Goal: Task Accomplishment & Management: Complete application form

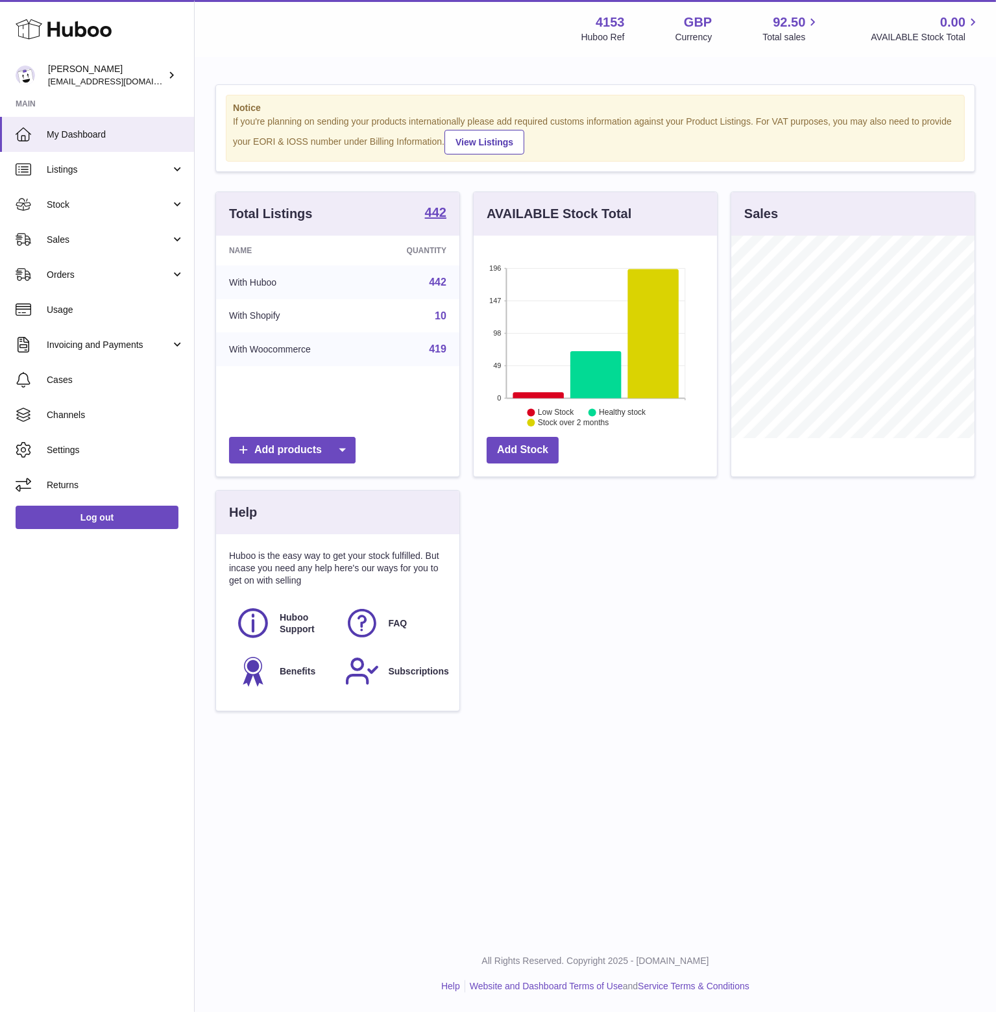
scroll to position [202, 244]
click at [91, 237] on span "Sales" at bounding box center [109, 240] width 124 height 12
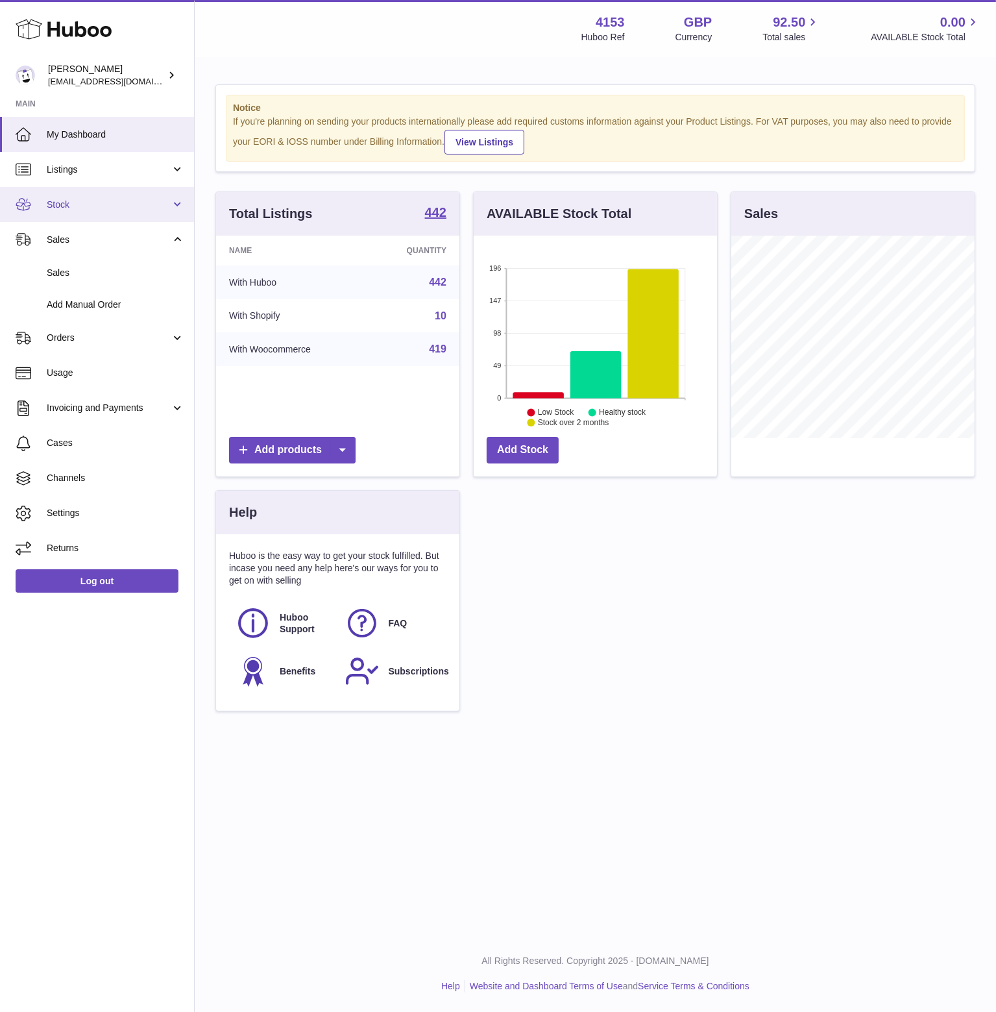
click at [88, 206] on span "Stock" at bounding box center [109, 205] width 124 height 12
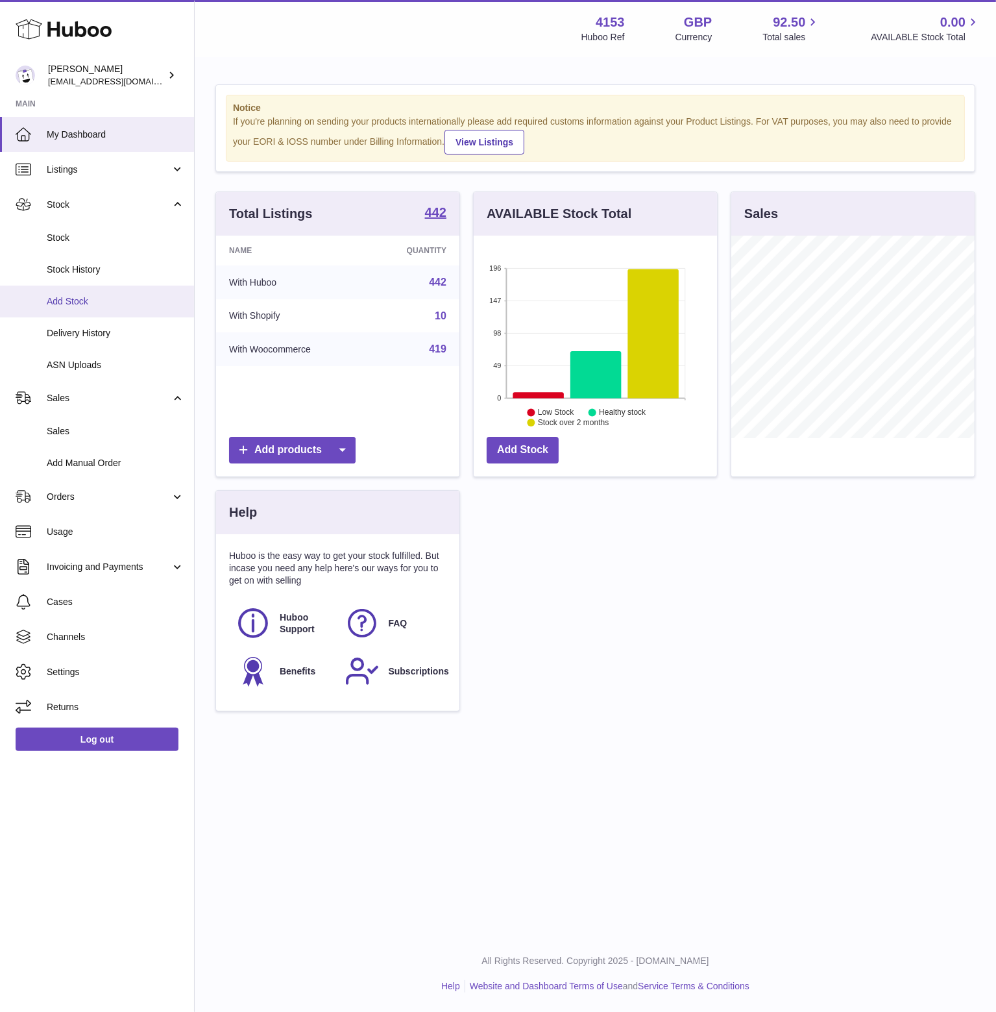
click at [86, 306] on span "Add Stock" at bounding box center [116, 301] width 138 height 12
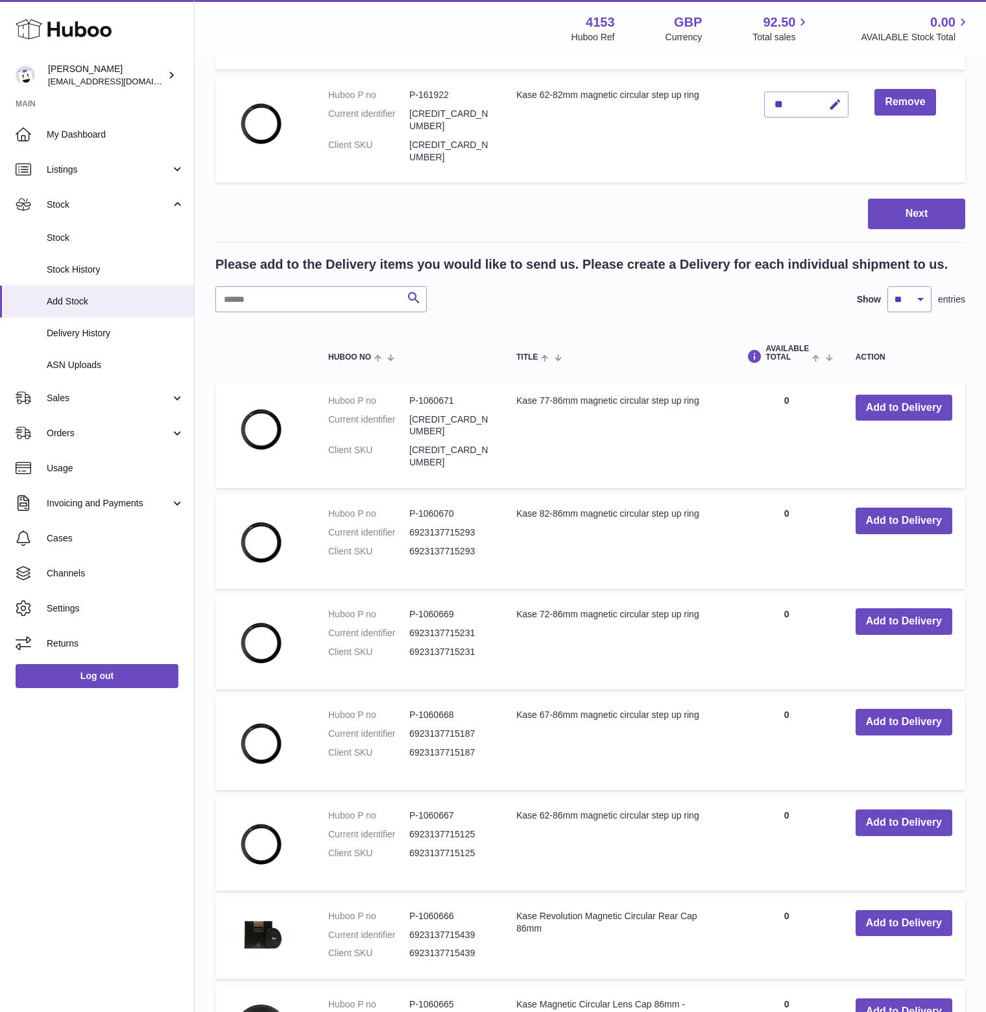
scroll to position [779, 0]
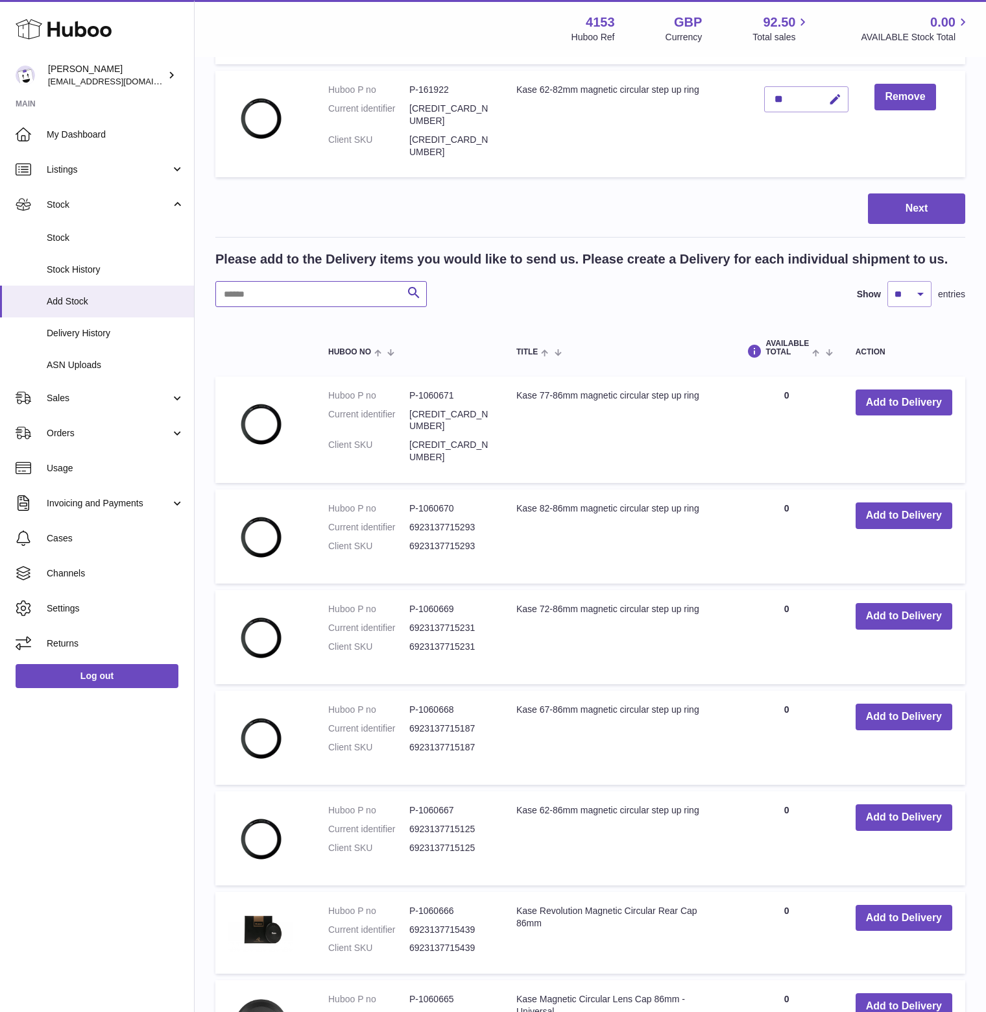
click at [276, 307] on input "text" at bounding box center [321, 294] width 212 height 26
paste input "**********"
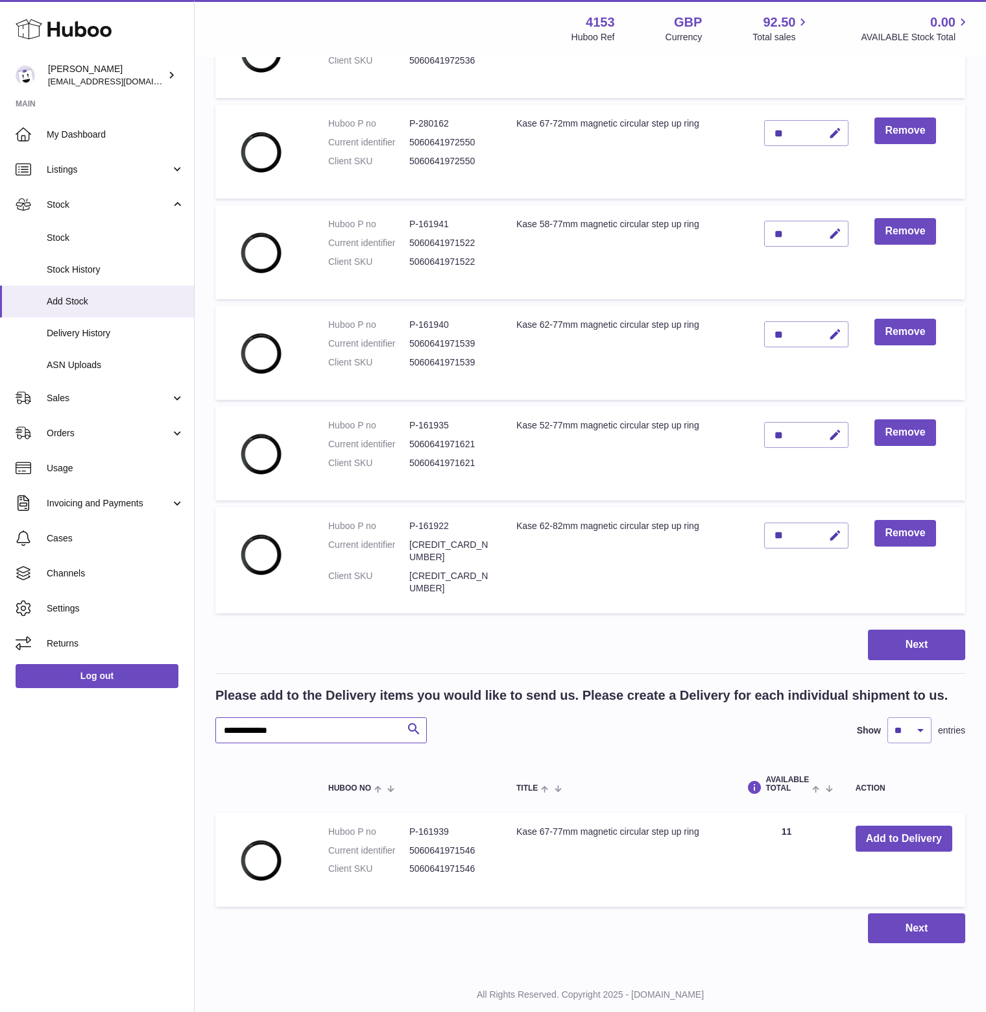
scroll to position [407, 0]
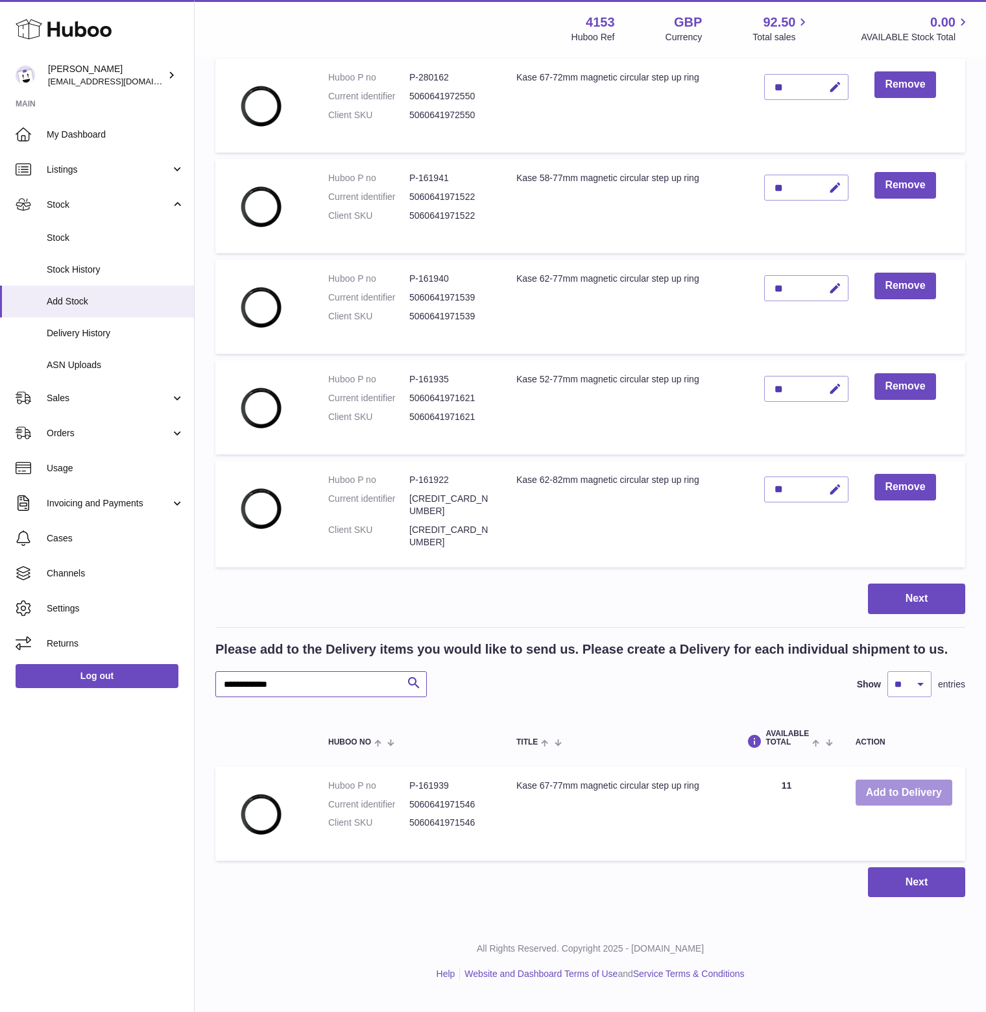
type input "**********"
click at [902, 805] on button "Add to Delivery" at bounding box center [904, 792] width 97 height 27
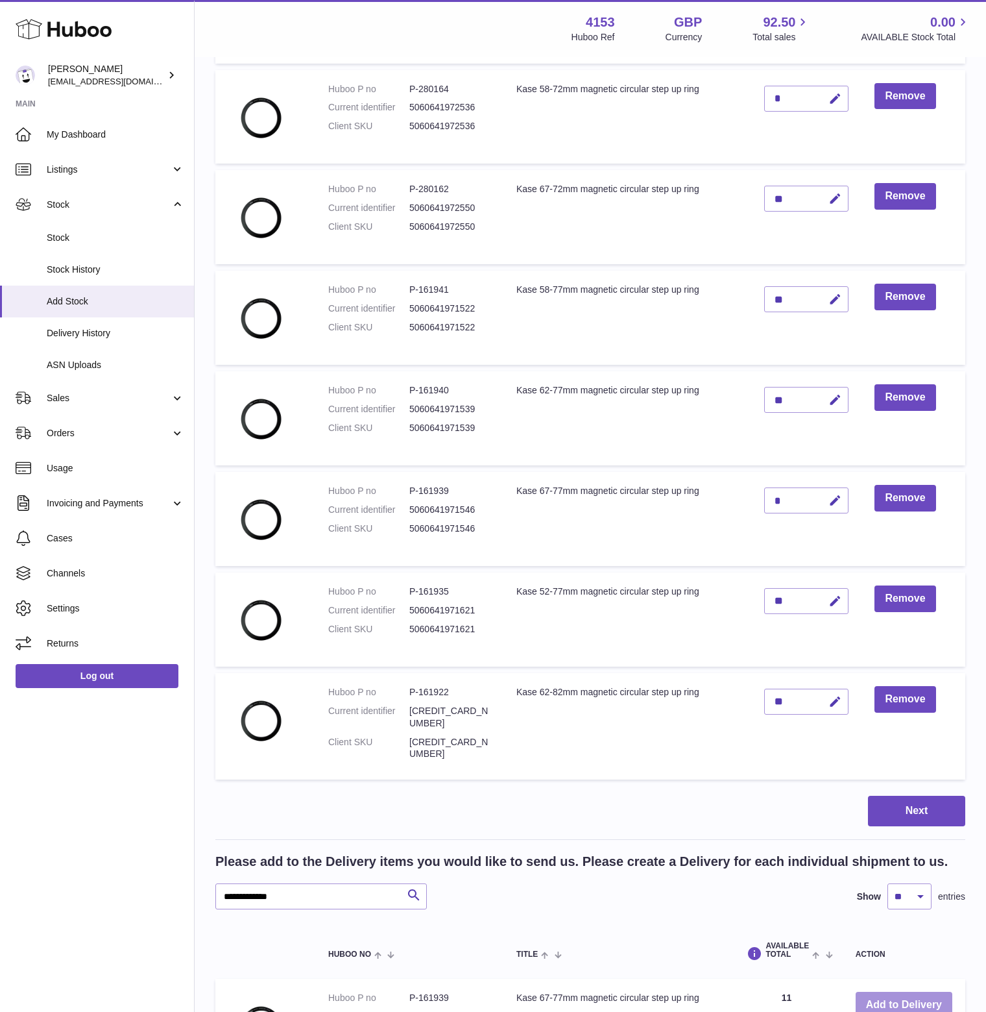
scroll to position [278, 0]
click at [805, 513] on div "*" at bounding box center [806, 500] width 84 height 26
click at [842, 507] on icon "button" at bounding box center [836, 500] width 14 height 14
click at [799, 513] on input "*" at bounding box center [806, 500] width 84 height 26
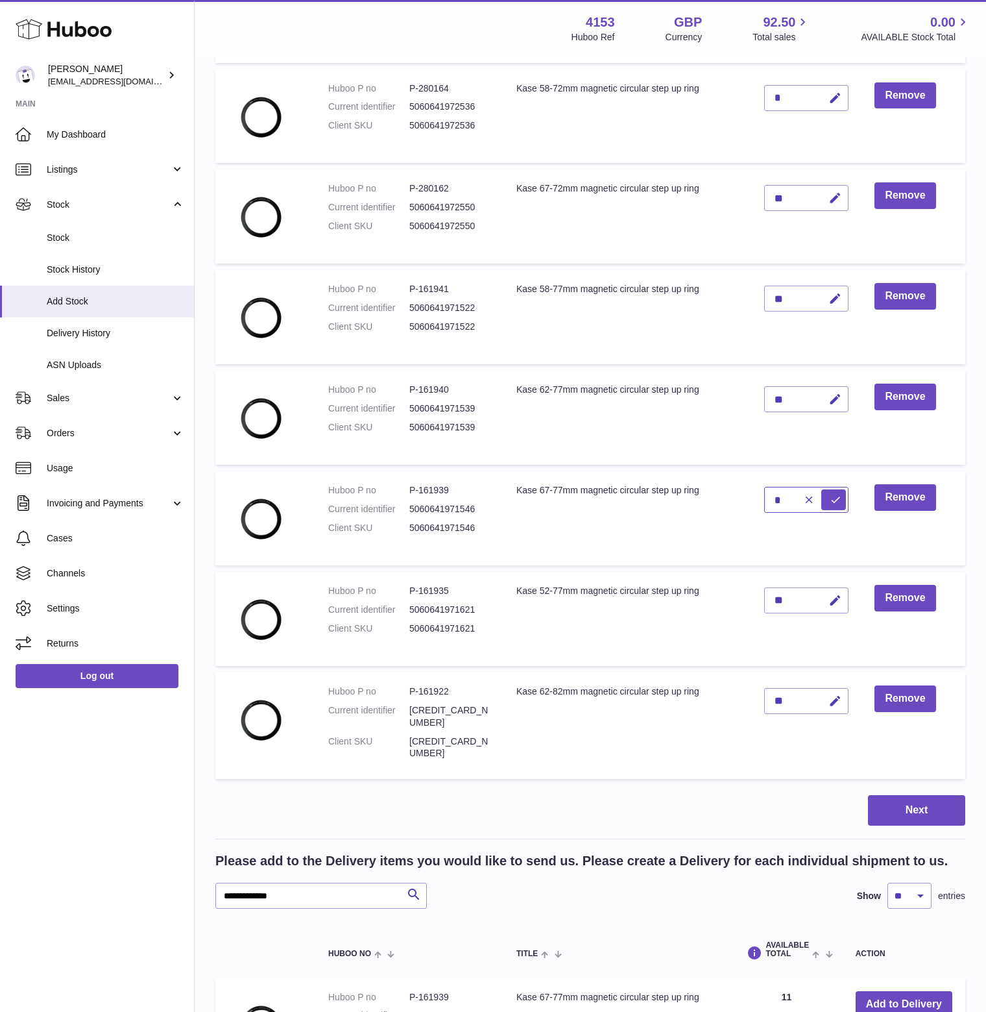
click at [799, 513] on input "*" at bounding box center [806, 500] width 84 height 26
type input "**"
click at [842, 505] on icon "submit" at bounding box center [836, 500] width 12 height 12
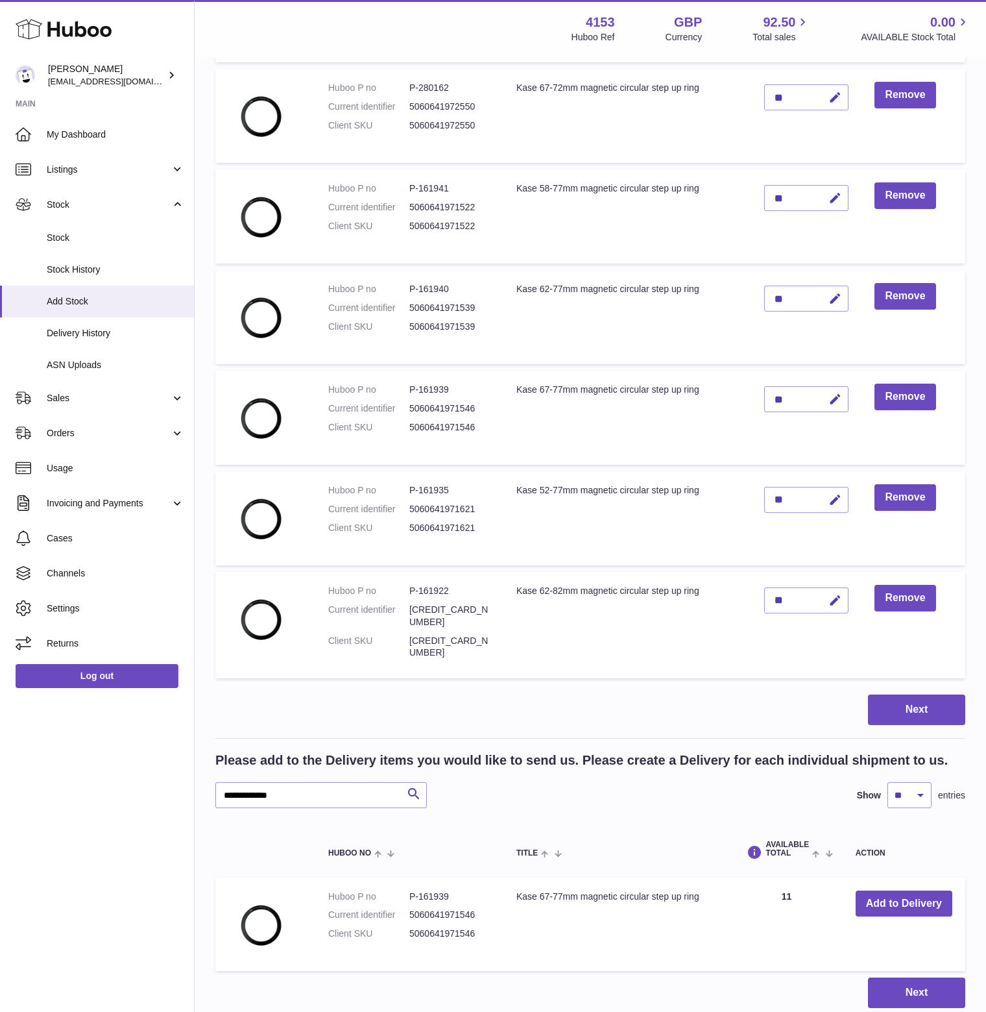
scroll to position [407, 0]
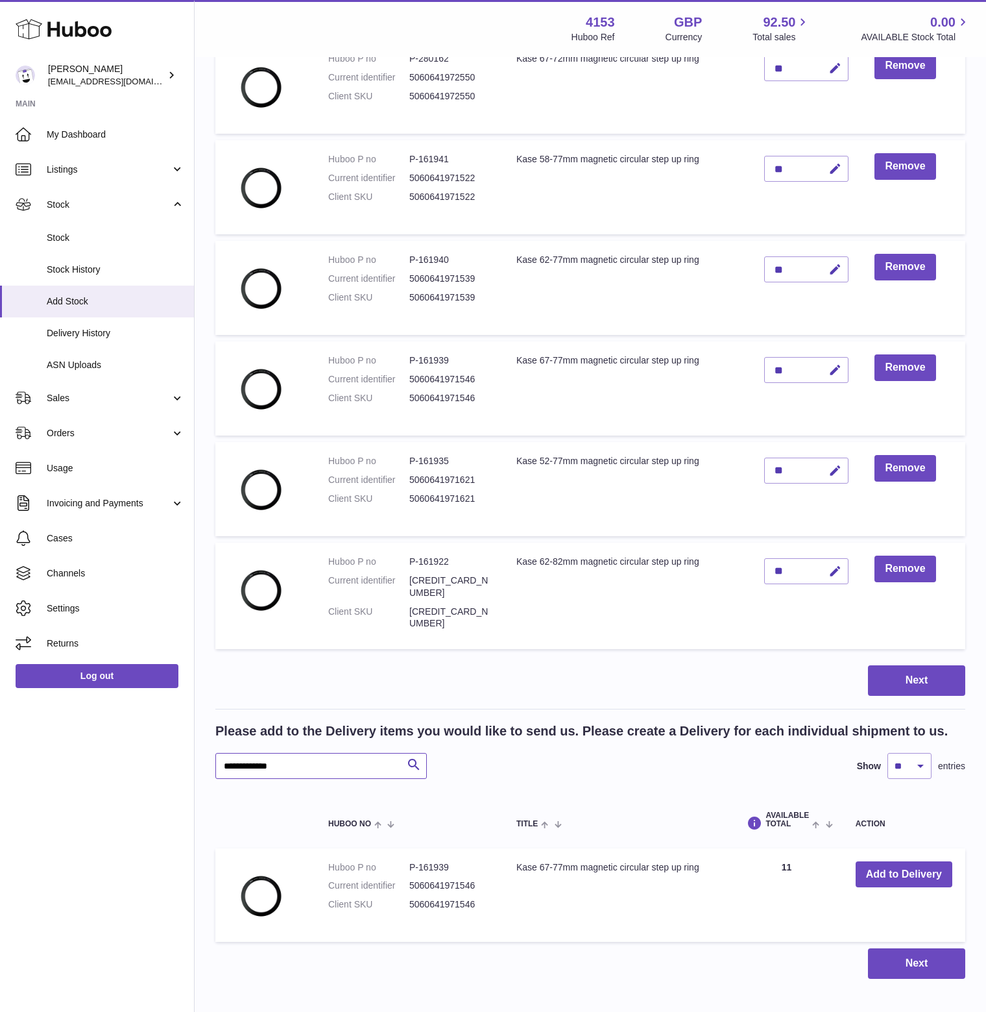
drag, startPoint x: 301, startPoint y: 792, endPoint x: 152, endPoint y: 795, distance: 148.6
click at [152, 795] on div "Huboo [PERSON_NAME] [EMAIL_ADDRESS][DOMAIN_NAME] Main My Dashboard Listings Not…" at bounding box center [493, 337] width 986 height 1488
type input "*"
type input "**********"
click at [891, 888] on button "Add to Delivery" at bounding box center [904, 874] width 97 height 27
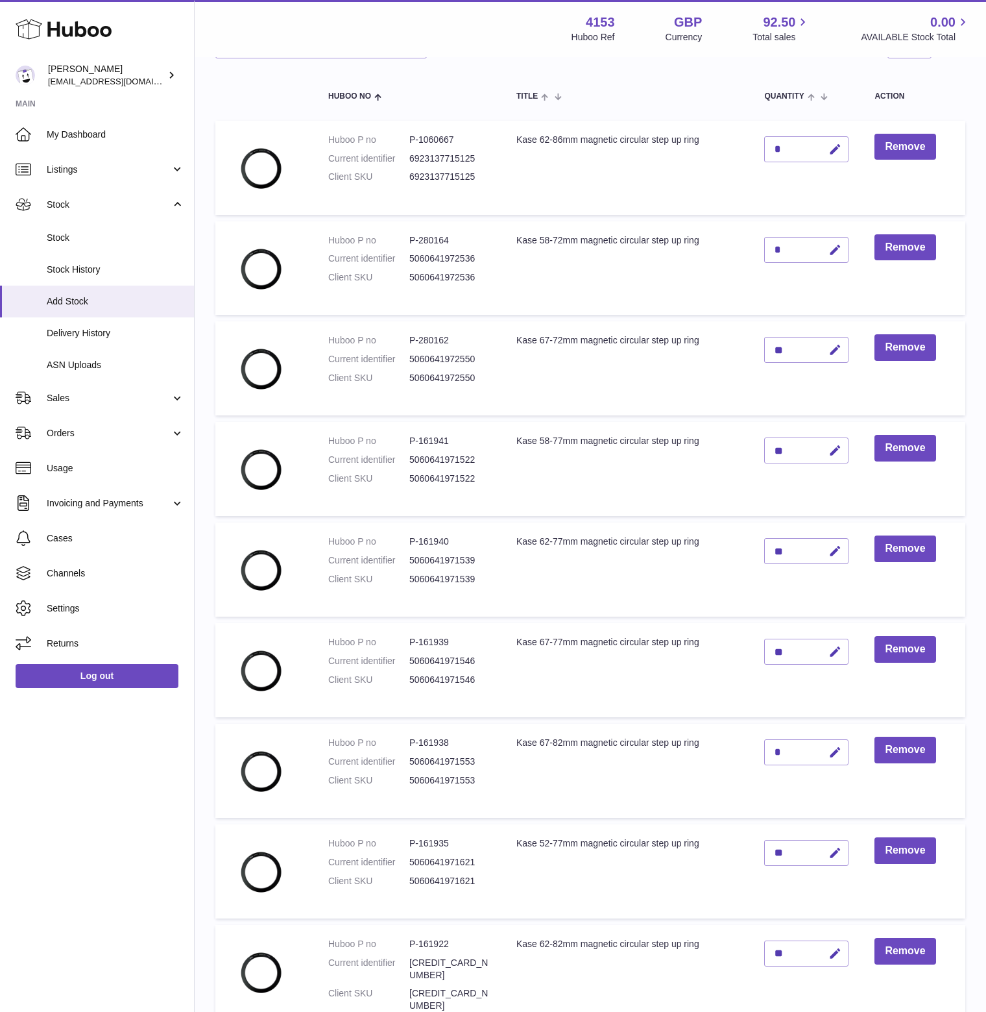
scroll to position [130, 0]
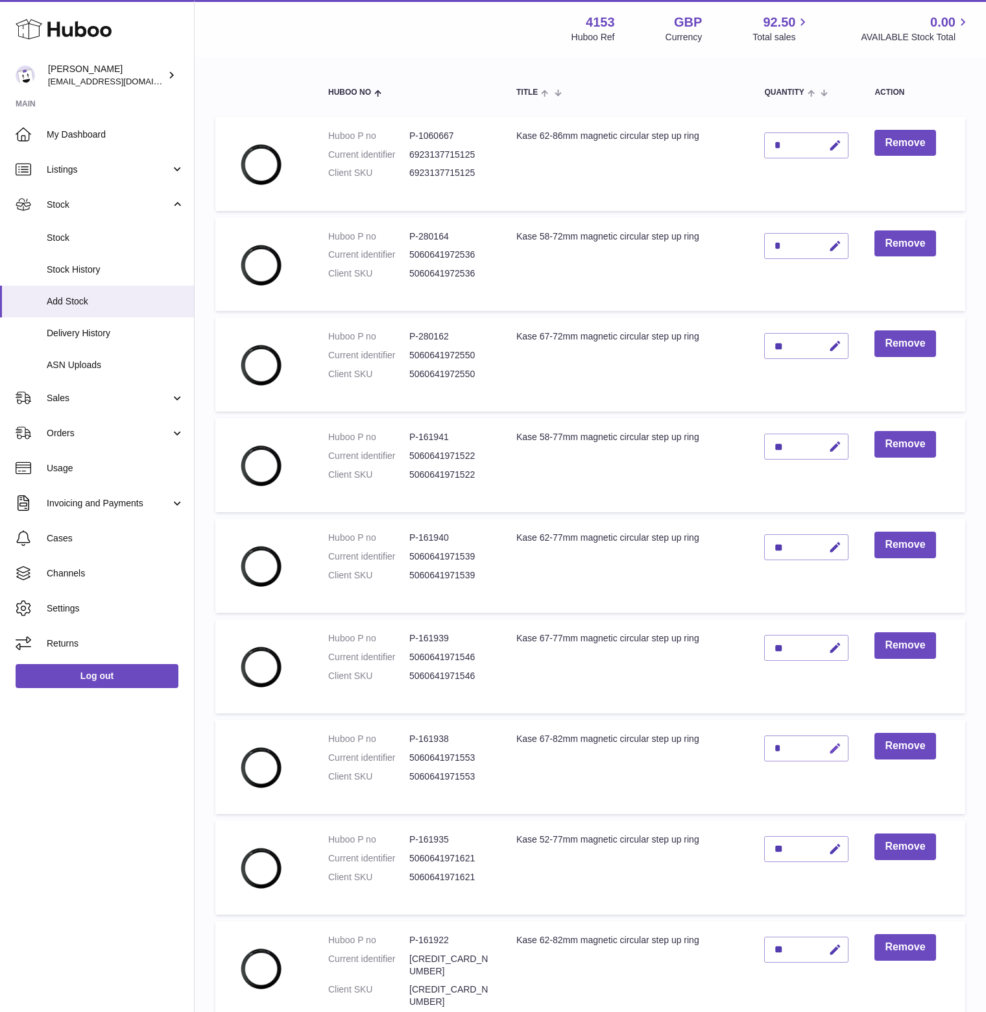
click at [842, 755] on icon "button" at bounding box center [836, 749] width 14 height 14
click at [796, 761] on input "*" at bounding box center [806, 748] width 84 height 26
type input "**"
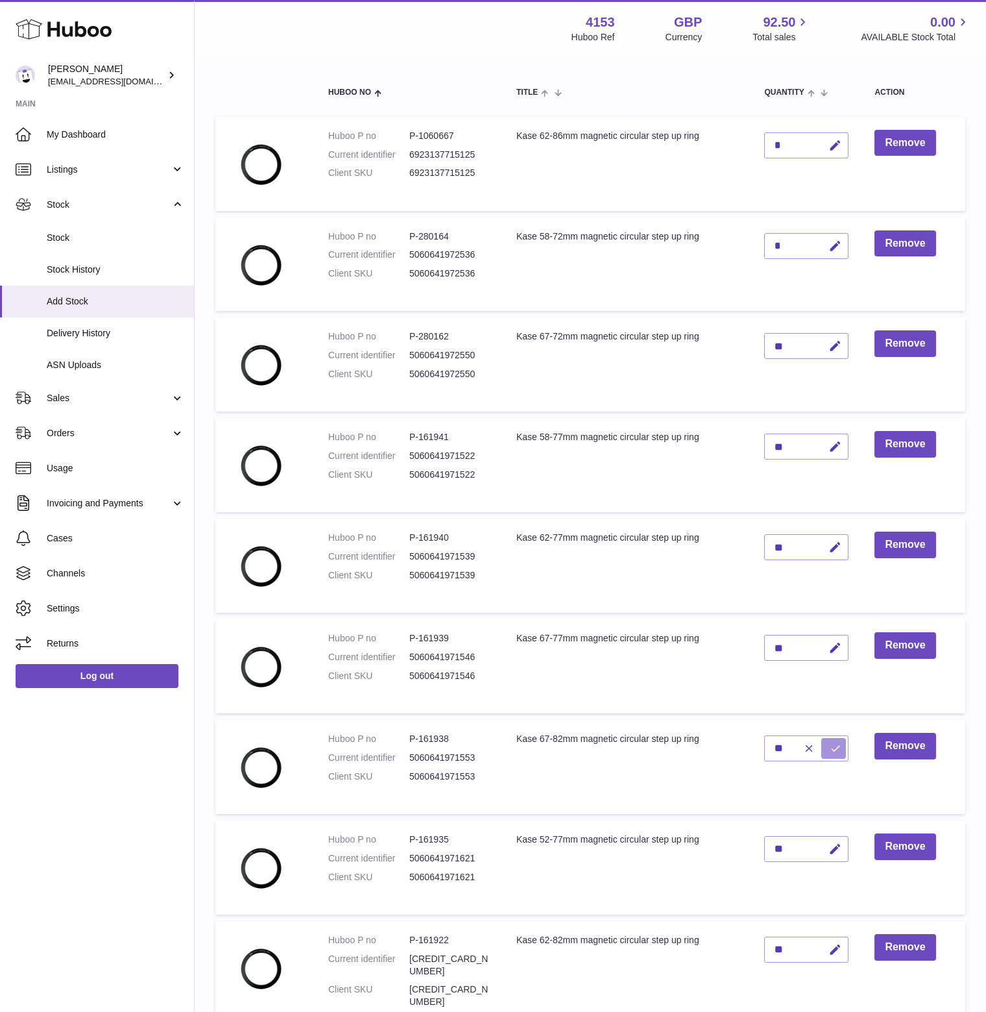
click at [839, 754] on icon "submit" at bounding box center [836, 748] width 12 height 12
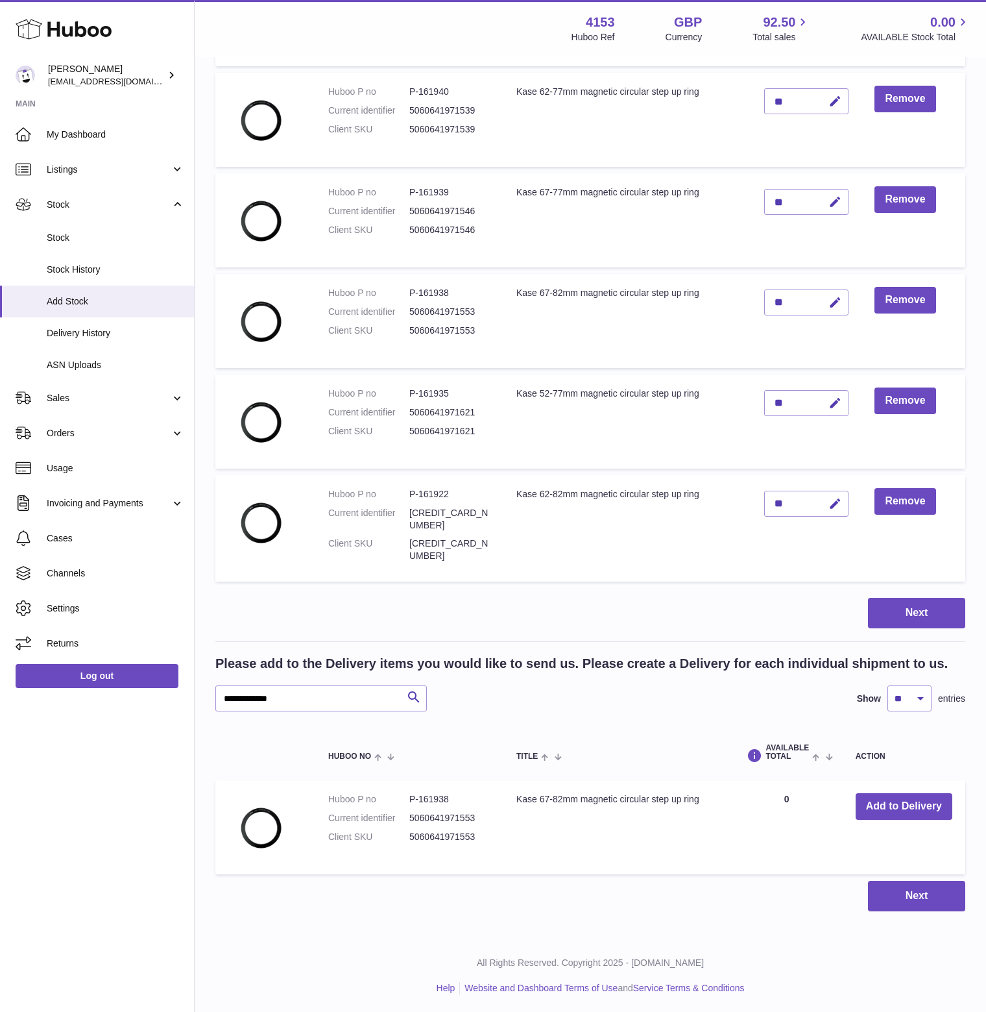
scroll to position [608, 0]
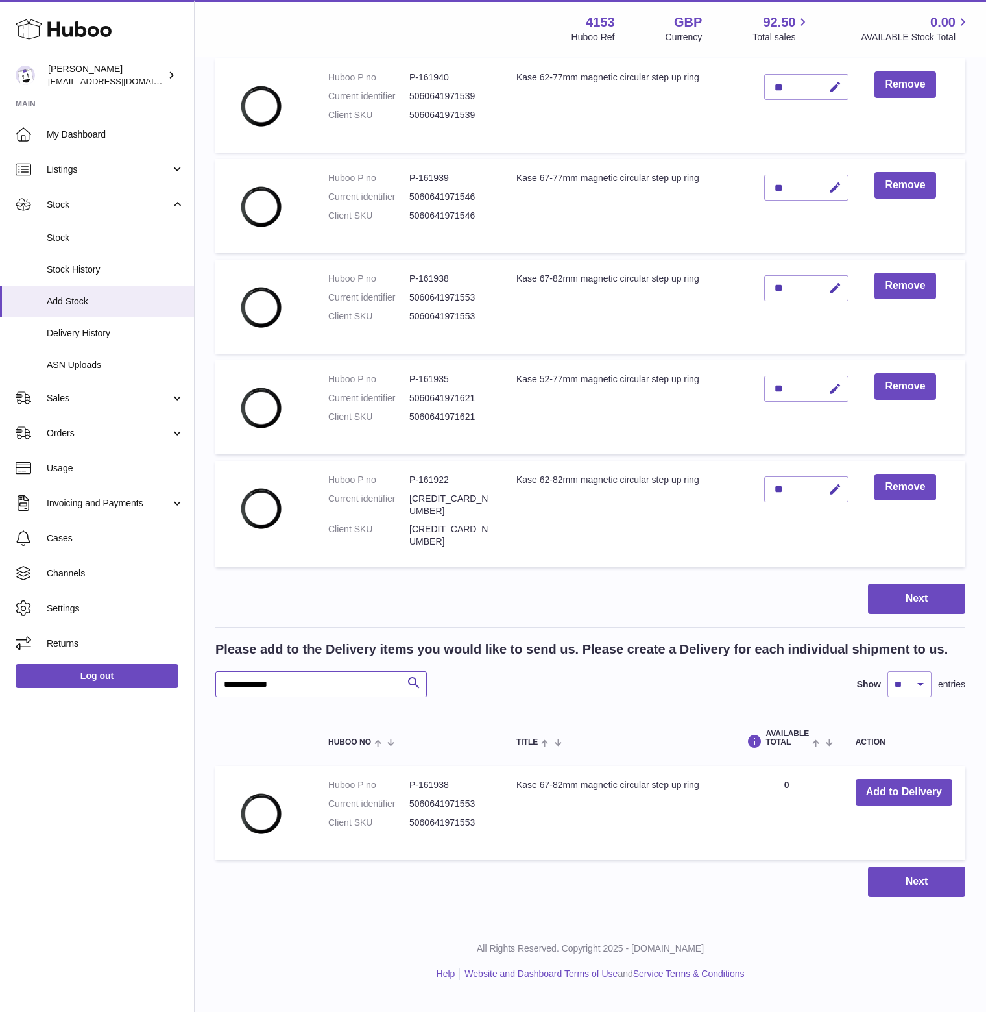
drag, startPoint x: 319, startPoint y: 695, endPoint x: 192, endPoint y: 692, distance: 126.6
click at [192, 692] on div "Huboo [PERSON_NAME] [EMAIL_ADDRESS][DOMAIN_NAME] Main My Dashboard Listings Not…" at bounding box center [493, 204] width 986 height 1589
paste input "text"
type input "**********"
click at [903, 804] on button "Add to Delivery" at bounding box center [904, 792] width 97 height 27
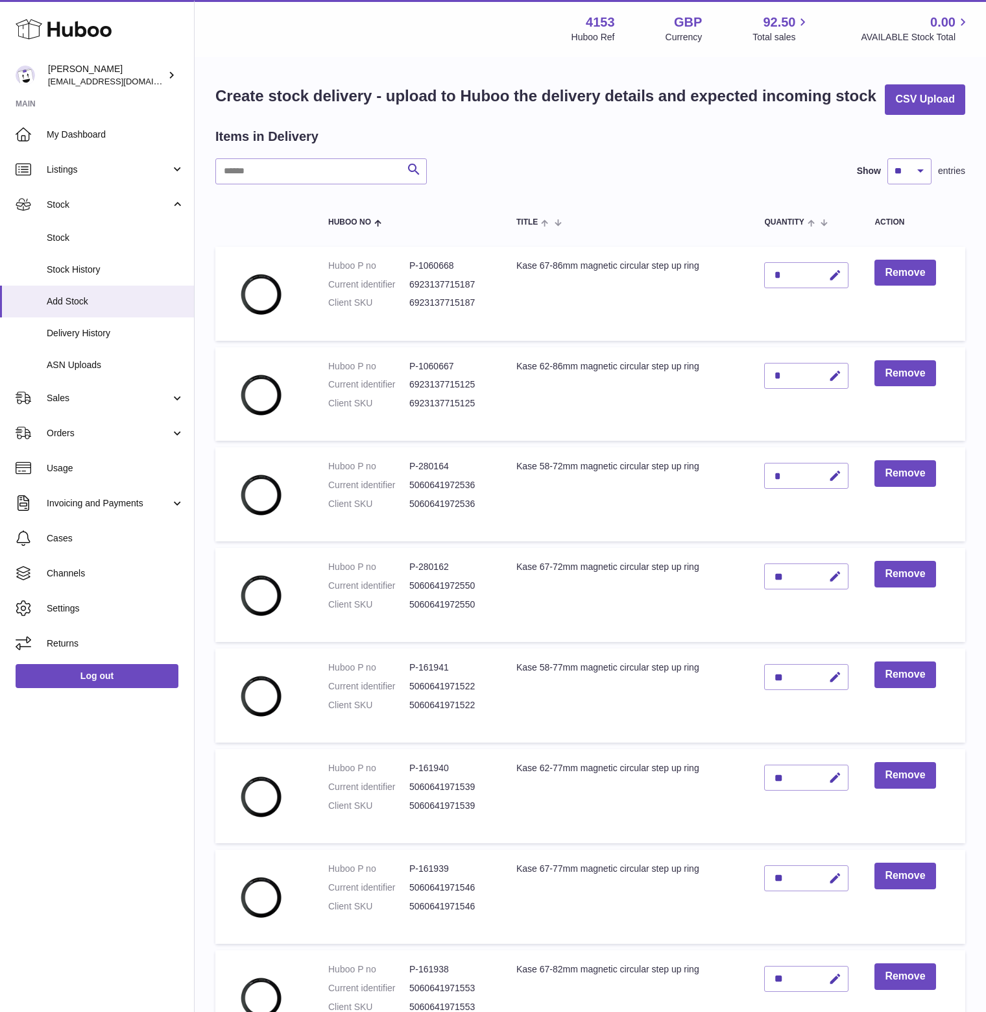
click at [799, 288] on div "*" at bounding box center [806, 275] width 84 height 26
click at [842, 282] on icon "button" at bounding box center [836, 276] width 14 height 14
drag, startPoint x: 792, startPoint y: 300, endPoint x: 776, endPoint y: 301, distance: 15.6
click at [776, 288] on input "*" at bounding box center [806, 275] width 84 height 26
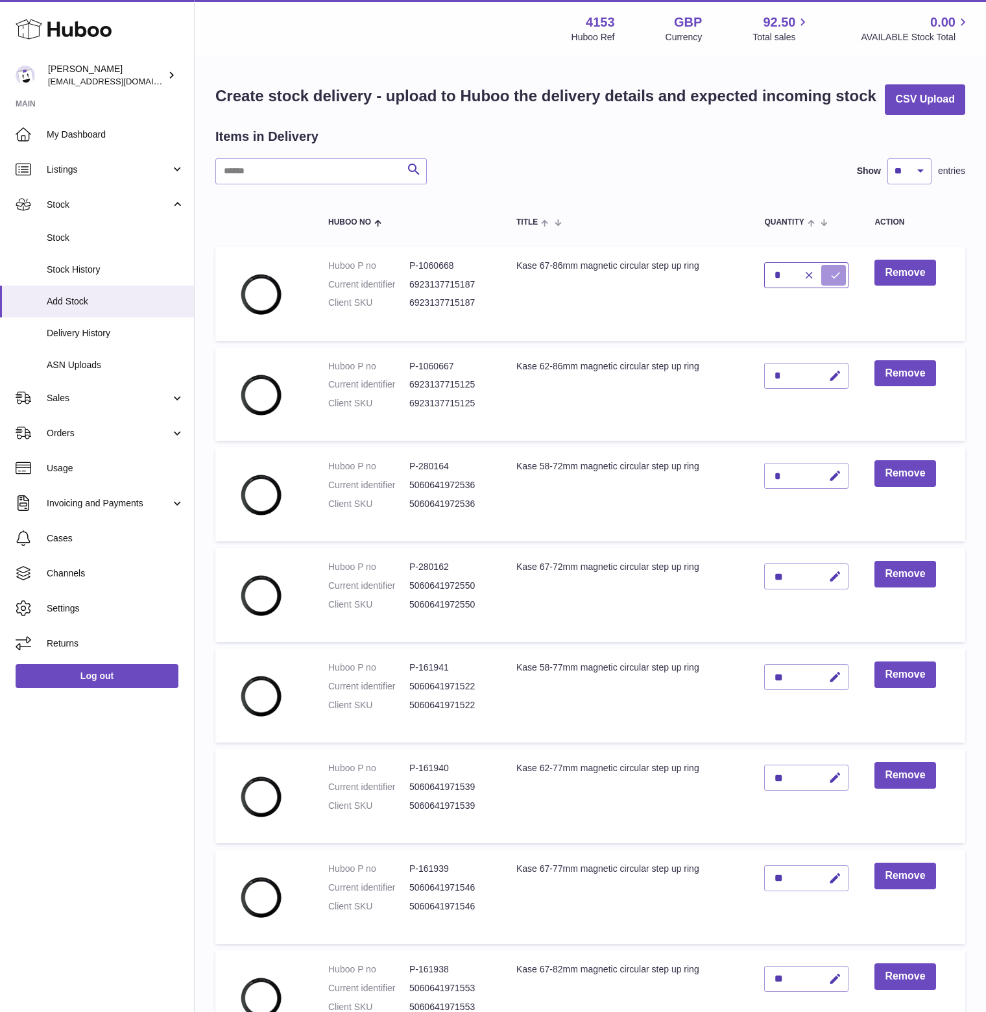
type input "*"
click at [838, 281] on icon "submit" at bounding box center [836, 275] width 12 height 12
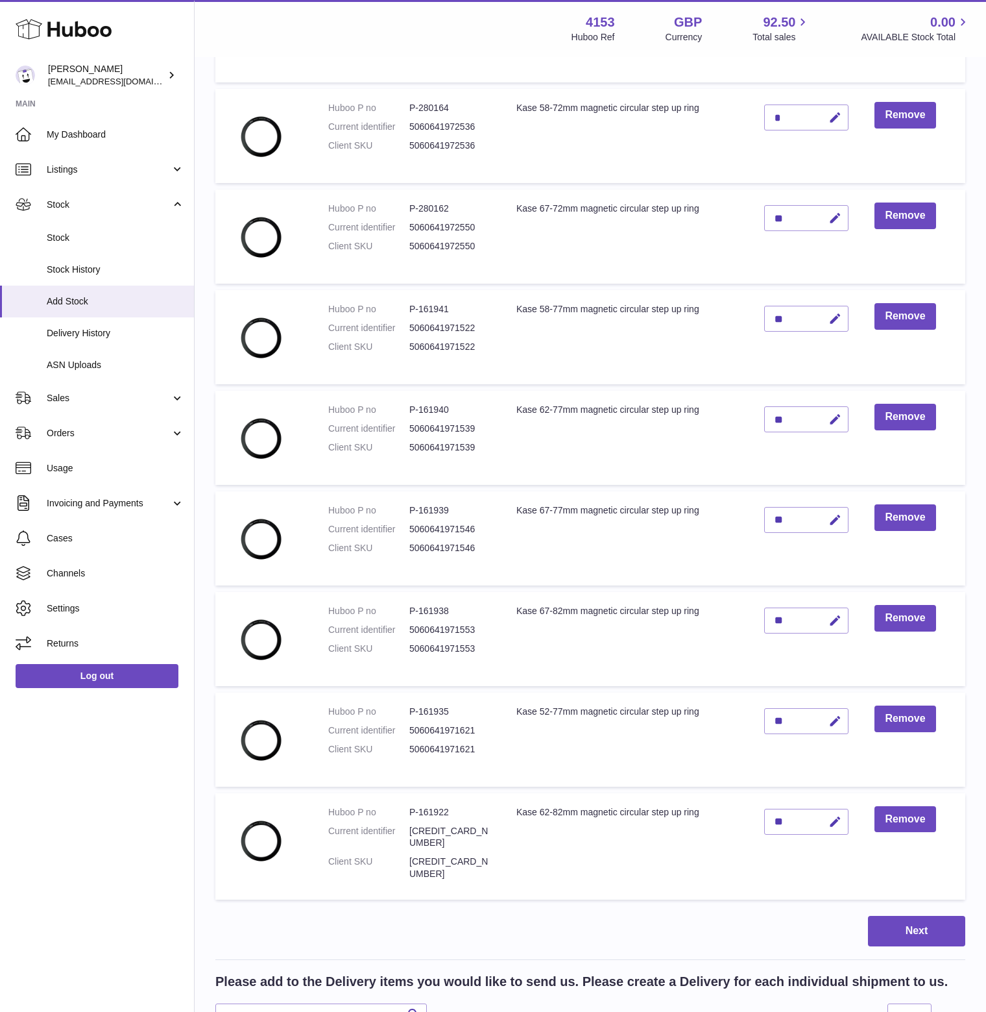
scroll to position [454, 0]
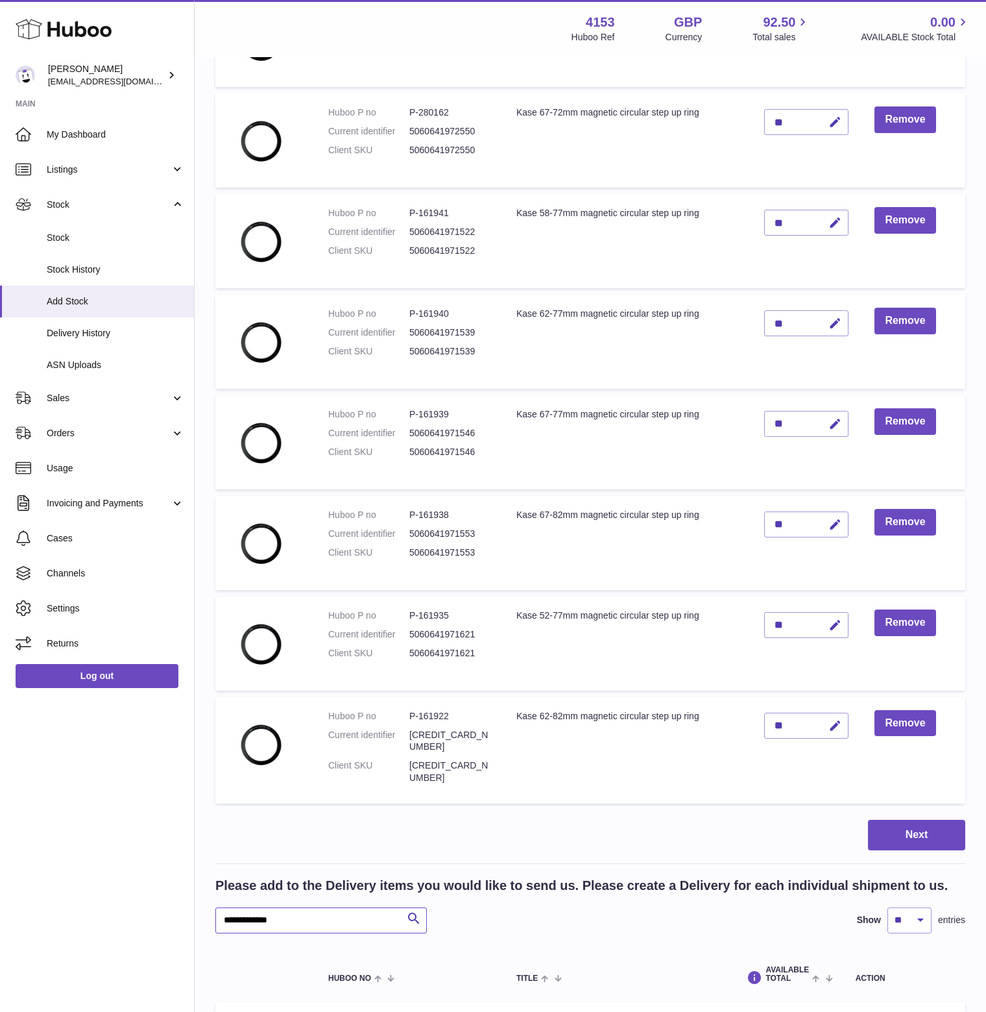
click at [297, 933] on input "**********" at bounding box center [321, 920] width 212 height 26
paste input "text"
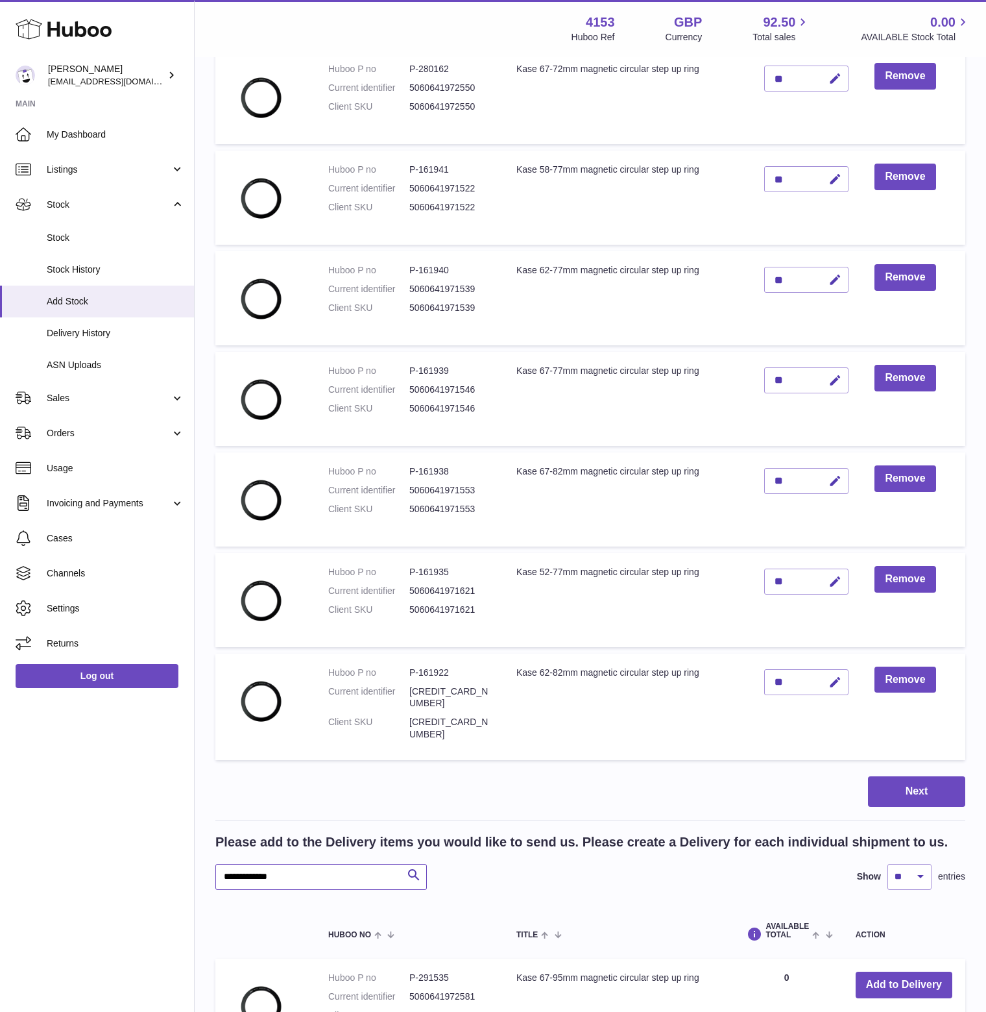
scroll to position [584, 0]
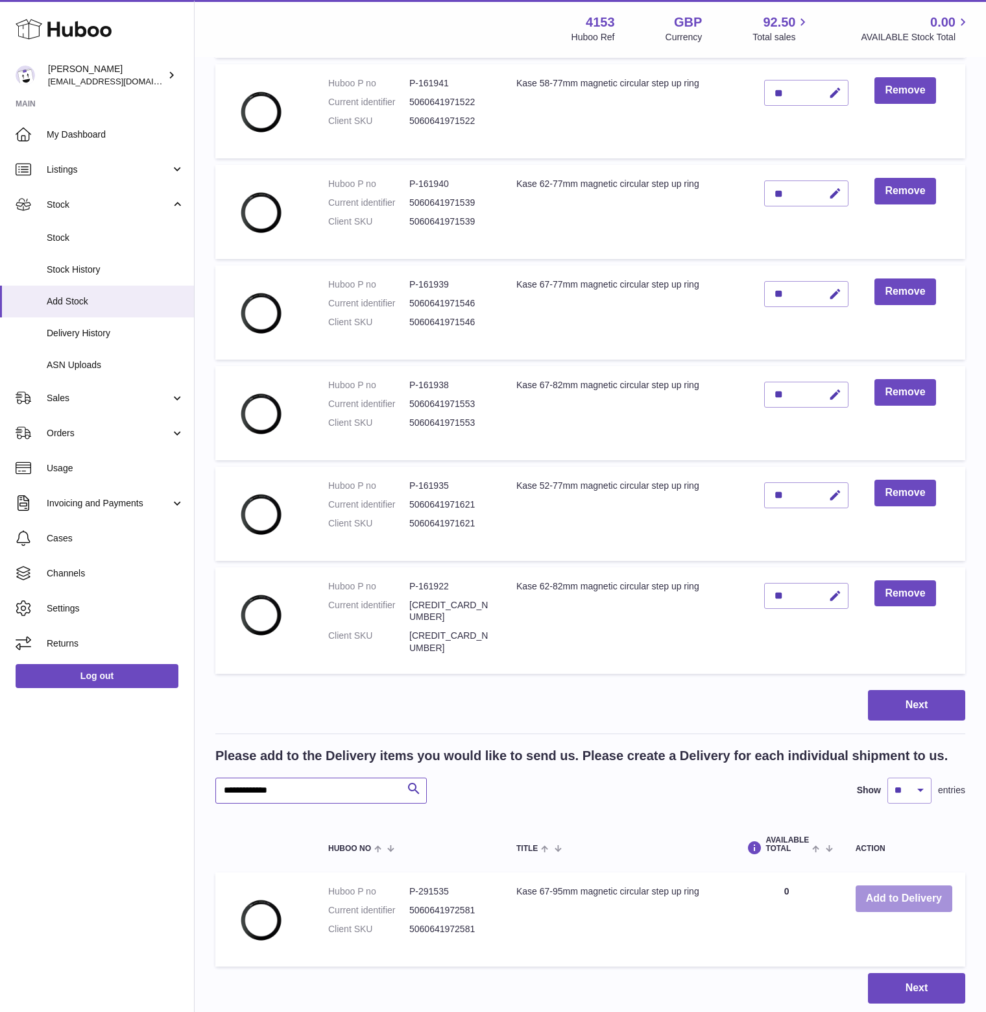
type input "**********"
click at [916, 912] on button "Add to Delivery" at bounding box center [904, 898] width 97 height 27
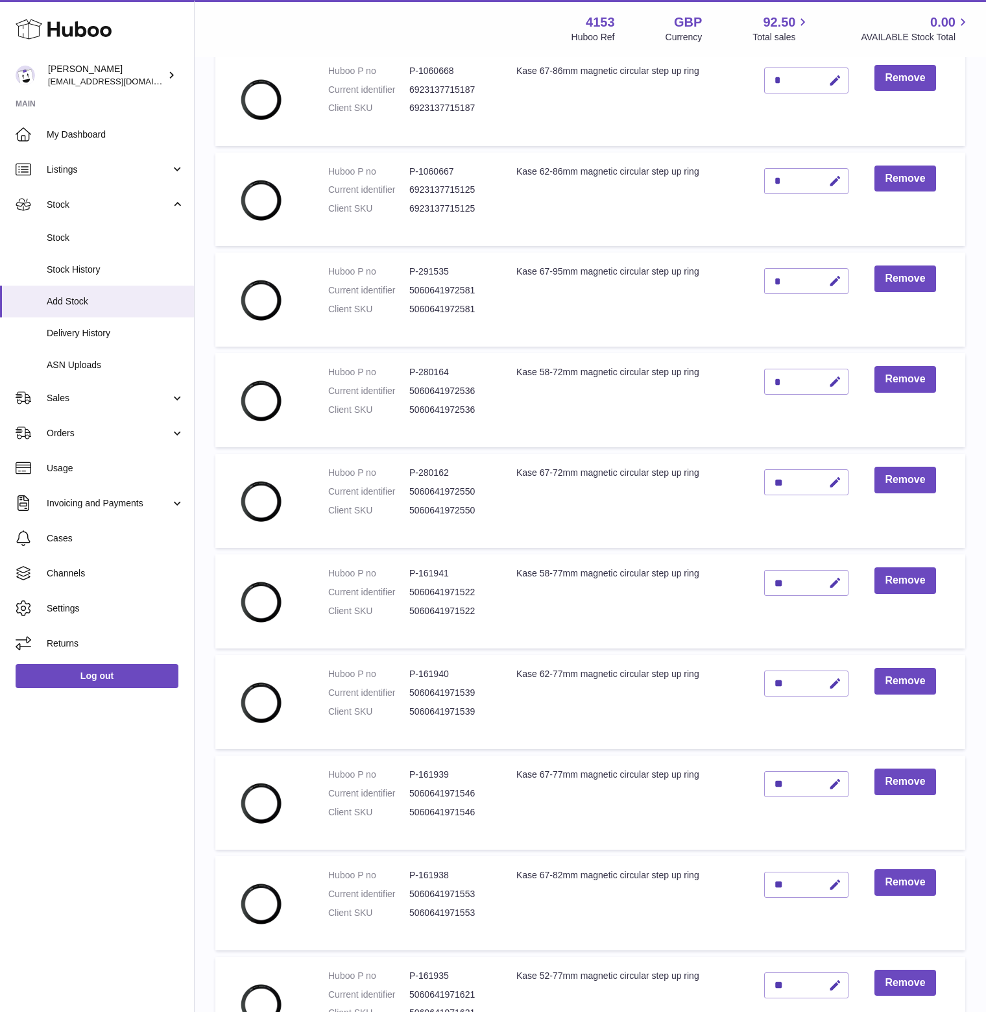
scroll to position [195, 0]
click at [841, 288] on icon "button" at bounding box center [836, 281] width 14 height 14
click at [788, 294] on input "*" at bounding box center [806, 281] width 84 height 26
type input "**"
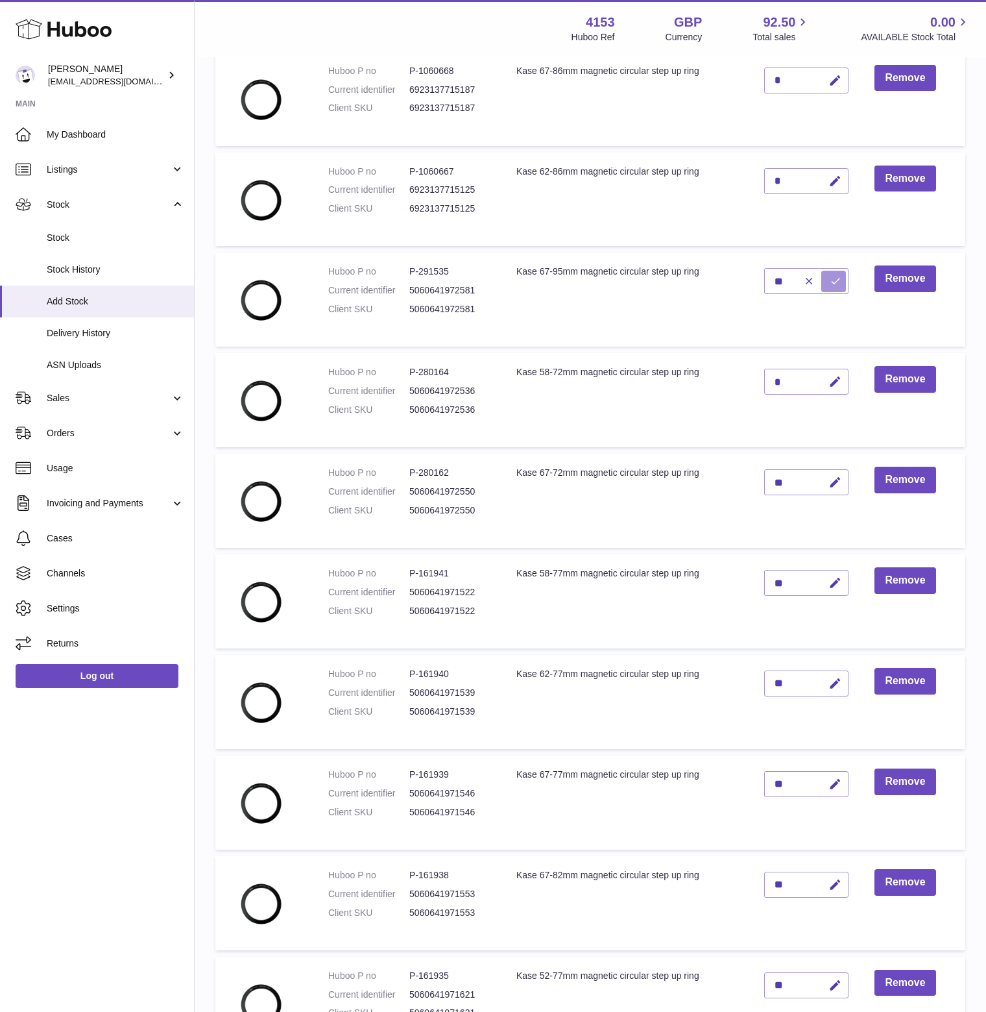
click at [846, 291] on button "submit" at bounding box center [833, 281] width 25 height 21
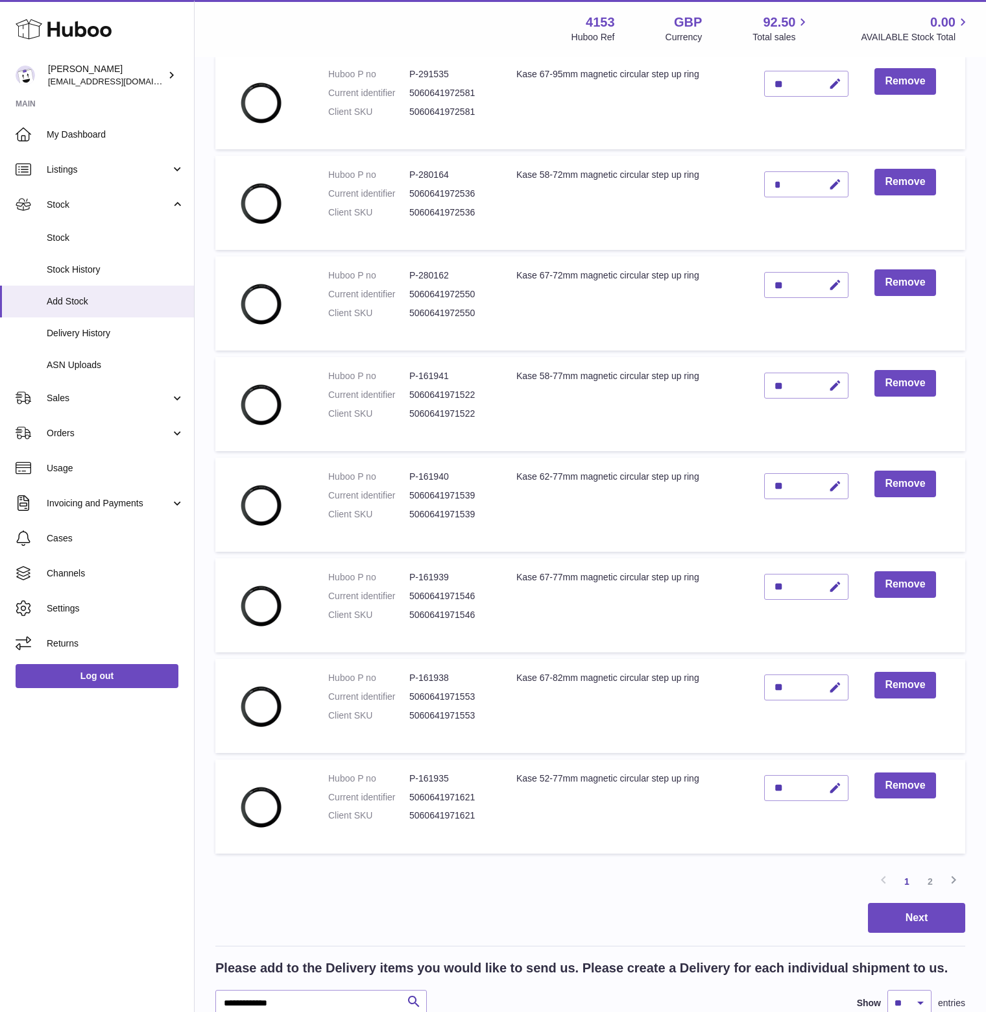
scroll to position [649, 0]
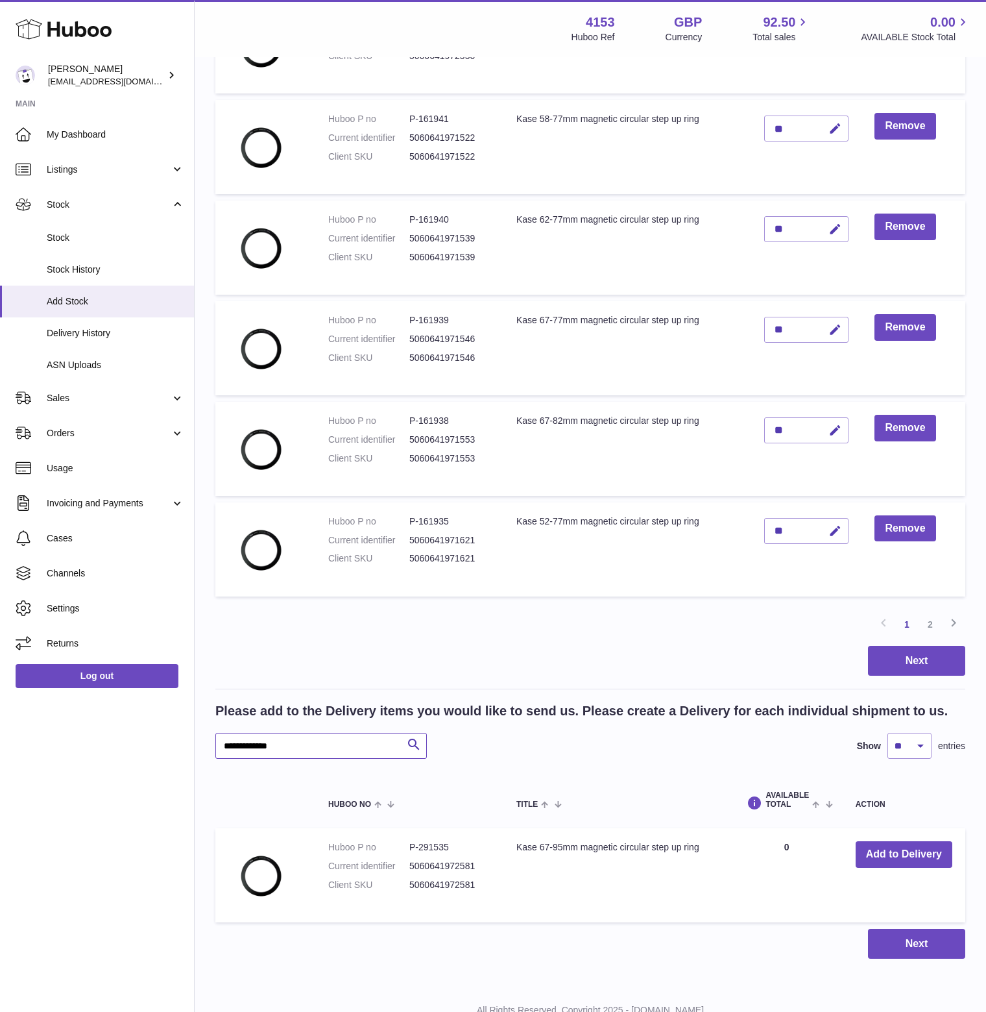
click at [307, 758] on input "**********" at bounding box center [321, 746] width 212 height 26
paste input "text"
type input "**********"
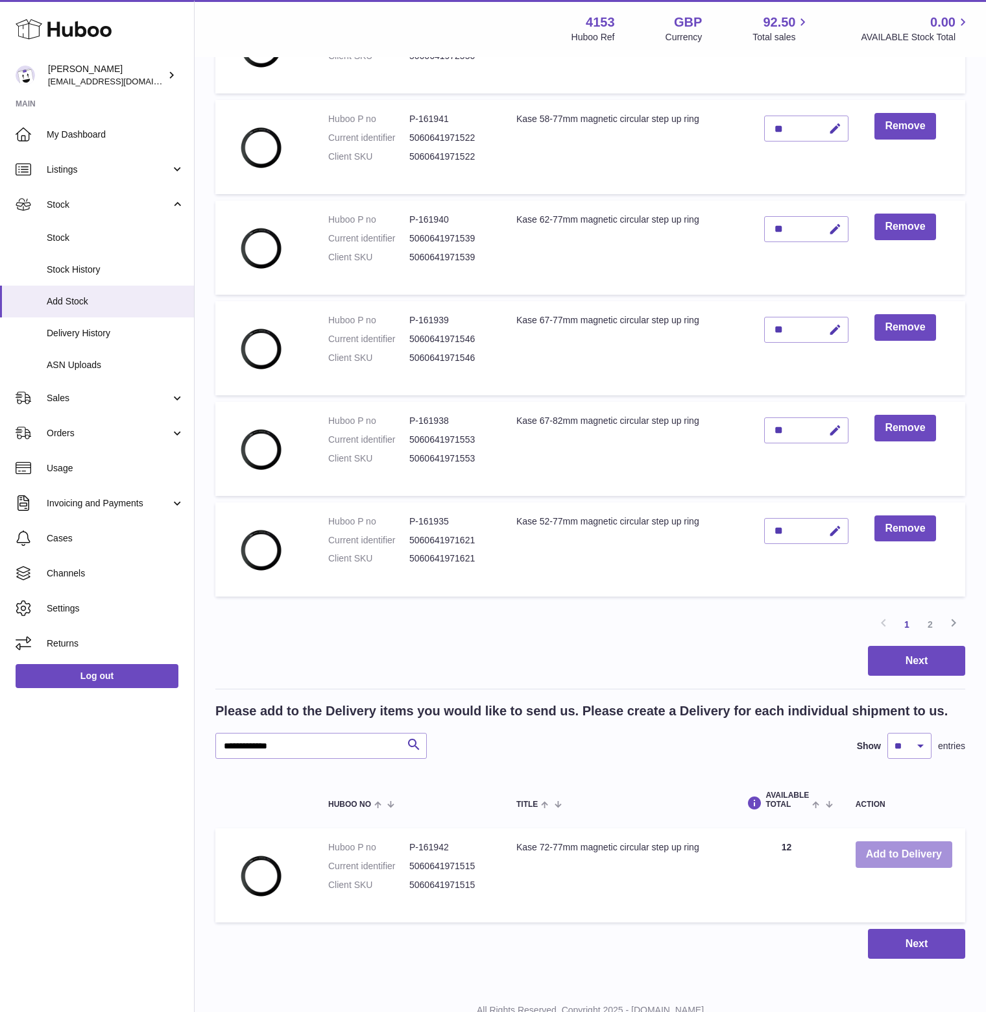
click at [877, 867] on button "Add to Delivery" at bounding box center [904, 854] width 97 height 27
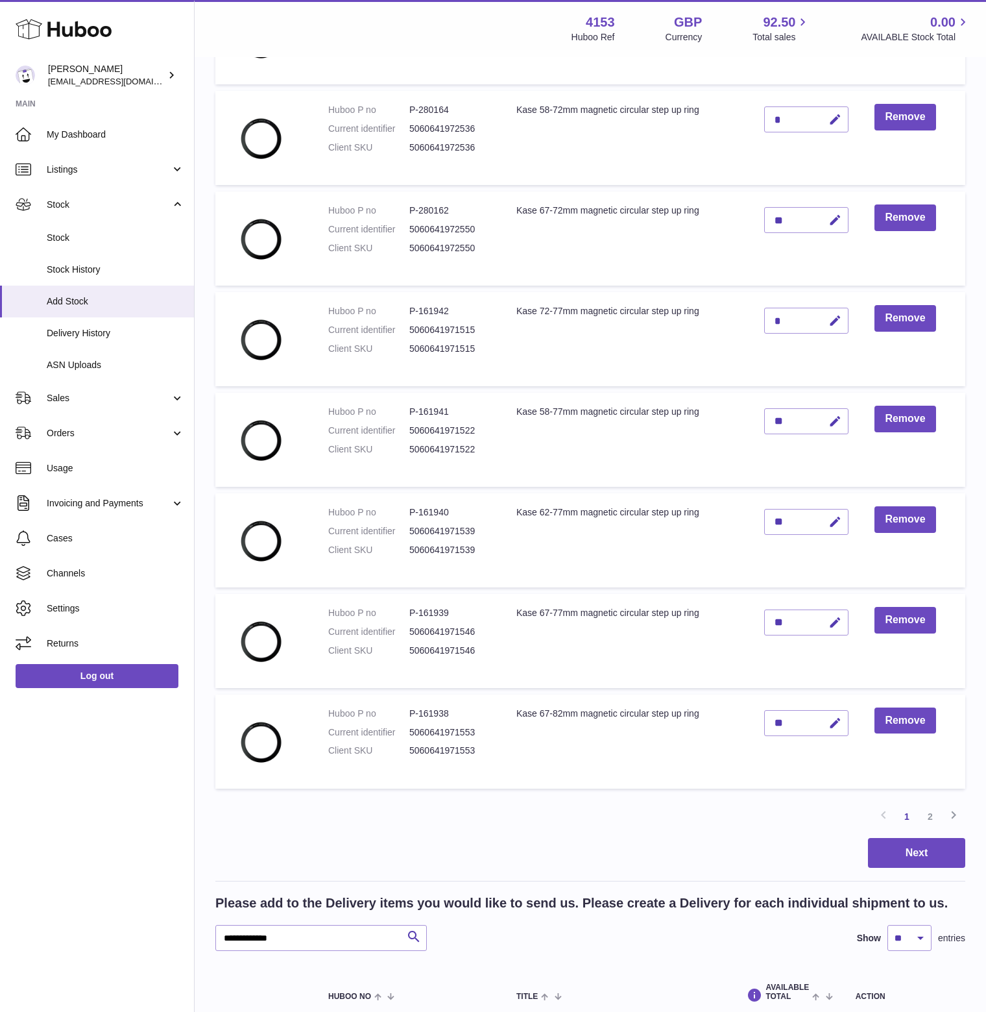
scroll to position [454, 0]
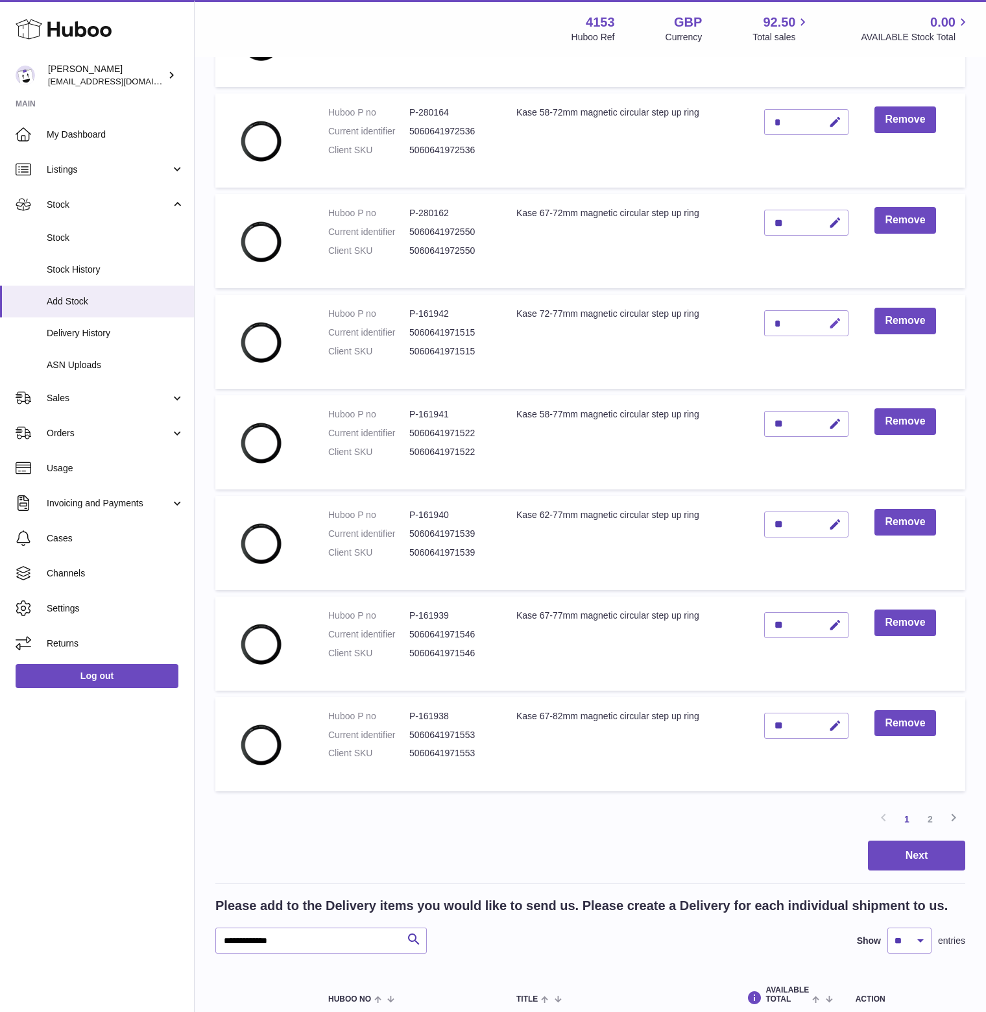
click at [842, 330] on icon "button" at bounding box center [836, 324] width 14 height 14
drag, startPoint x: 796, startPoint y: 351, endPoint x: 773, endPoint y: 355, distance: 23.7
click at [773, 336] on input "*" at bounding box center [806, 323] width 84 height 26
type input "**"
click at [838, 329] on icon "submit" at bounding box center [836, 323] width 12 height 12
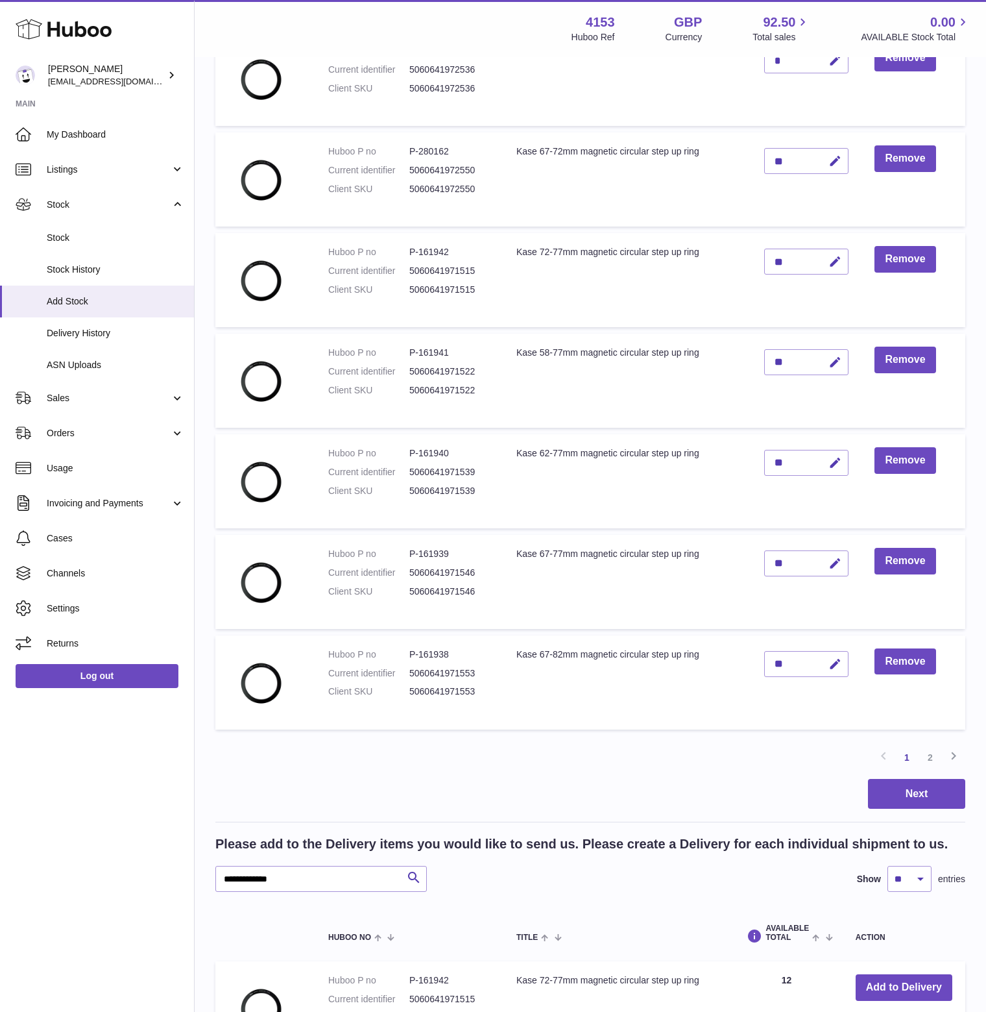
scroll to position [519, 0]
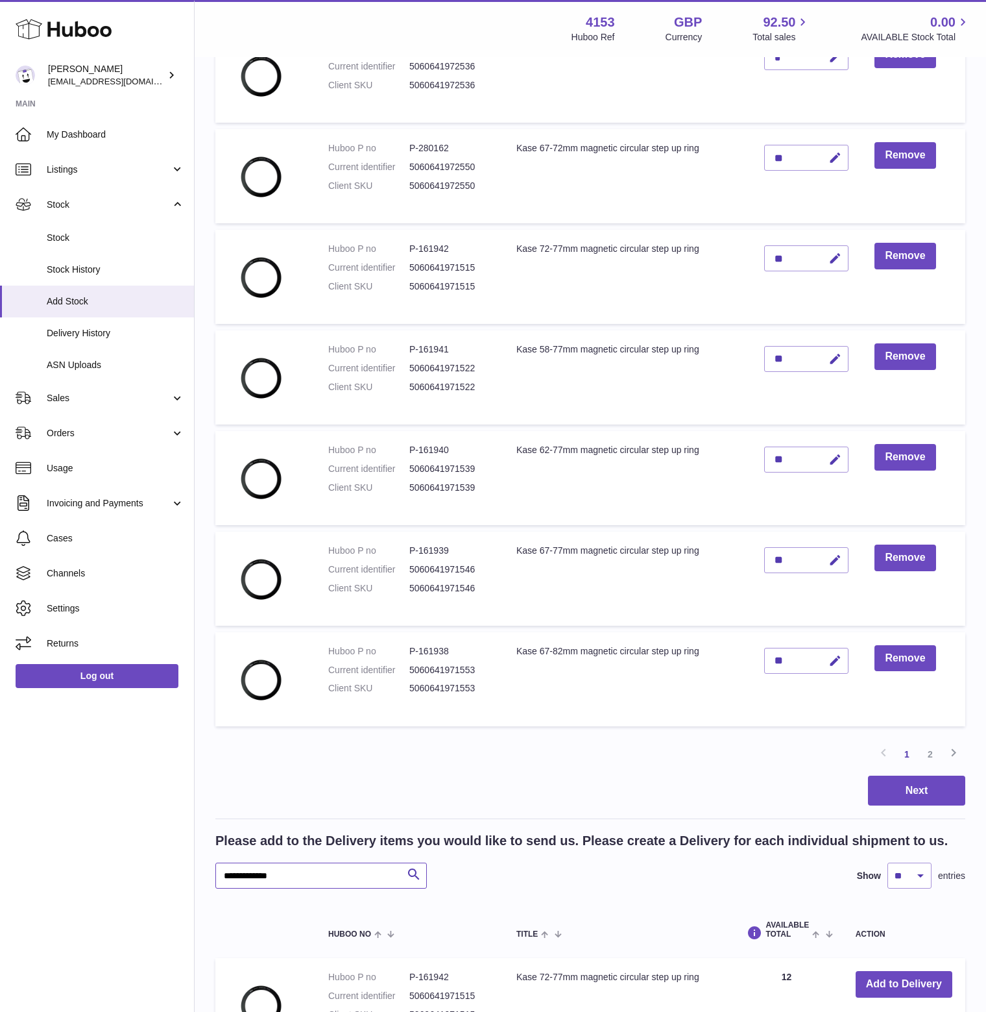
drag, startPoint x: 309, startPoint y: 916, endPoint x: 186, endPoint y: 914, distance: 123.3
click at [186, 914] on div "Huboo [PERSON_NAME] [EMAIL_ADDRESS][DOMAIN_NAME] Main My Dashboard Listings Not…" at bounding box center [493, 336] width 986 height 1710
paste input "text"
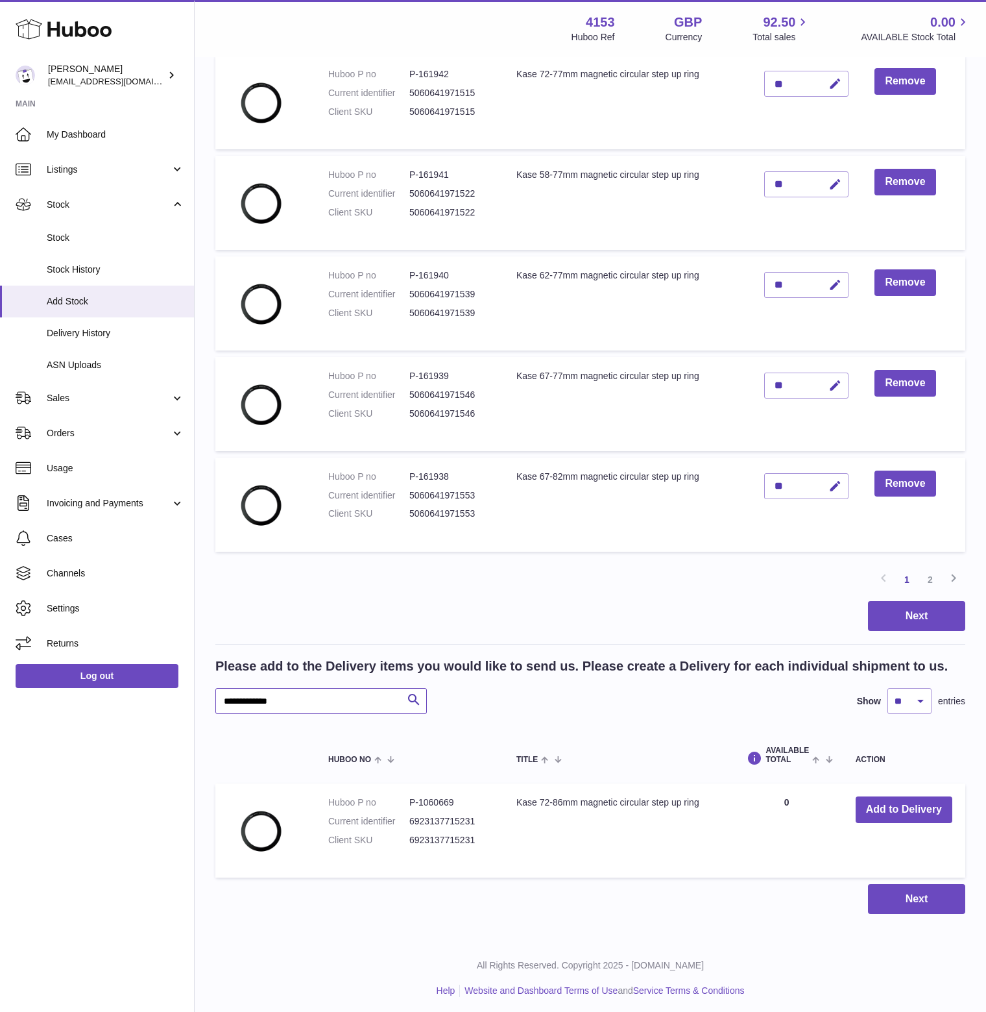
scroll to position [714, 0]
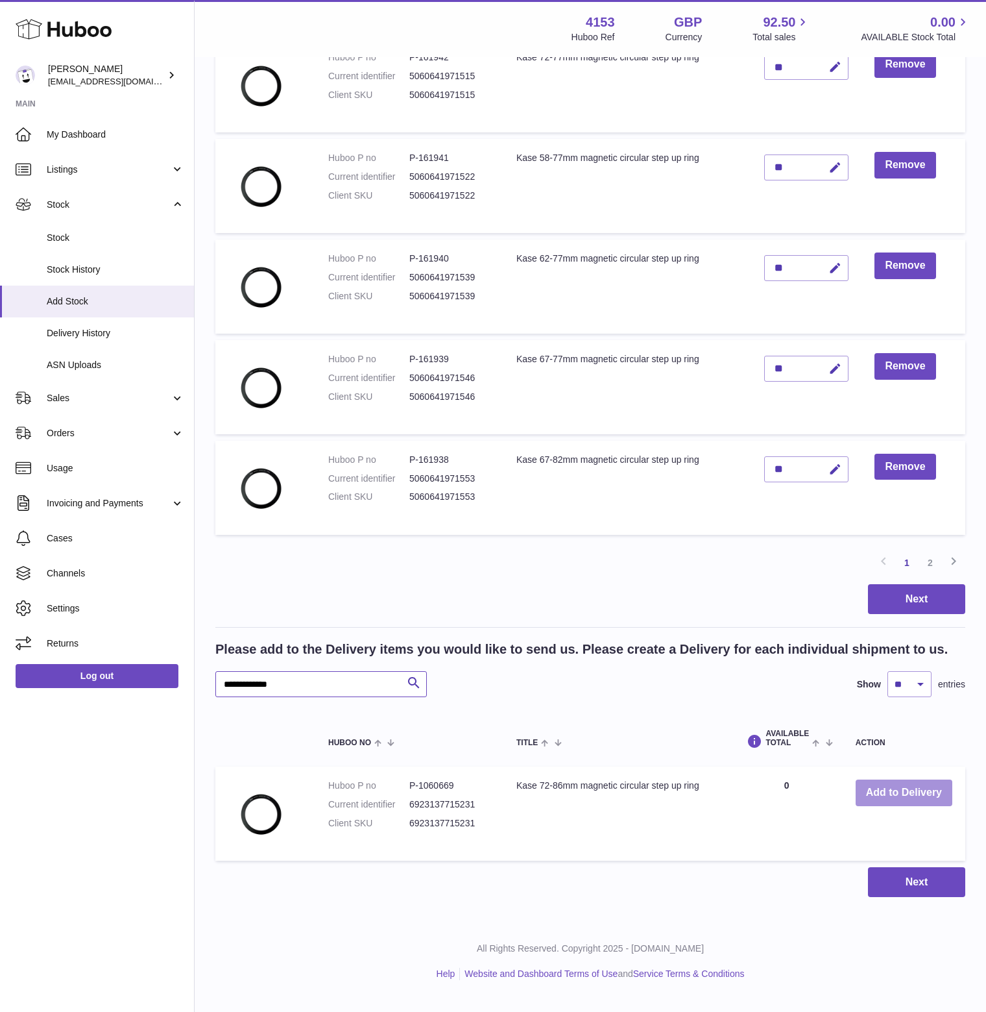
type input "**********"
click at [932, 806] on button "Add to Delivery" at bounding box center [904, 792] width 97 height 27
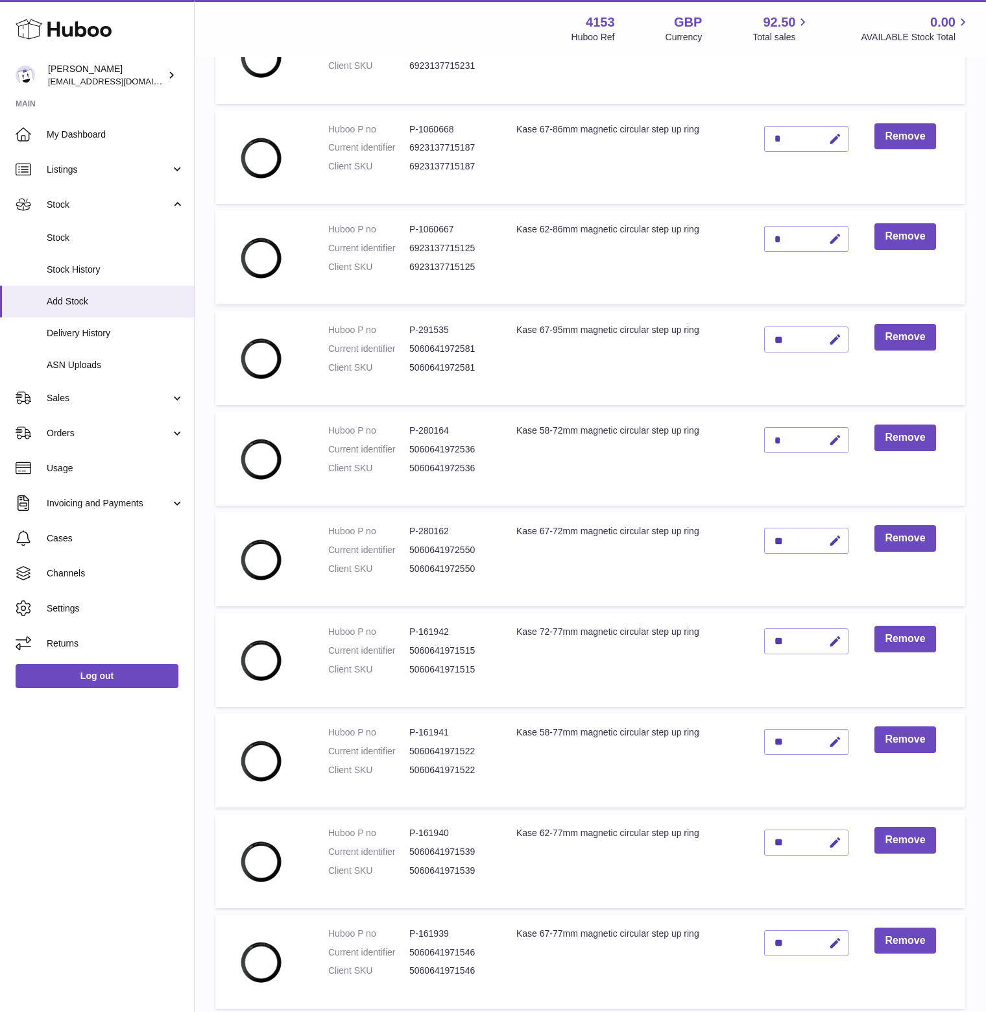
scroll to position [223, 0]
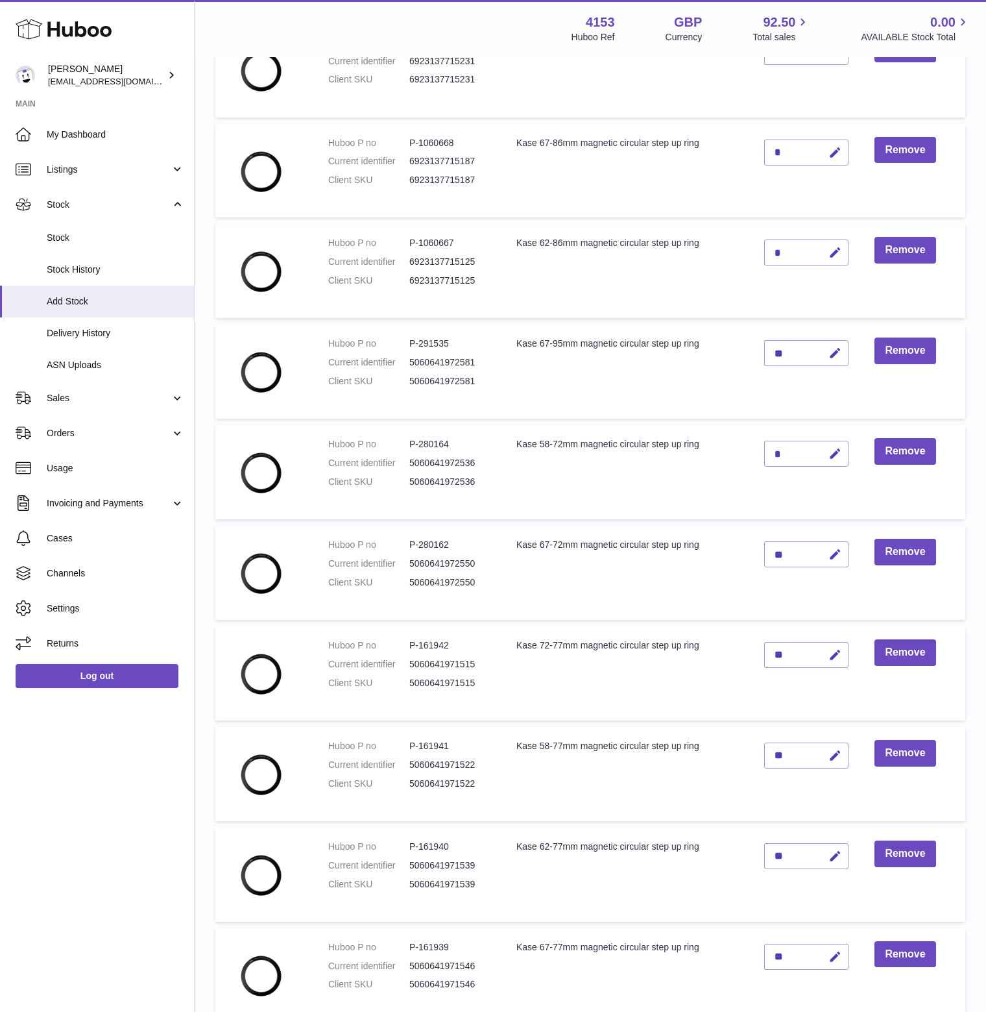
click at [842, 59] on icon "button" at bounding box center [836, 52] width 14 height 14
drag, startPoint x: 797, startPoint y: 78, endPoint x: 772, endPoint y: 82, distance: 25.7
click at [772, 65] on input "*" at bounding box center [806, 52] width 84 height 26
type input "**"
click at [842, 58] on icon "submit" at bounding box center [836, 52] width 12 height 12
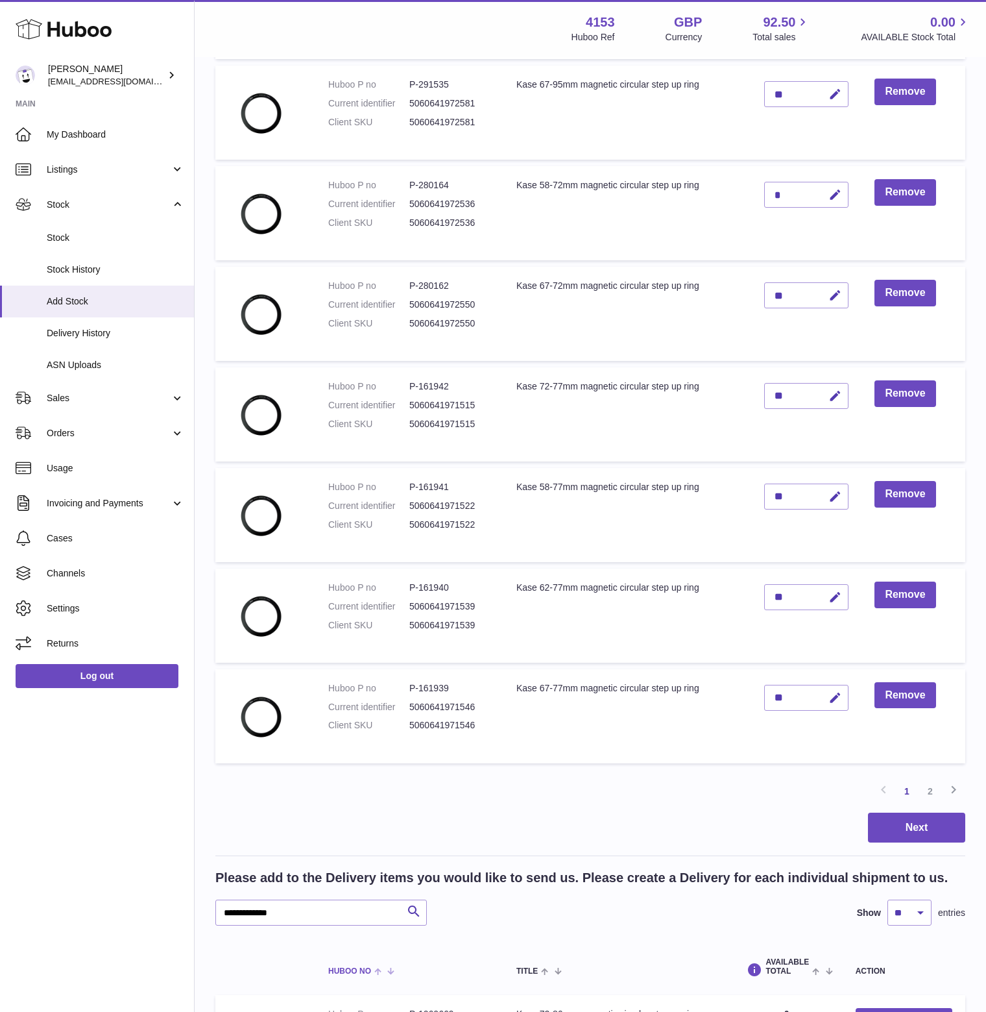
scroll to position [548, 0]
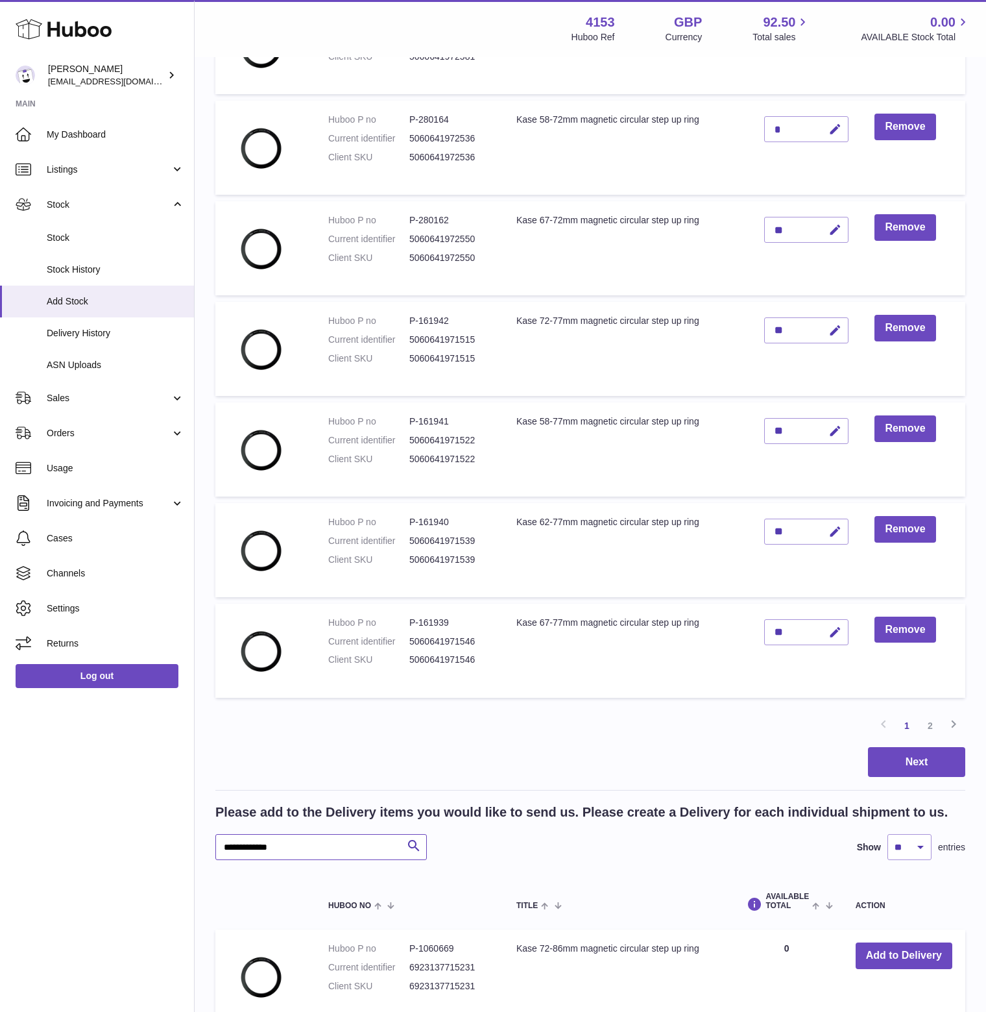
drag, startPoint x: 299, startPoint y: 888, endPoint x: 180, endPoint y: 894, distance: 118.9
click at [180, 894] on div "Huboo [PERSON_NAME] [EMAIL_ADDRESS][DOMAIN_NAME] Main My Dashboard Listings Not…" at bounding box center [493, 307] width 986 height 1710
paste input "text"
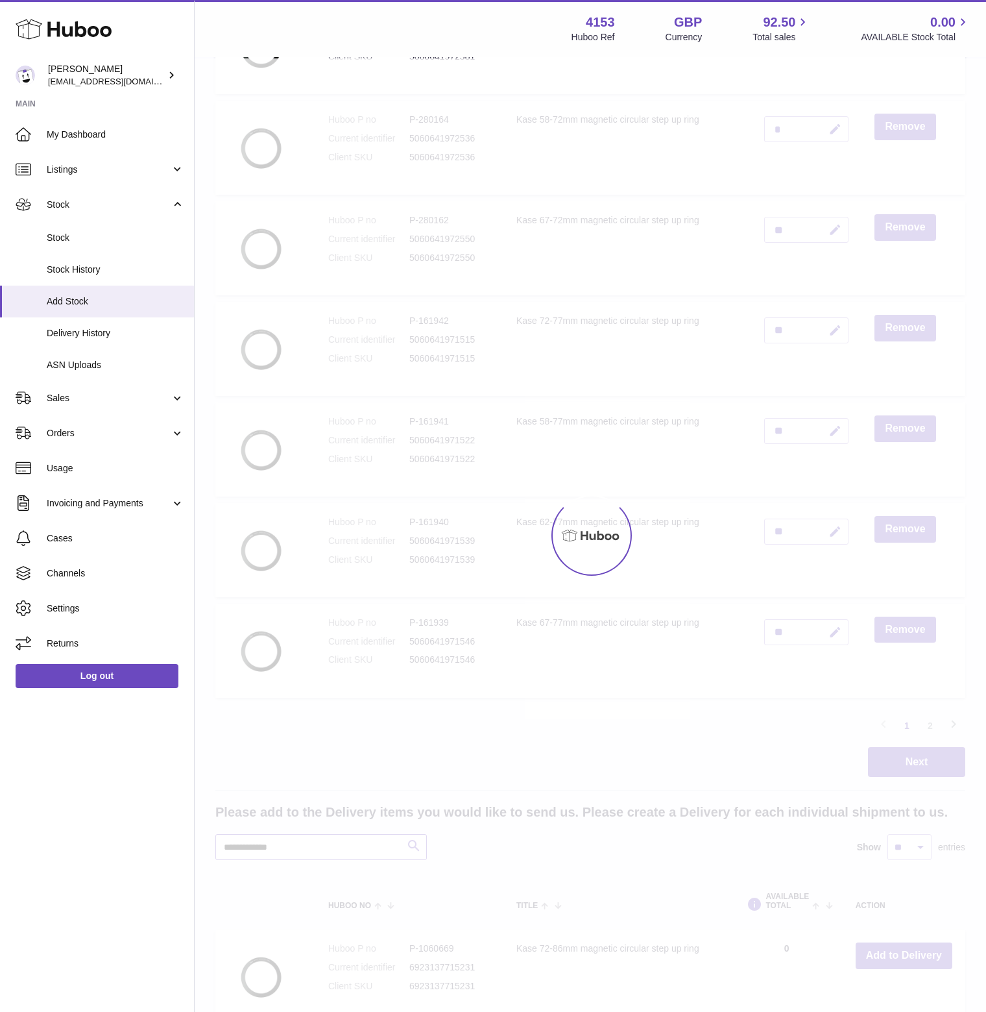
scroll to position [677, 0]
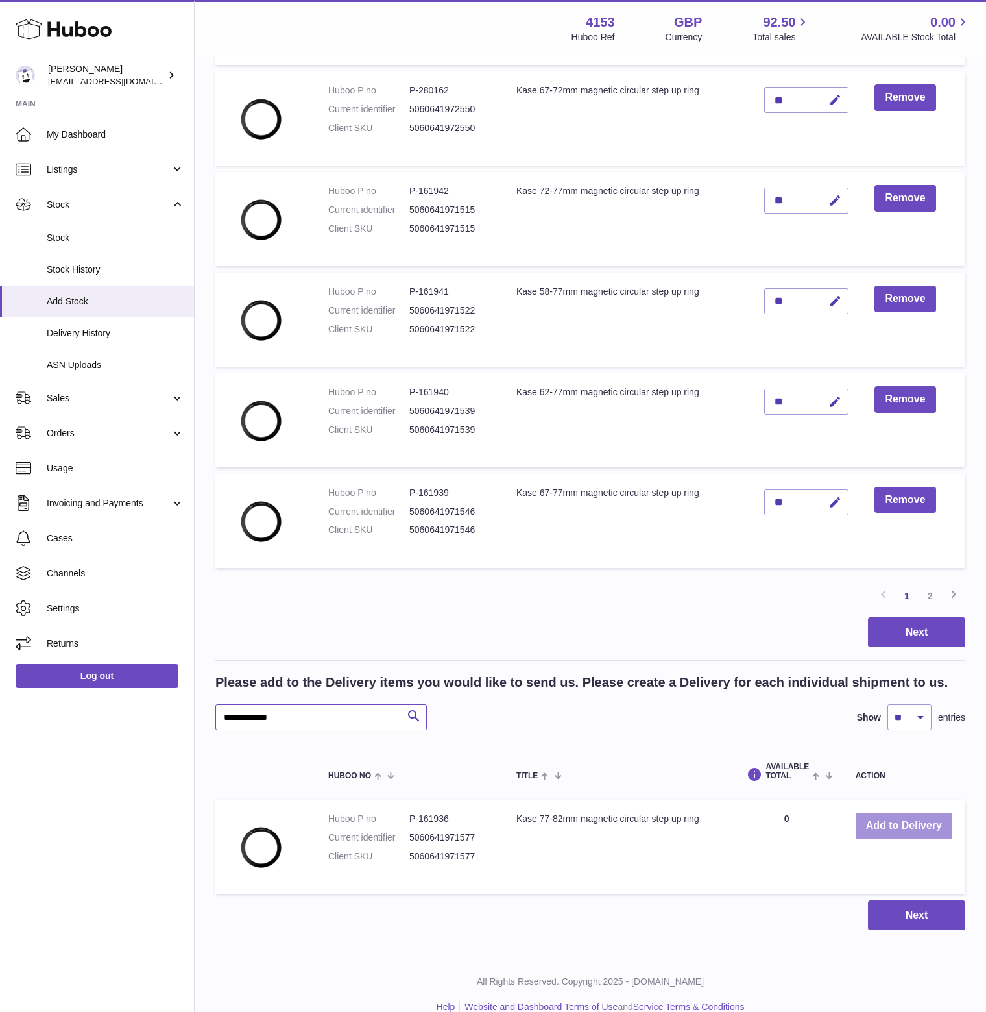
type input "**********"
click at [894, 839] on button "Add to Delivery" at bounding box center [904, 825] width 97 height 27
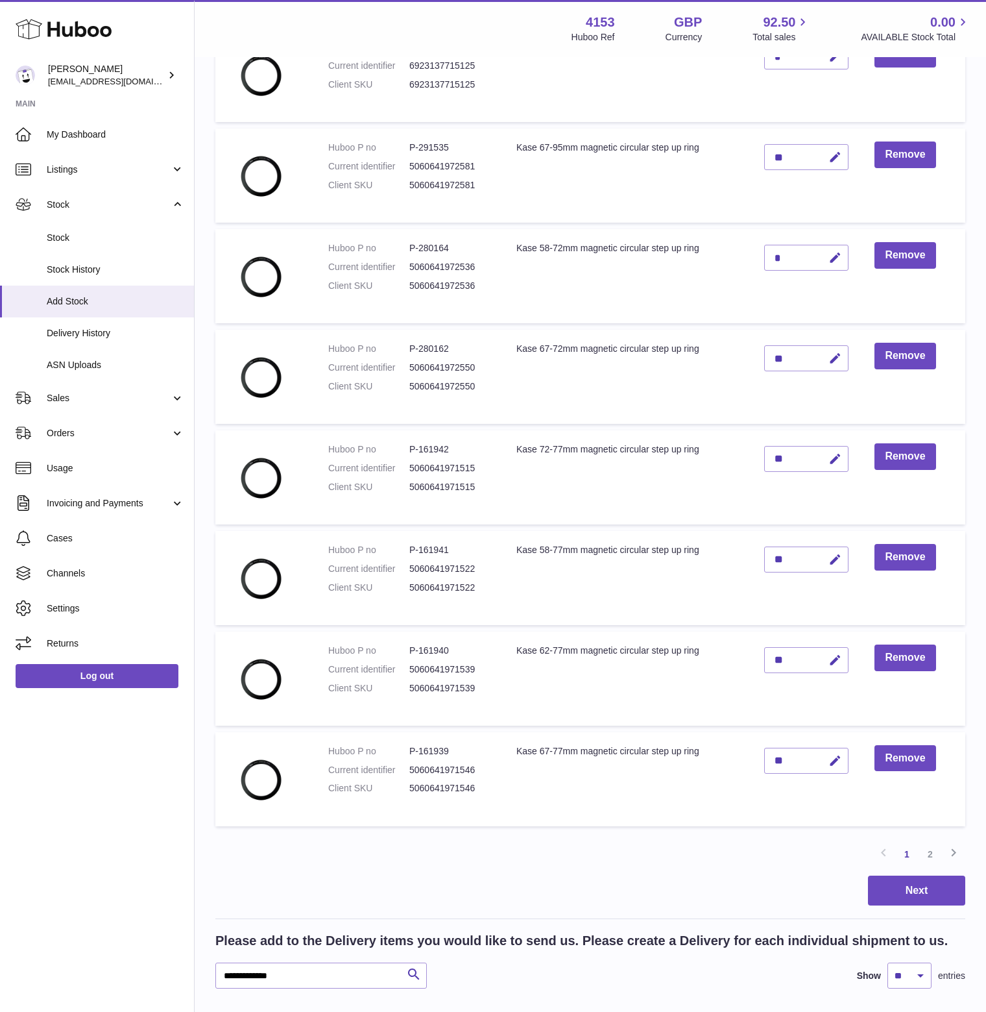
scroll to position [454, 0]
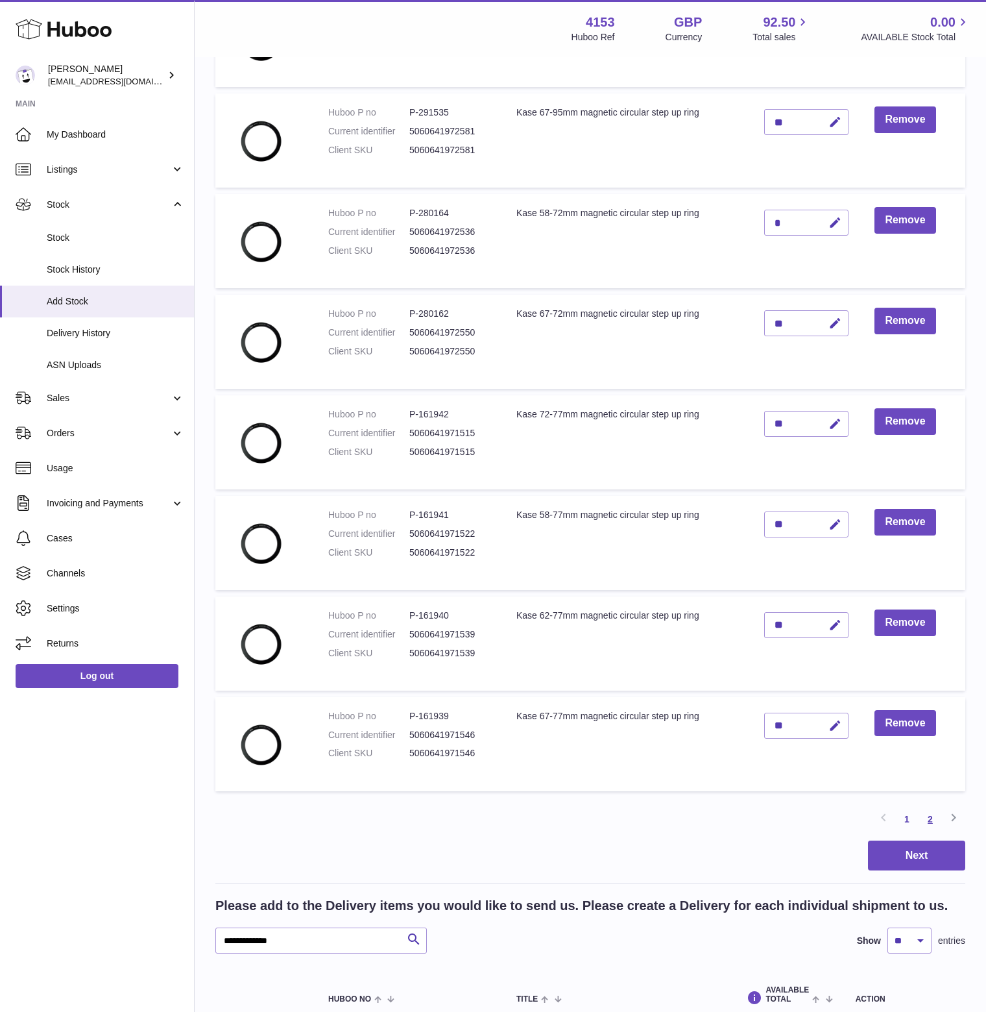
click at [930, 831] on link "2" at bounding box center [930, 818] width 23 height 23
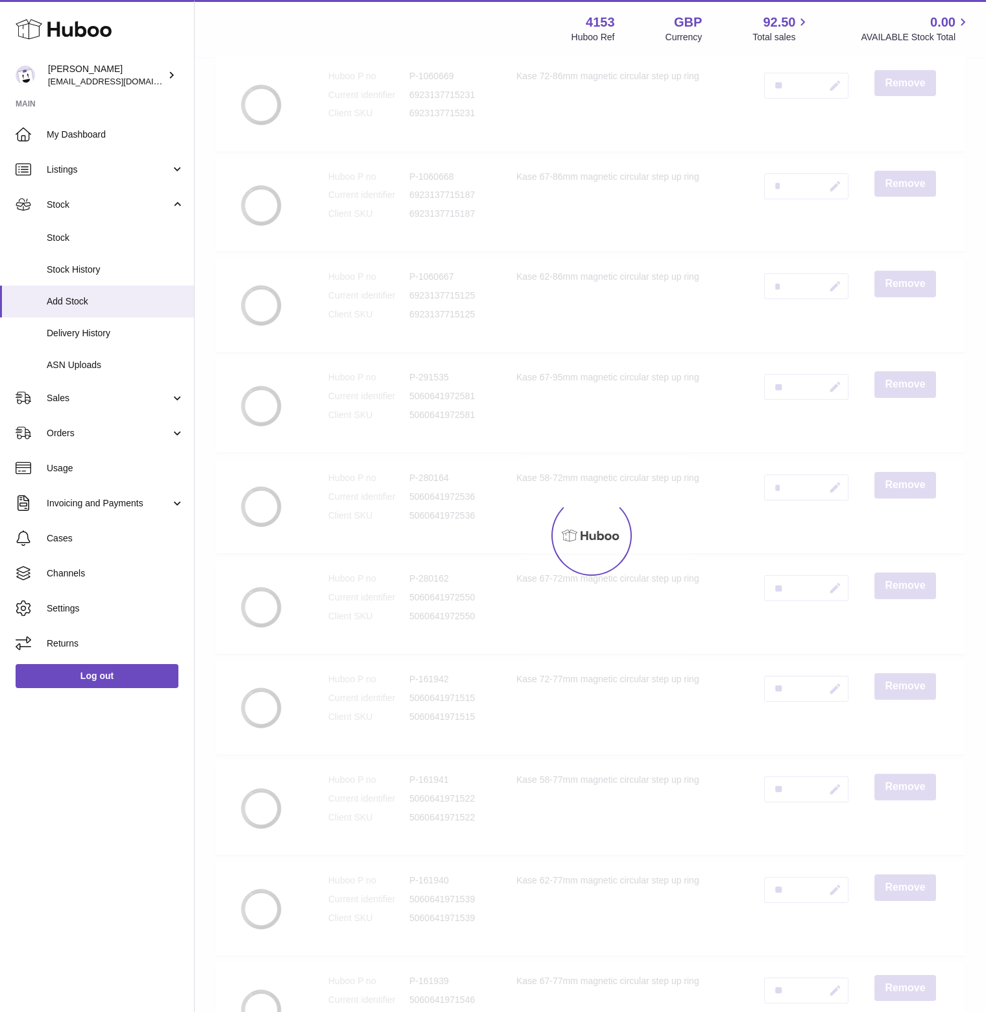
scroll to position [58, 0]
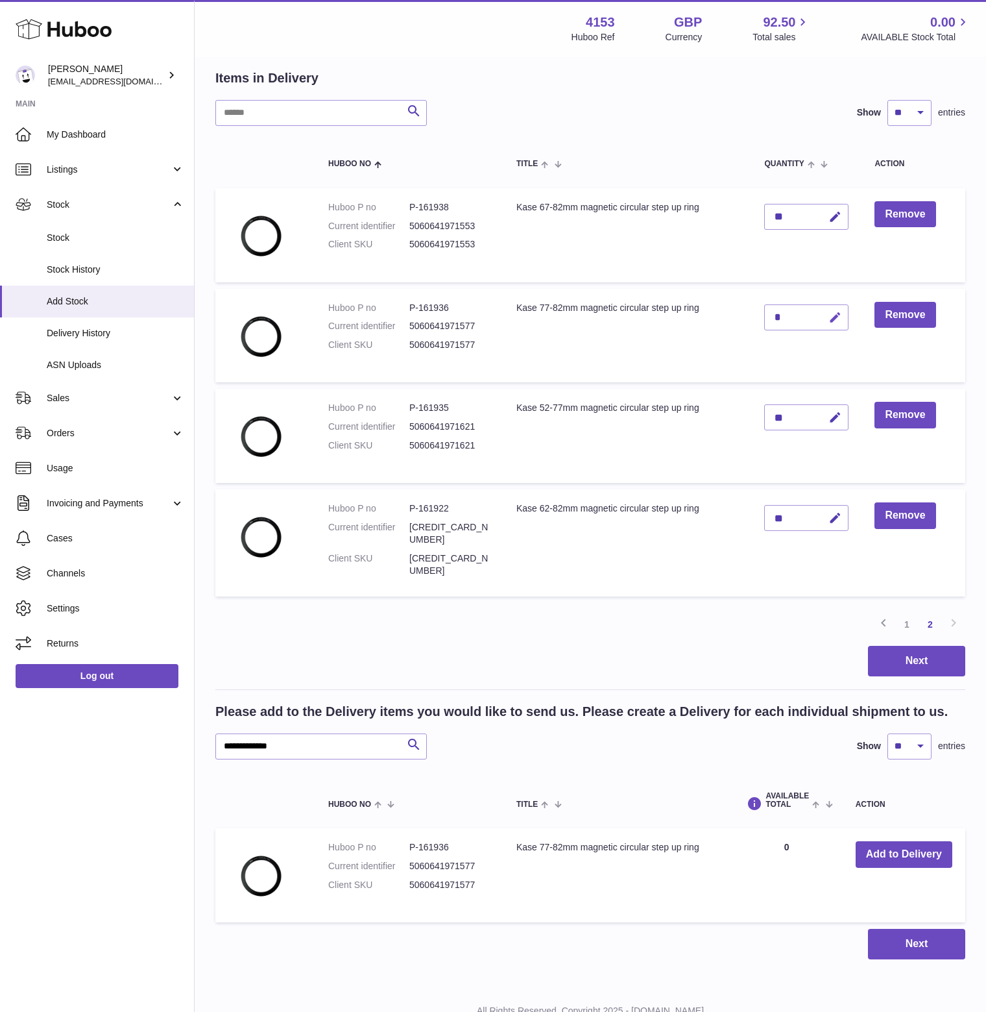
click at [841, 324] on icon "button" at bounding box center [836, 318] width 14 height 14
drag, startPoint x: 787, startPoint y: 339, endPoint x: 775, endPoint y: 343, distance: 12.9
click at [775, 330] on input "*" at bounding box center [806, 317] width 84 height 26
type input "**"
click at [842, 323] on icon "submit" at bounding box center [836, 317] width 12 height 12
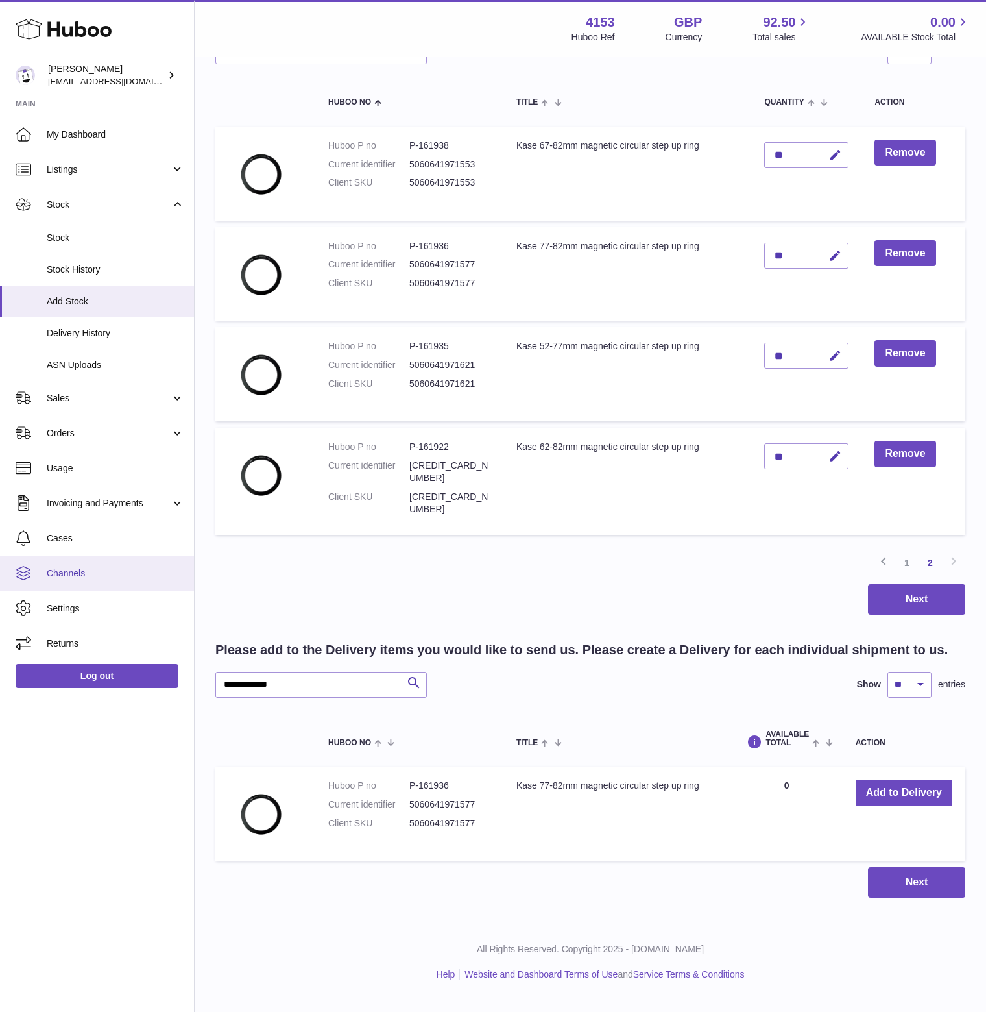
scroll to position [139, 0]
drag, startPoint x: 242, startPoint y: 695, endPoint x: 196, endPoint y: 695, distance: 46.1
click at [196, 695] on div "Create stock delivery - upload to Huboo the delivery details and expected incom…" at bounding box center [591, 430] width 792 height 985
paste input "text"
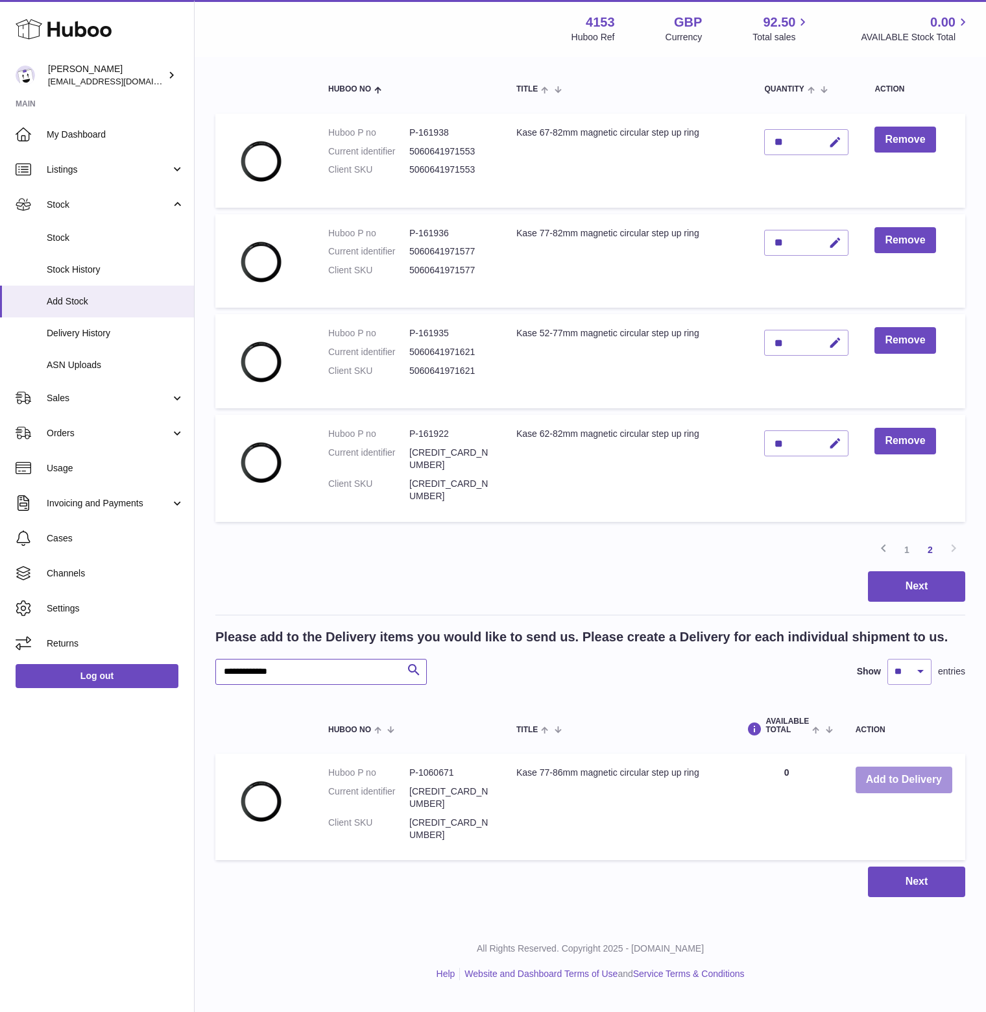
type input "**********"
click at [890, 793] on button "Add to Delivery" at bounding box center [904, 779] width 97 height 27
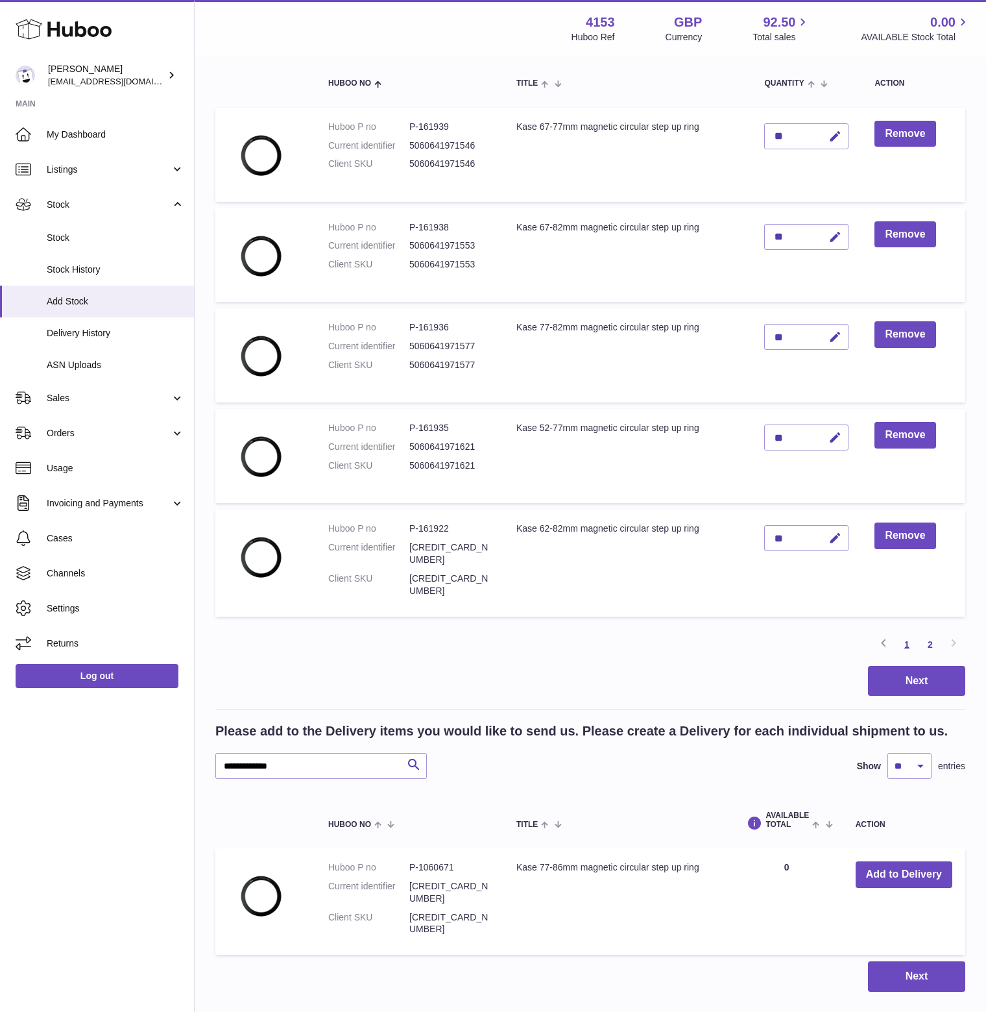
click at [906, 656] on link "1" at bounding box center [906, 644] width 23 height 23
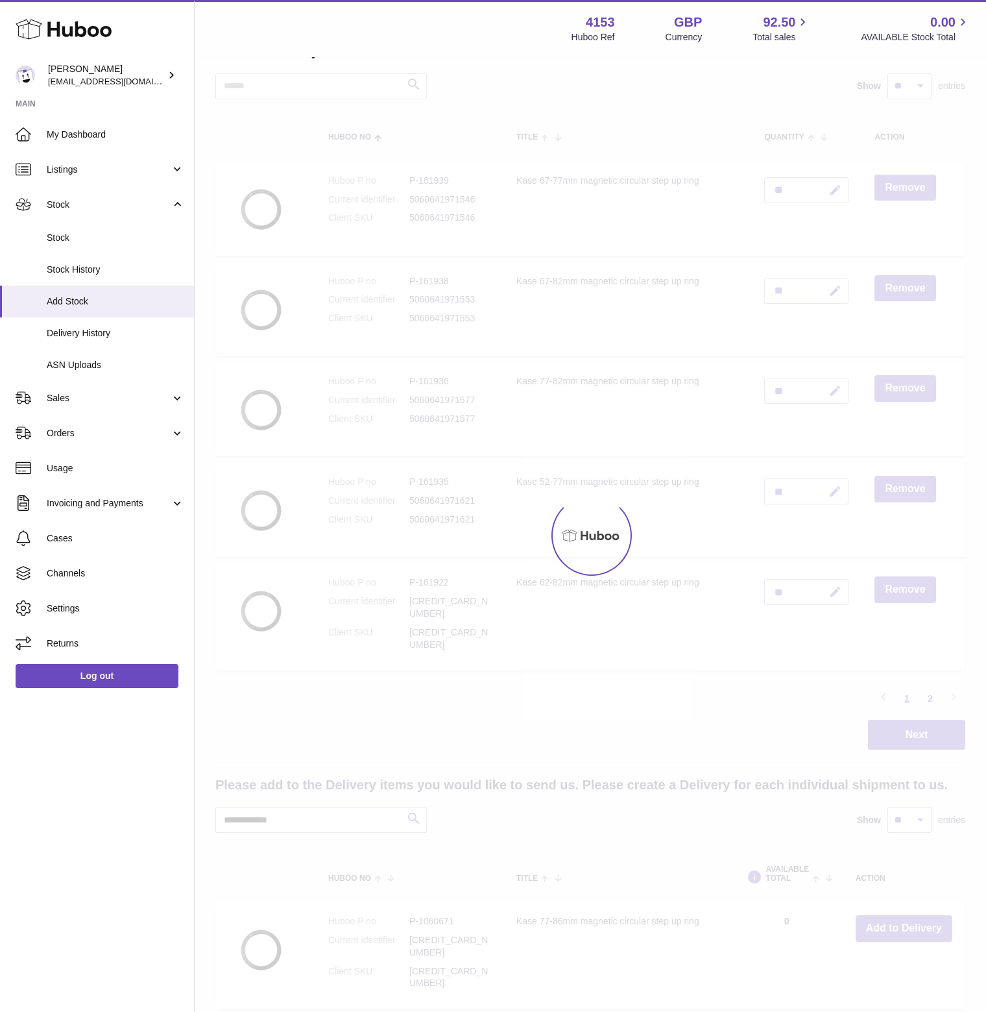
scroll to position [58, 0]
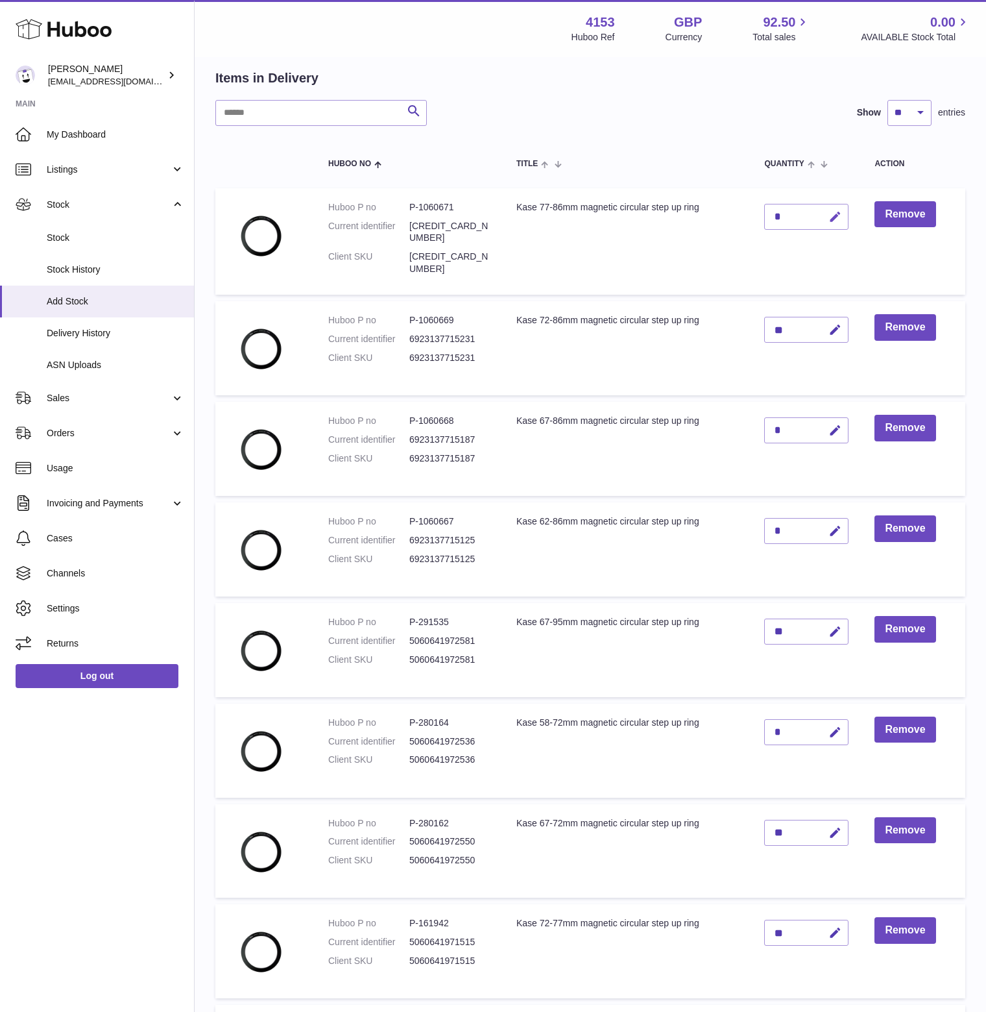
click at [842, 224] on icon "button" at bounding box center [836, 217] width 14 height 14
drag, startPoint x: 786, startPoint y: 242, endPoint x: 773, endPoint y: 244, distance: 13.1
click at [773, 230] on input "*" at bounding box center [806, 217] width 84 height 26
type input "*"
click at [842, 223] on icon "submit" at bounding box center [836, 217] width 12 height 12
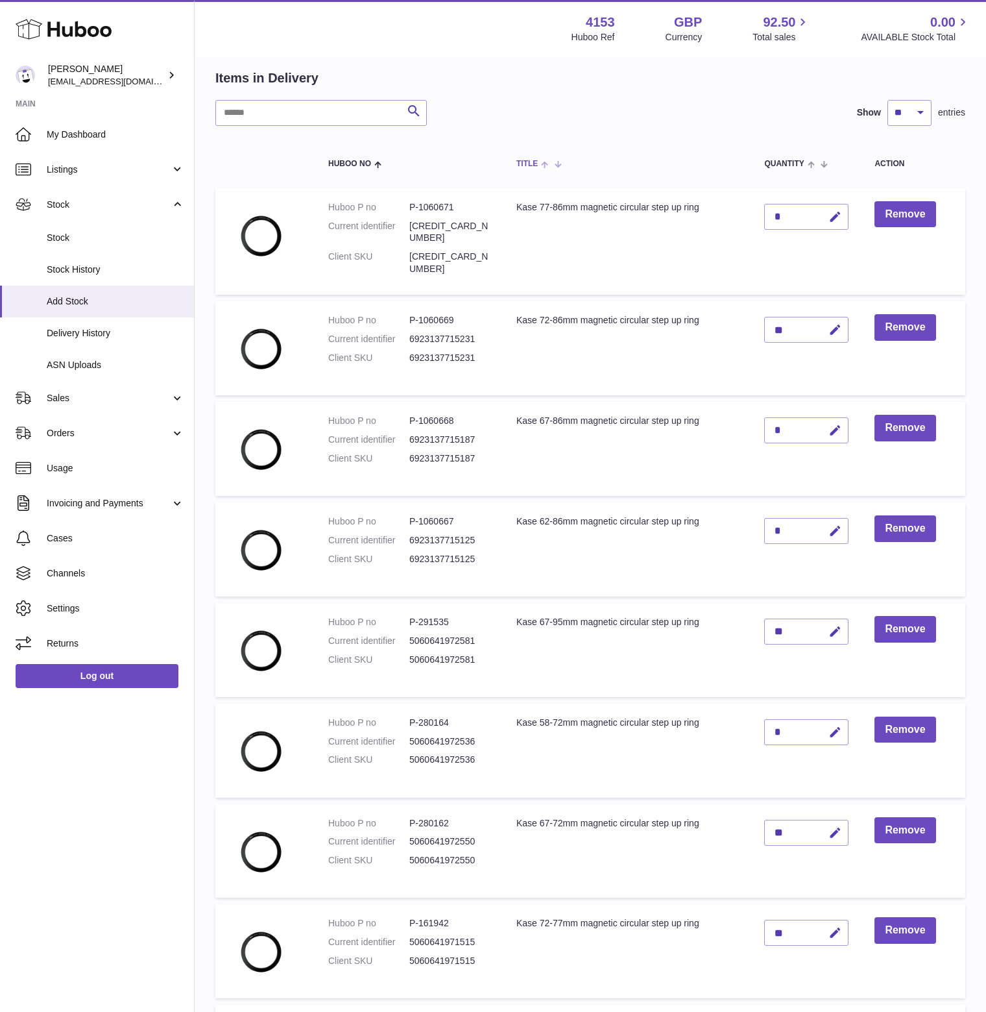
click at [541, 169] on span at bounding box center [548, 163] width 20 height 10
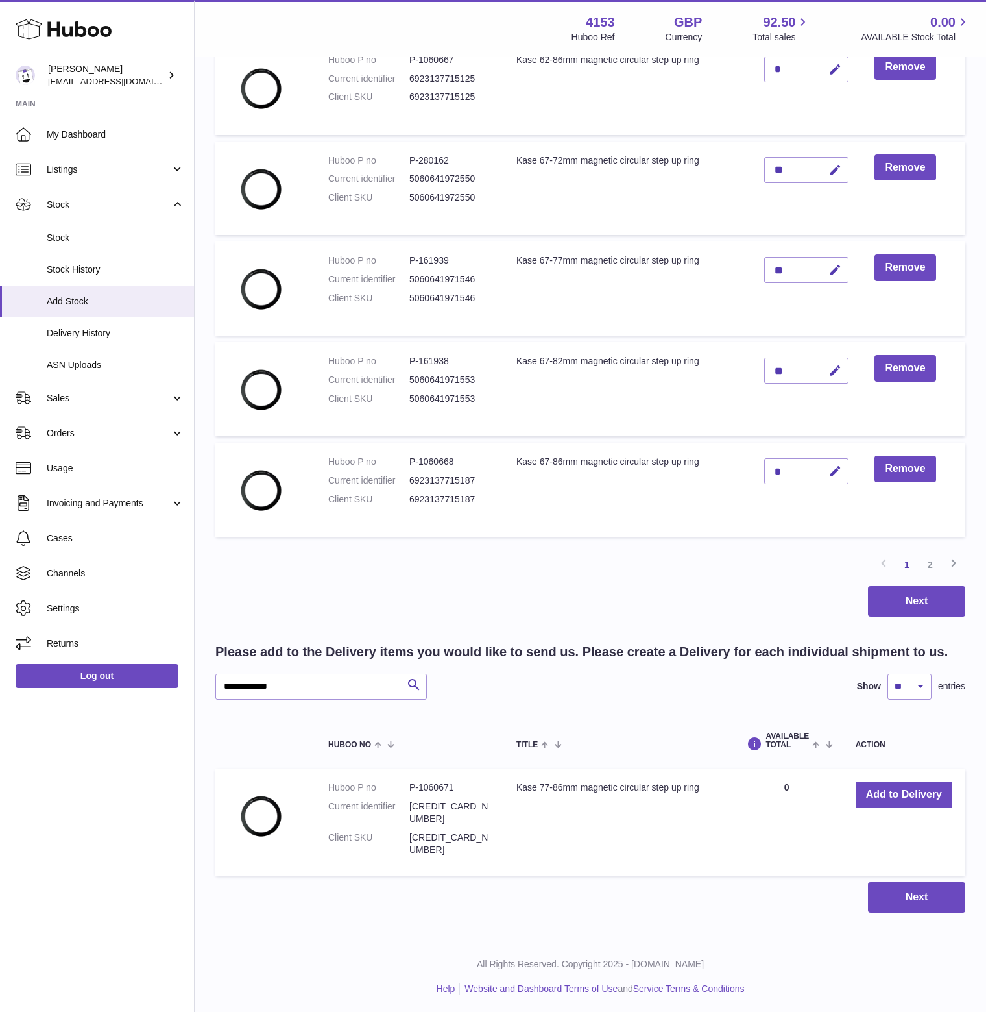
scroll to position [742, 0]
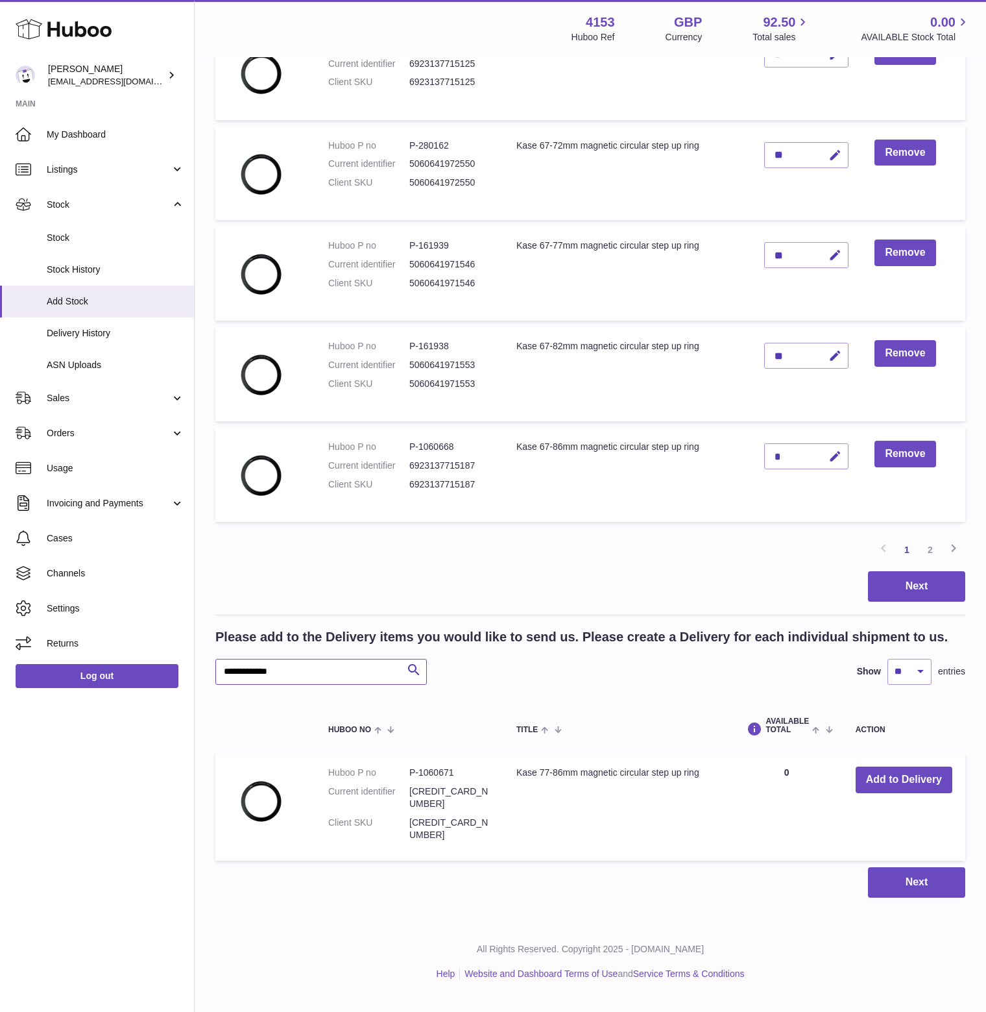
drag, startPoint x: 246, startPoint y: 690, endPoint x: 195, endPoint y: 694, distance: 51.4
click at [195, 694] on div "Create stock delivery - upload to Huboo the delivery details and expected incom…" at bounding box center [591, 123] width 792 height 1601
paste input "text"
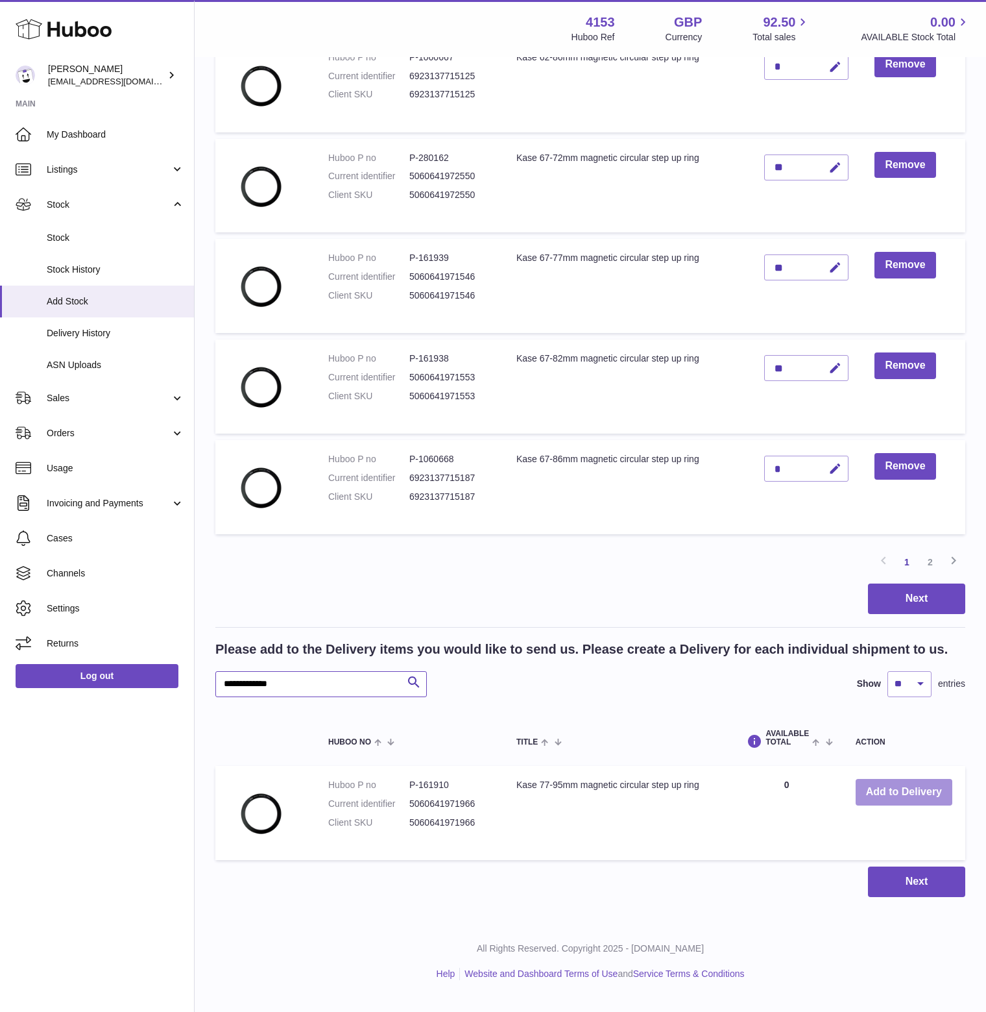
type input "**********"
click at [922, 802] on button "Add to Delivery" at bounding box center [904, 792] width 97 height 27
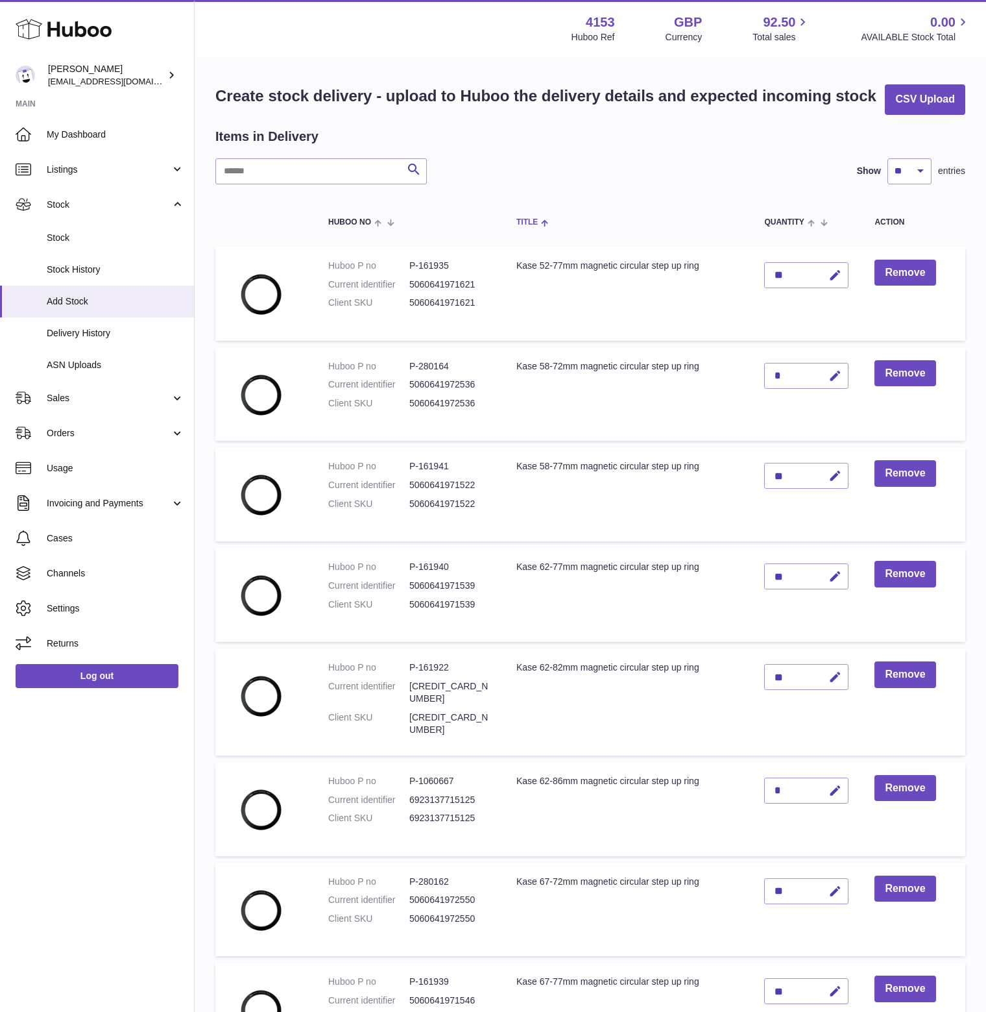
click at [544, 227] on span at bounding box center [543, 222] width 11 height 10
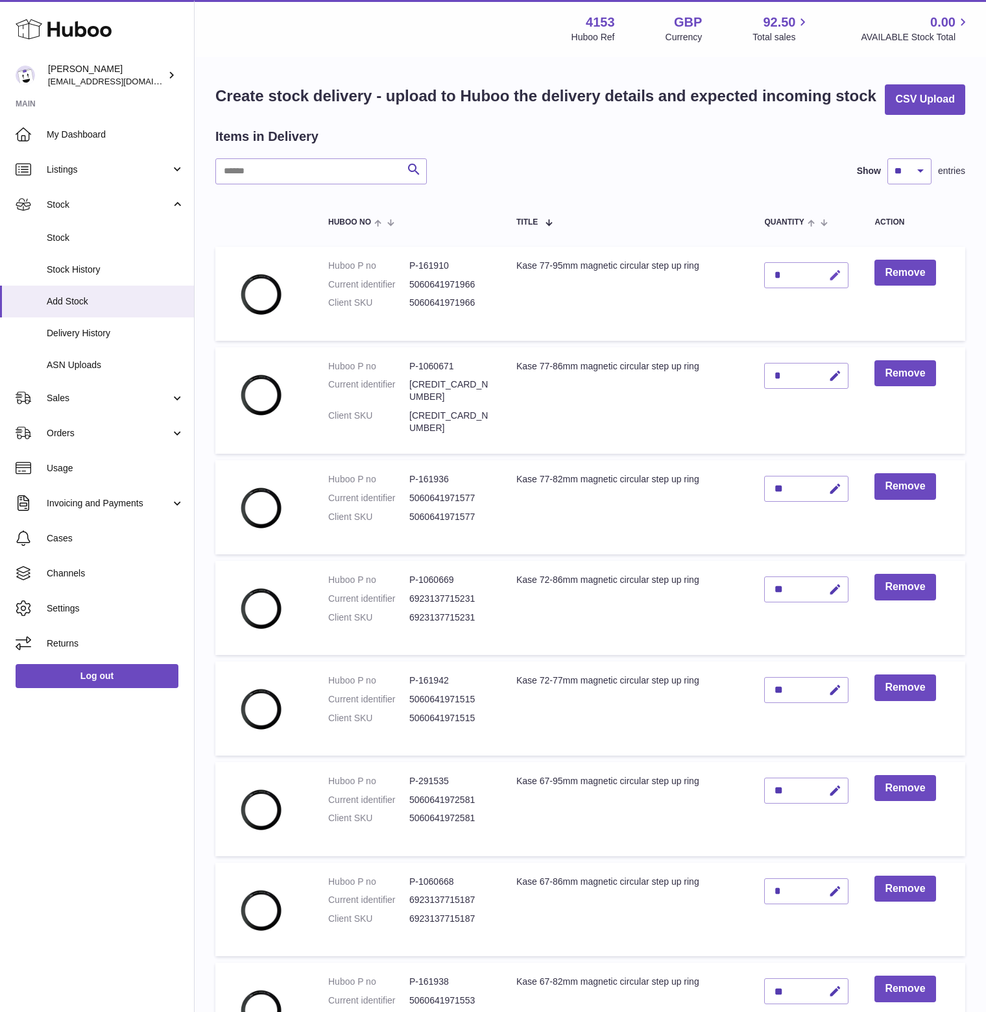
click at [842, 282] on icon "button" at bounding box center [836, 276] width 14 height 14
drag, startPoint x: 791, startPoint y: 306, endPoint x: 771, endPoint y: 308, distance: 20.3
click at [771, 288] on input "*" at bounding box center [806, 275] width 84 height 26
type input "**"
click at [838, 281] on icon "submit" at bounding box center [836, 275] width 12 height 12
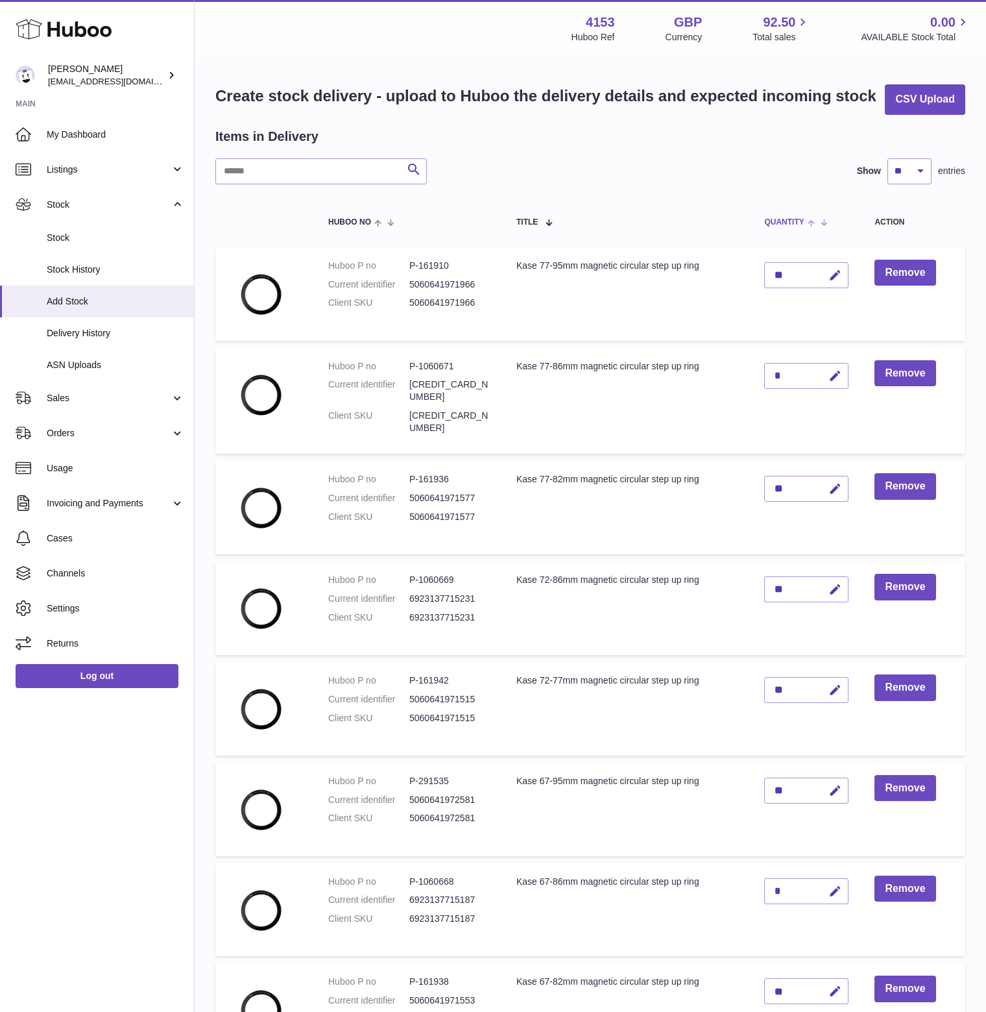
click at [820, 227] on span at bounding box center [815, 222] width 20 height 10
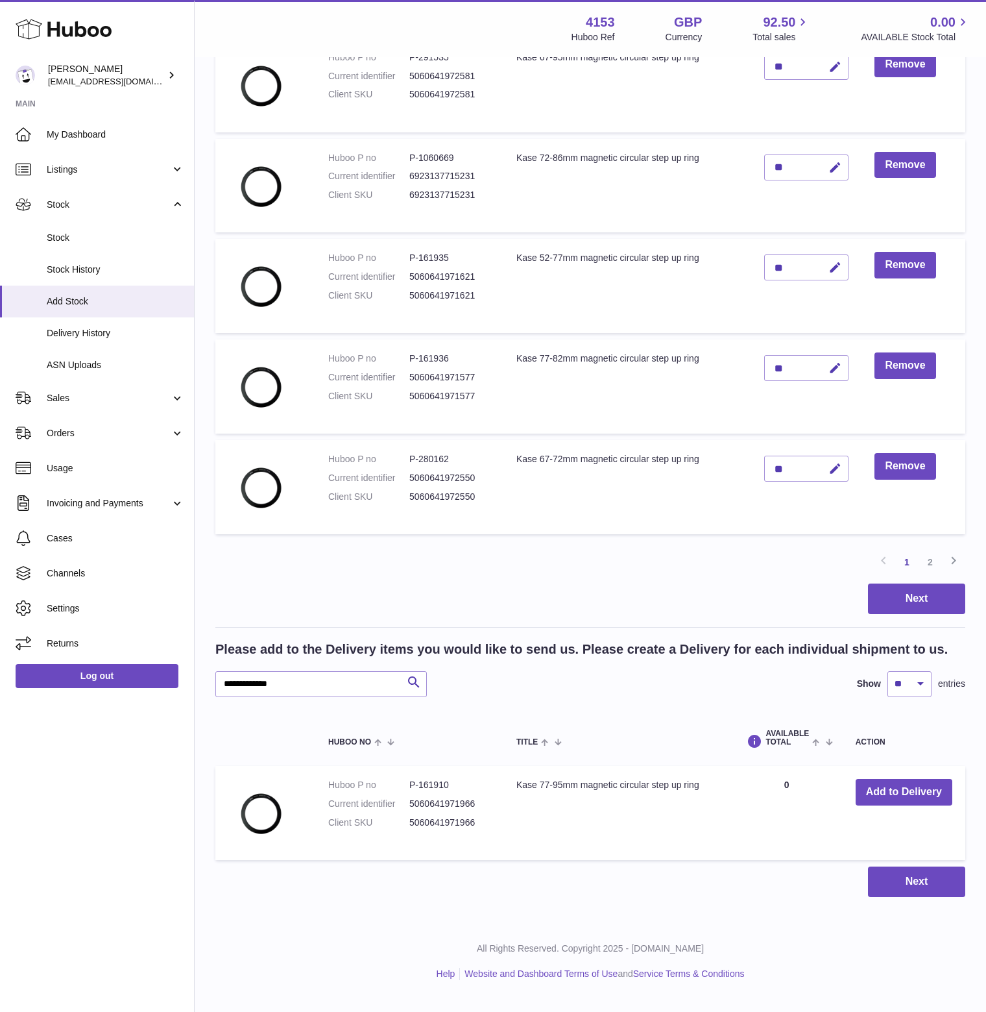
scroll to position [742, 0]
drag, startPoint x: 296, startPoint y: 695, endPoint x: 199, endPoint y: 696, distance: 96.7
click at [199, 696] on div "Create stock delivery - upload to Huboo the delivery details and expected incom…" at bounding box center [591, 129] width 792 height 1588
paste input "text"
type input "**********"
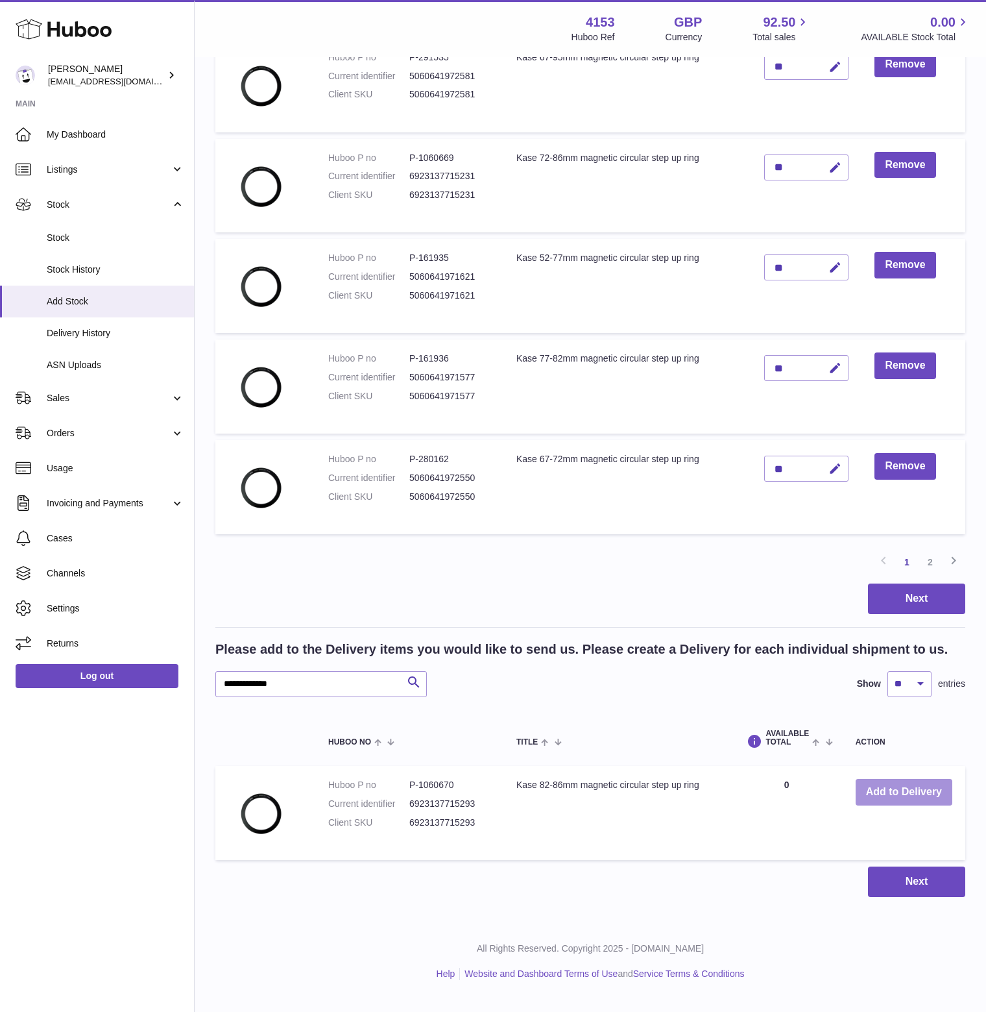
click at [920, 805] on button "Add to Delivery" at bounding box center [904, 792] width 97 height 27
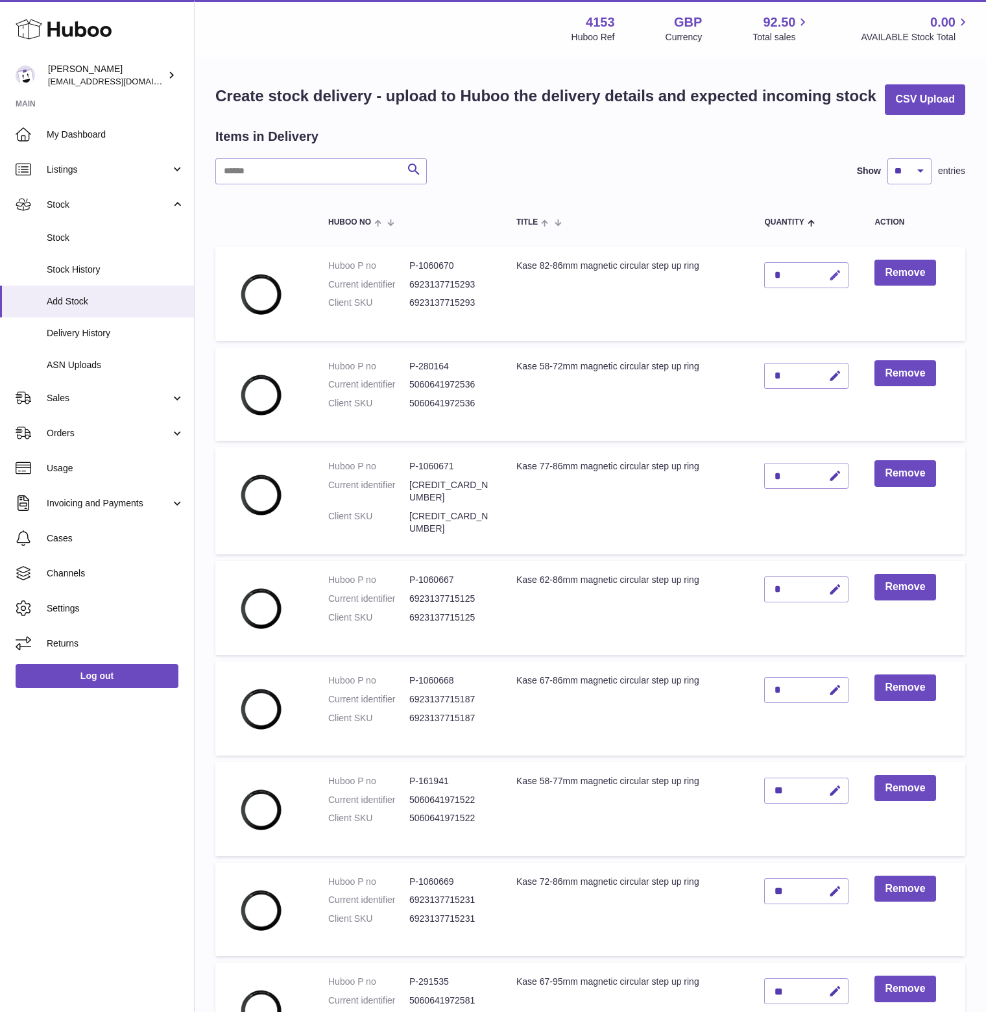
click at [842, 282] on icon "button" at bounding box center [836, 276] width 14 height 14
drag, startPoint x: 789, startPoint y: 300, endPoint x: 767, endPoint y: 304, distance: 22.4
click at [767, 304] on td "*" at bounding box center [806, 294] width 110 height 94
type input "*"
click at [833, 285] on button "submit" at bounding box center [833, 275] width 25 height 21
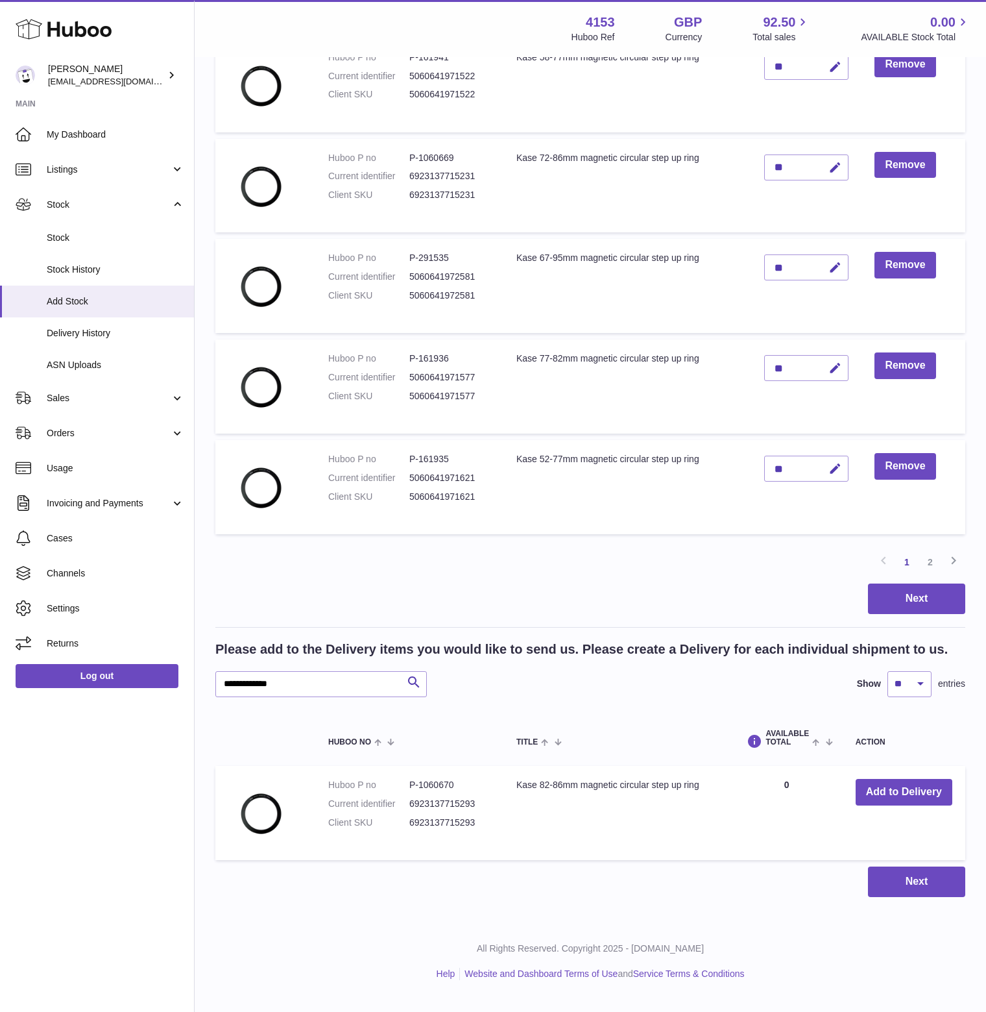
scroll to position [742, 0]
drag, startPoint x: 303, startPoint y: 694, endPoint x: 204, endPoint y: 697, distance: 98.7
click at [204, 697] on div "Create stock delivery - upload to Huboo the delivery details and expected incom…" at bounding box center [591, 129] width 792 height 1588
paste input "text"
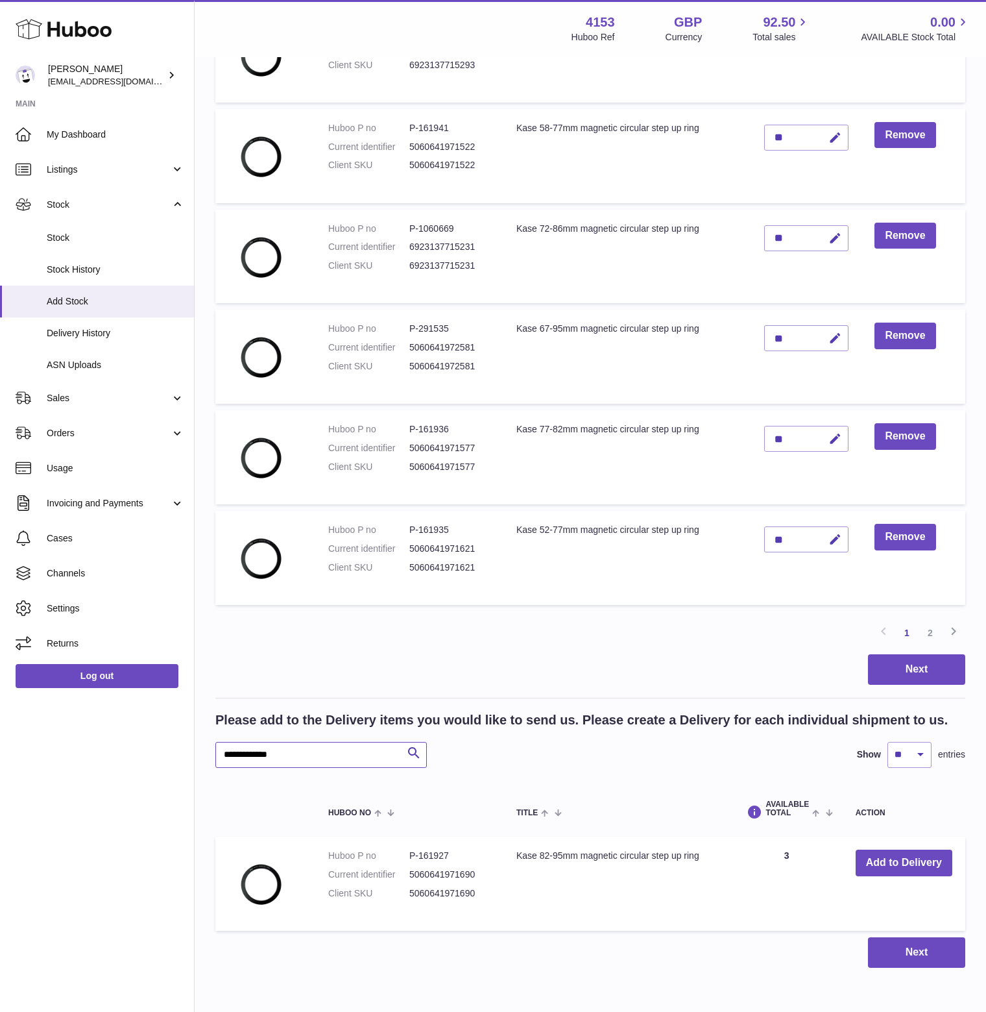
scroll to position [677, 0]
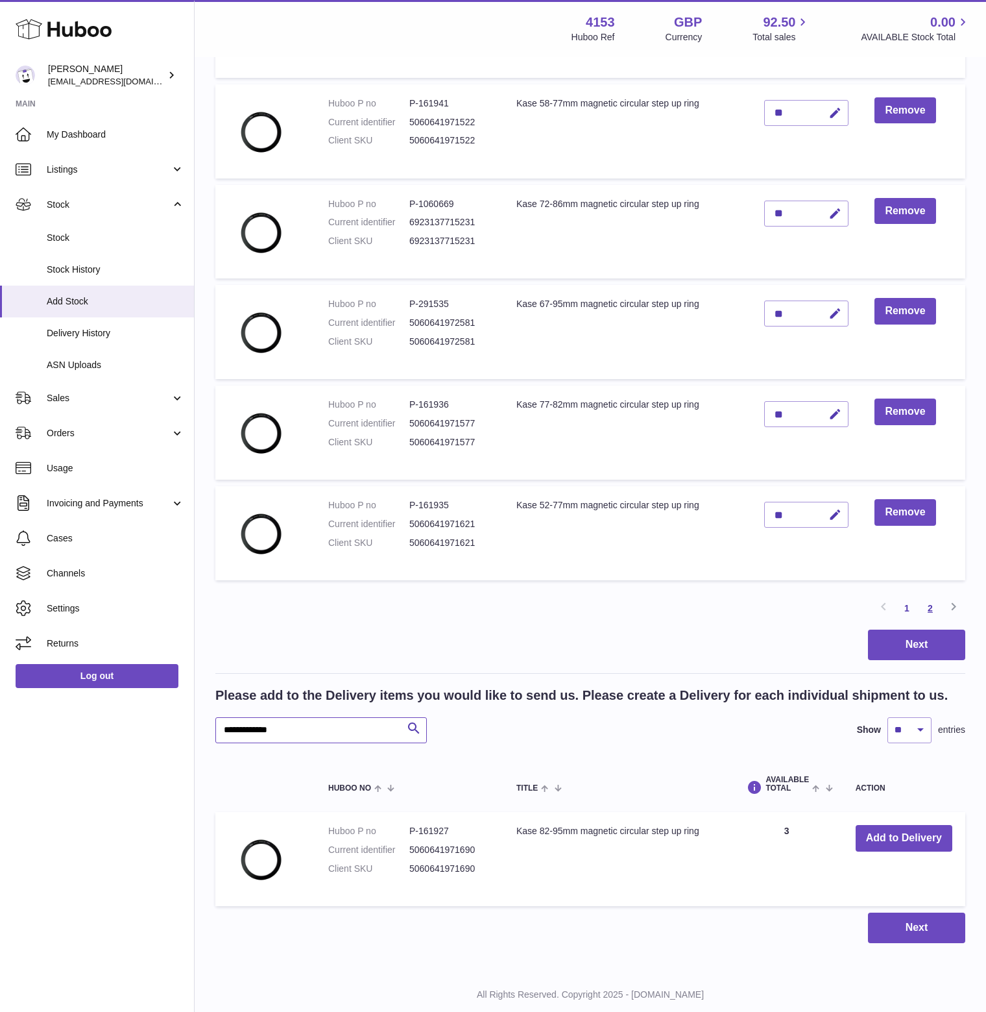
type input "**********"
click at [930, 620] on link "2" at bounding box center [930, 607] width 23 height 23
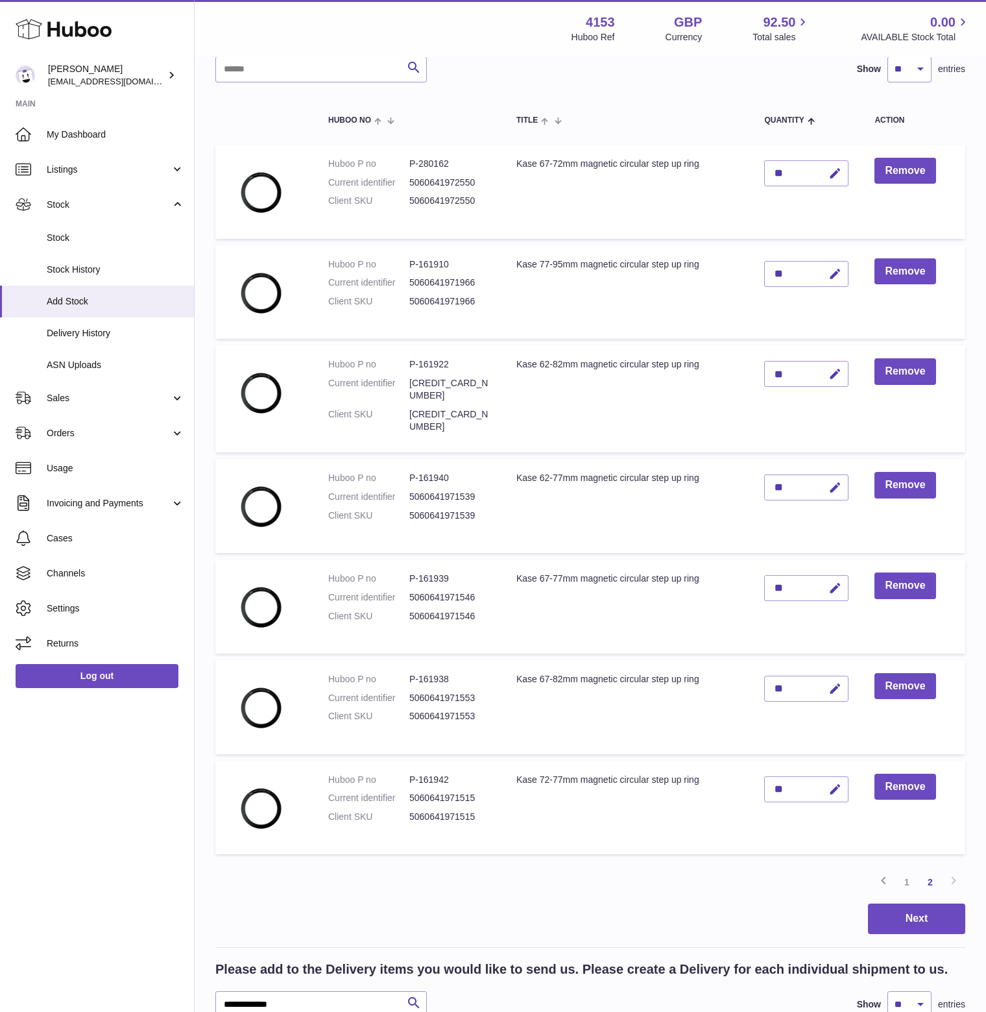
scroll to position [58, 0]
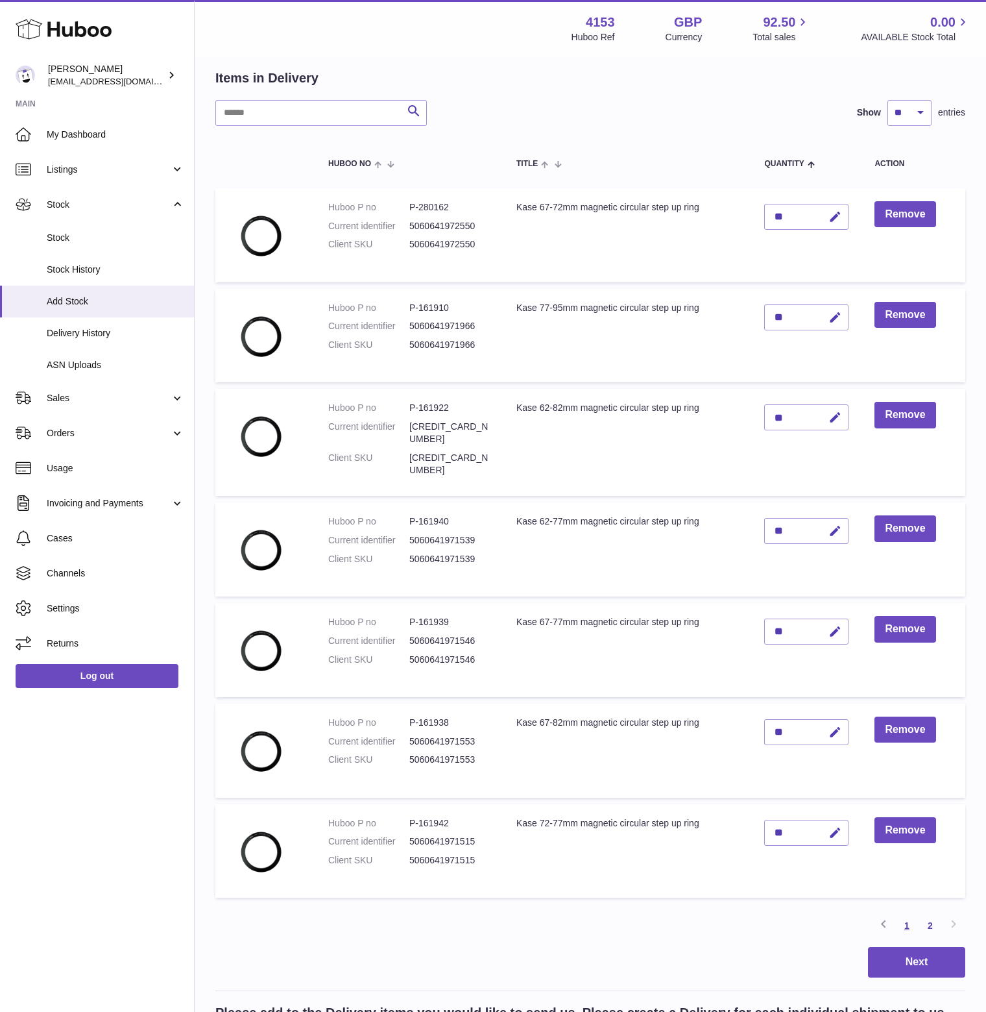
click at [906, 937] on link "1" at bounding box center [906, 925] width 23 height 23
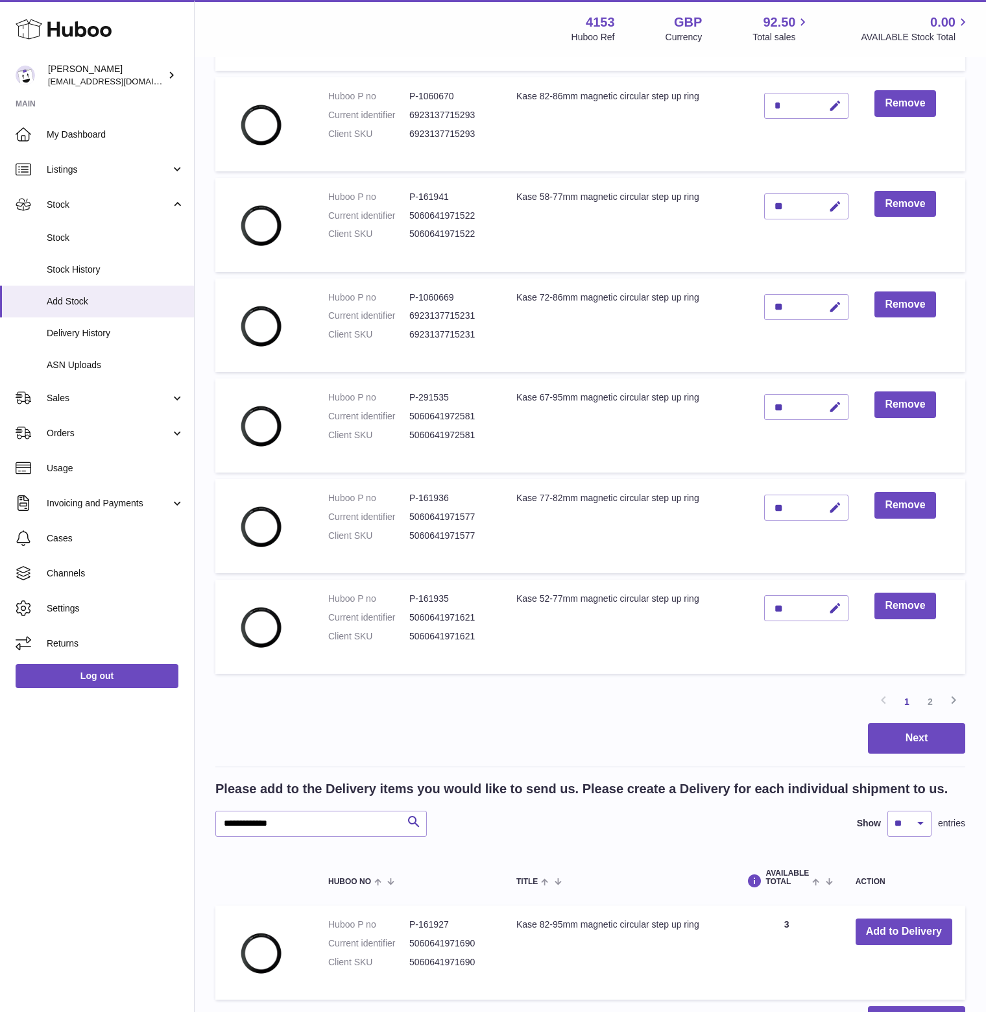
scroll to position [742, 0]
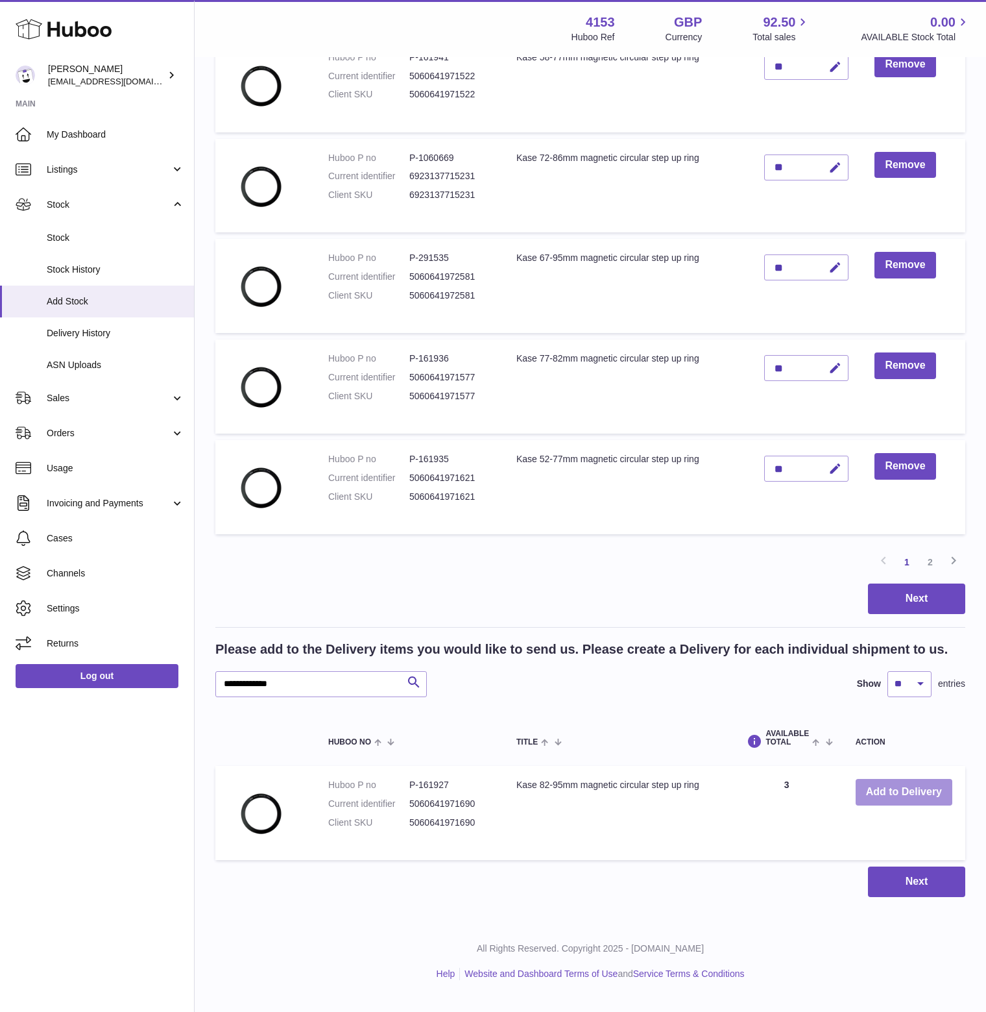
click at [893, 805] on button "Add to Delivery" at bounding box center [904, 792] width 97 height 27
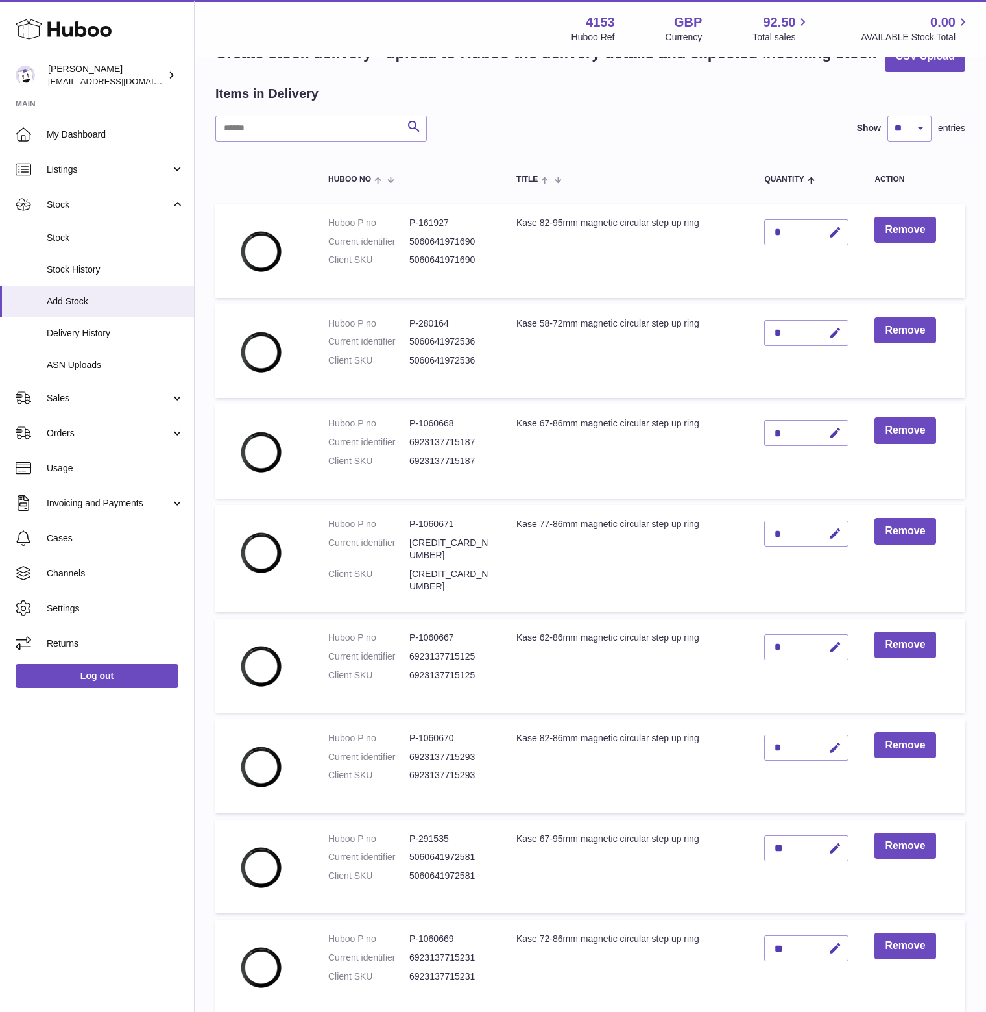
scroll to position [0, 0]
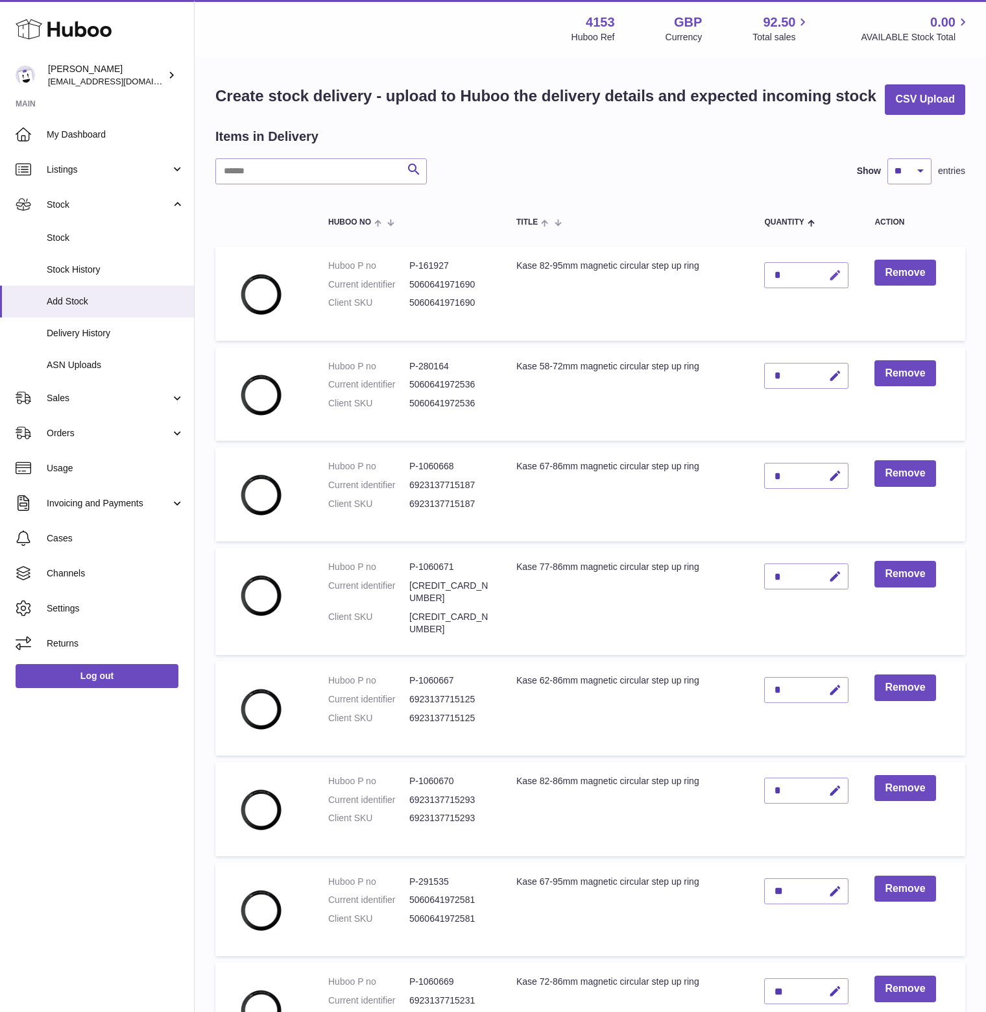
click at [840, 282] on icon "button" at bounding box center [836, 276] width 14 height 14
drag, startPoint x: 787, startPoint y: 298, endPoint x: 768, endPoint y: 304, distance: 20.5
click at [768, 304] on td "*" at bounding box center [806, 294] width 110 height 94
type input "**"
click at [839, 281] on icon "submit" at bounding box center [836, 275] width 12 height 12
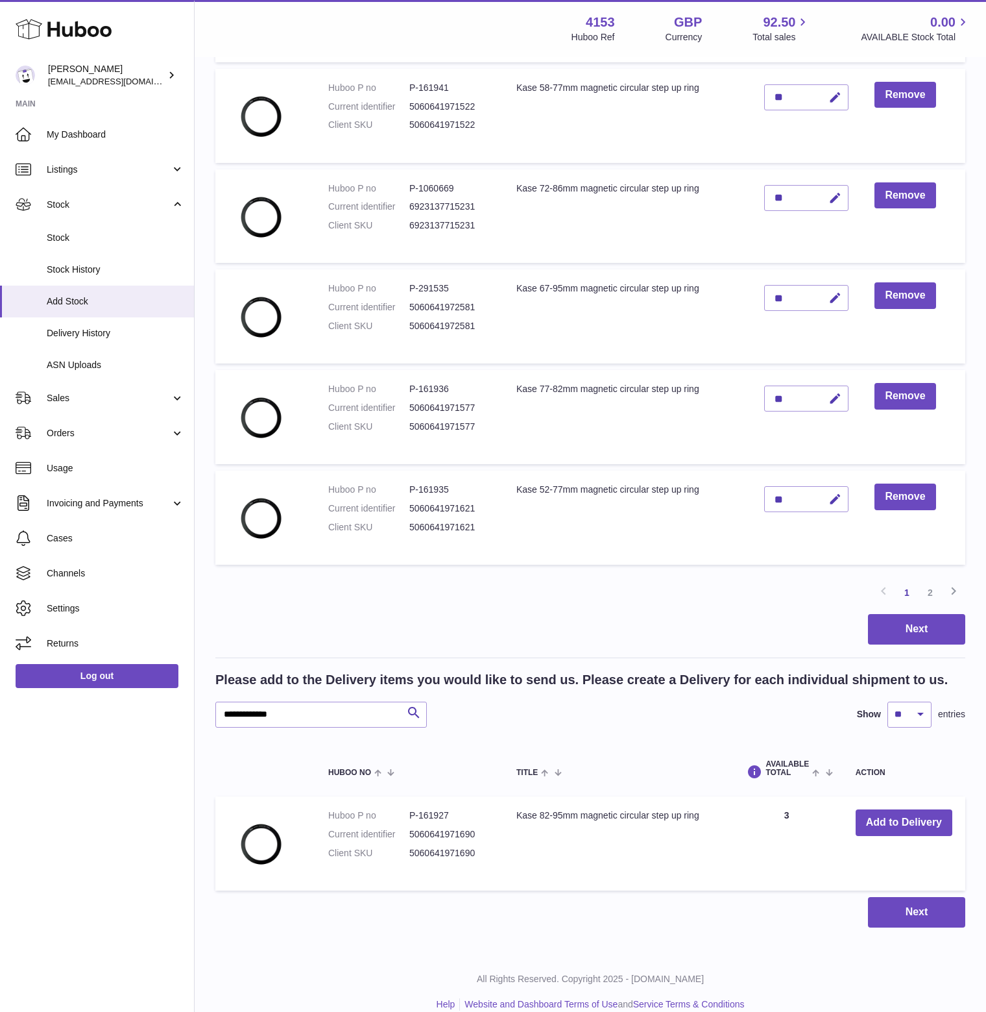
scroll to position [742, 0]
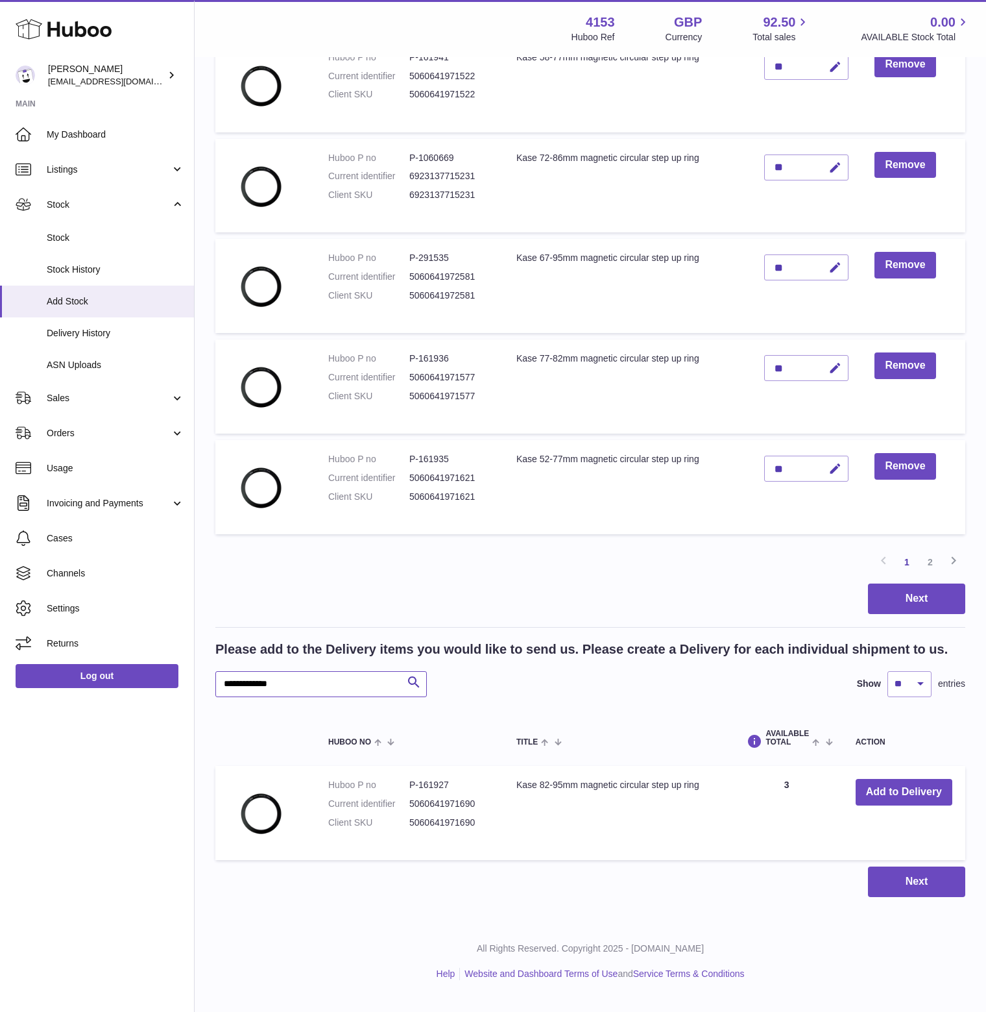
drag, startPoint x: 311, startPoint y: 697, endPoint x: 195, endPoint y: 694, distance: 116.8
click at [195, 694] on div "Create stock delivery - upload to Huboo the delivery details and expected incom…" at bounding box center [591, 129] width 792 height 1588
paste input "text"
type input "**********"
click at [911, 805] on button "Add to Delivery" at bounding box center [904, 792] width 97 height 27
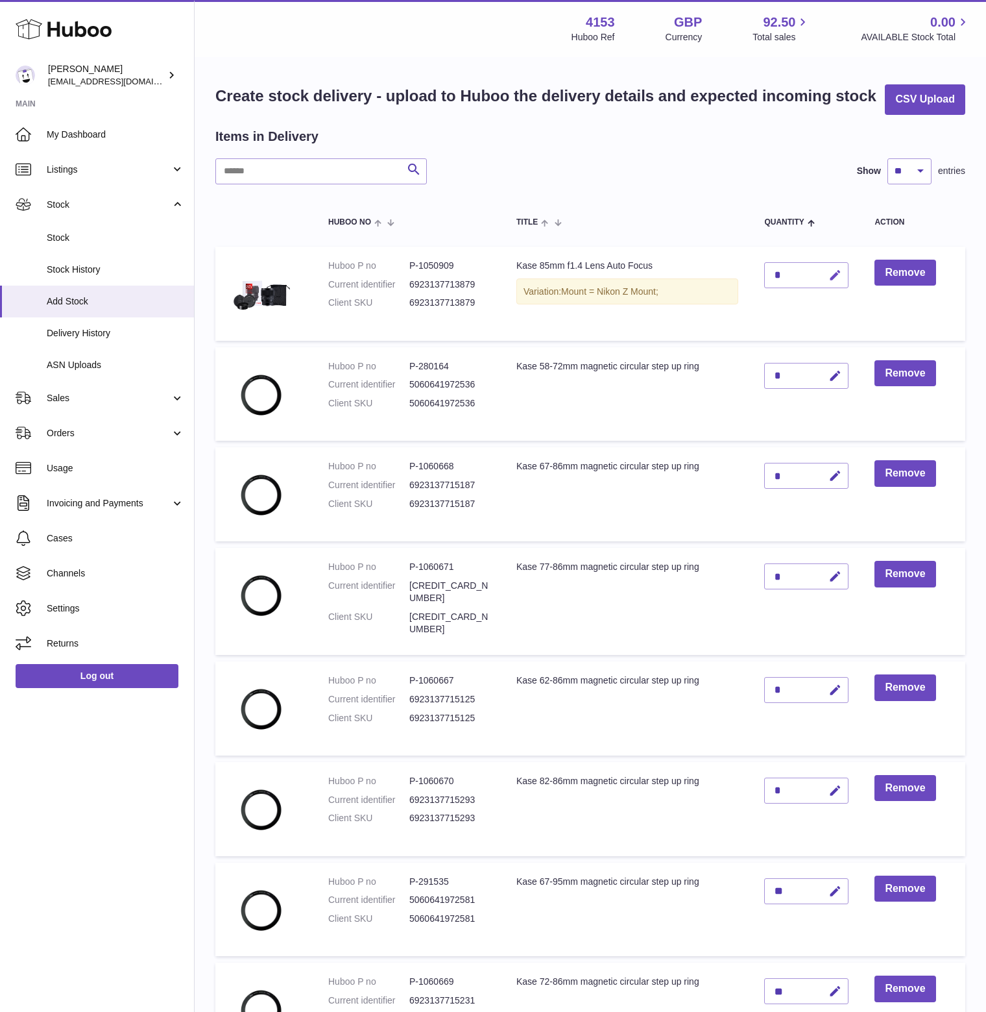
click at [842, 282] on icon "button" at bounding box center [836, 276] width 14 height 14
drag, startPoint x: 786, startPoint y: 300, endPoint x: 765, endPoint y: 302, distance: 20.9
click at [765, 302] on td "*" at bounding box center [806, 294] width 110 height 94
type input "*"
click at [841, 281] on icon "submit" at bounding box center [836, 275] width 12 height 12
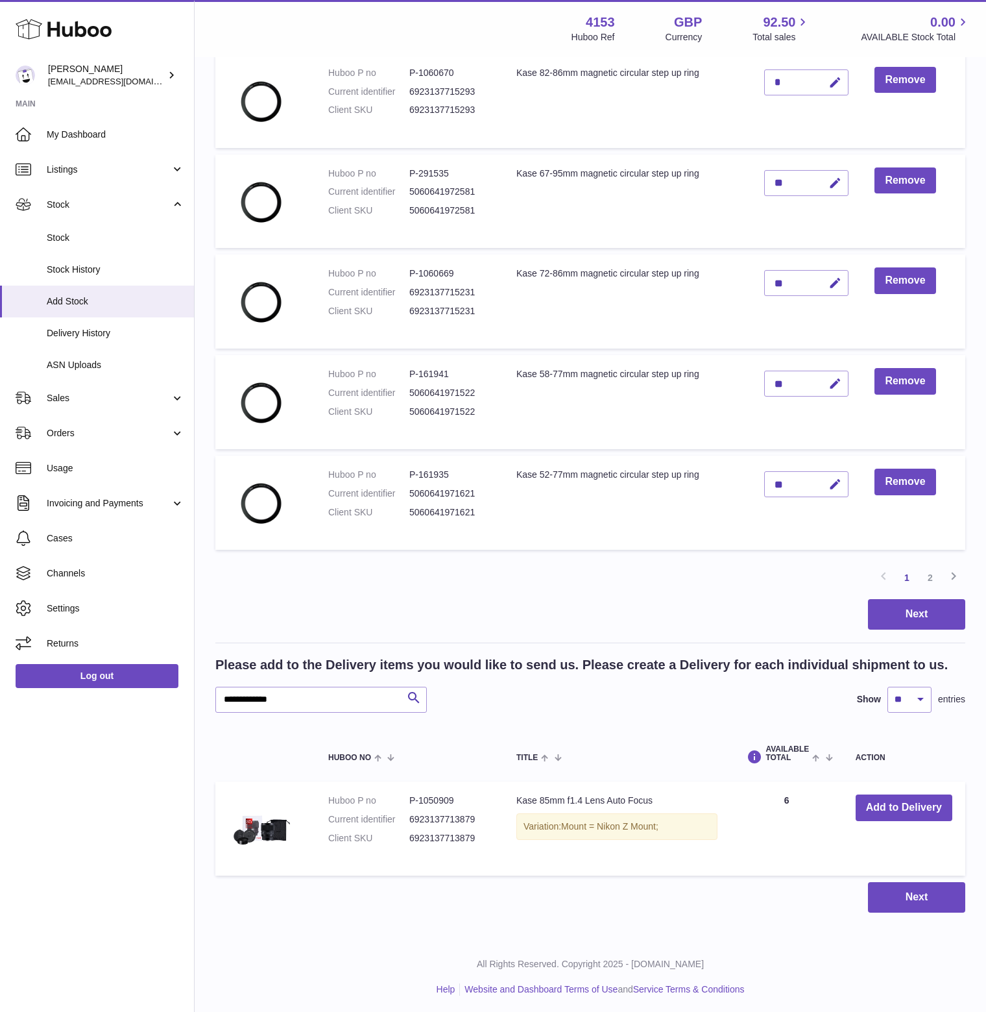
scroll to position [742, 0]
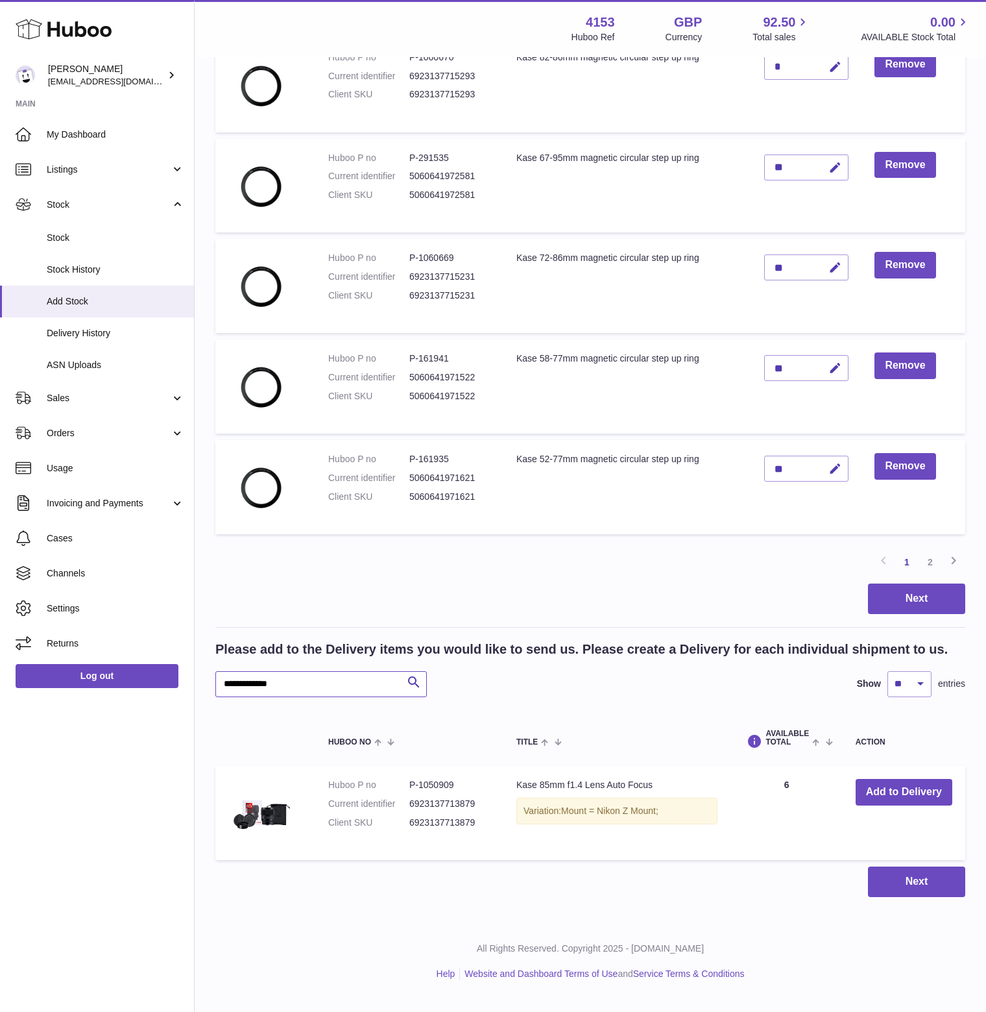
drag, startPoint x: 300, startPoint y: 694, endPoint x: 184, endPoint y: 696, distance: 116.8
click at [184, 696] on div "Huboo [PERSON_NAME] [EMAIL_ADDRESS][DOMAIN_NAME] Main My Dashboard Listings Not…" at bounding box center [493, 138] width 986 height 1723
paste input "text"
type input "**********"
click at [898, 799] on button "Add to Delivery" at bounding box center [904, 792] width 97 height 27
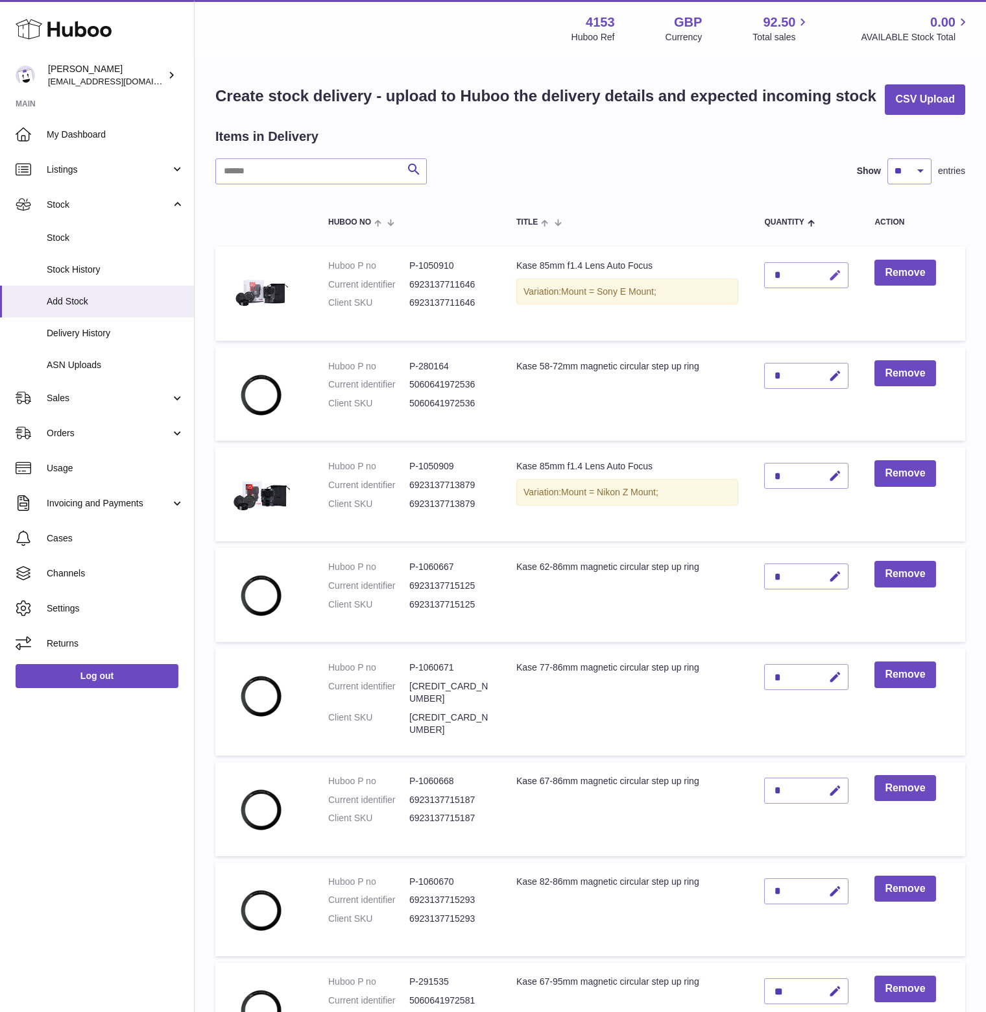
click at [842, 282] on icon "button" at bounding box center [836, 276] width 14 height 14
drag, startPoint x: 783, startPoint y: 300, endPoint x: 767, endPoint y: 300, distance: 16.2
click at [767, 300] on td "*" at bounding box center [806, 294] width 110 height 94
type input "*"
click at [841, 281] on icon "submit" at bounding box center [836, 275] width 12 height 12
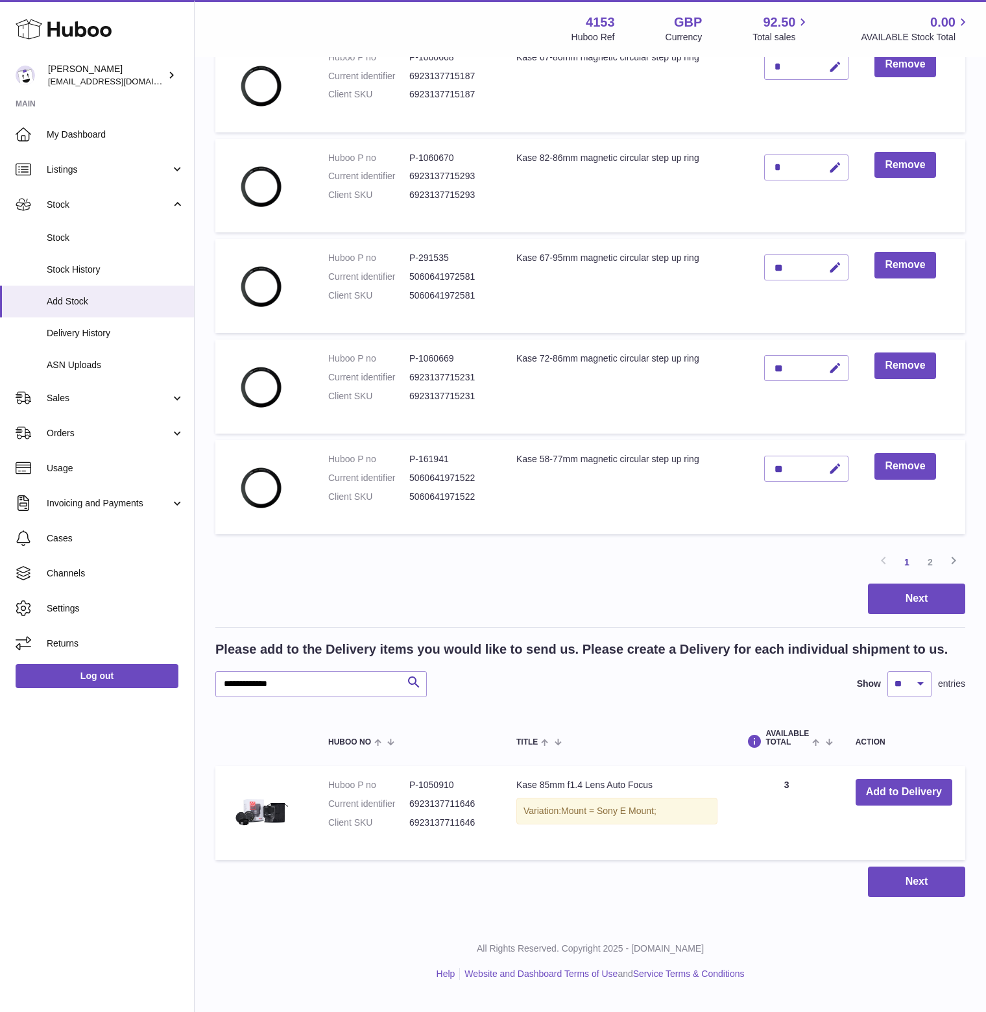
scroll to position [742, 0]
drag, startPoint x: 309, startPoint y: 692, endPoint x: 161, endPoint y: 696, distance: 148.0
click at [161, 696] on div "Huboo [PERSON_NAME] [EMAIL_ADDRESS][DOMAIN_NAME] Main My Dashboard Listings Not…" at bounding box center [493, 138] width 986 height 1723
paste input "text"
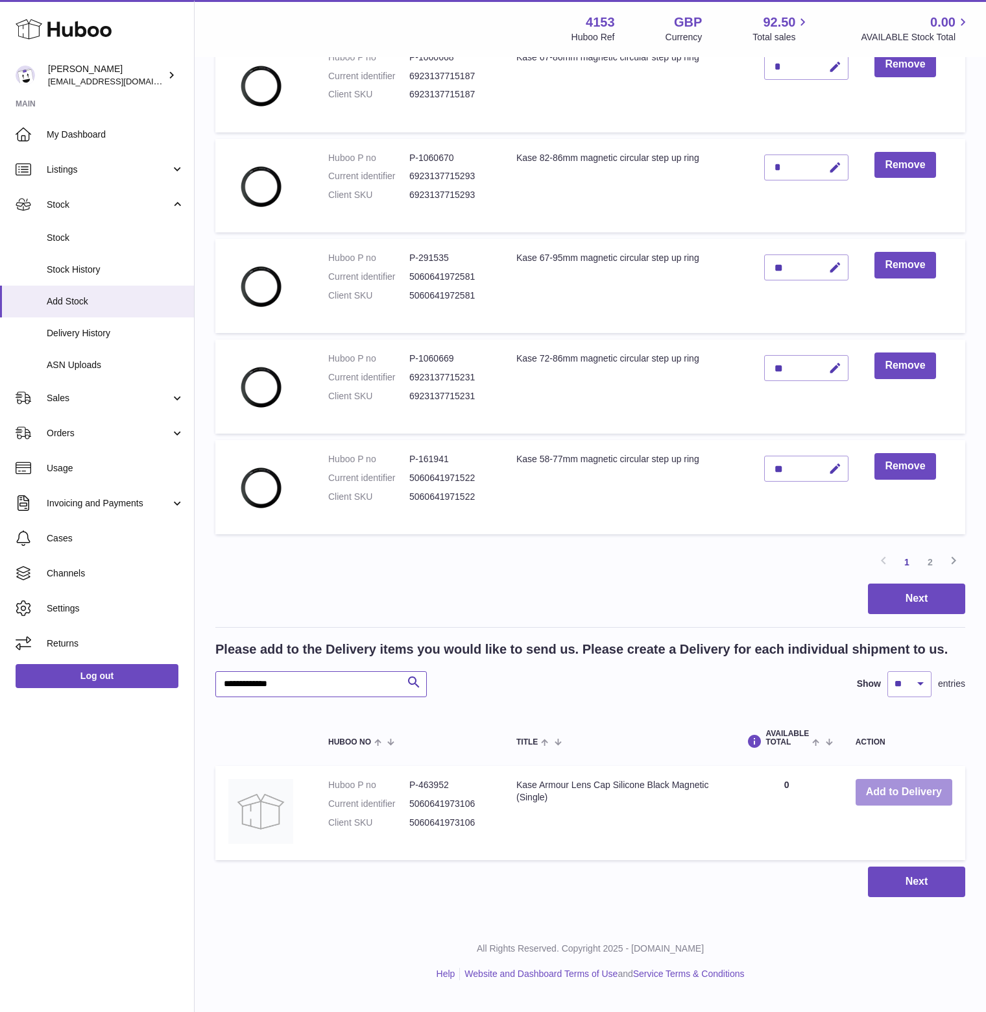
type input "**********"
click at [901, 805] on button "Add to Delivery" at bounding box center [904, 792] width 97 height 27
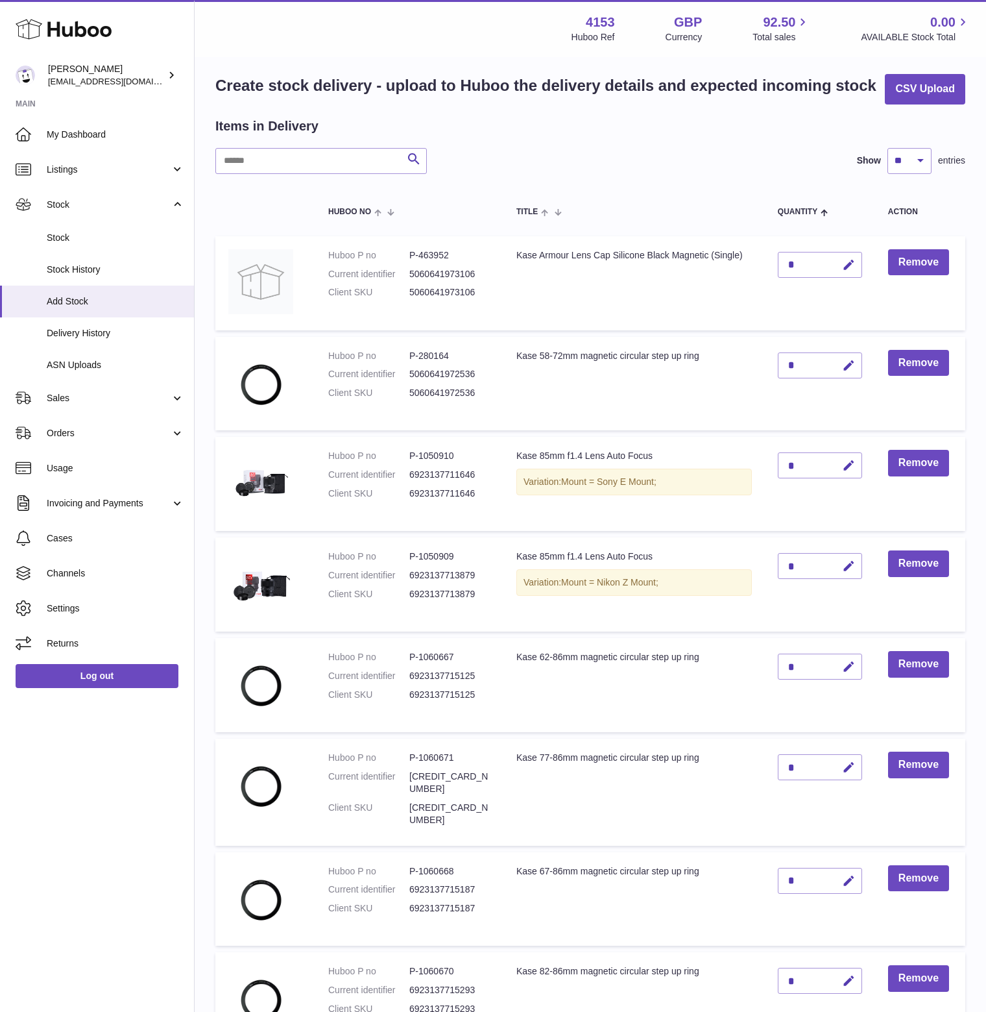
scroll to position [0, 0]
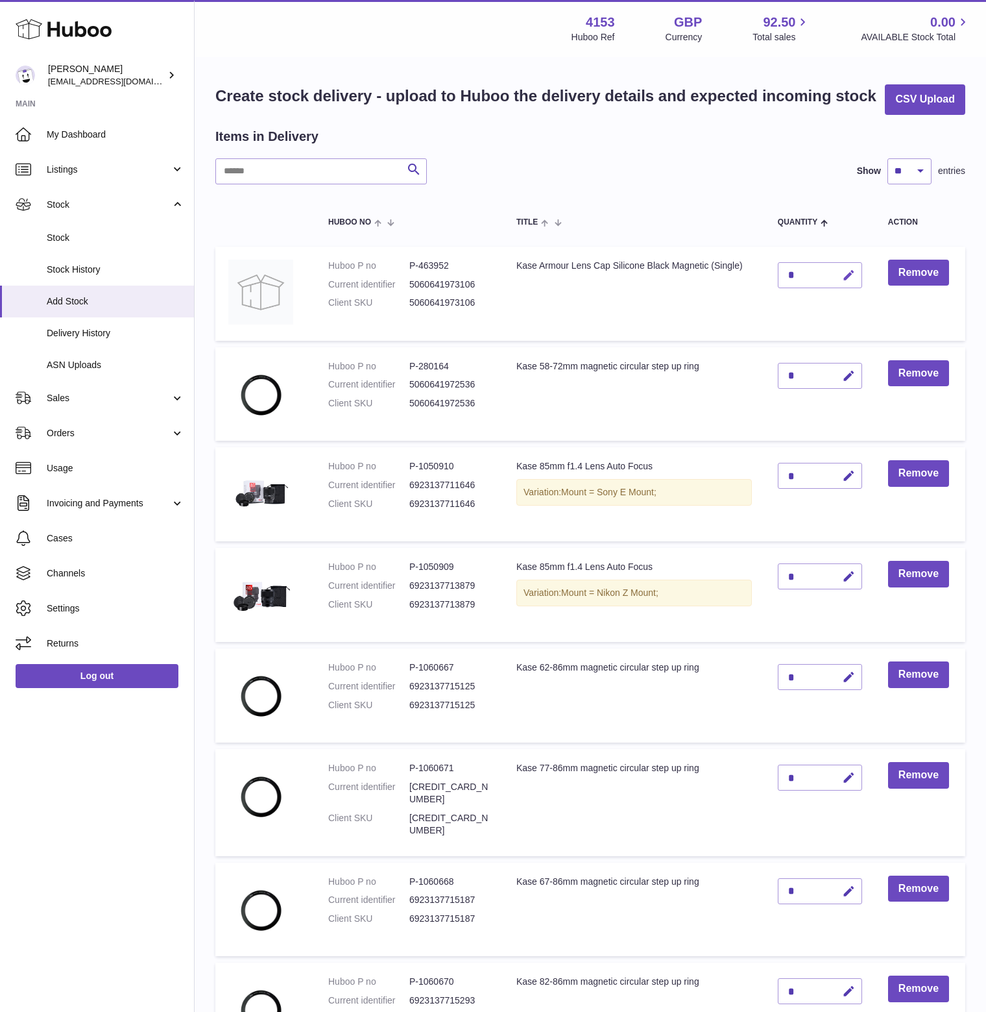
click at [848, 282] on icon "button" at bounding box center [849, 276] width 14 height 14
drag, startPoint x: 799, startPoint y: 298, endPoint x: 772, endPoint y: 303, distance: 27.0
click at [772, 303] on td "*" at bounding box center [820, 294] width 110 height 94
type input "**"
click at [852, 281] on icon "submit" at bounding box center [849, 275] width 12 height 12
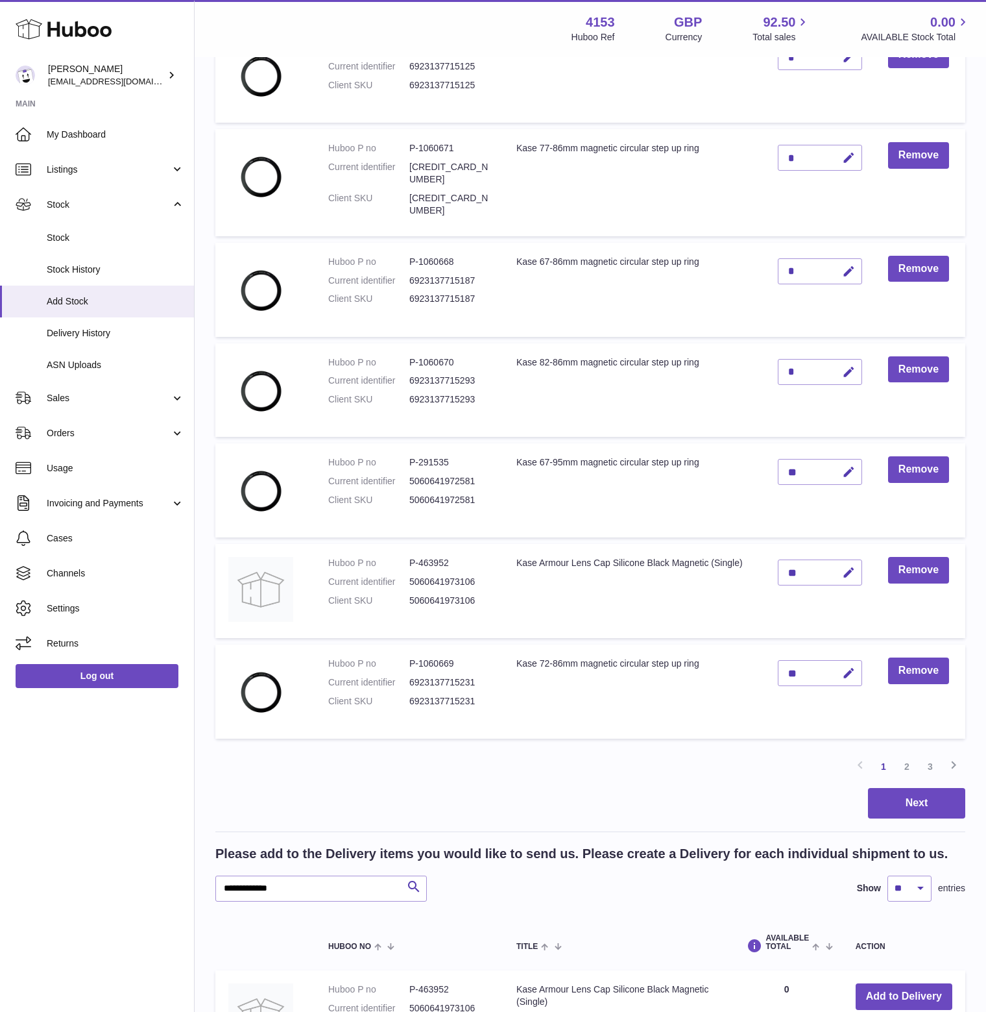
scroll to position [742, 0]
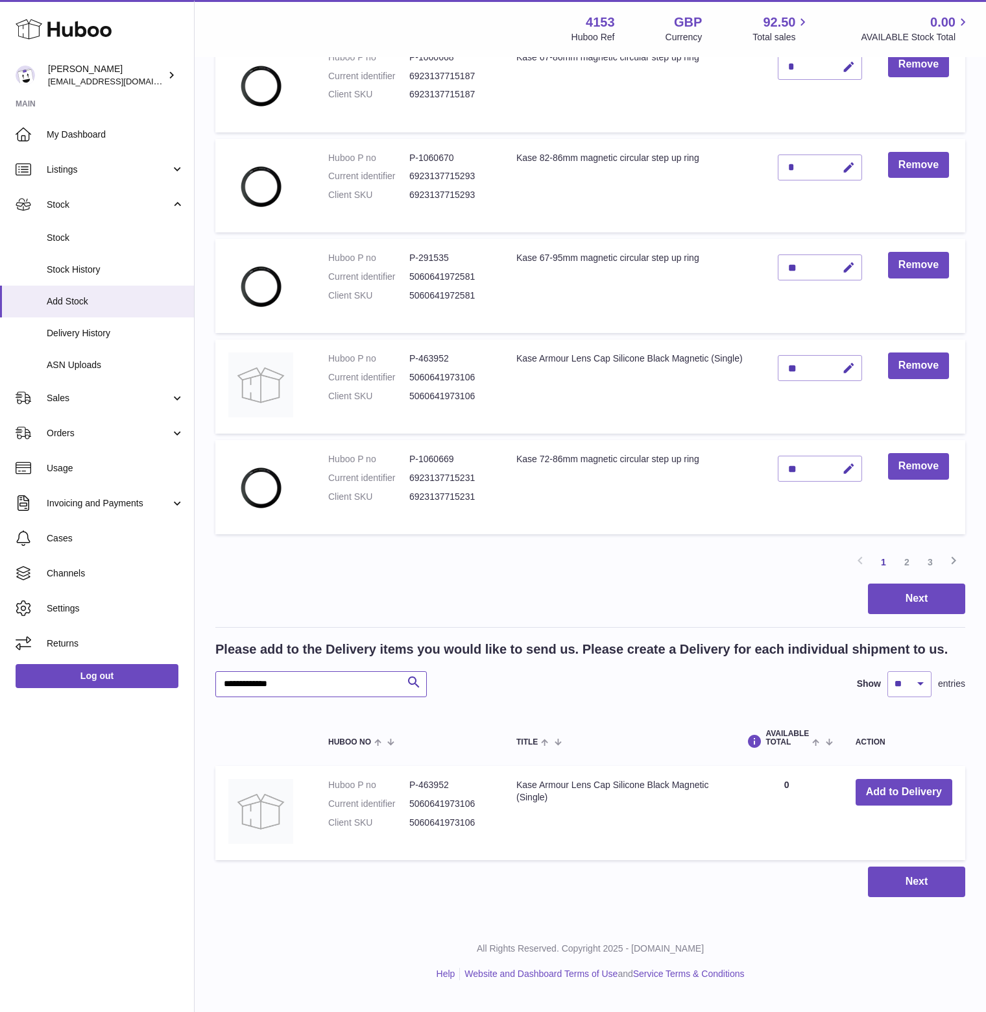
drag, startPoint x: 311, startPoint y: 700, endPoint x: 150, endPoint y: 696, distance: 161.6
click at [150, 696] on div "Huboo [PERSON_NAME] [EMAIL_ADDRESS][DOMAIN_NAME] Main My Dashboard Listings Not…" at bounding box center [493, 138] width 986 height 1723
paste input "text"
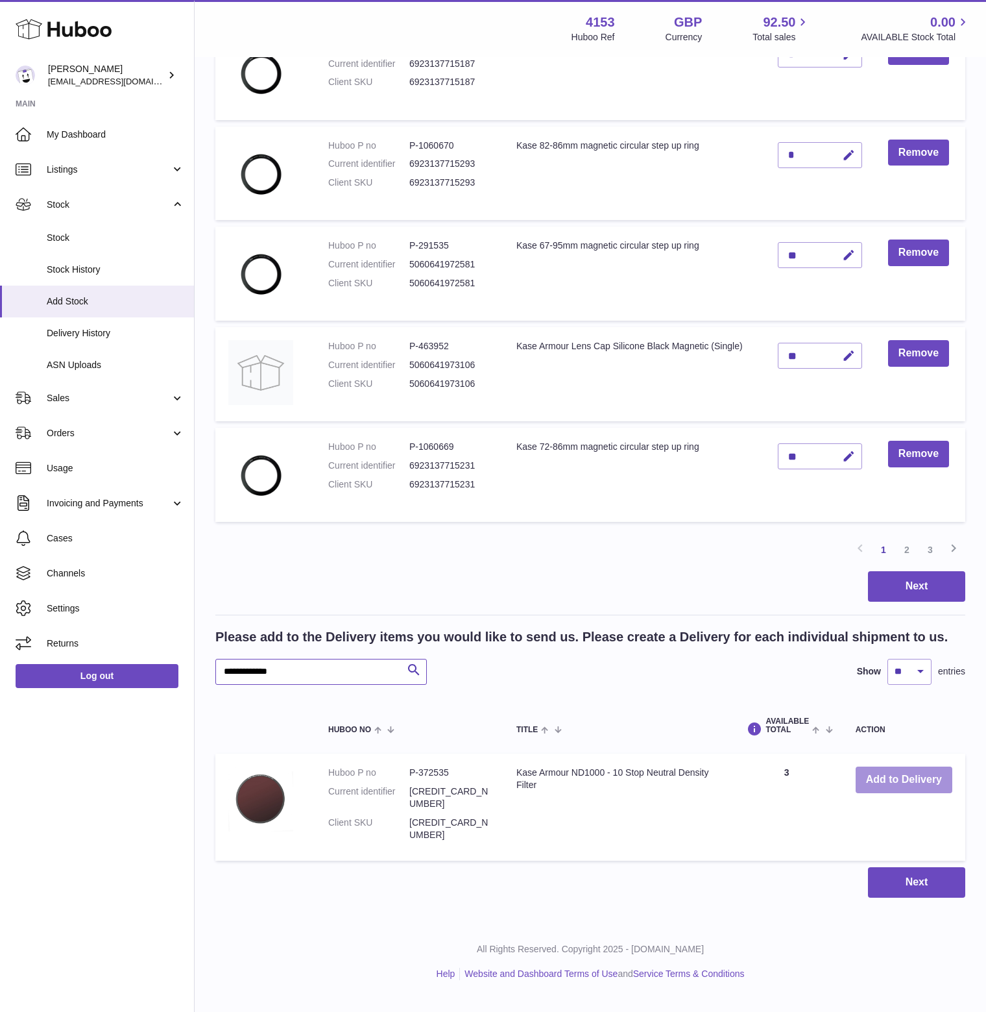
type input "**********"
click at [914, 793] on button "Add to Delivery" at bounding box center [904, 779] width 97 height 27
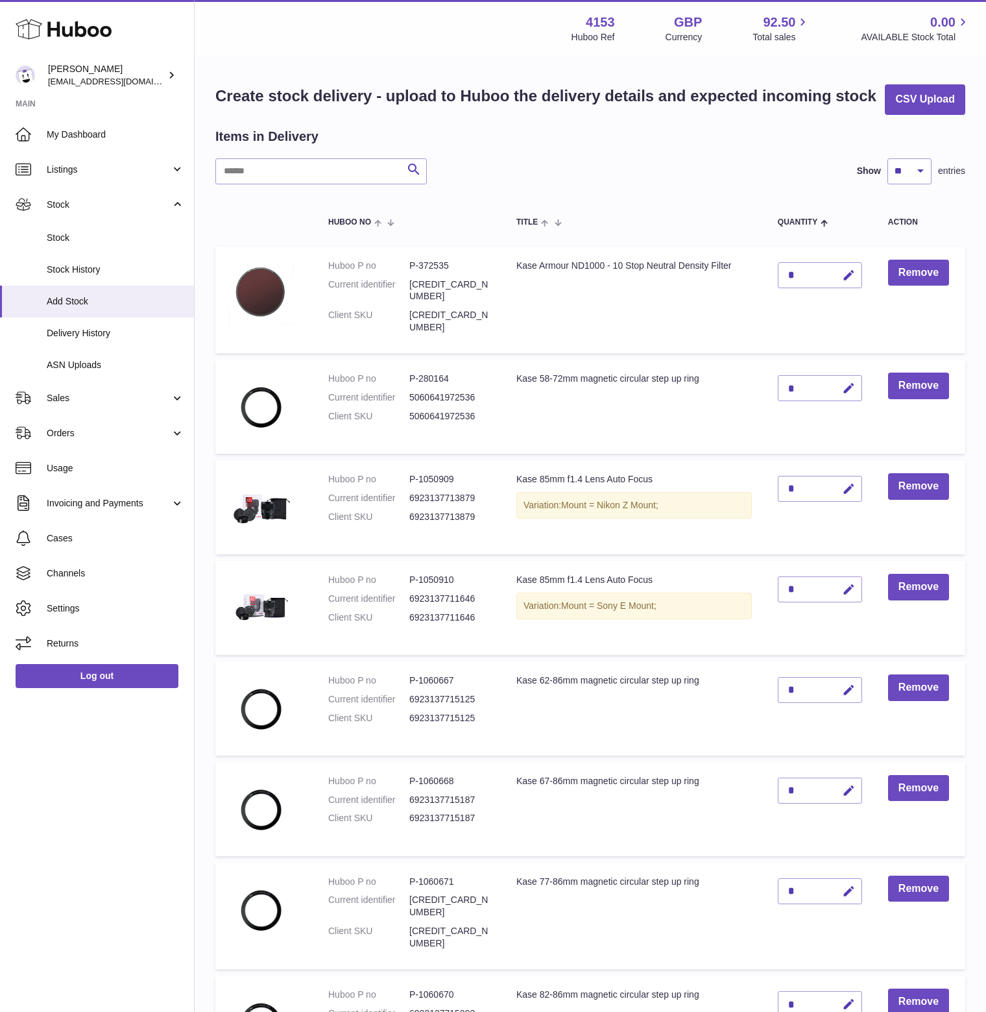
drag, startPoint x: 803, startPoint y: 299, endPoint x: 777, endPoint y: 300, distance: 25.3
click at [777, 300] on td "*" at bounding box center [820, 300] width 110 height 106
click at [847, 282] on icon "button" at bounding box center [849, 276] width 14 height 14
drag, startPoint x: 800, startPoint y: 300, endPoint x: 783, endPoint y: 302, distance: 17.0
click at [783, 288] on input "*" at bounding box center [820, 275] width 84 height 26
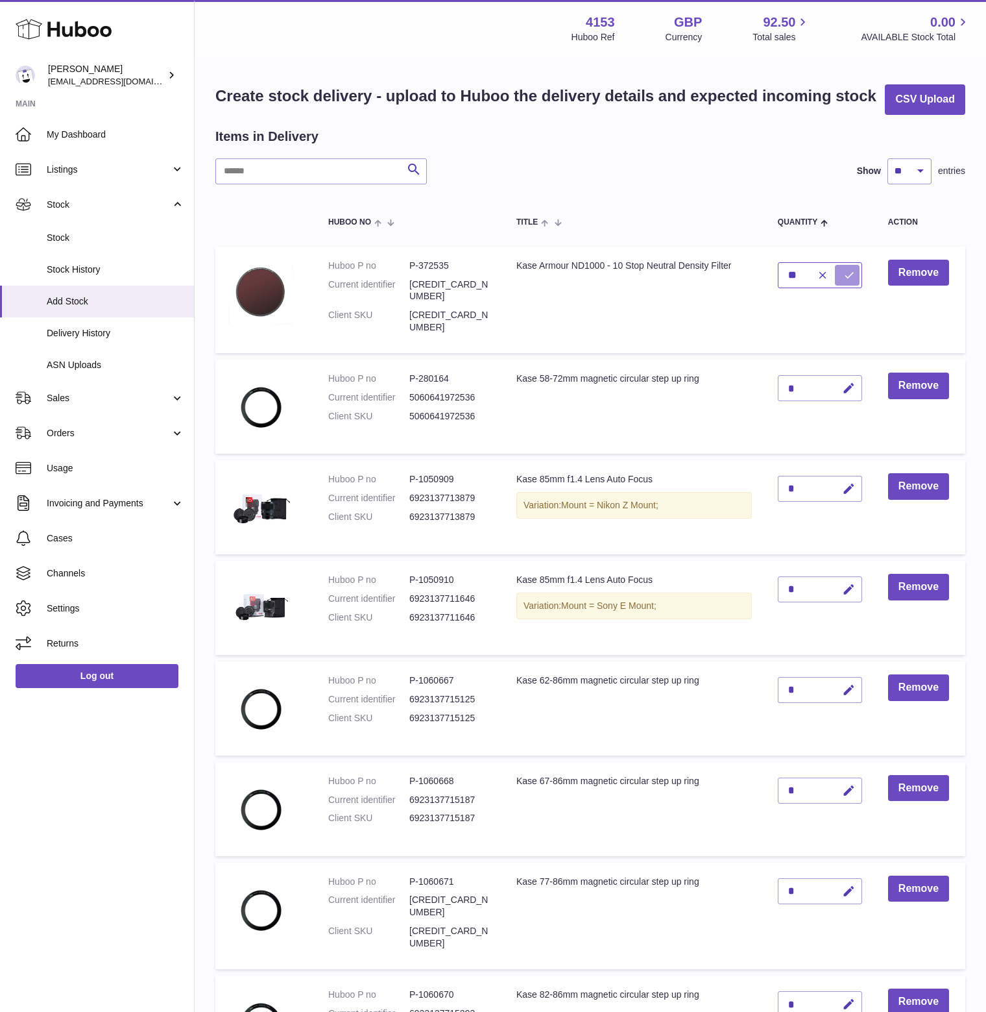
type input "**"
click at [846, 281] on icon "submit" at bounding box center [849, 275] width 12 height 12
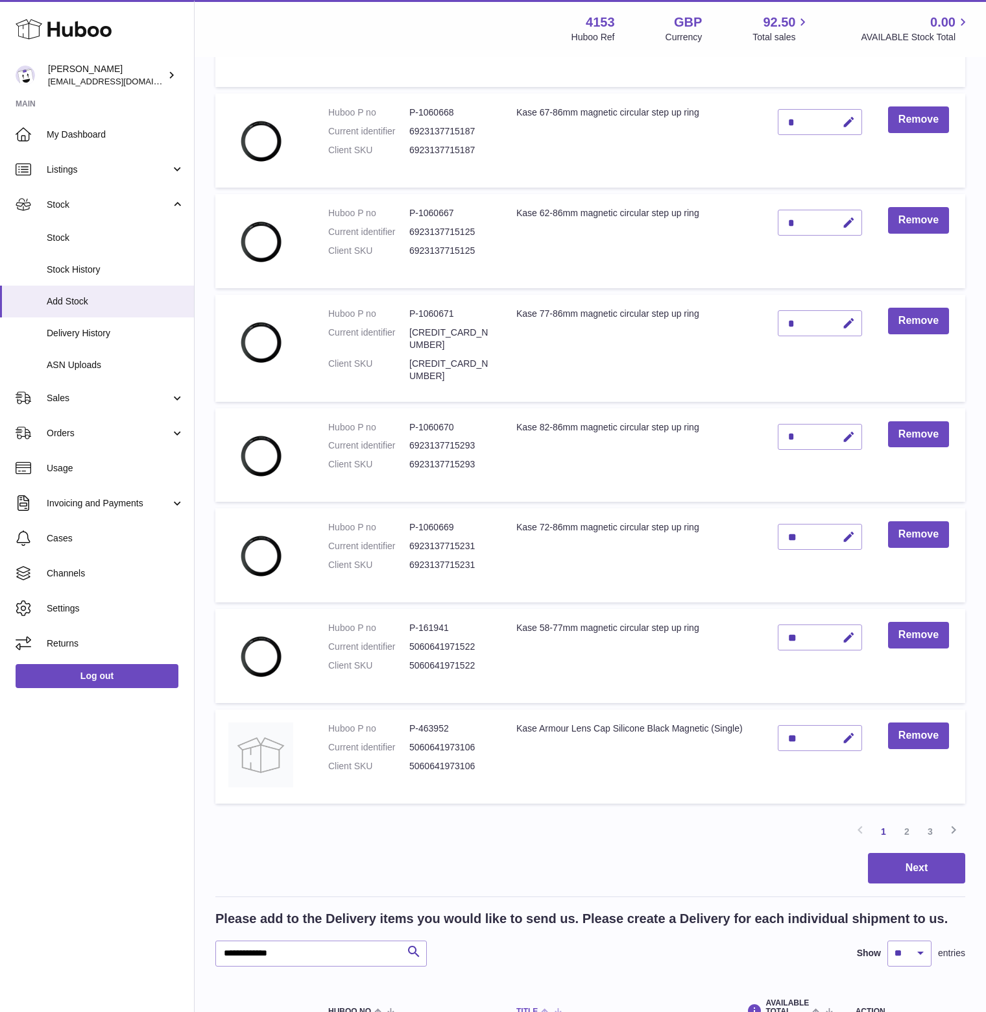
scroll to position [742, 0]
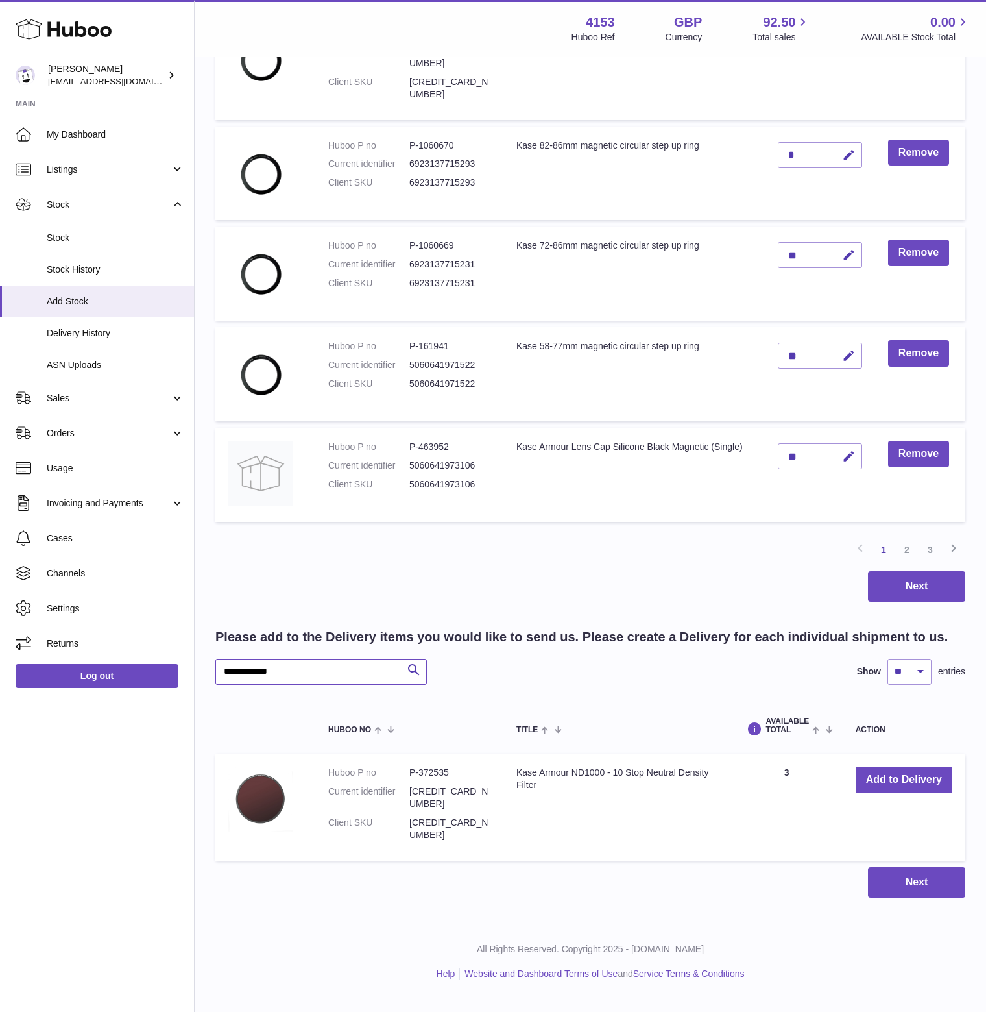
drag, startPoint x: 315, startPoint y: 692, endPoint x: 177, endPoint y: 690, distance: 137.6
click at [177, 690] on div "Huboo [PERSON_NAME] [EMAIL_ADDRESS][DOMAIN_NAME] Main My Dashboard Listings Not…" at bounding box center [493, 131] width 986 height 1735
paste input "text"
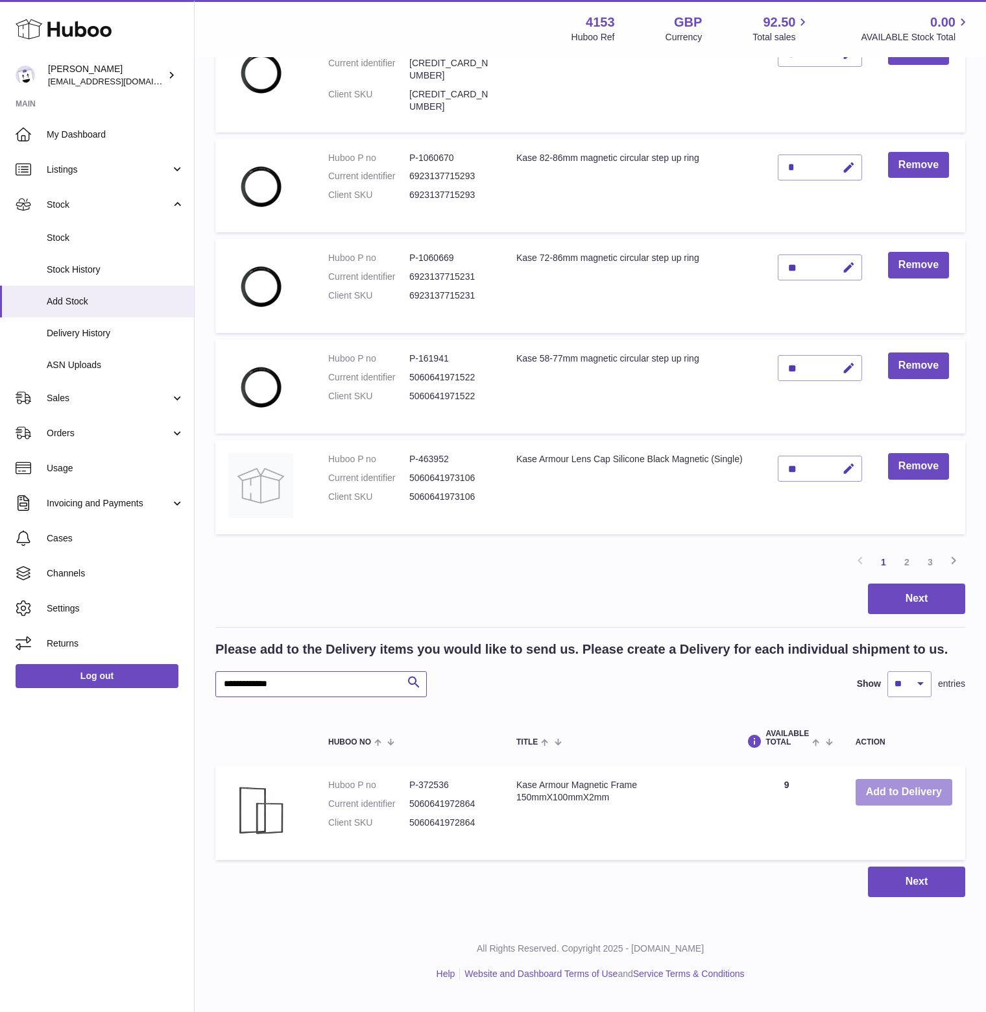
type input "**********"
click at [882, 804] on button "Add to Delivery" at bounding box center [904, 792] width 97 height 27
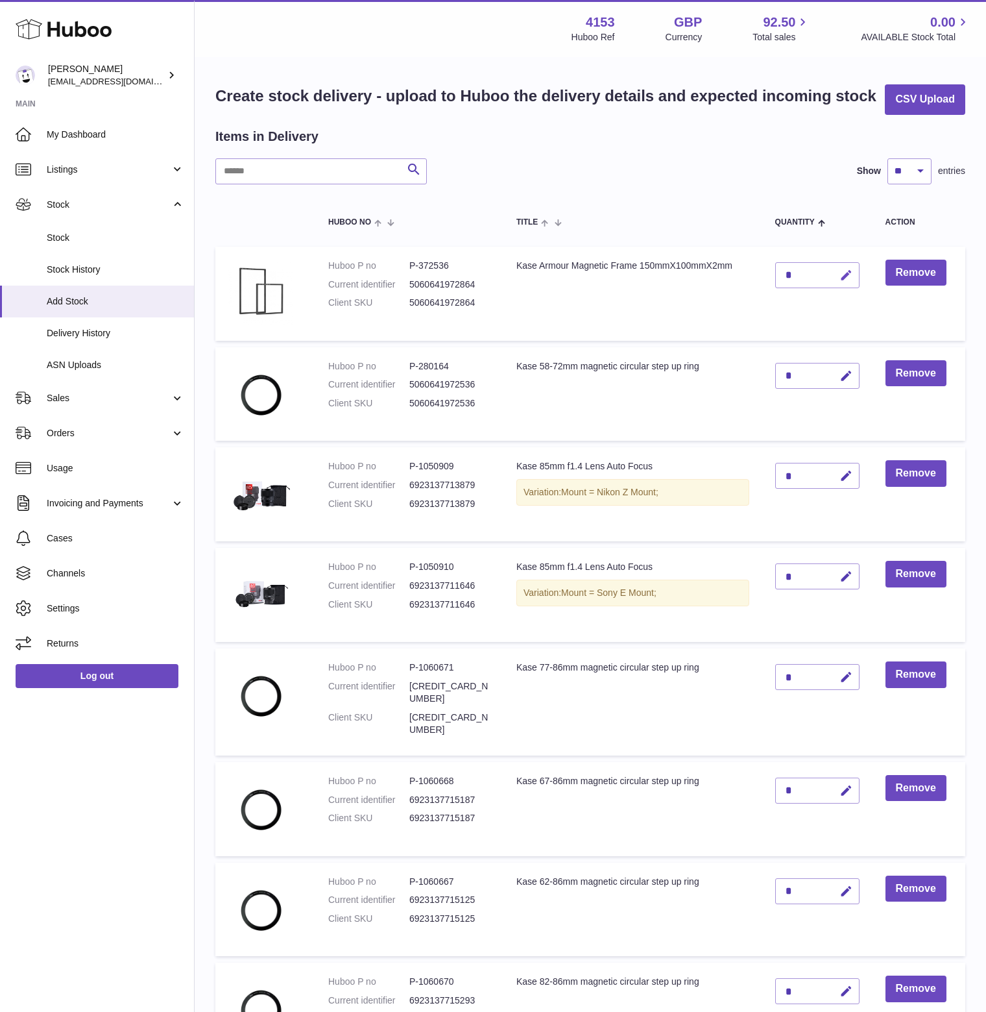
click at [848, 282] on icon "button" at bounding box center [847, 276] width 14 height 14
drag, startPoint x: 803, startPoint y: 303, endPoint x: 771, endPoint y: 303, distance: 32.4
click at [771, 303] on td "*" at bounding box center [817, 294] width 110 height 94
type input "**"
click at [848, 281] on icon "submit" at bounding box center [847, 275] width 12 height 12
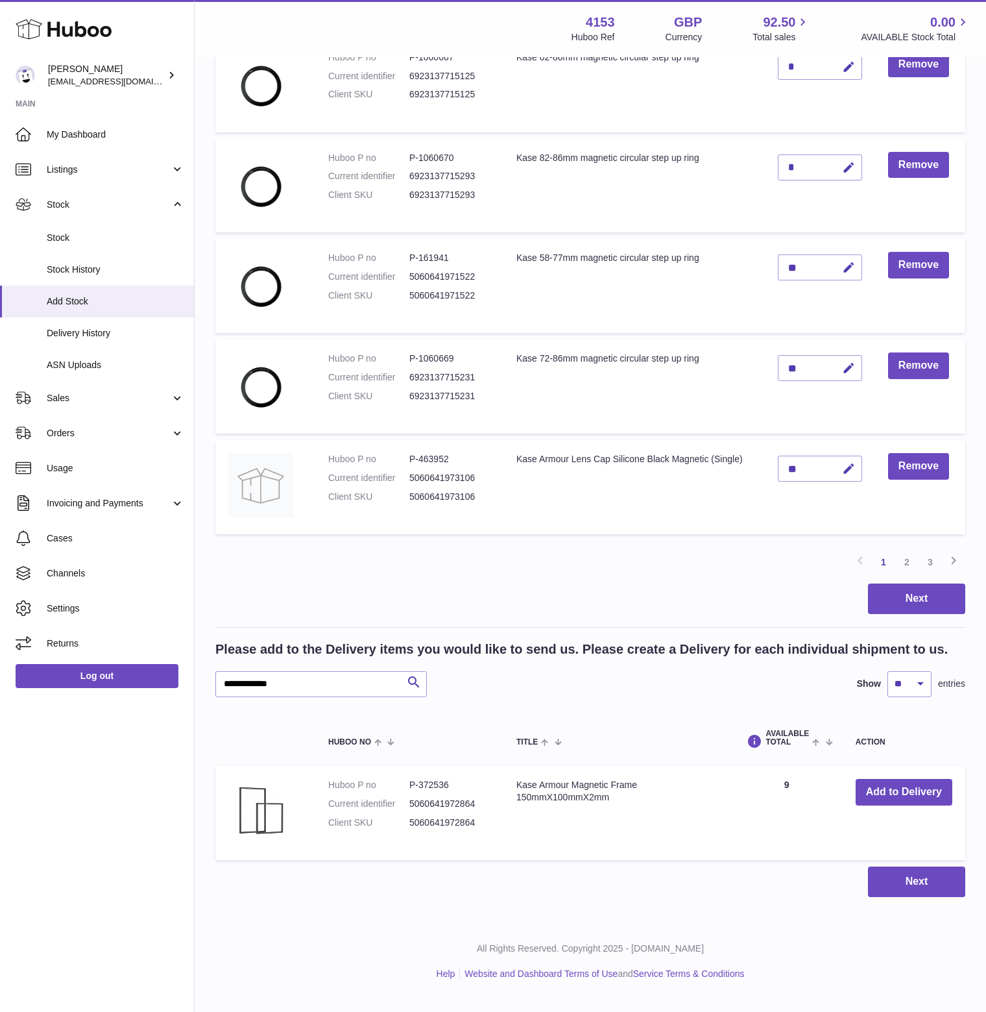
scroll to position [742, 0]
drag, startPoint x: 324, startPoint y: 690, endPoint x: 164, endPoint y: 690, distance: 160.9
click at [164, 690] on div "Huboo [PERSON_NAME] [EMAIL_ADDRESS][DOMAIN_NAME] Main My Dashboard Listings Not…" at bounding box center [493, 138] width 986 height 1723
paste input "text"
type input "**********"
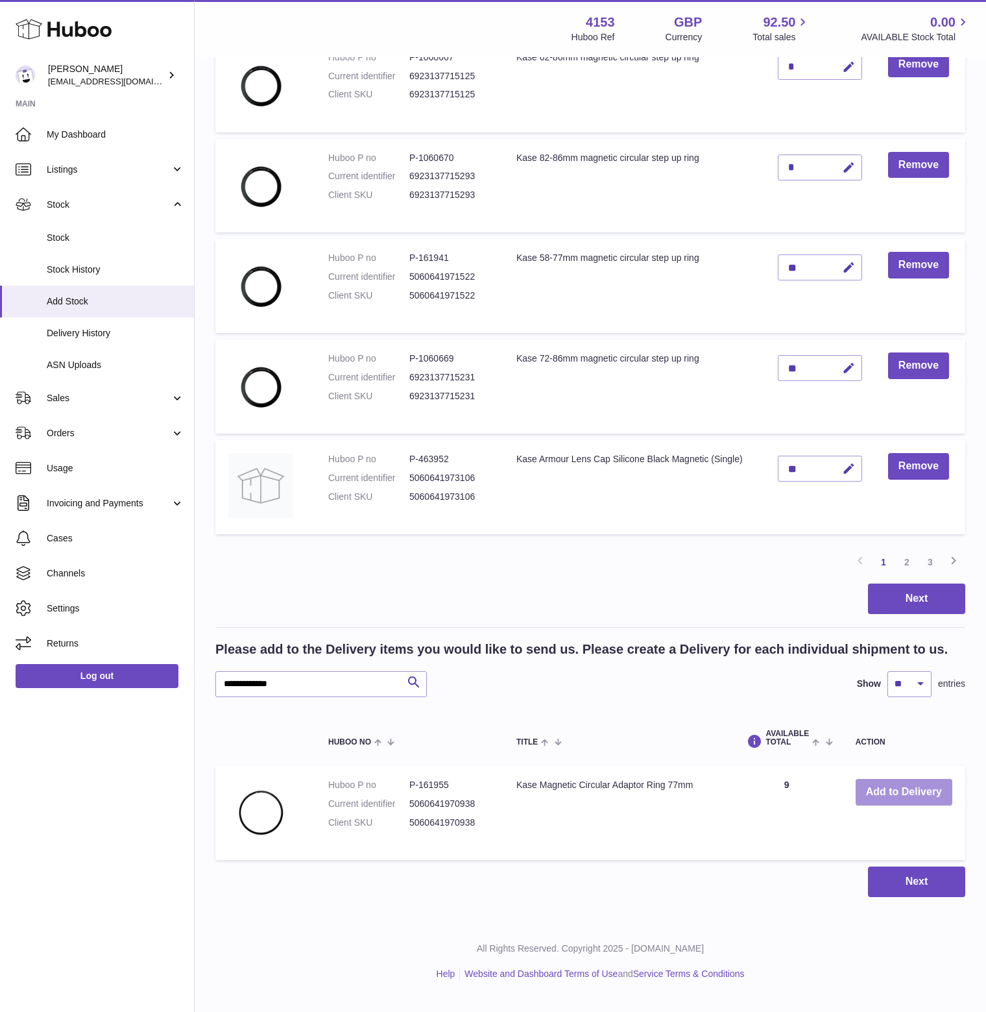
click at [911, 805] on button "Add to Delivery" at bounding box center [904, 792] width 97 height 27
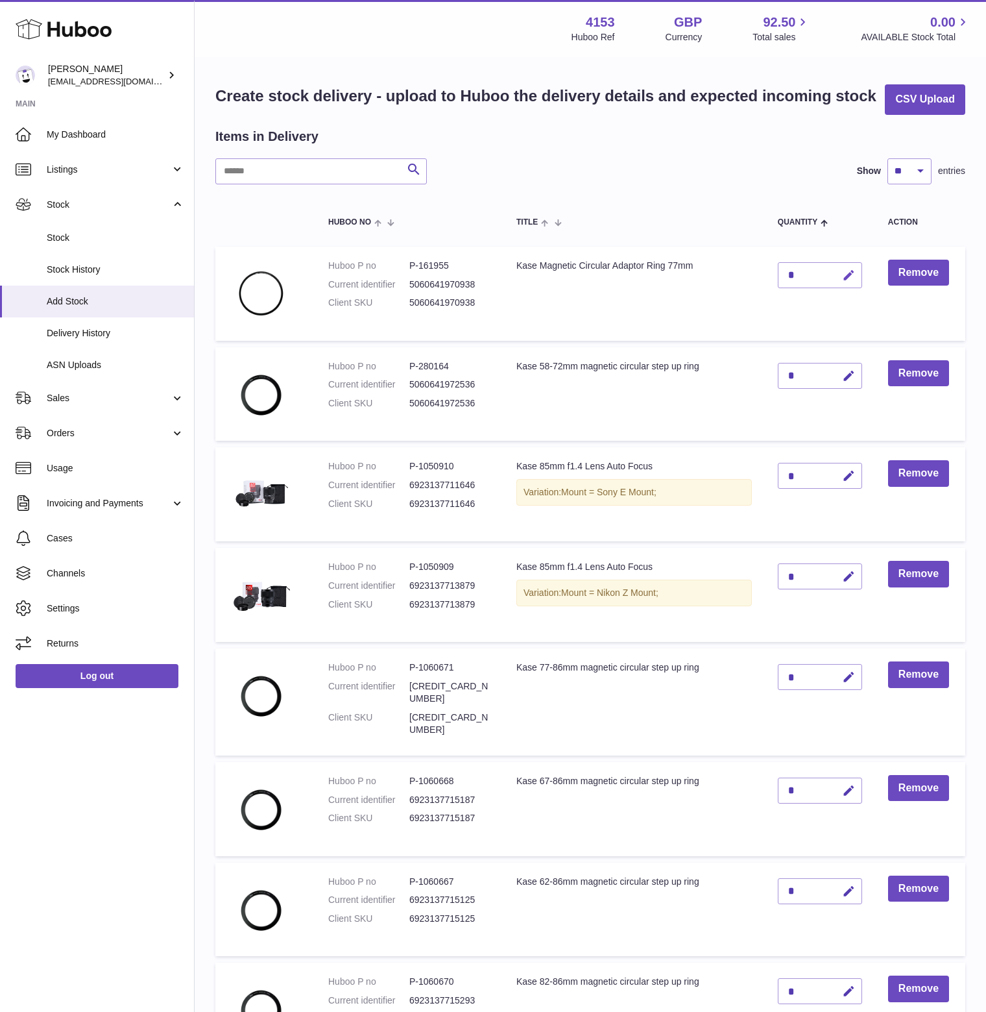
click at [849, 282] on icon "button" at bounding box center [849, 276] width 14 height 14
drag, startPoint x: 795, startPoint y: 300, endPoint x: 772, endPoint y: 300, distance: 22.7
click at [772, 300] on td "*" at bounding box center [820, 294] width 110 height 94
click at [860, 288] on input "**" at bounding box center [820, 275] width 84 height 26
type input "**"
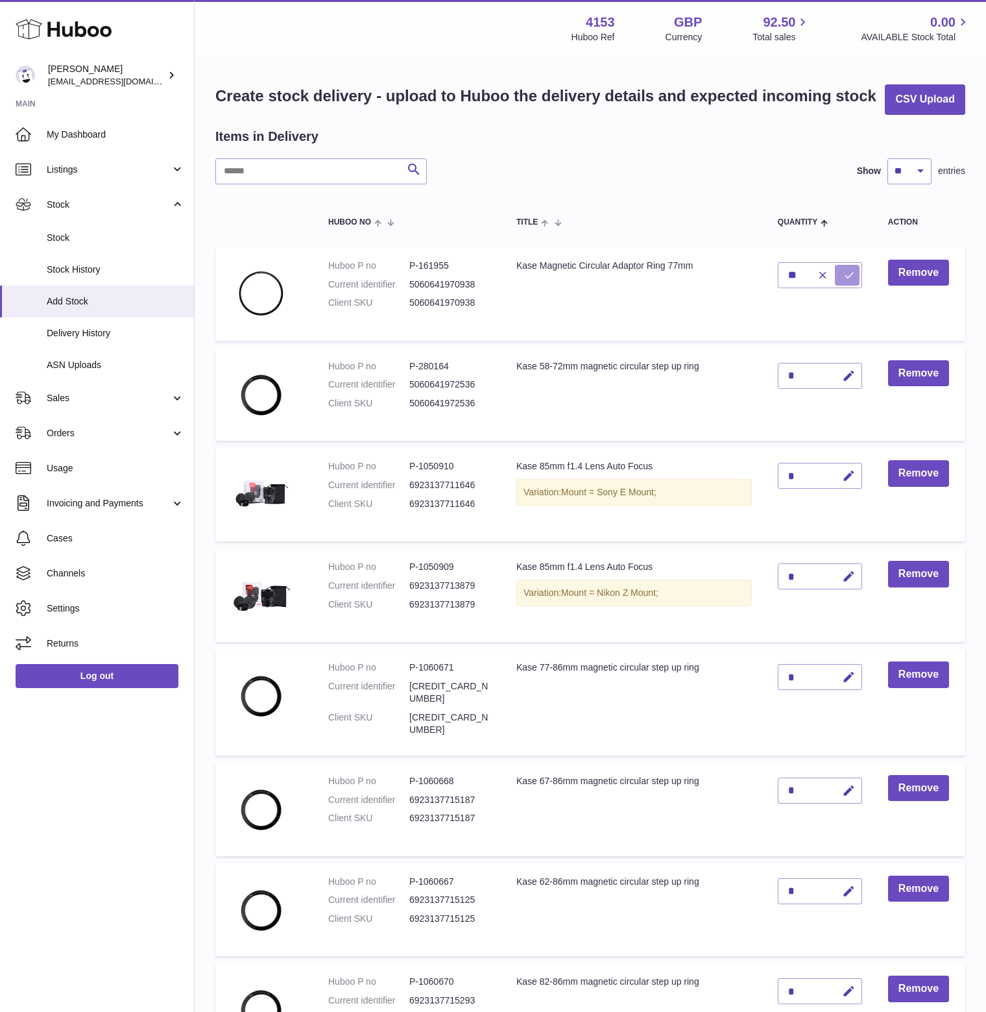
click at [850, 281] on icon "submit" at bounding box center [849, 275] width 12 height 12
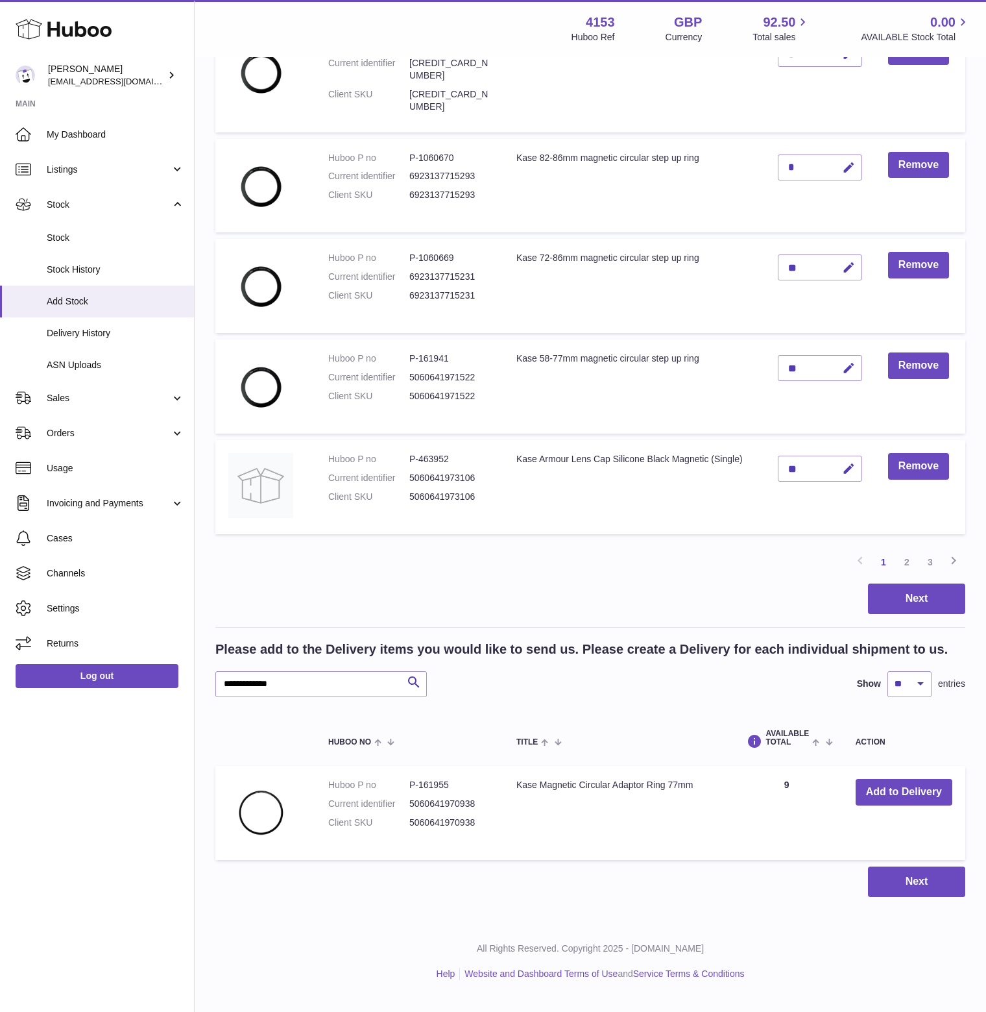
scroll to position [742, 0]
drag, startPoint x: 204, startPoint y: 687, endPoint x: 148, endPoint y: 687, distance: 55.8
click at [148, 687] on div "Huboo [PERSON_NAME] [EMAIL_ADDRESS][DOMAIN_NAME] Main My Dashboard Listings Not…" at bounding box center [493, 138] width 986 height 1723
paste input "text"
type input "**********"
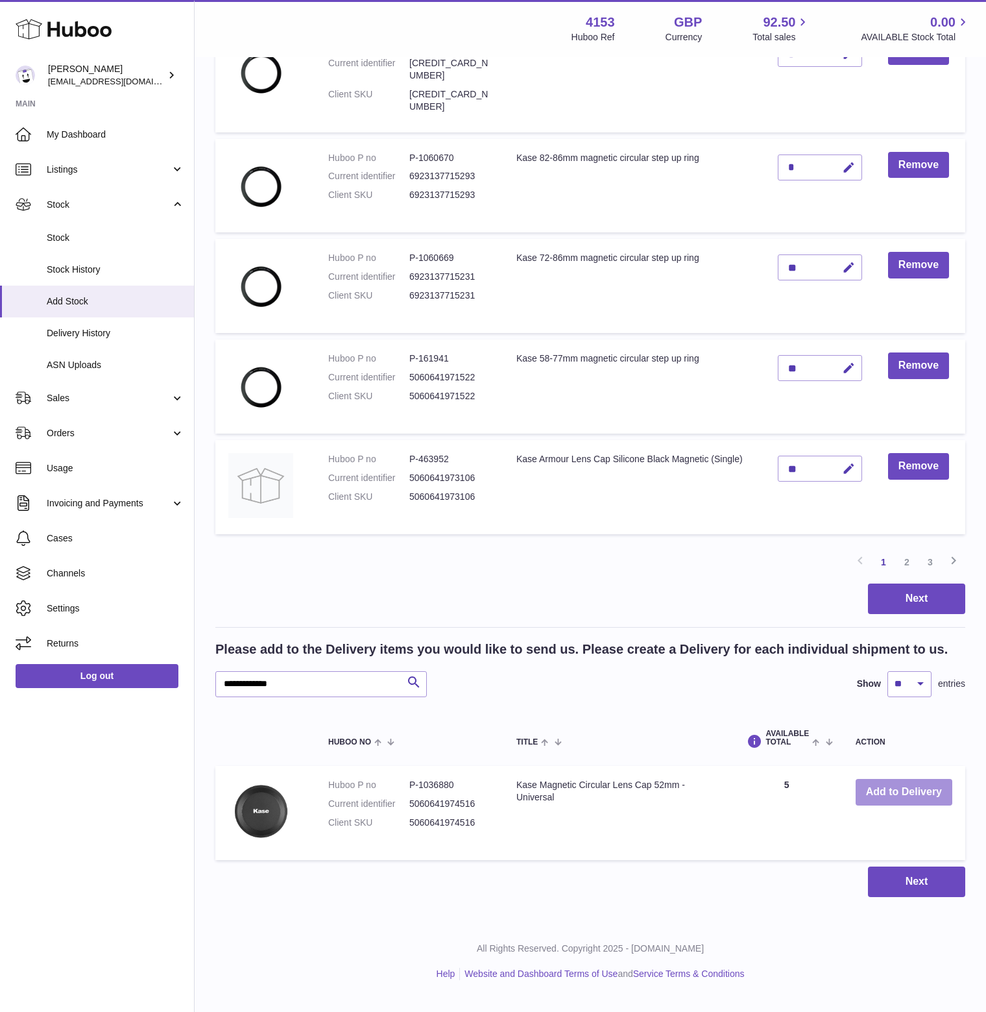
click at [889, 801] on button "Add to Delivery" at bounding box center [904, 792] width 97 height 27
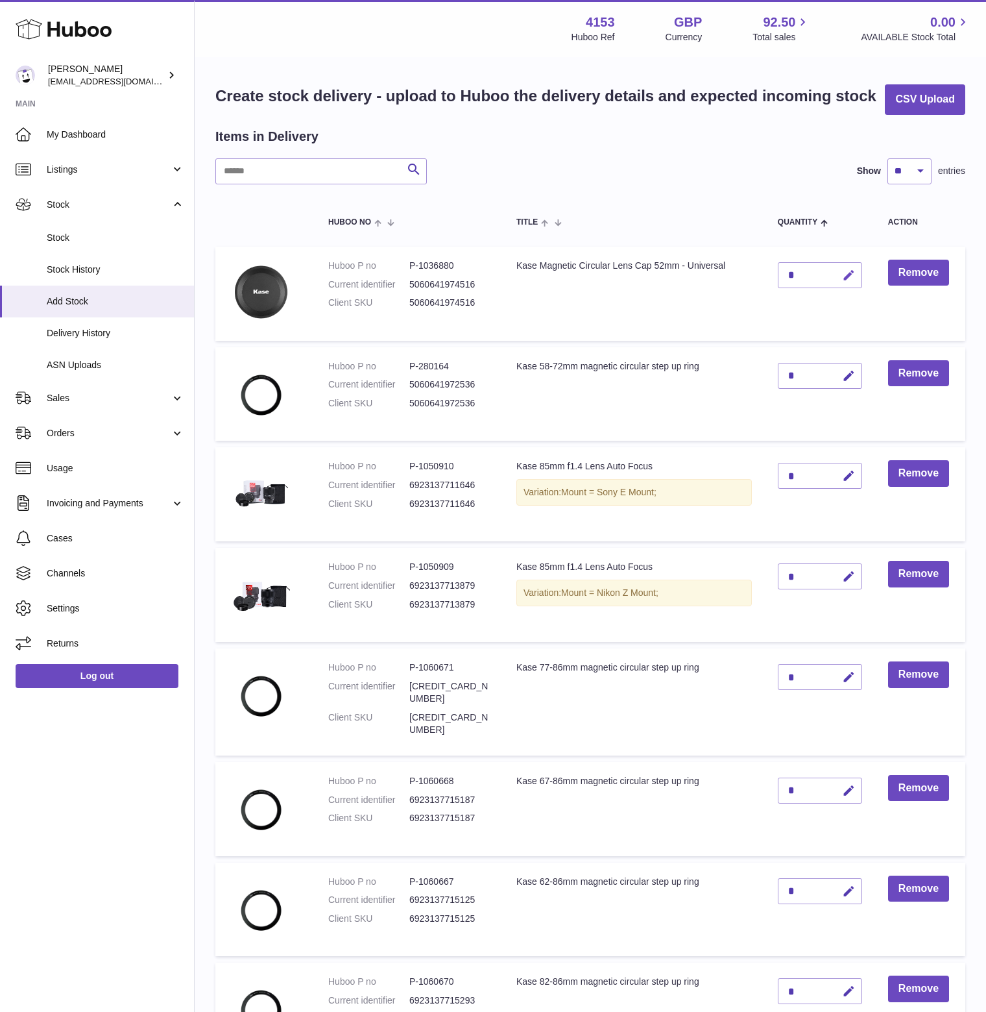
click at [849, 282] on icon "button" at bounding box center [849, 276] width 14 height 14
drag, startPoint x: 798, startPoint y: 301, endPoint x: 751, endPoint y: 304, distance: 46.8
click at [751, 304] on tr "Huboo P no P-1036880 Current identifier 5060641974516 Client SKU 5060641974516 …" at bounding box center [590, 294] width 750 height 94
type input "**"
click at [851, 281] on icon "submit" at bounding box center [849, 275] width 12 height 12
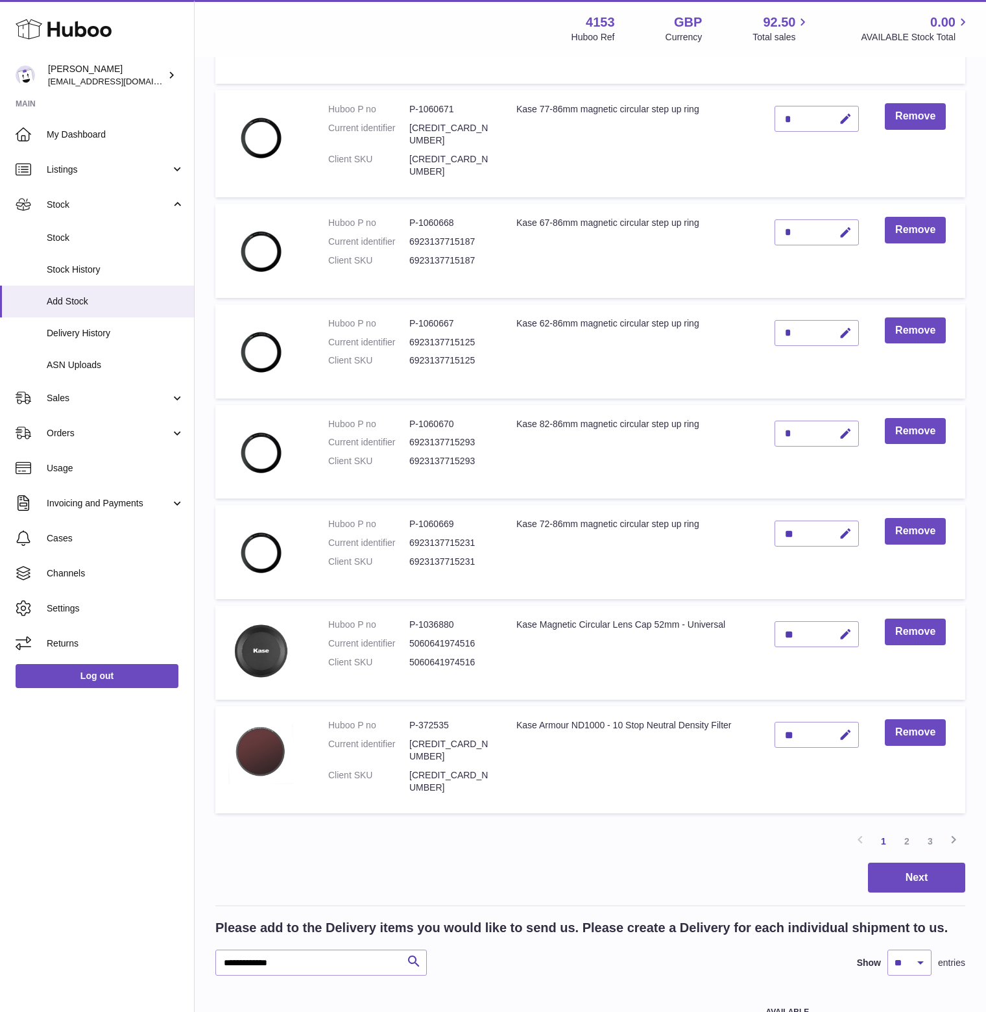
scroll to position [742, 0]
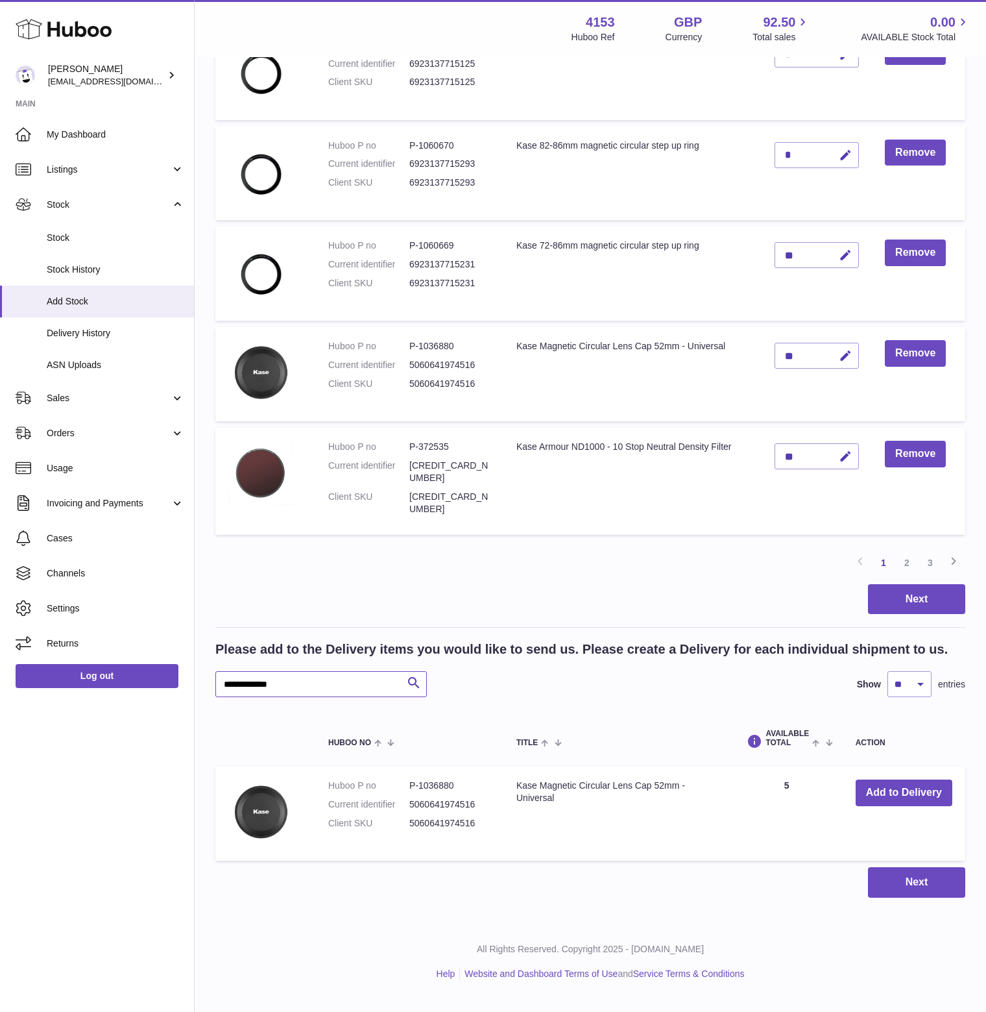
drag, startPoint x: 324, startPoint y: 700, endPoint x: 157, endPoint y: 697, distance: 166.8
click at [157, 697] on div "Huboo [PERSON_NAME] [EMAIL_ADDRESS][DOMAIN_NAME] Main My Dashboard Listings Not…" at bounding box center [493, 131] width 986 height 1735
paste input "text"
type input "**********"
click at [899, 806] on button "Add to Delivery" at bounding box center [904, 792] width 97 height 27
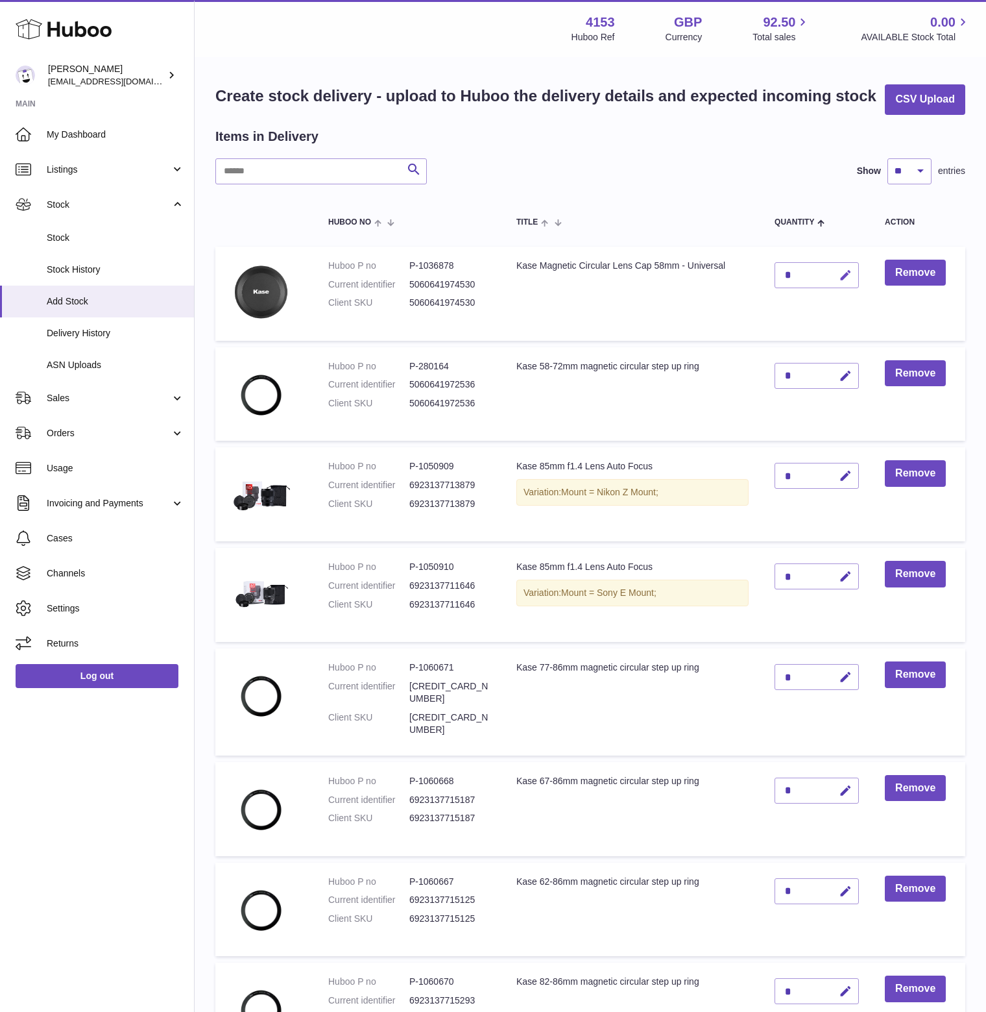
click at [853, 282] on icon "button" at bounding box center [846, 276] width 14 height 14
drag, startPoint x: 802, startPoint y: 298, endPoint x: 779, endPoint y: 302, distance: 23.8
click at [779, 288] on input "*" at bounding box center [817, 275] width 84 height 26
type input "**"
click at [848, 281] on icon "submit" at bounding box center [846, 275] width 12 height 12
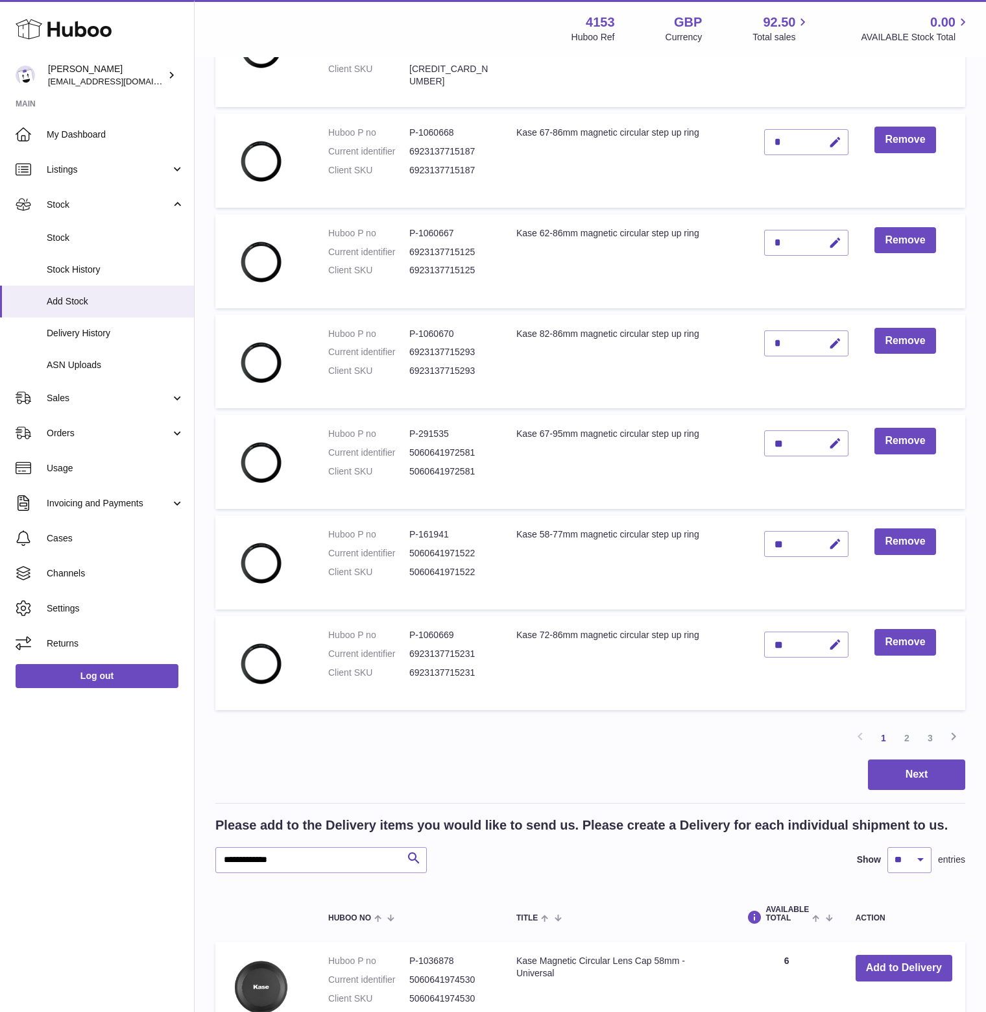
scroll to position [742, 0]
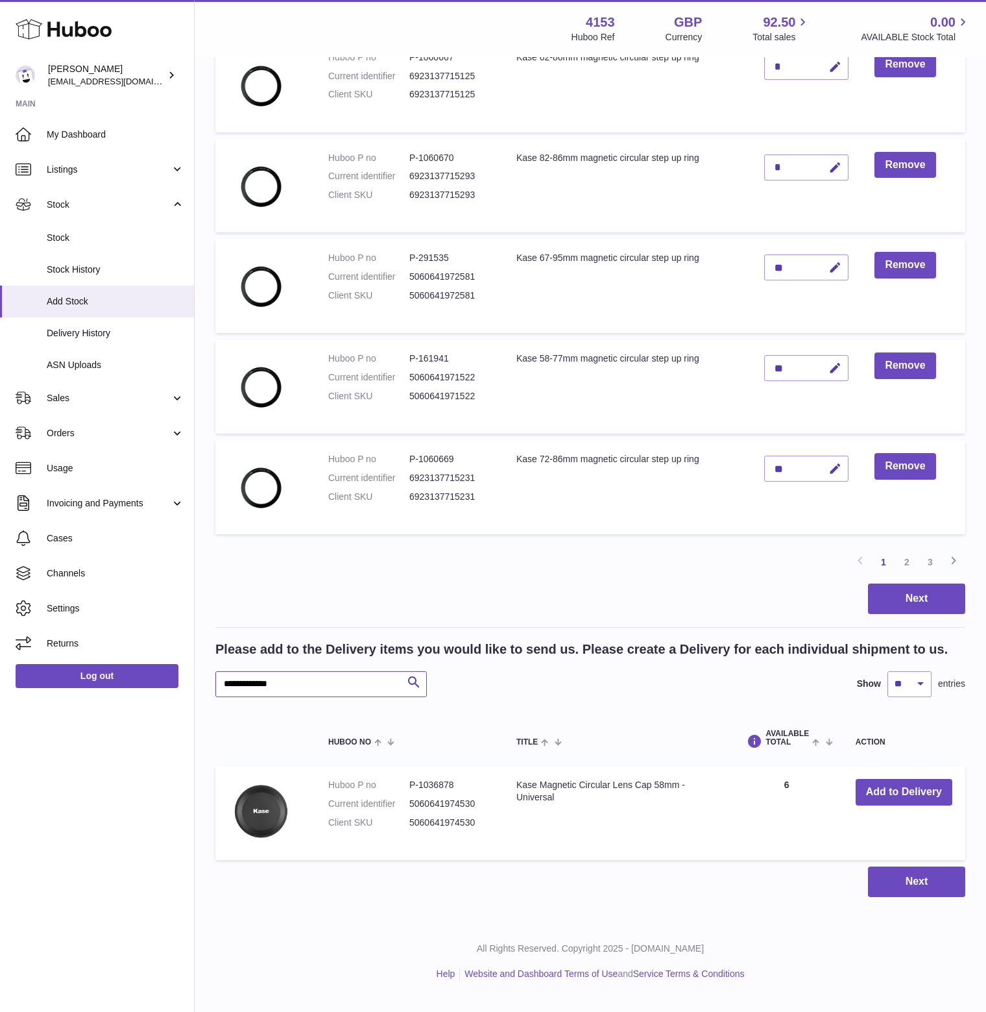
drag, startPoint x: 277, startPoint y: 693, endPoint x: 169, endPoint y: 700, distance: 108.6
click at [169, 700] on div "Huboo [PERSON_NAME] [EMAIL_ADDRESS][DOMAIN_NAME] Main My Dashboard Listings Not…" at bounding box center [493, 138] width 986 height 1723
paste input "text"
type input "**********"
click at [887, 805] on button "Add to Delivery" at bounding box center [904, 792] width 97 height 27
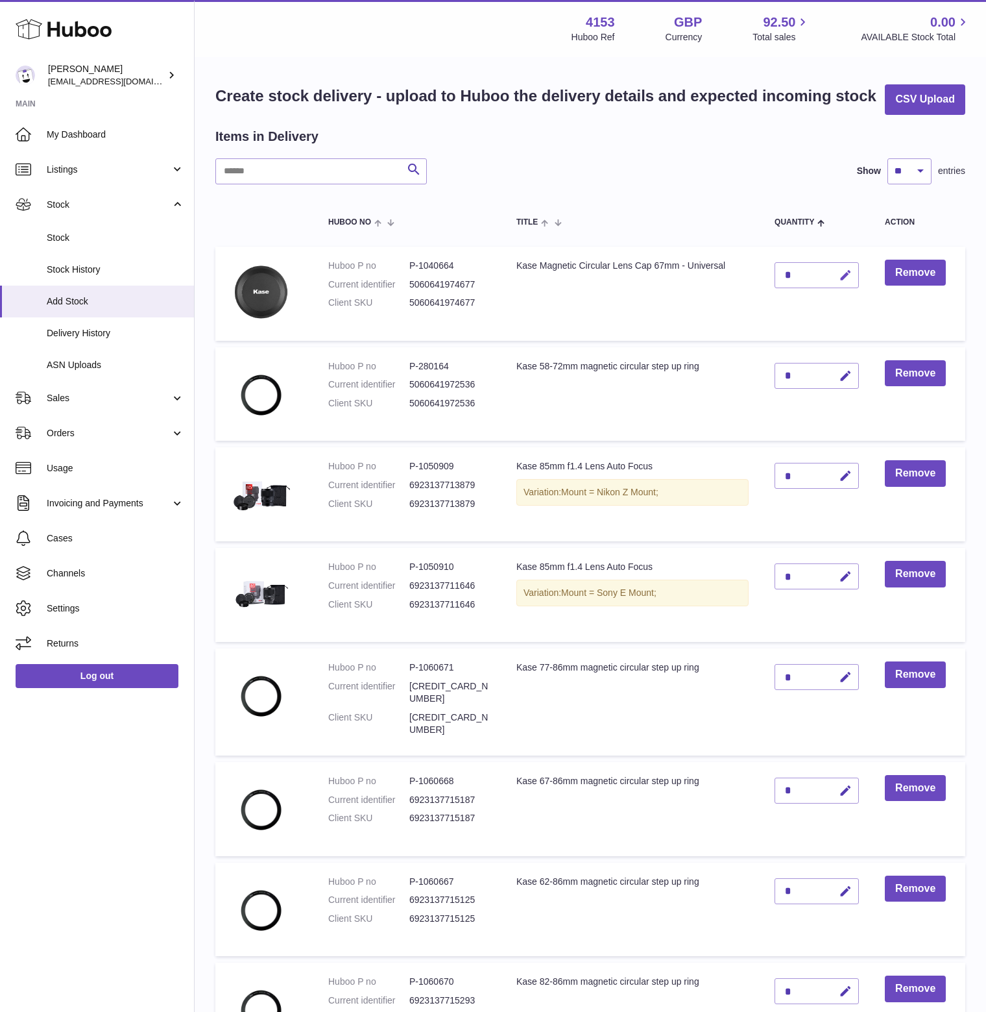
click at [850, 282] on icon "button" at bounding box center [846, 276] width 14 height 14
drag, startPoint x: 799, startPoint y: 296, endPoint x: 774, endPoint y: 302, distance: 25.5
click at [774, 302] on td "*" at bounding box center [817, 294] width 110 height 94
type input "**"
click at [838, 285] on button "submit" at bounding box center [844, 275] width 25 height 21
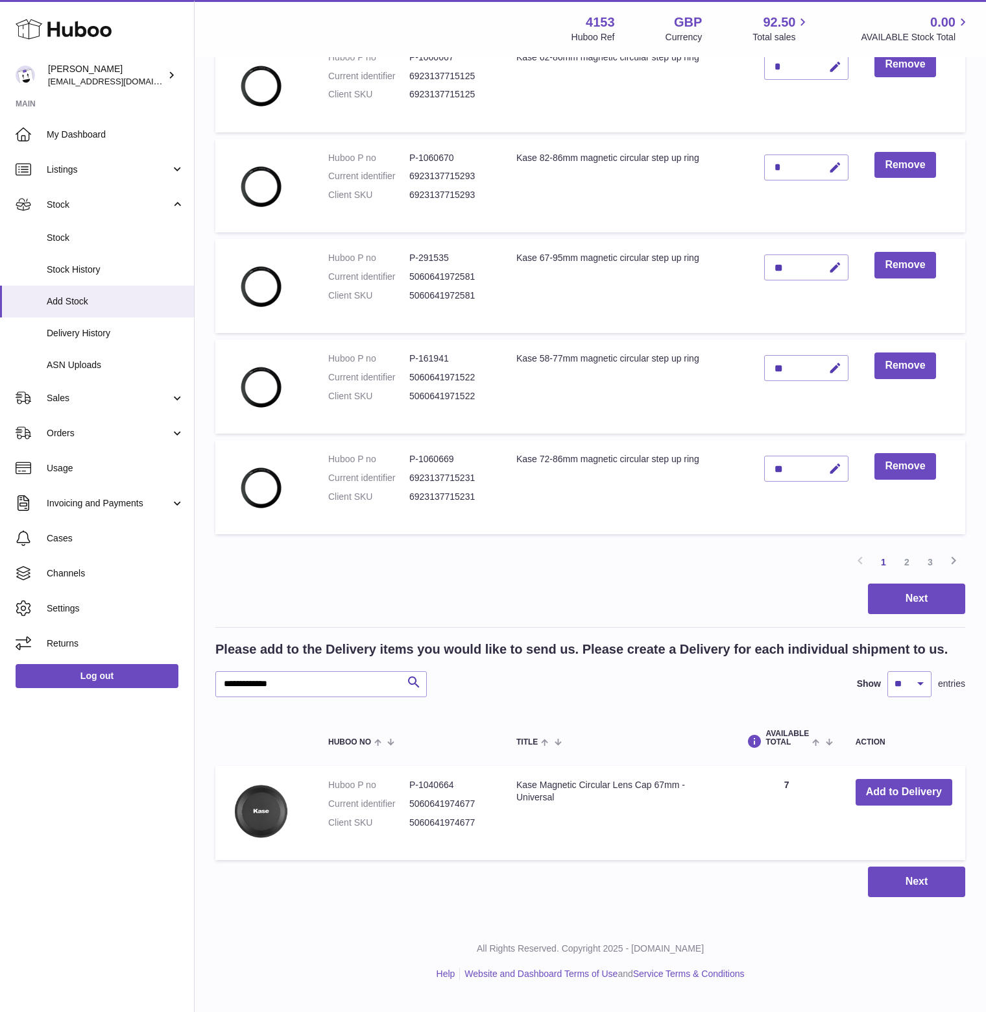
scroll to position [742, 0]
drag, startPoint x: 296, startPoint y: 696, endPoint x: 129, endPoint y: 687, distance: 167.0
click at [129, 687] on div "Huboo [PERSON_NAME] [EMAIL_ADDRESS][DOMAIN_NAME] Main My Dashboard Listings Not…" at bounding box center [493, 138] width 986 height 1723
paste input "text"
type input "**********"
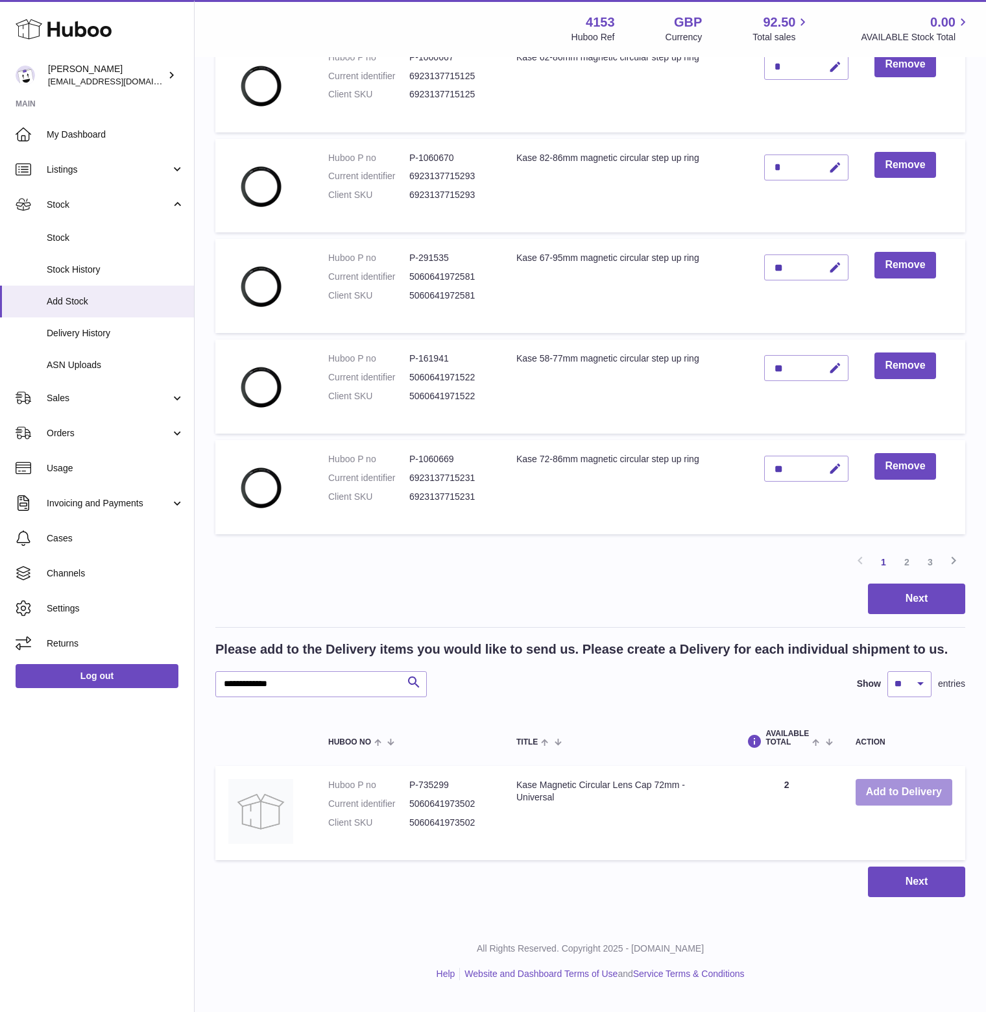
click at [903, 805] on button "Add to Delivery" at bounding box center [904, 792] width 97 height 27
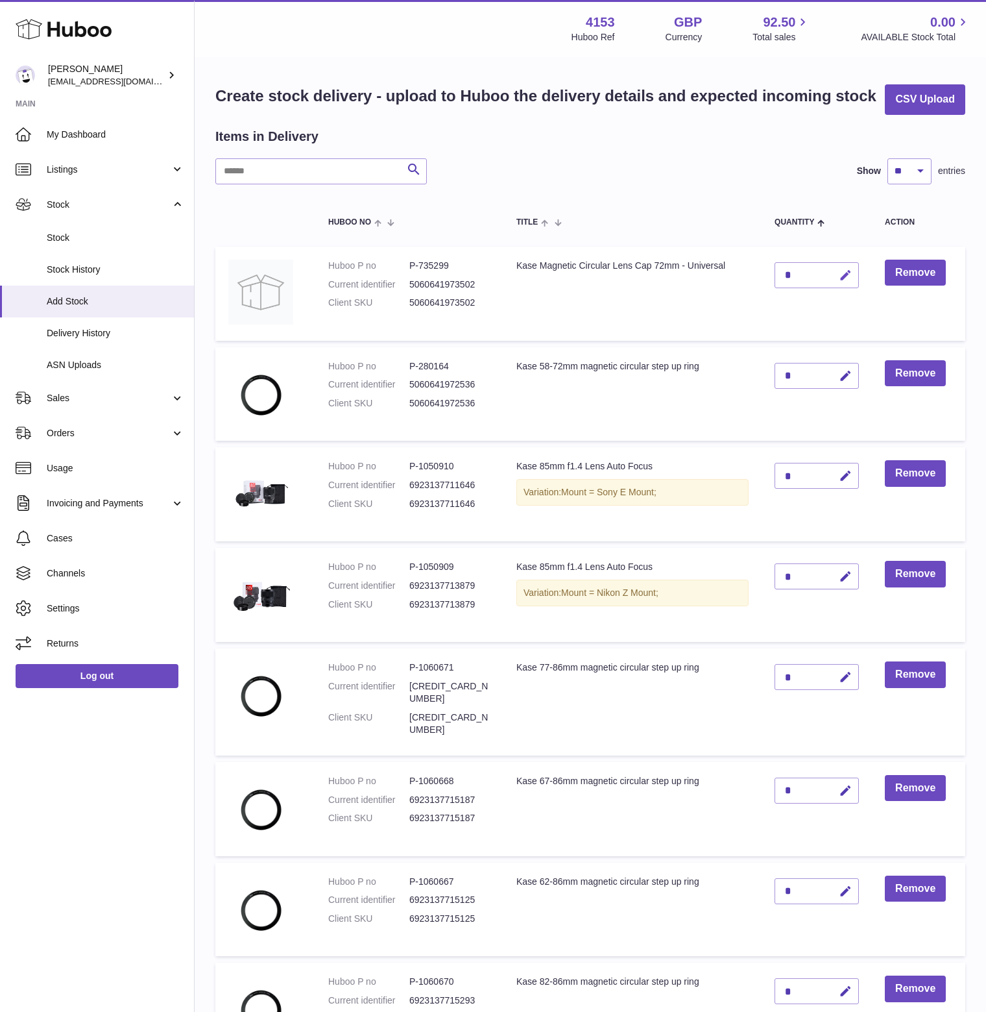
click at [853, 282] on icon "button" at bounding box center [846, 276] width 14 height 14
drag, startPoint x: 783, startPoint y: 307, endPoint x: 768, endPoint y: 308, distance: 15.6
click at [768, 308] on td "*" at bounding box center [817, 294] width 110 height 94
type input "**"
click at [851, 281] on icon "submit" at bounding box center [846, 275] width 12 height 12
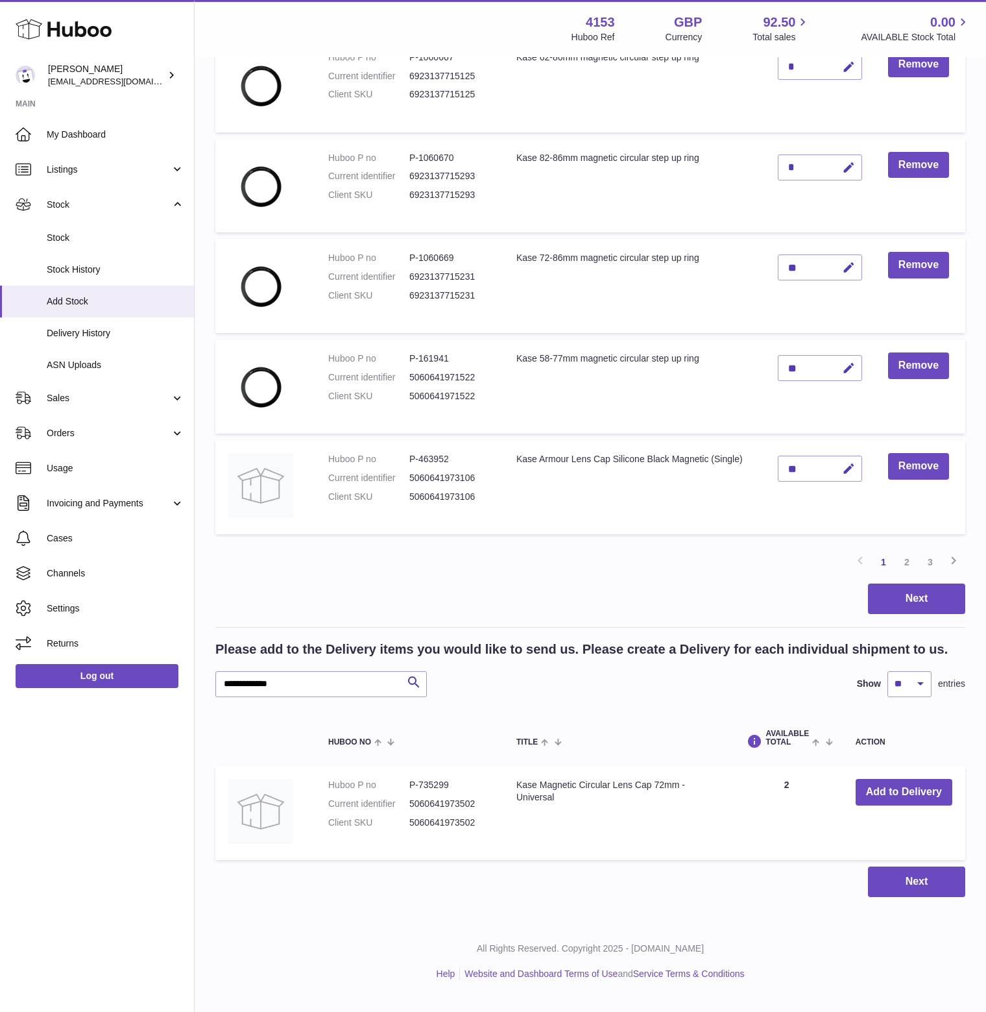
scroll to position [742, 0]
drag, startPoint x: 306, startPoint y: 695, endPoint x: 179, endPoint y: 697, distance: 127.2
click at [179, 697] on div "Huboo [PERSON_NAME] [EMAIL_ADDRESS][DOMAIN_NAME] Main My Dashboard Listings Not…" at bounding box center [493, 138] width 986 height 1723
paste input "text"
type input "**********"
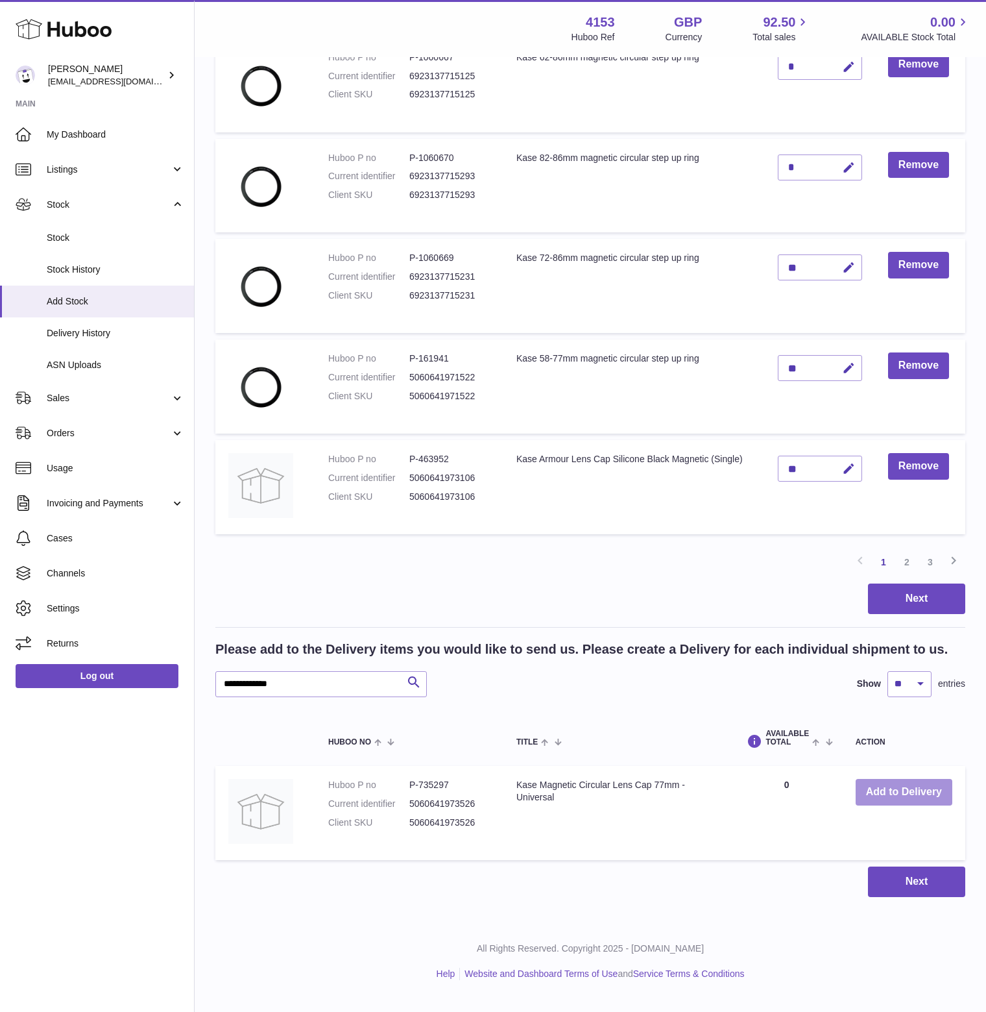
click at [905, 805] on button "Add to Delivery" at bounding box center [904, 792] width 97 height 27
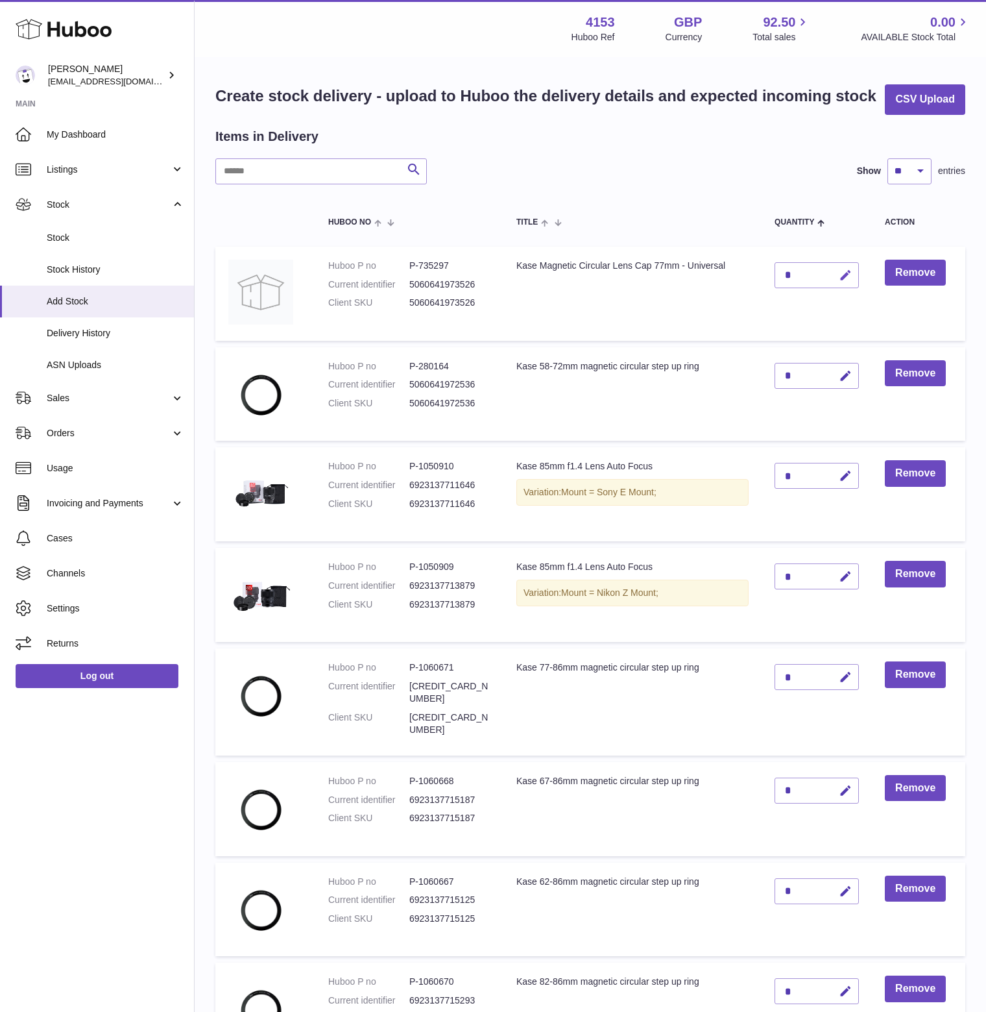
click at [846, 282] on icon "button" at bounding box center [846, 276] width 14 height 14
drag, startPoint x: 802, startPoint y: 301, endPoint x: 775, endPoint y: 301, distance: 27.3
click at [775, 301] on td "*" at bounding box center [817, 294] width 110 height 94
type input "**"
click at [851, 281] on icon "submit" at bounding box center [846, 275] width 12 height 12
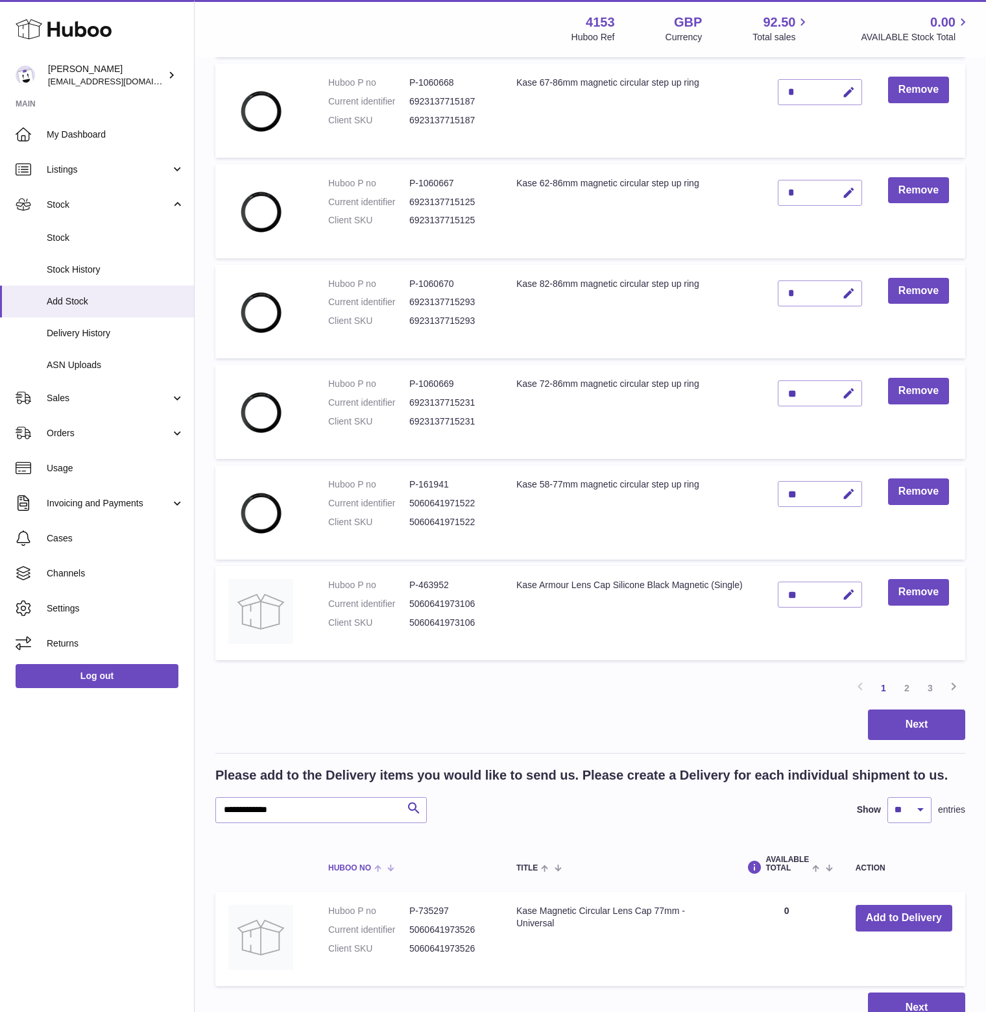
scroll to position [649, 0]
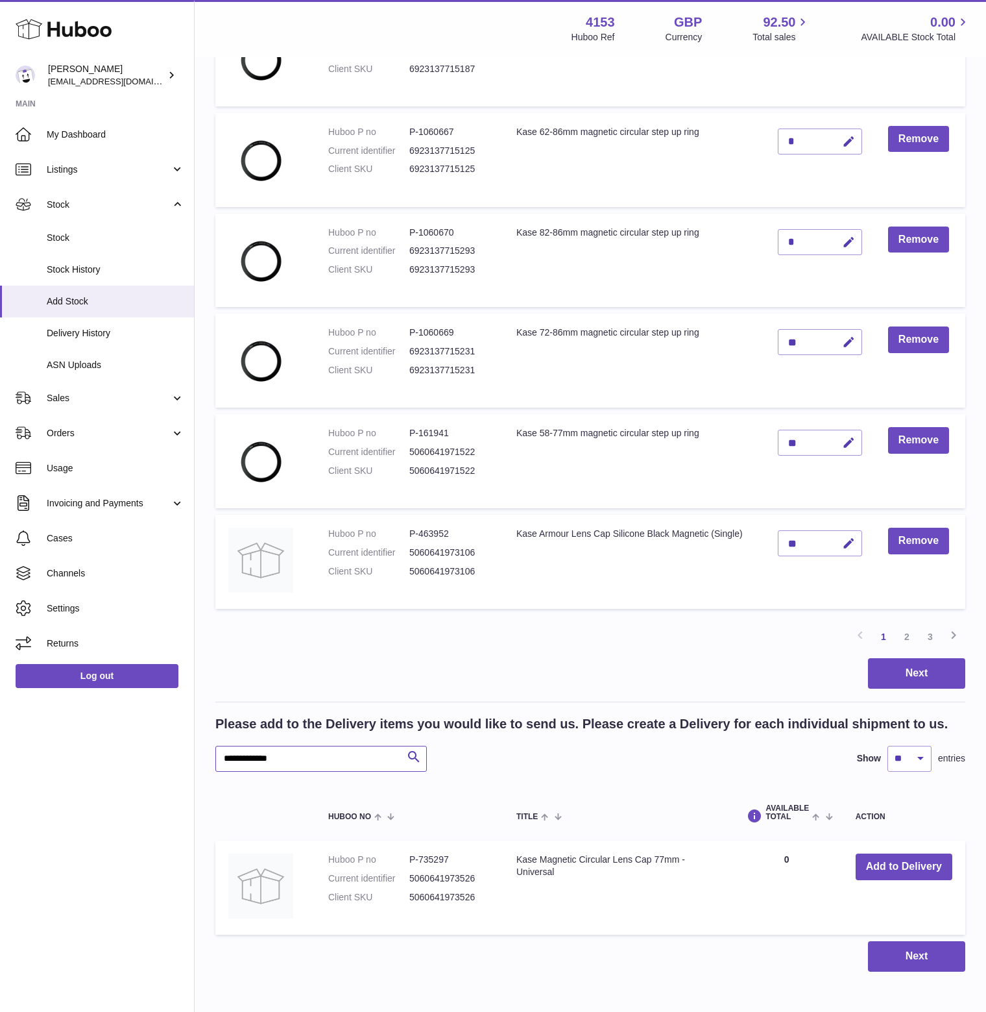
drag, startPoint x: 304, startPoint y: 794, endPoint x: 160, endPoint y: 788, distance: 144.1
click at [160, 788] on div "Huboo [PERSON_NAME] [EMAIL_ADDRESS][DOMAIN_NAME] Main My Dashboard Listings Not…" at bounding box center [493, 212] width 986 height 1723
paste input "text"
type input "**********"
click at [864, 880] on button "Add to Delivery" at bounding box center [904, 866] width 97 height 27
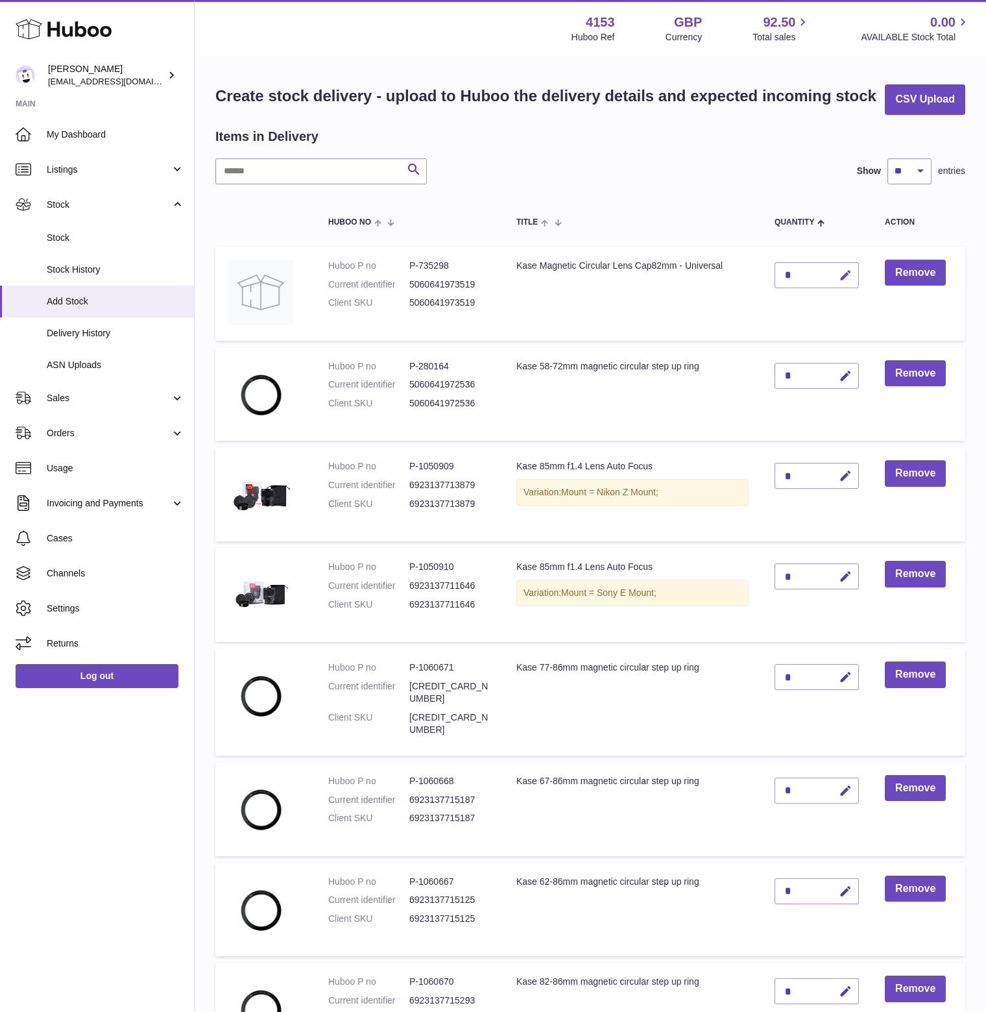
click at [849, 282] on icon "button" at bounding box center [846, 276] width 14 height 14
drag, startPoint x: 799, startPoint y: 300, endPoint x: 773, endPoint y: 302, distance: 26.0
click at [773, 302] on td "*" at bounding box center [817, 294] width 110 height 94
type input "**"
click at [842, 285] on button "submit" at bounding box center [844, 275] width 25 height 21
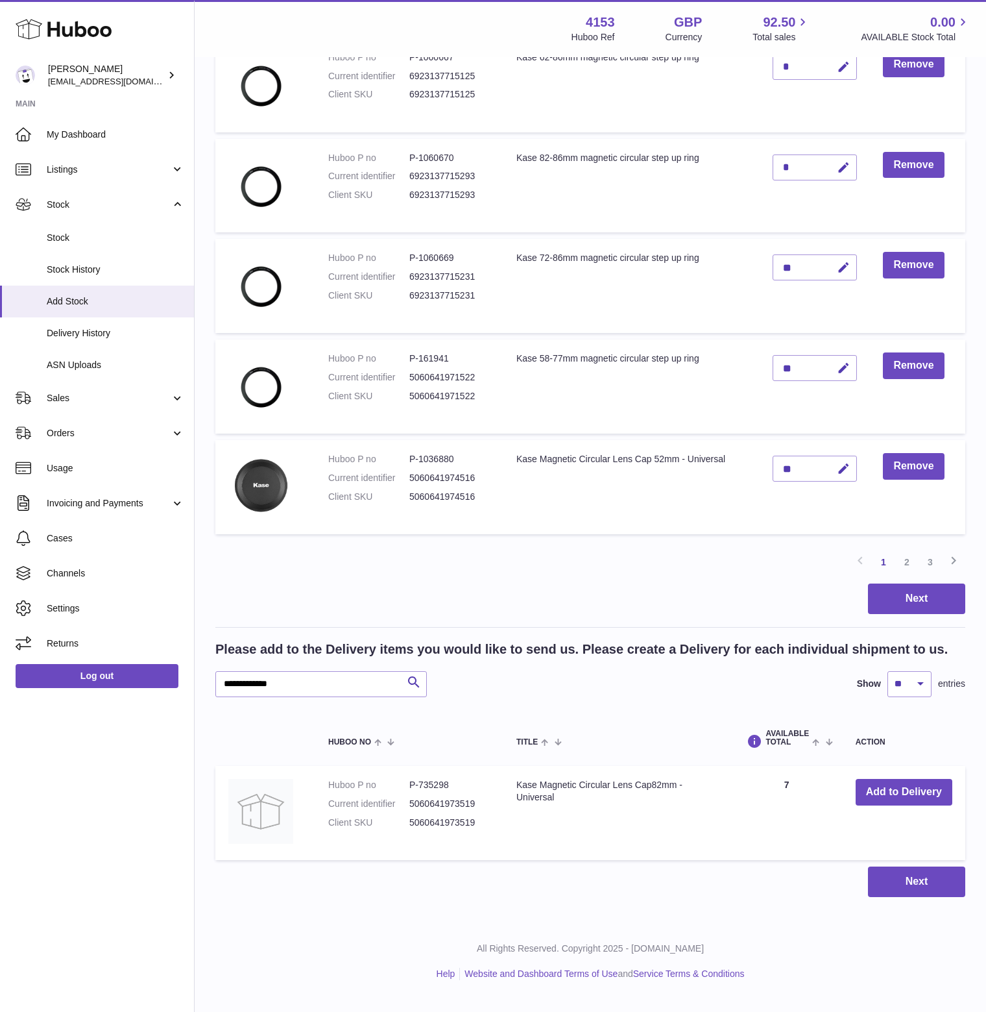
scroll to position [742, 0]
drag, startPoint x: 317, startPoint y: 696, endPoint x: 16, endPoint y: 707, distance: 301.3
click at [25, 707] on div "Huboo [PERSON_NAME] [EMAIL_ADDRESS][DOMAIN_NAME] Main My Dashboard Listings Not…" at bounding box center [493, 138] width 986 height 1723
paste input "text"
type input "**********"
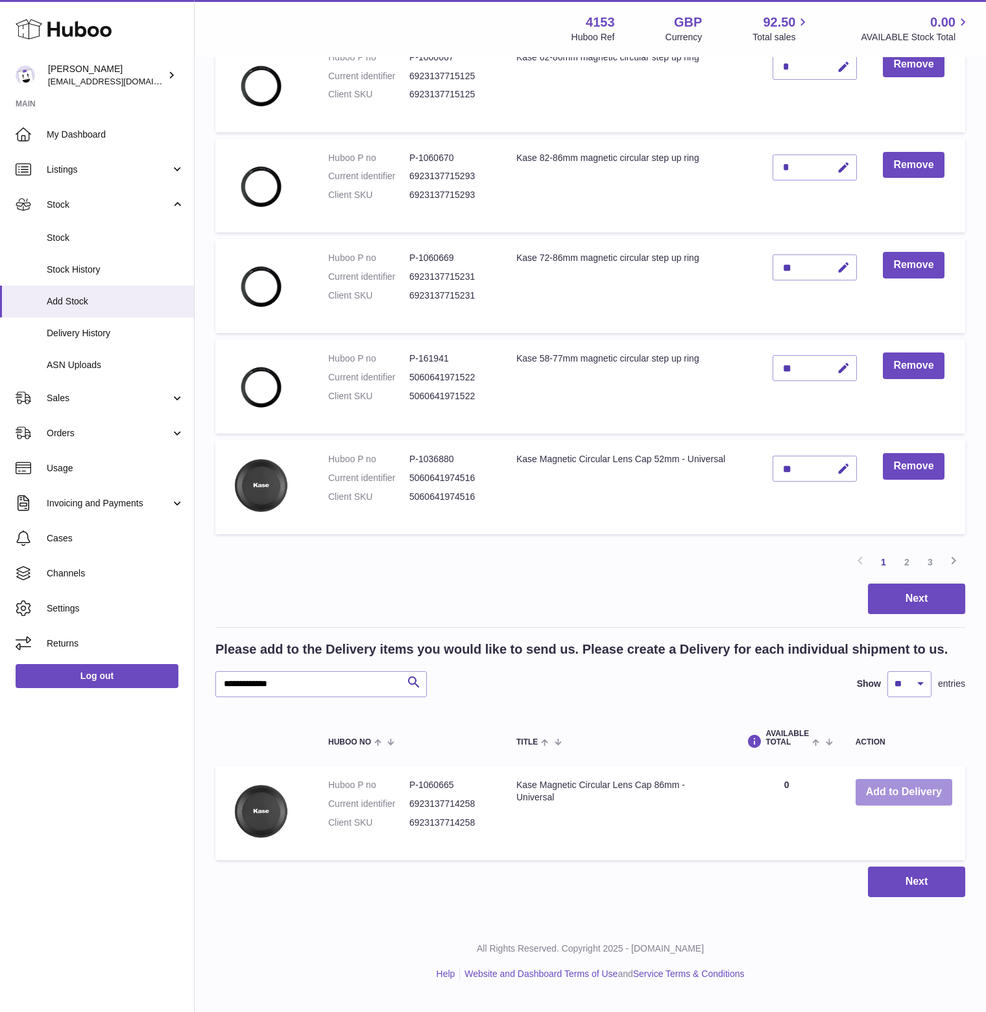
click at [918, 805] on button "Add to Delivery" at bounding box center [904, 792] width 97 height 27
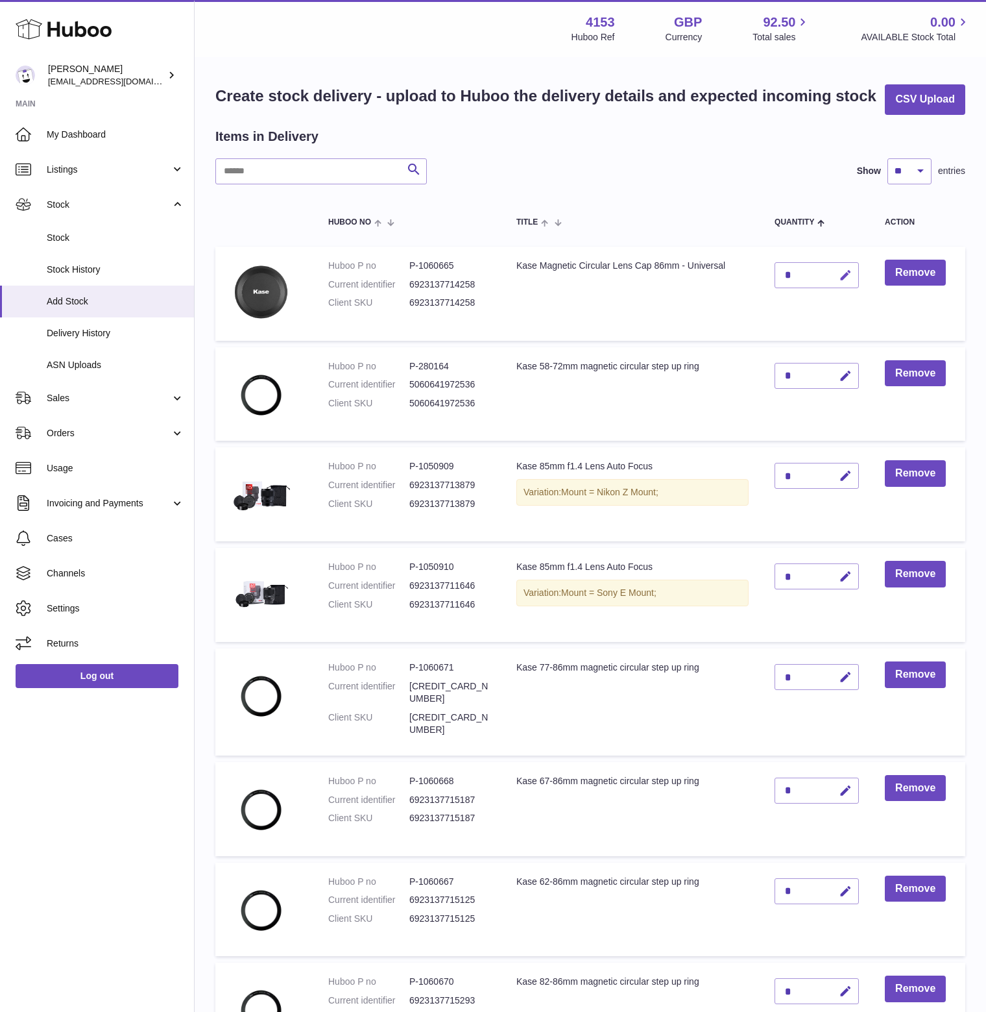
click at [847, 282] on icon "button" at bounding box center [846, 276] width 14 height 14
drag, startPoint x: 797, startPoint y: 301, endPoint x: 771, endPoint y: 304, distance: 26.7
click at [771, 304] on td "*" at bounding box center [817, 294] width 110 height 94
type input "**"
click at [842, 285] on button "submit" at bounding box center [844, 275] width 25 height 21
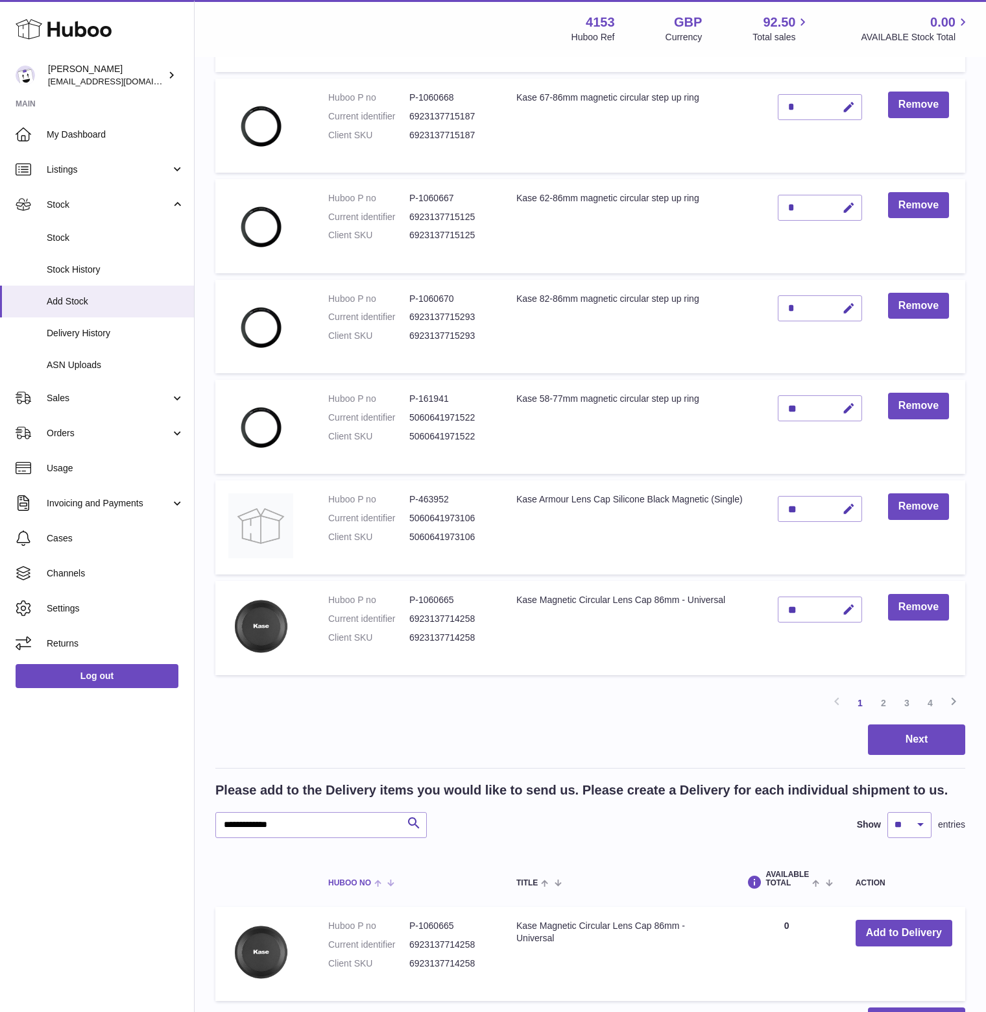
scroll to position [742, 0]
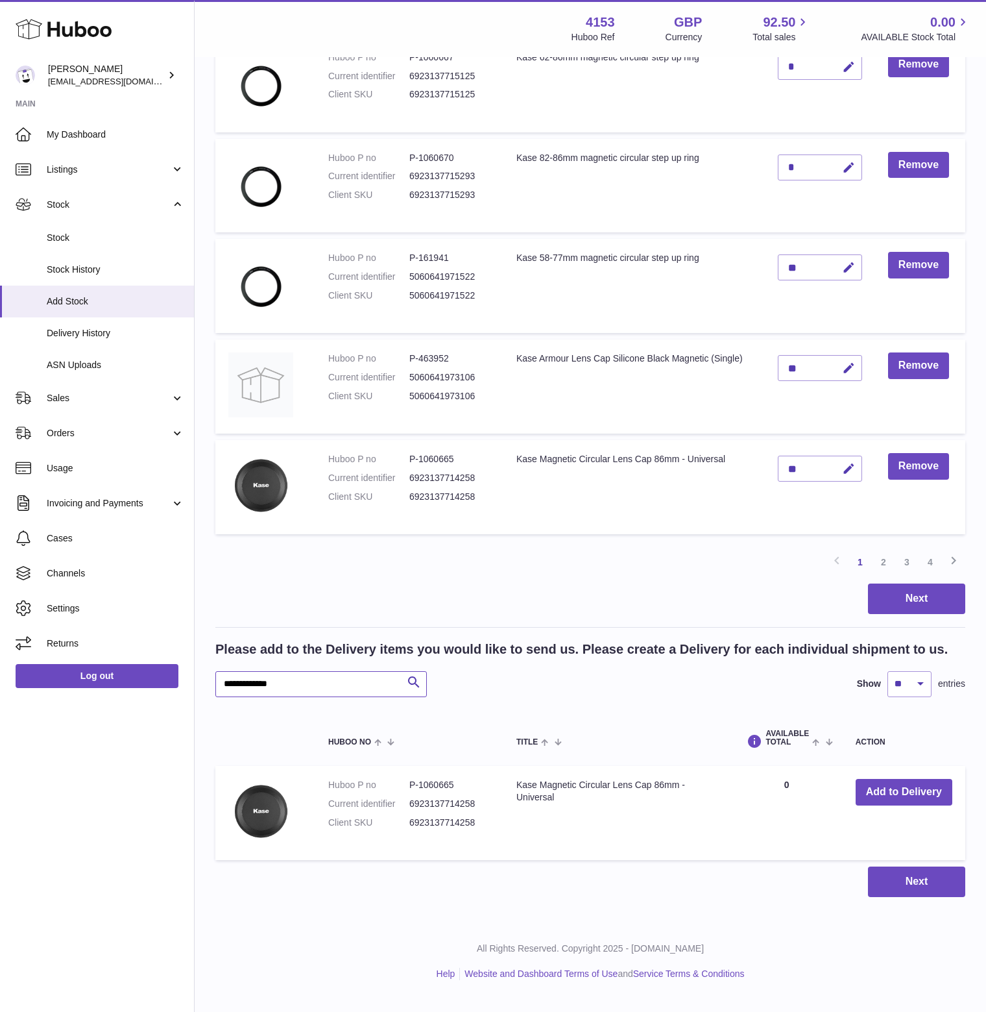
drag, startPoint x: 309, startPoint y: 696, endPoint x: 152, endPoint y: 687, distance: 157.2
click at [152, 687] on div "Huboo [PERSON_NAME] [EMAIL_ADDRESS][DOMAIN_NAME] Main My Dashboard Listings Not…" at bounding box center [493, 138] width 986 height 1723
paste input "text"
type input "**********"
click at [886, 804] on button "Add to Delivery" at bounding box center [904, 792] width 97 height 27
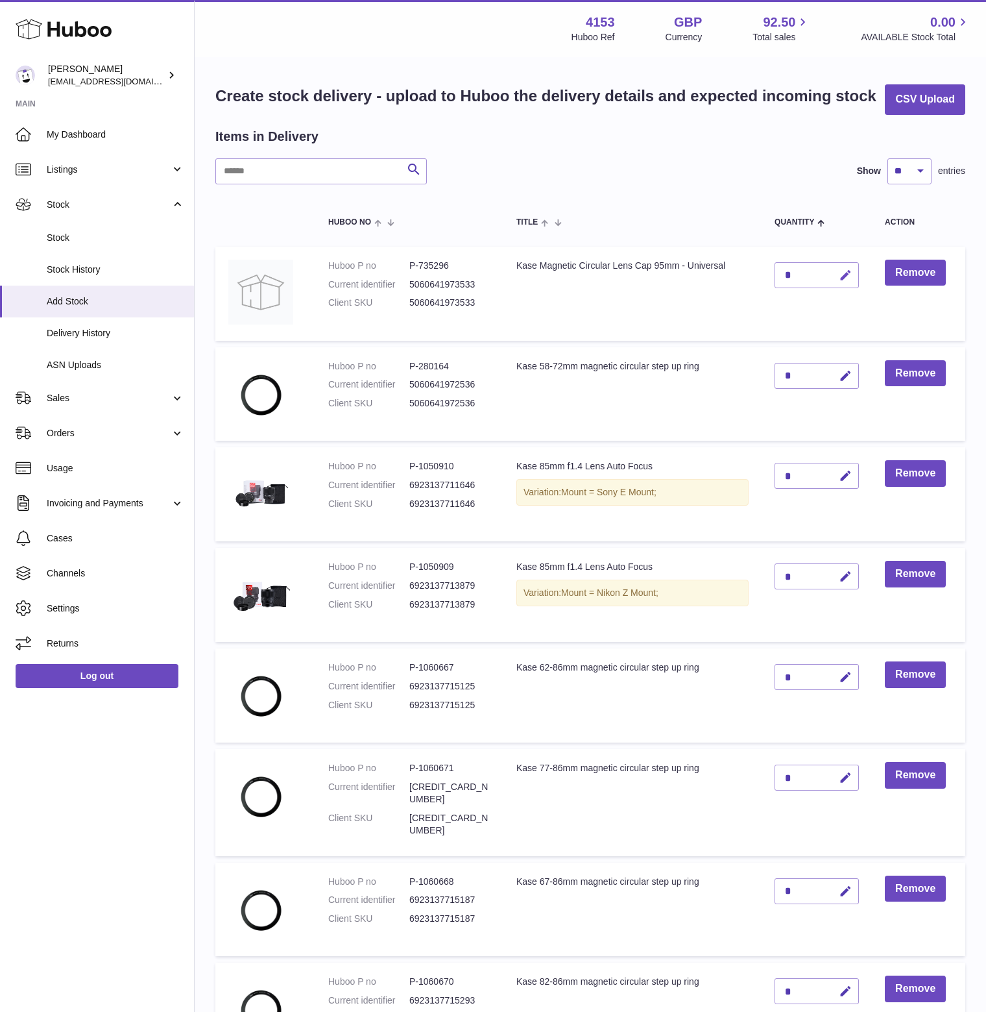
click at [849, 282] on icon "button" at bounding box center [846, 276] width 14 height 14
drag, startPoint x: 797, startPoint y: 300, endPoint x: 771, endPoint y: 308, distance: 27.1
click at [771, 308] on td "*" at bounding box center [817, 294] width 110 height 94
type input "**"
click at [850, 281] on icon "submit" at bounding box center [846, 275] width 12 height 12
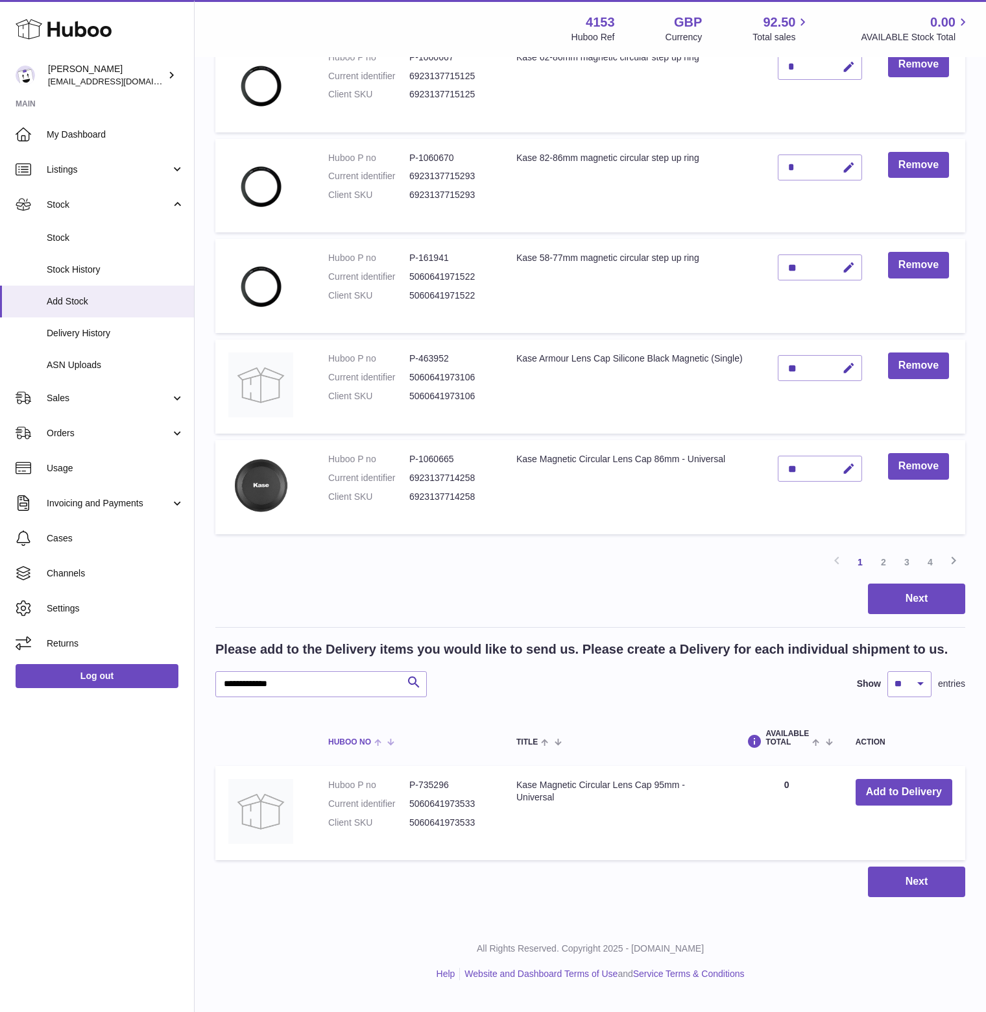
scroll to position [742, 0]
drag, startPoint x: 304, startPoint y: 692, endPoint x: 199, endPoint y: 697, distance: 104.6
click at [199, 697] on div "Create stock delivery - upload to Huboo the delivery details and expected incom…" at bounding box center [591, 129] width 792 height 1588
paste input "text"
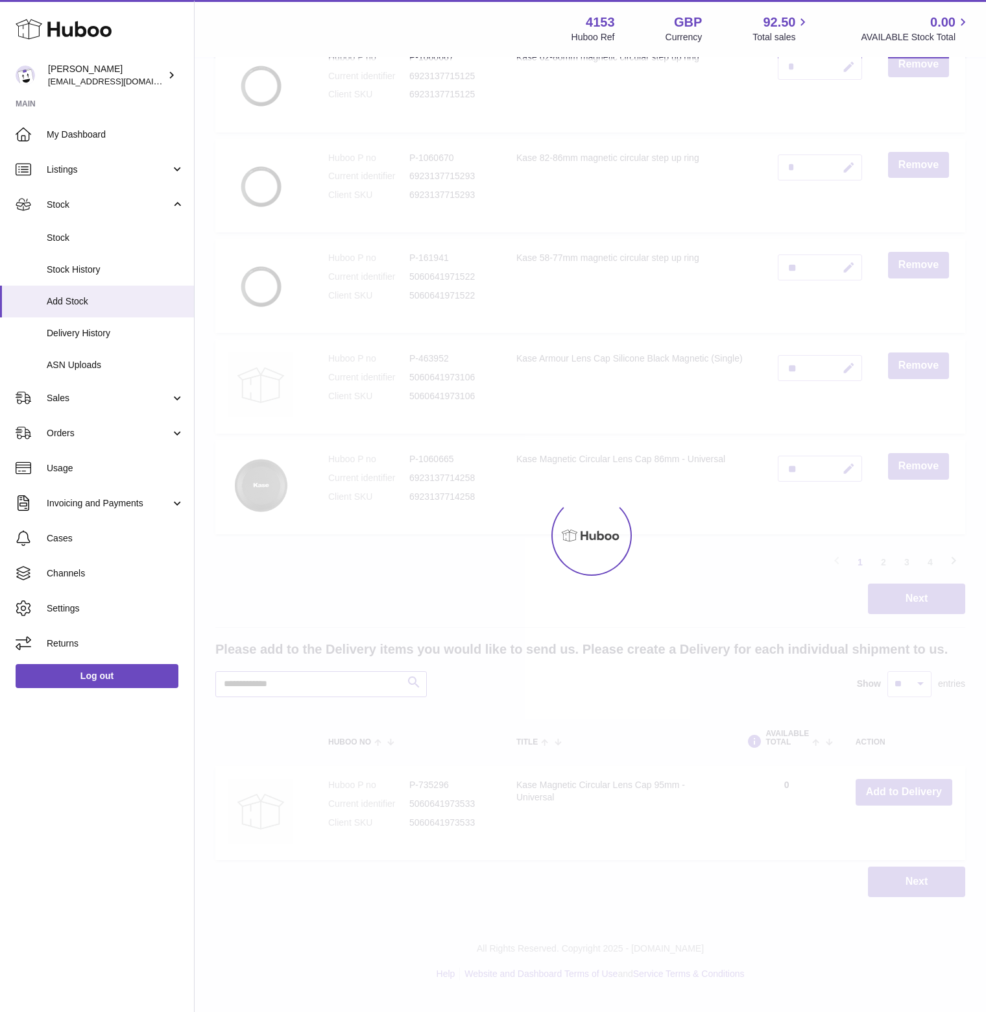
scroll to position [729, 0]
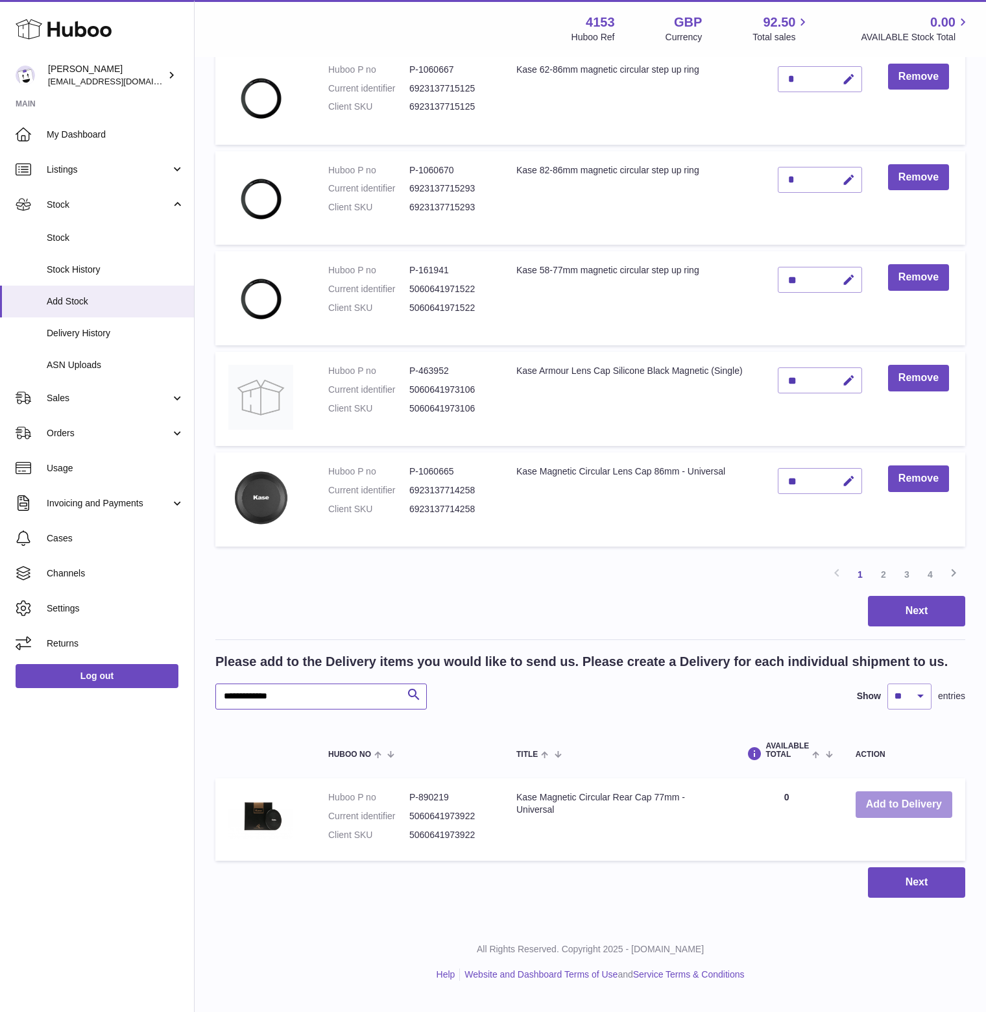
type input "**********"
click at [898, 818] on button "Add to Delivery" at bounding box center [904, 804] width 97 height 27
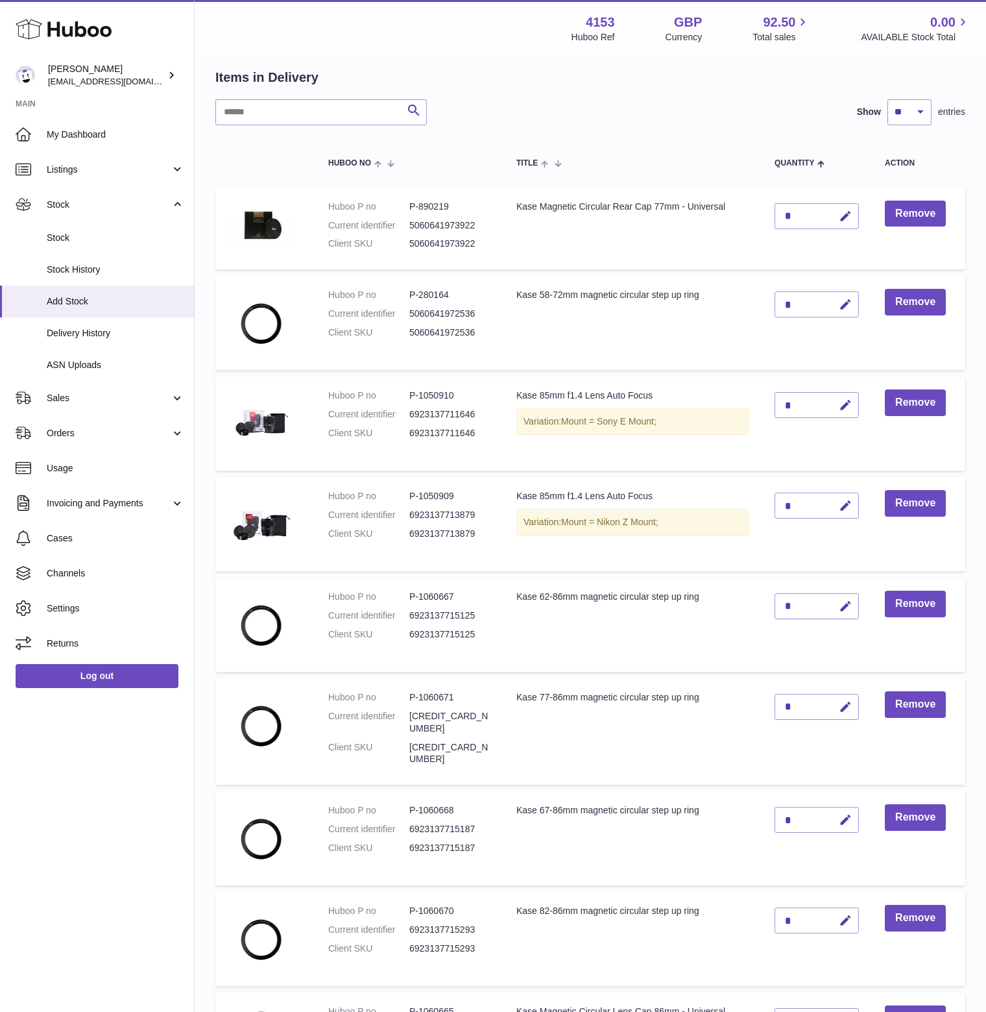
scroll to position [0, 0]
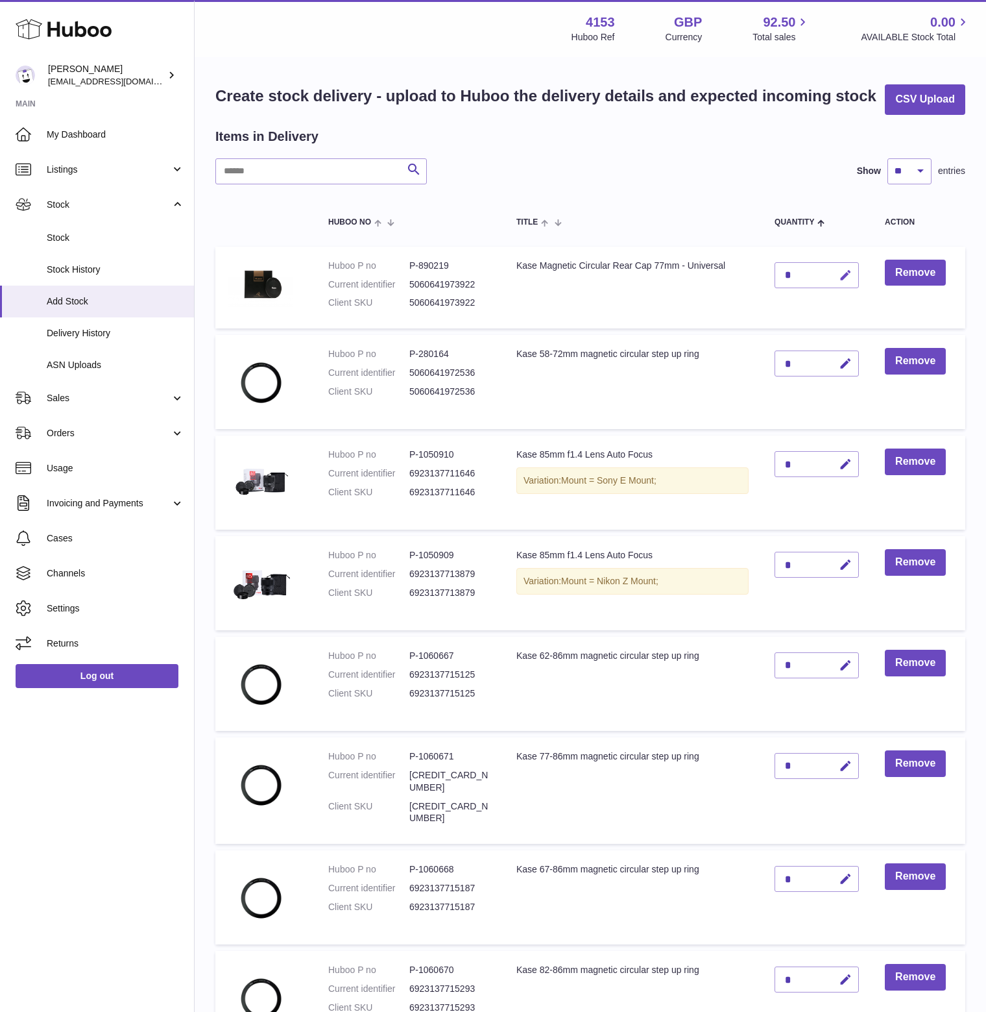
click at [847, 282] on icon "button" at bounding box center [846, 276] width 14 height 14
drag, startPoint x: 794, startPoint y: 300, endPoint x: 771, endPoint y: 301, distance: 22.7
click at [771, 301] on td "*" at bounding box center [817, 288] width 110 height 82
type input "**"
click at [849, 281] on icon "submit" at bounding box center [846, 275] width 12 height 12
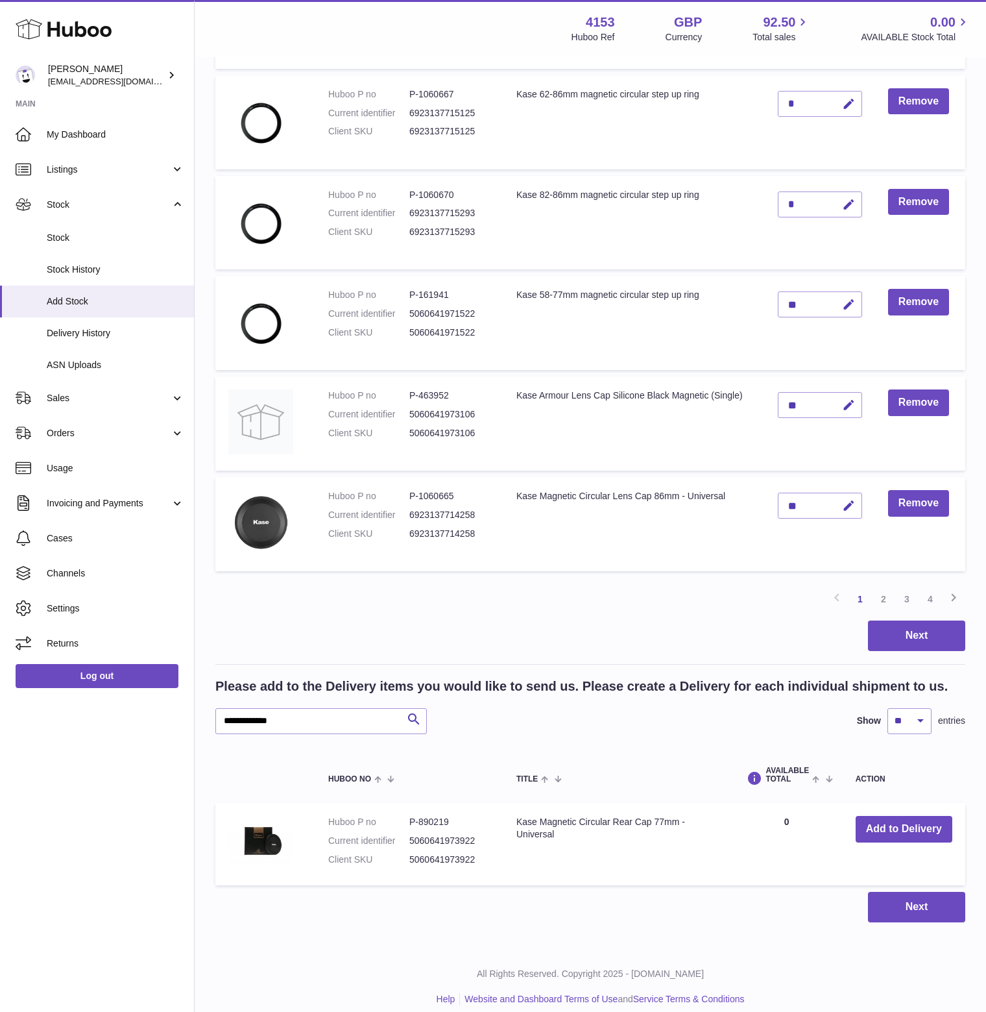
scroll to position [729, 0]
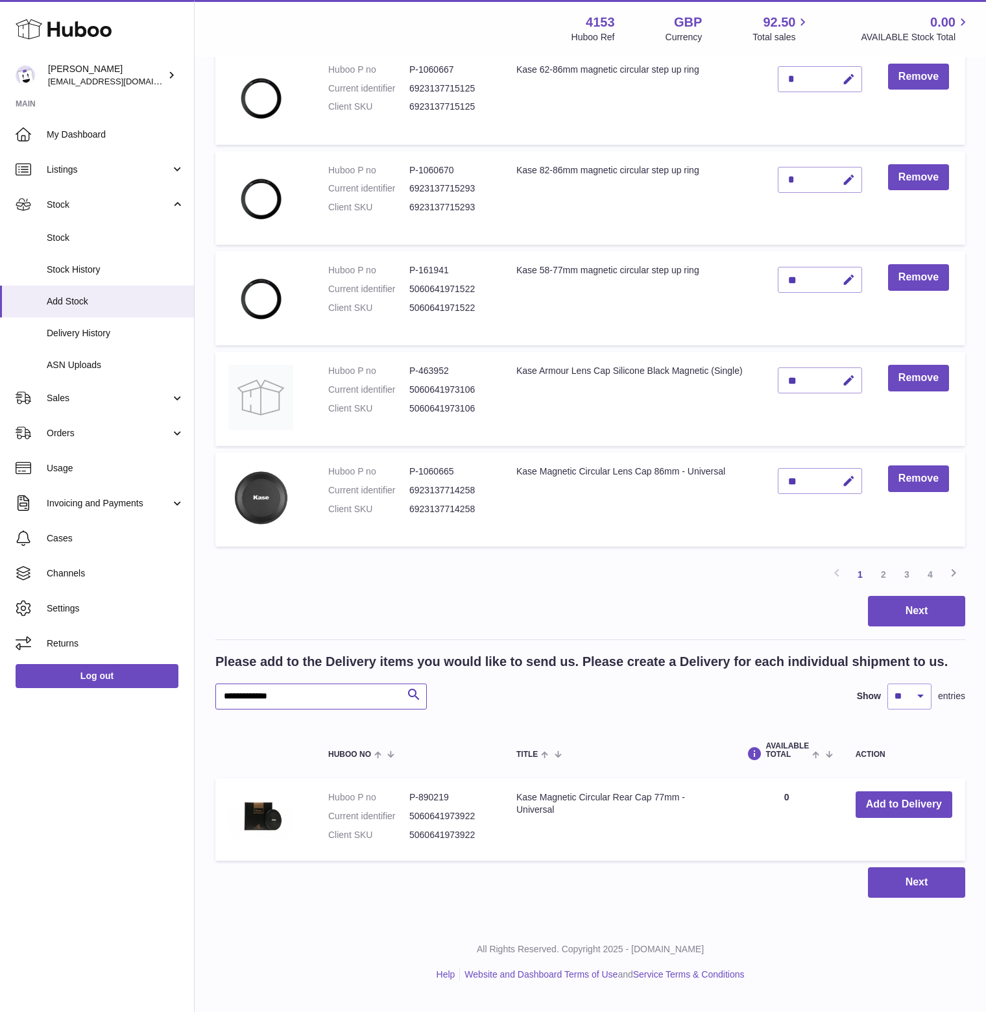
drag, startPoint x: 301, startPoint y: 709, endPoint x: 116, endPoint y: 710, distance: 184.9
click at [116, 710] on div "Huboo [PERSON_NAME] [EMAIL_ADDRESS][DOMAIN_NAME] Main My Dashboard Listings Not…" at bounding box center [493, 144] width 986 height 1711
paste input "text"
type input "**********"
click at [898, 816] on button "Add to Delivery" at bounding box center [904, 804] width 97 height 27
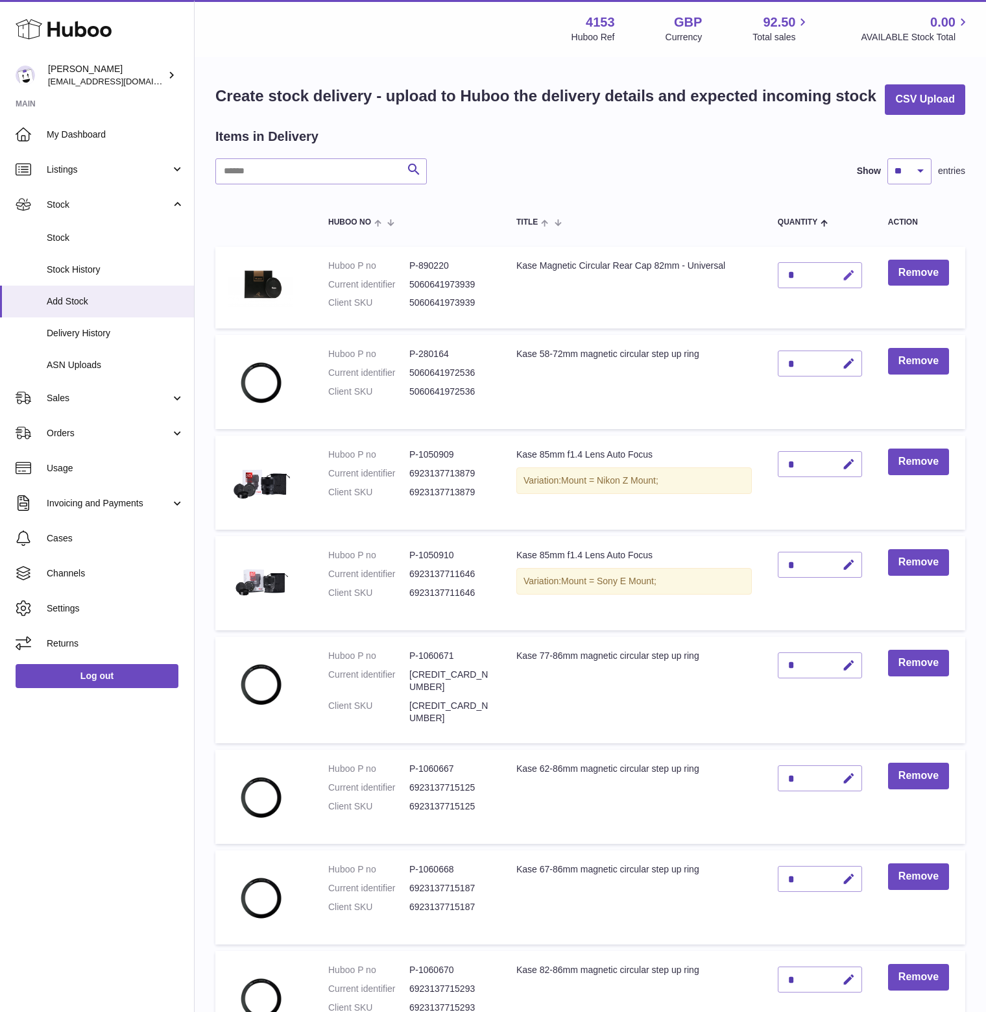
click at [848, 282] on icon "button" at bounding box center [849, 276] width 14 height 14
drag, startPoint x: 799, startPoint y: 300, endPoint x: 777, endPoint y: 304, distance: 21.7
click at [777, 304] on td "*" at bounding box center [820, 288] width 110 height 82
type input "**"
click at [846, 281] on icon "submit" at bounding box center [849, 275] width 12 height 12
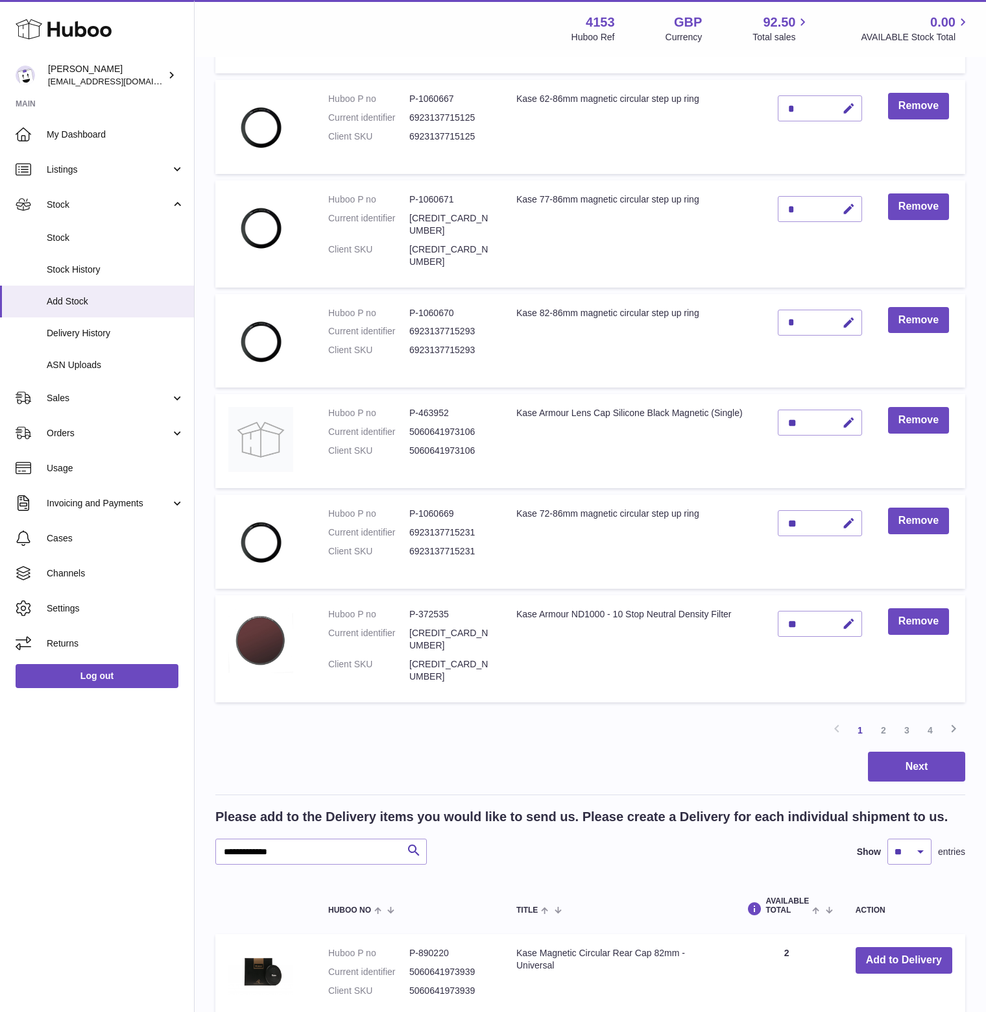
scroll to position [729, 0]
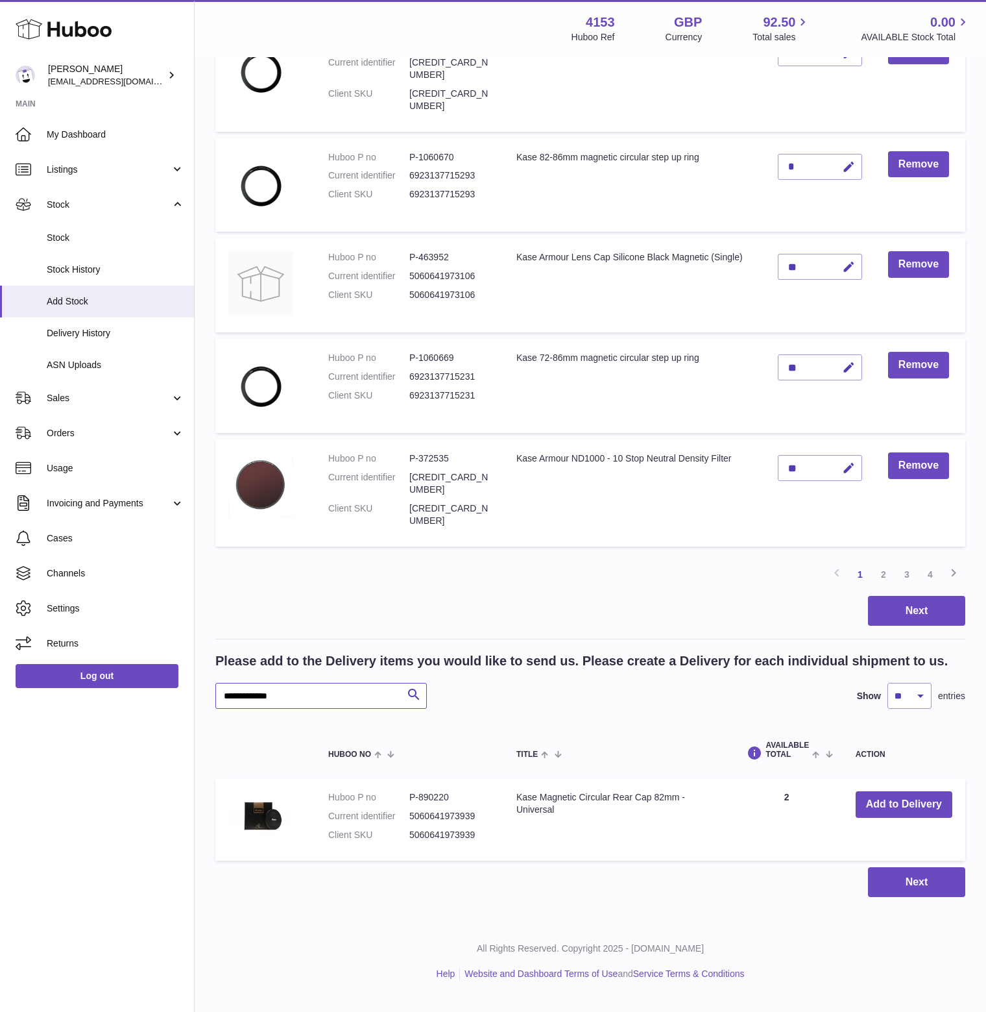
drag, startPoint x: 298, startPoint y: 705, endPoint x: 165, endPoint y: 699, distance: 133.1
click at [165, 699] on div "Huboo [PERSON_NAME] [EMAIL_ADDRESS][DOMAIN_NAME] Main My Dashboard Listings Not…" at bounding box center [493, 137] width 986 height 1723
paste input "text"
type input "**********"
click at [897, 817] on button "Add to Delivery" at bounding box center [904, 804] width 97 height 27
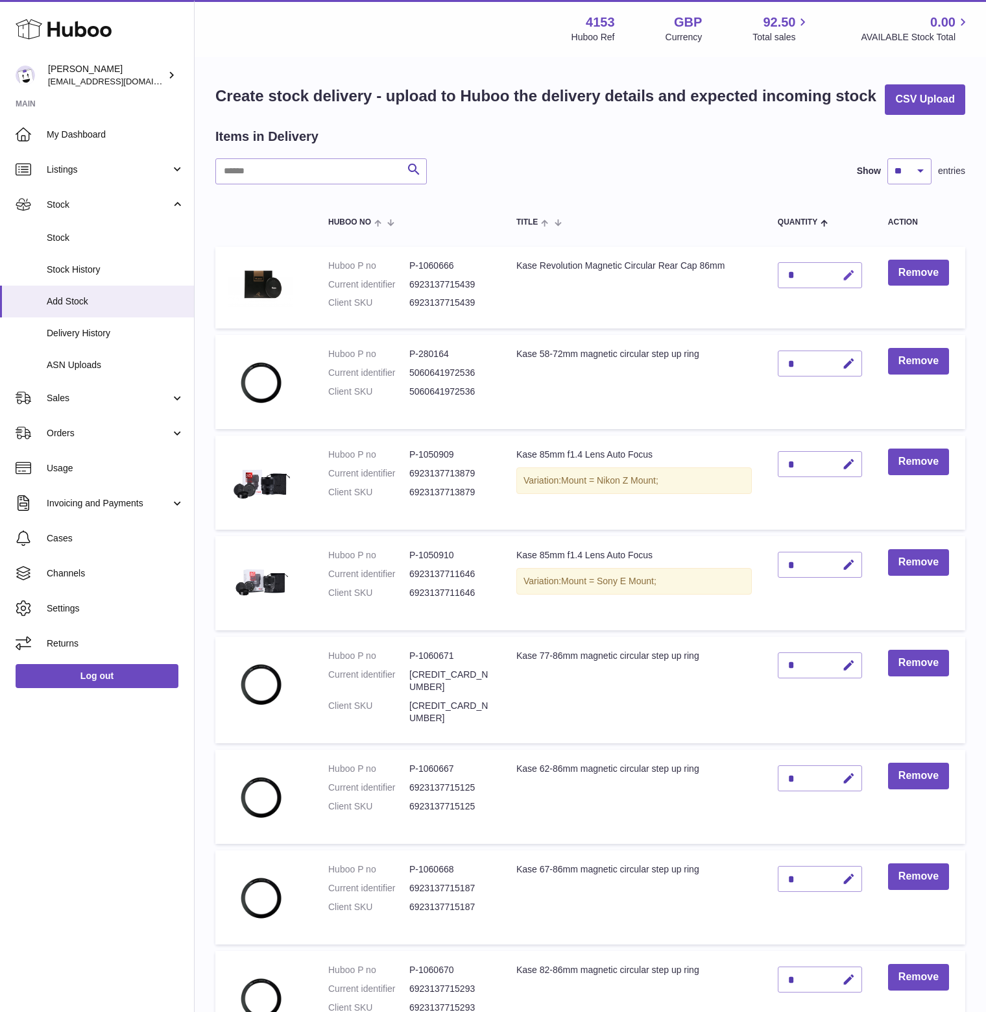
click at [846, 282] on icon "button" at bounding box center [849, 276] width 14 height 14
drag, startPoint x: 797, startPoint y: 302, endPoint x: 779, endPoint y: 303, distance: 18.2
click at [779, 288] on input "*" at bounding box center [820, 275] width 84 height 26
type input "*"
click at [845, 281] on icon "submit" at bounding box center [849, 275] width 12 height 12
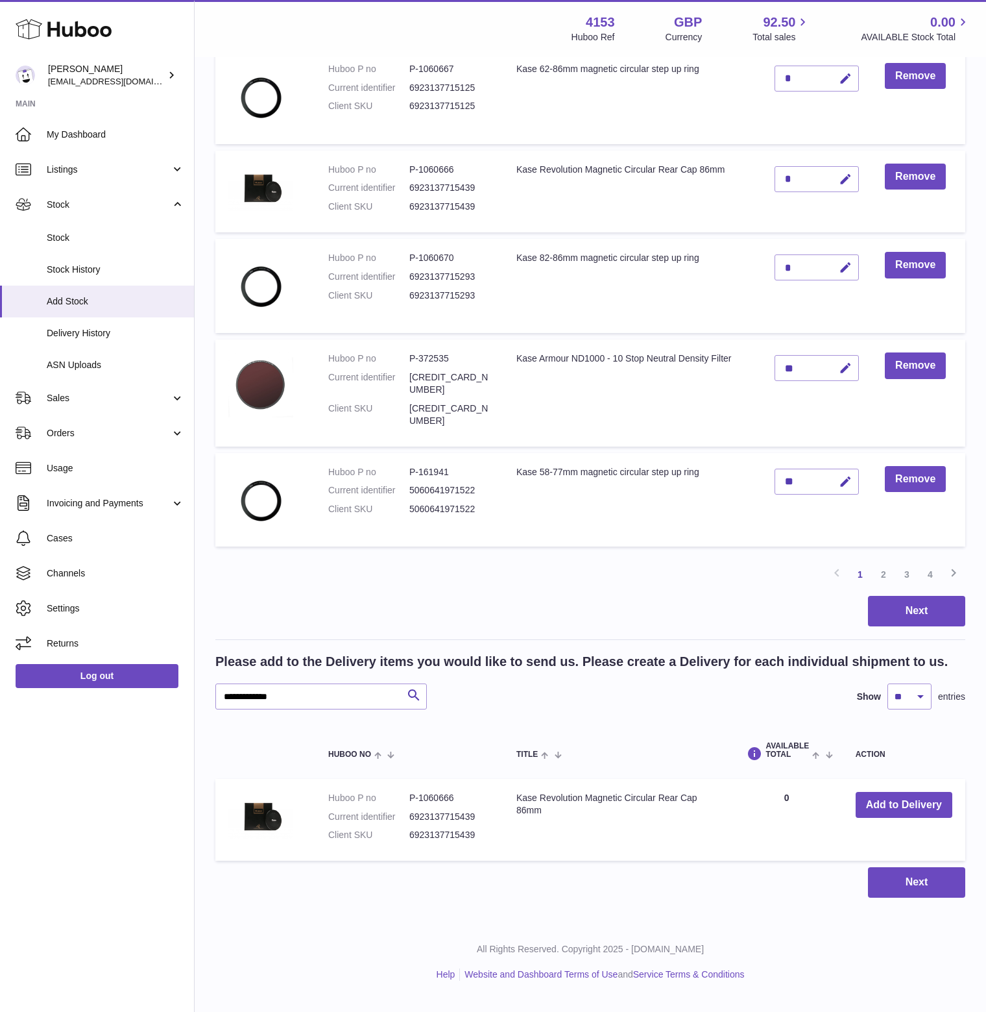
scroll to position [718, 0]
drag, startPoint x: 282, startPoint y: 707, endPoint x: 165, endPoint y: 705, distance: 116.8
click at [165, 705] on div "Huboo [PERSON_NAME] [EMAIL_ADDRESS][DOMAIN_NAME] Main My Dashboard Listings Not…" at bounding box center [493, 144] width 986 height 1712
paste input "text"
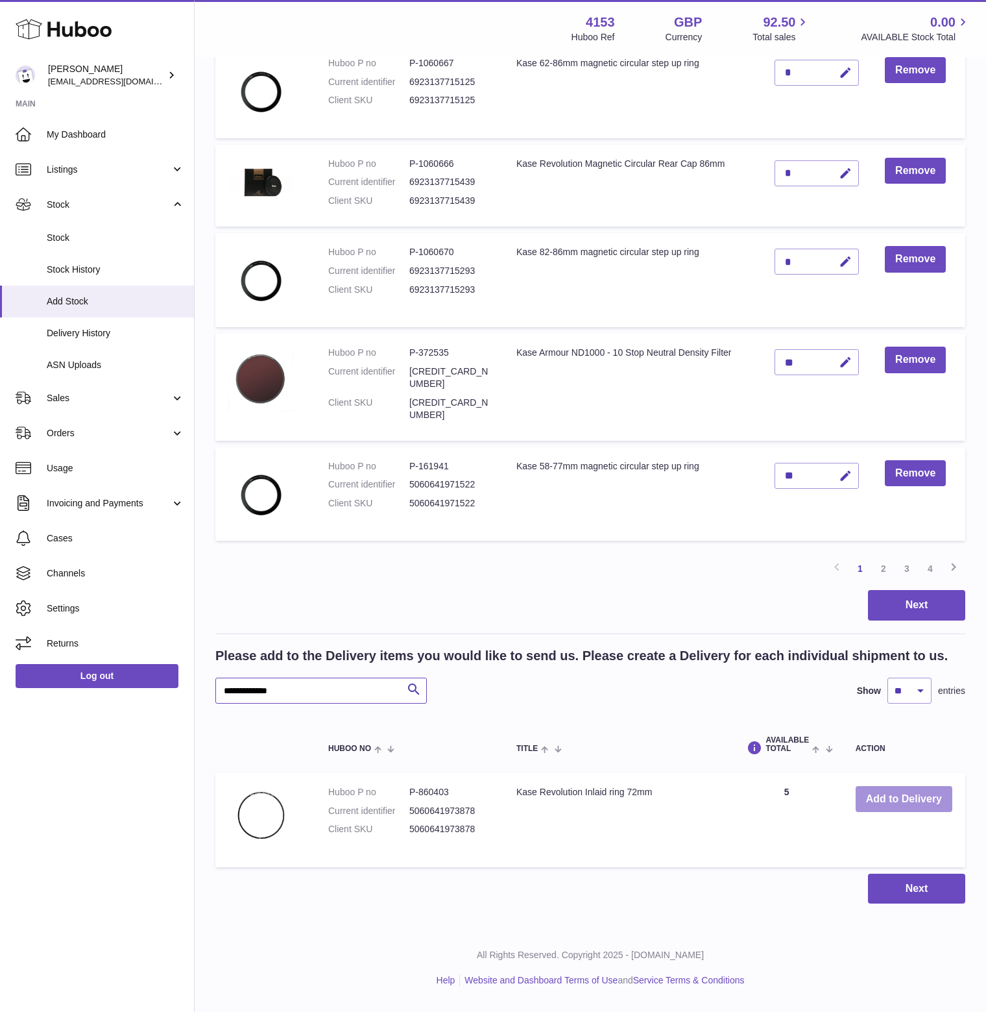
type input "**********"
click at [904, 812] on button "Add to Delivery" at bounding box center [904, 799] width 97 height 27
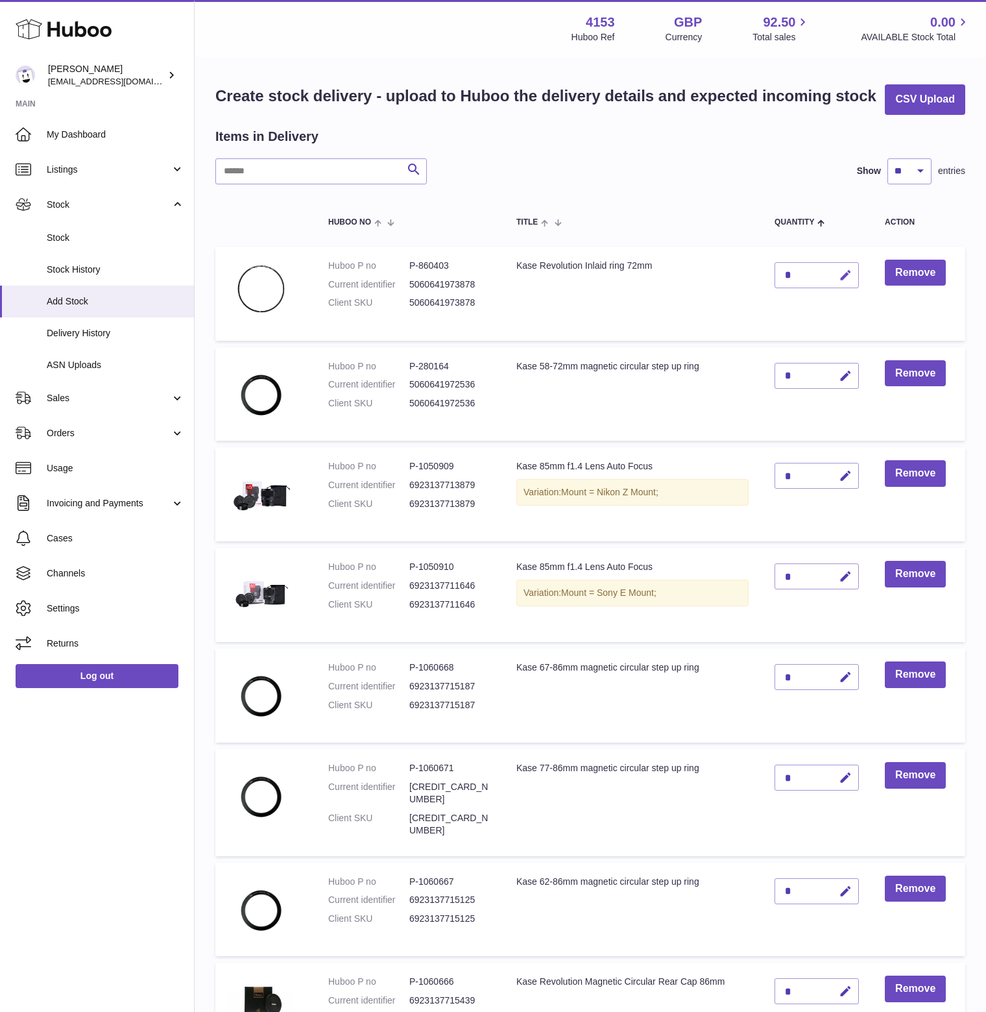
click at [847, 282] on icon "button" at bounding box center [846, 276] width 14 height 14
drag, startPoint x: 794, startPoint y: 300, endPoint x: 773, endPoint y: 300, distance: 20.1
click at [773, 300] on td "*" at bounding box center [817, 294] width 110 height 94
type input "**"
click at [846, 281] on icon "submit" at bounding box center [846, 275] width 12 height 12
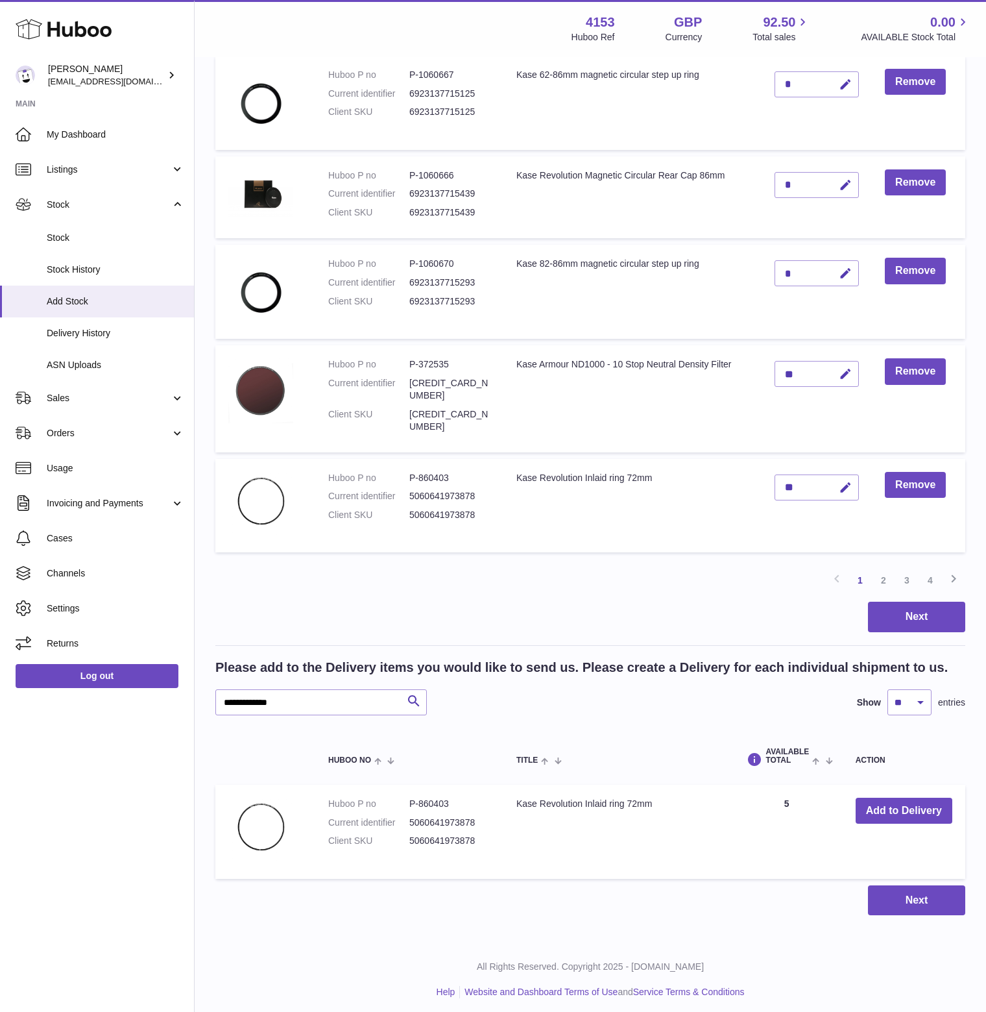
scroll to position [729, 0]
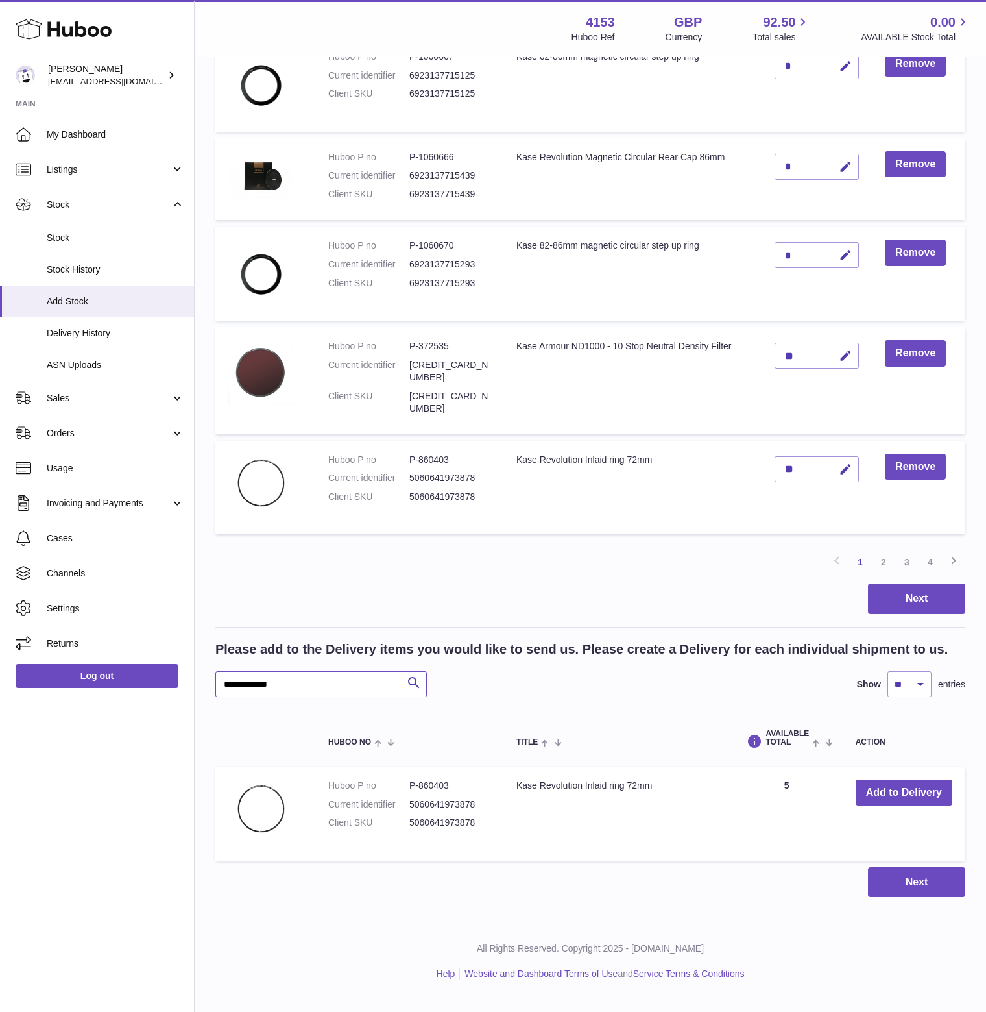
drag, startPoint x: 317, startPoint y: 701, endPoint x: 156, endPoint y: 701, distance: 160.9
click at [156, 701] on div "Huboo [PERSON_NAME] [EMAIL_ADDRESS][DOMAIN_NAME] Main My Dashboard Listings Not…" at bounding box center [493, 137] width 986 height 1723
paste input "text"
type input "**********"
click at [908, 804] on button "Add to Delivery" at bounding box center [904, 792] width 97 height 27
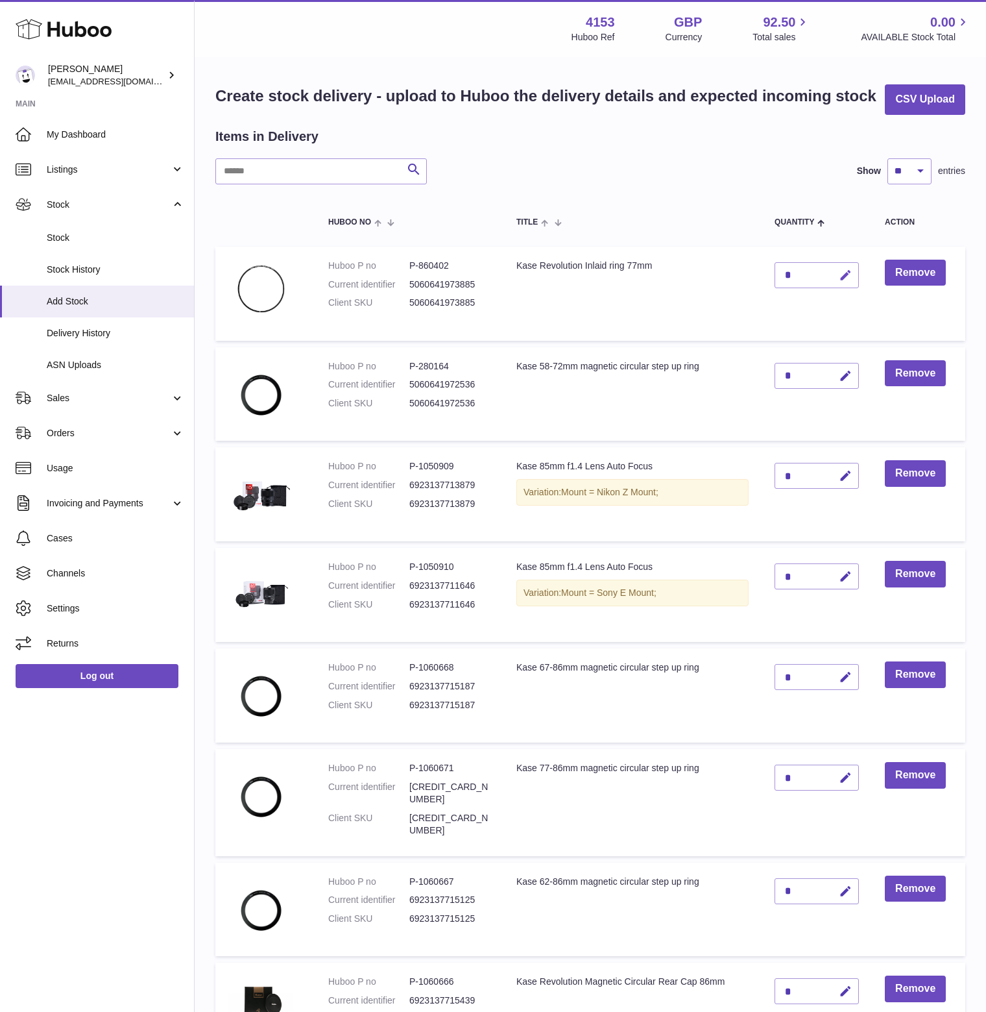
click at [849, 282] on icon "button" at bounding box center [846, 276] width 14 height 14
drag, startPoint x: 798, startPoint y: 302, endPoint x: 771, endPoint y: 307, distance: 27.7
click at [771, 307] on td "*" at bounding box center [817, 294] width 110 height 94
type input "**"
click at [855, 285] on button "submit" at bounding box center [844, 275] width 25 height 21
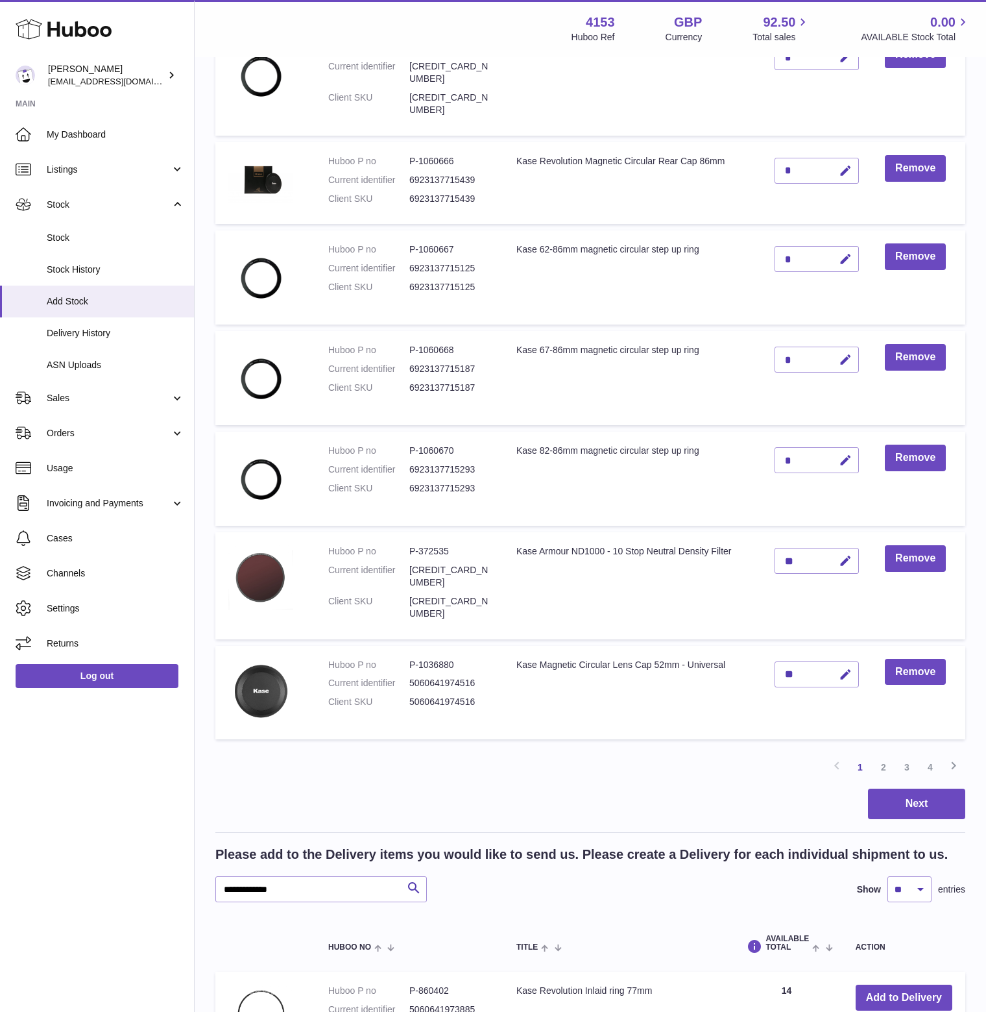
scroll to position [729, 0]
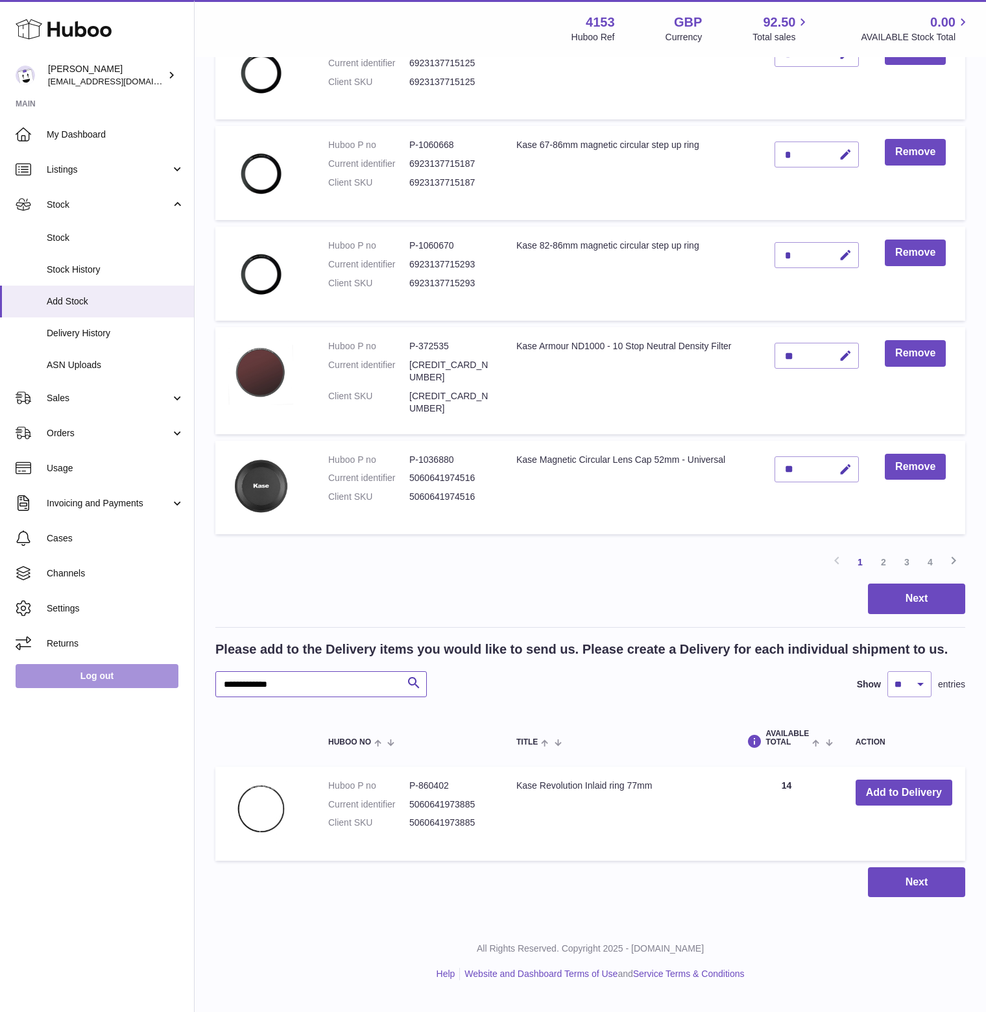
drag, startPoint x: 324, startPoint y: 695, endPoint x: 105, endPoint y: 687, distance: 219.4
click at [105, 687] on div "Huboo [PERSON_NAME] [EMAIL_ADDRESS][DOMAIN_NAME] Main My Dashboard Listings Not…" at bounding box center [493, 137] width 986 height 1723
paste input "text"
type input "**********"
click at [909, 806] on button "Add to Delivery" at bounding box center [904, 792] width 97 height 27
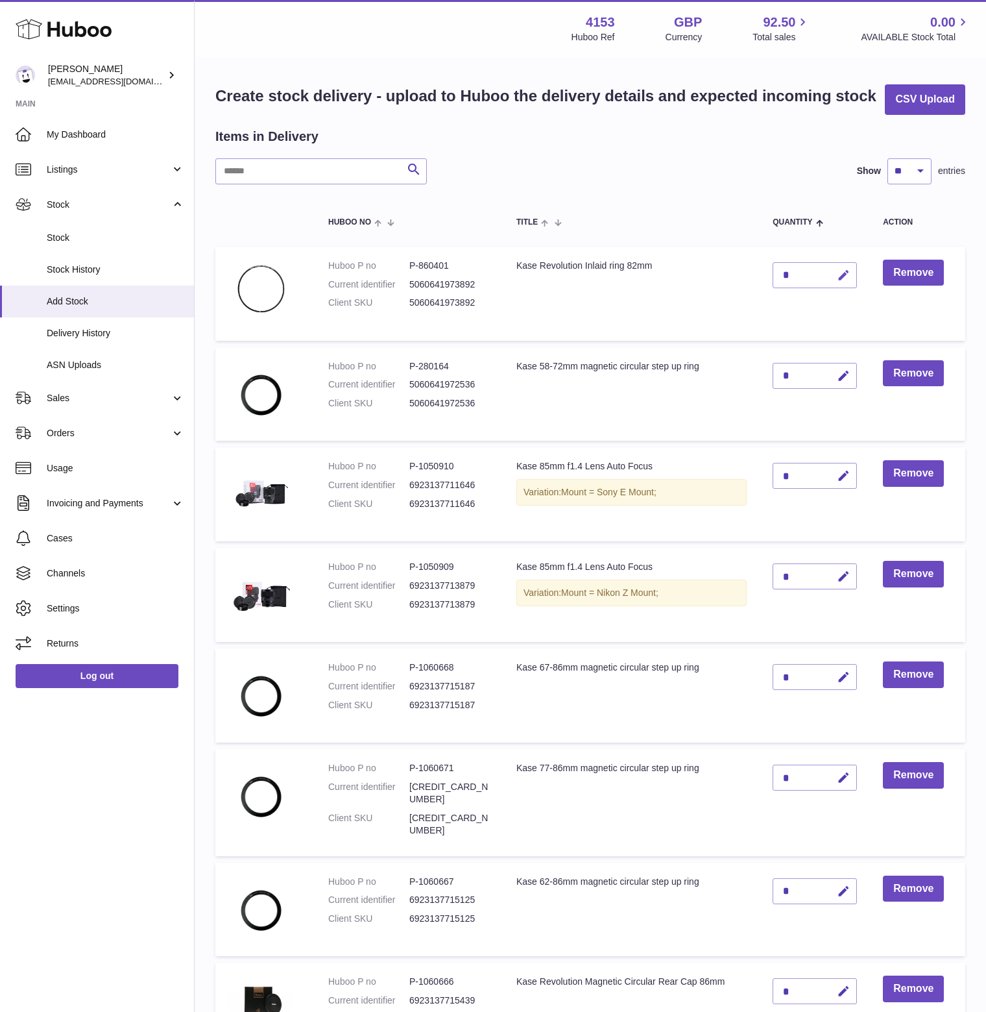
click at [849, 282] on icon "button" at bounding box center [844, 276] width 14 height 14
drag, startPoint x: 805, startPoint y: 300, endPoint x: 770, endPoint y: 302, distance: 34.4
click at [770, 302] on td "*" at bounding box center [815, 294] width 110 height 94
type input "**"
click at [845, 281] on icon "submit" at bounding box center [844, 275] width 12 height 12
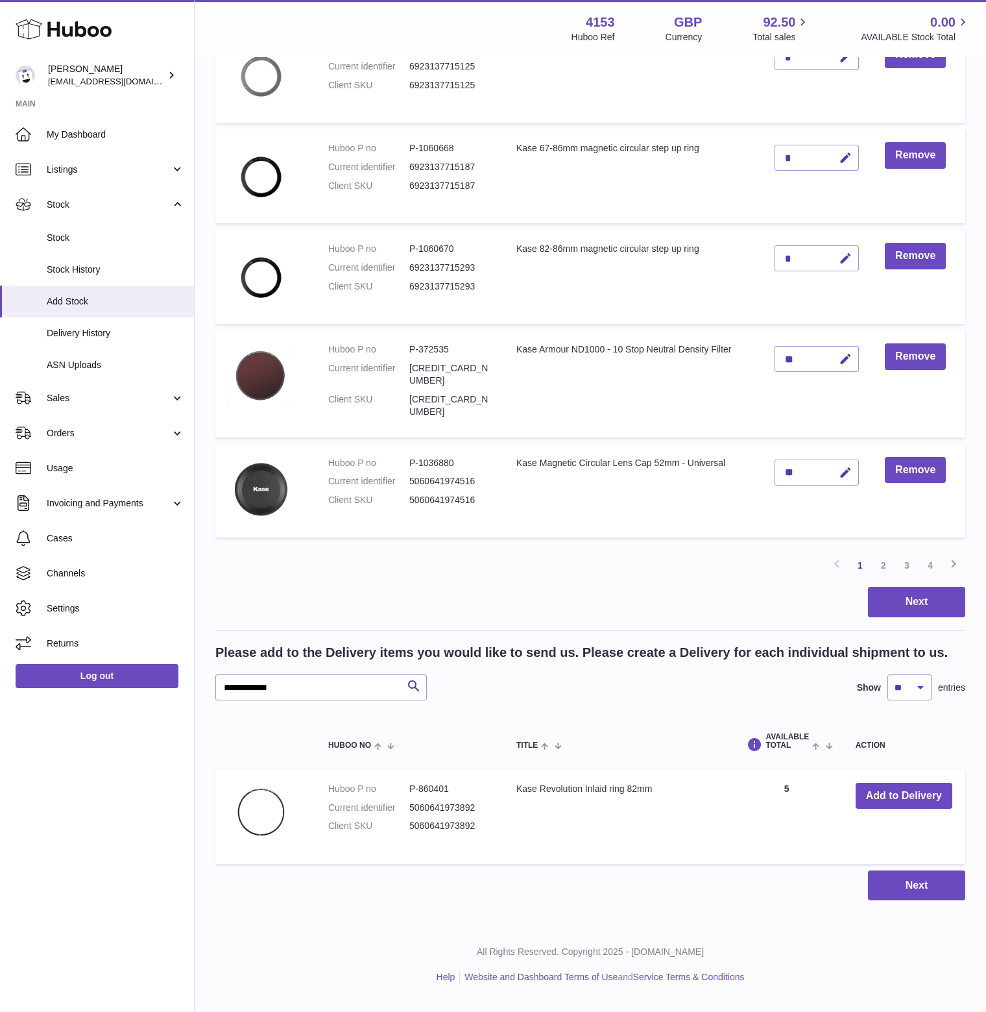
scroll to position [729, 0]
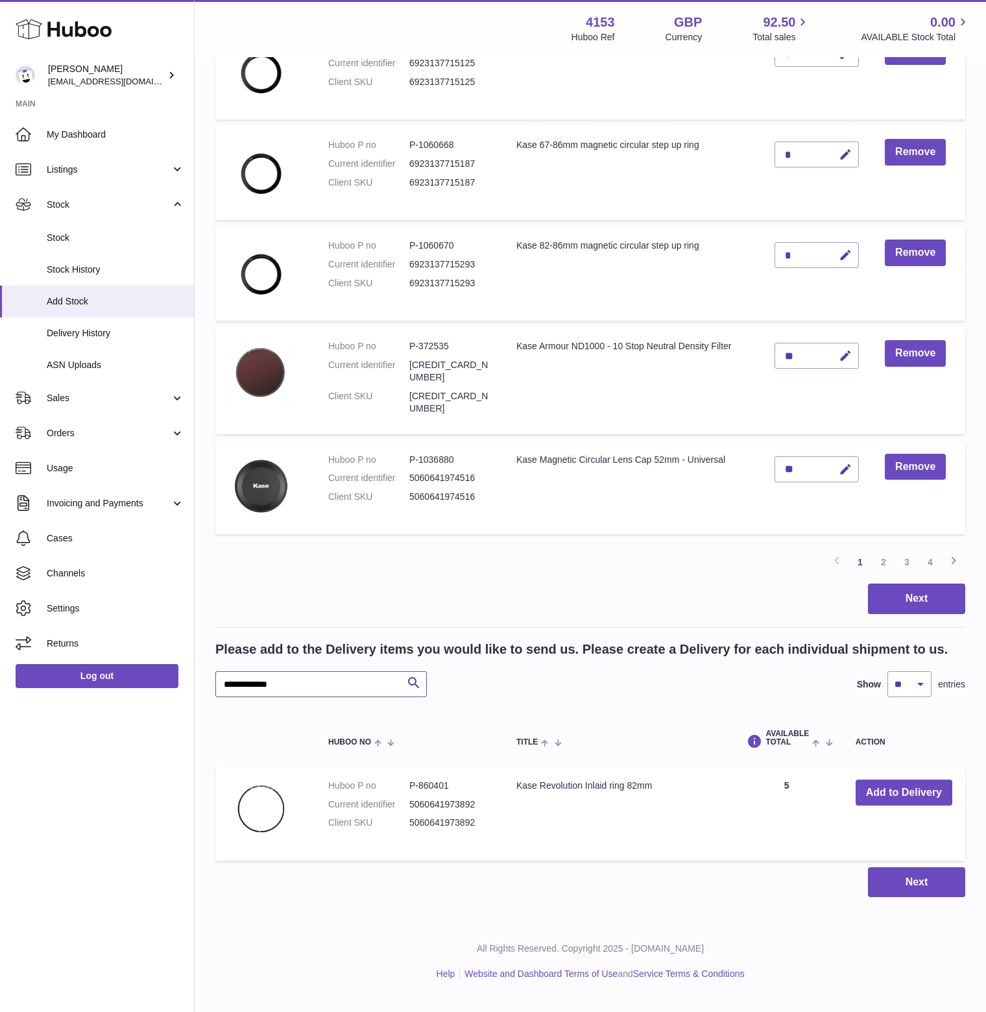
drag, startPoint x: 310, startPoint y: 696, endPoint x: 160, endPoint y: 694, distance: 149.9
click at [160, 694] on div "Huboo [PERSON_NAME] [EMAIL_ADDRESS][DOMAIN_NAME] Main My Dashboard Listings Not…" at bounding box center [493, 137] width 986 height 1723
paste input "text"
type input "**********"
click at [888, 801] on button "Add to Delivery" at bounding box center [904, 792] width 97 height 27
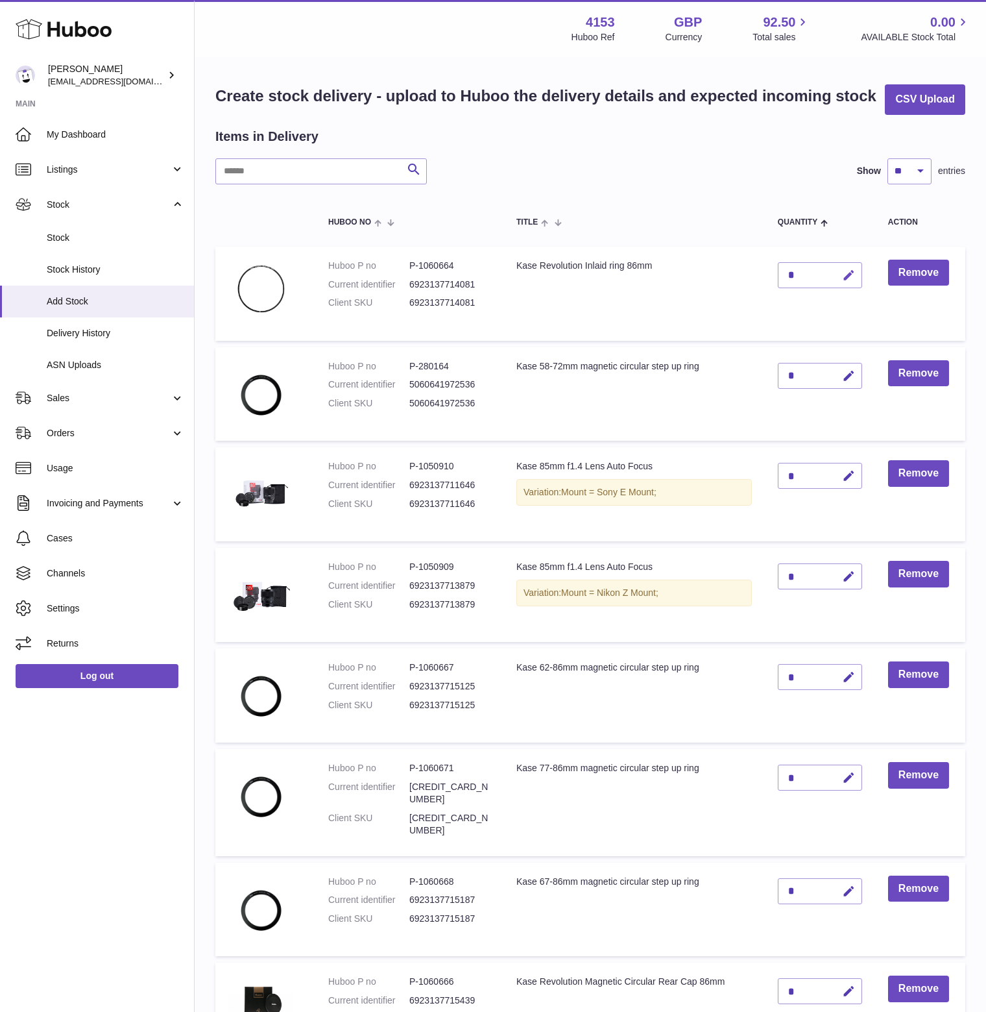
click at [851, 282] on icon "button" at bounding box center [849, 276] width 14 height 14
drag, startPoint x: 799, startPoint y: 300, endPoint x: 758, endPoint y: 306, distance: 41.2
click at [758, 306] on tr "Huboo P no P-1060664 Current identifier 6923137714081 Client SKU 6923137714081 …" at bounding box center [590, 294] width 750 height 94
type input "*"
click at [845, 281] on icon "submit" at bounding box center [849, 275] width 12 height 12
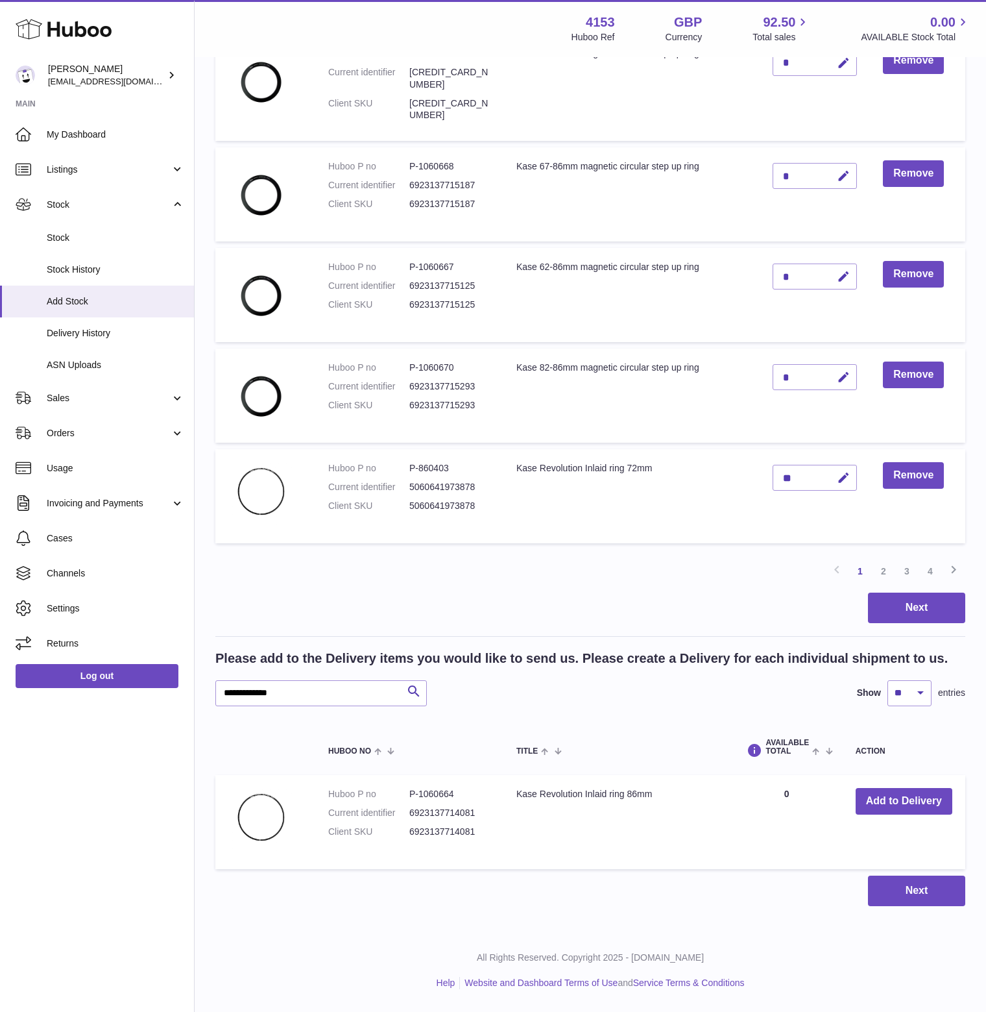
scroll to position [729, 0]
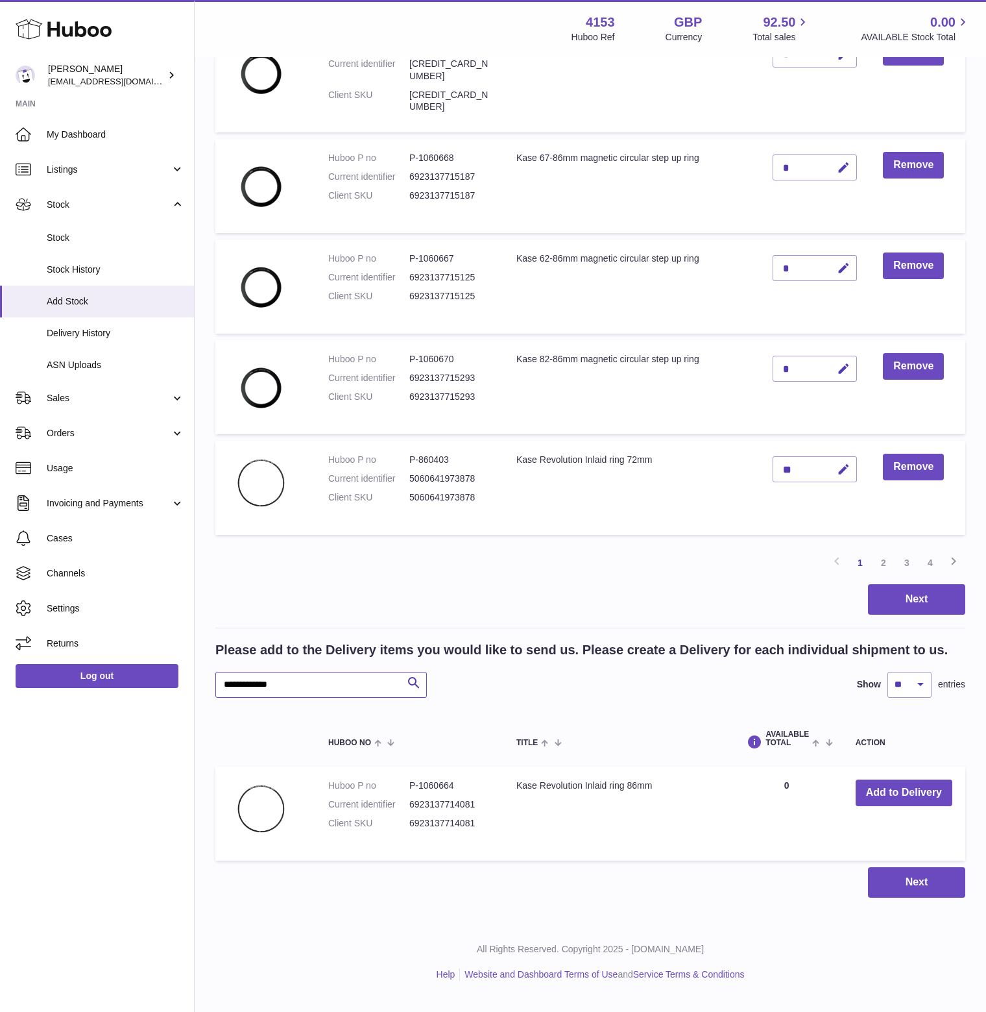
drag, startPoint x: 304, startPoint y: 695, endPoint x: 145, endPoint y: 691, distance: 158.4
click at [145, 691] on div "Huboo [PERSON_NAME] [EMAIL_ADDRESS][DOMAIN_NAME] Main My Dashboard Listings Not…" at bounding box center [493, 144] width 986 height 1711
paste input "text"
type input "**********"
click at [901, 805] on button "Add to Delivery" at bounding box center [904, 792] width 97 height 27
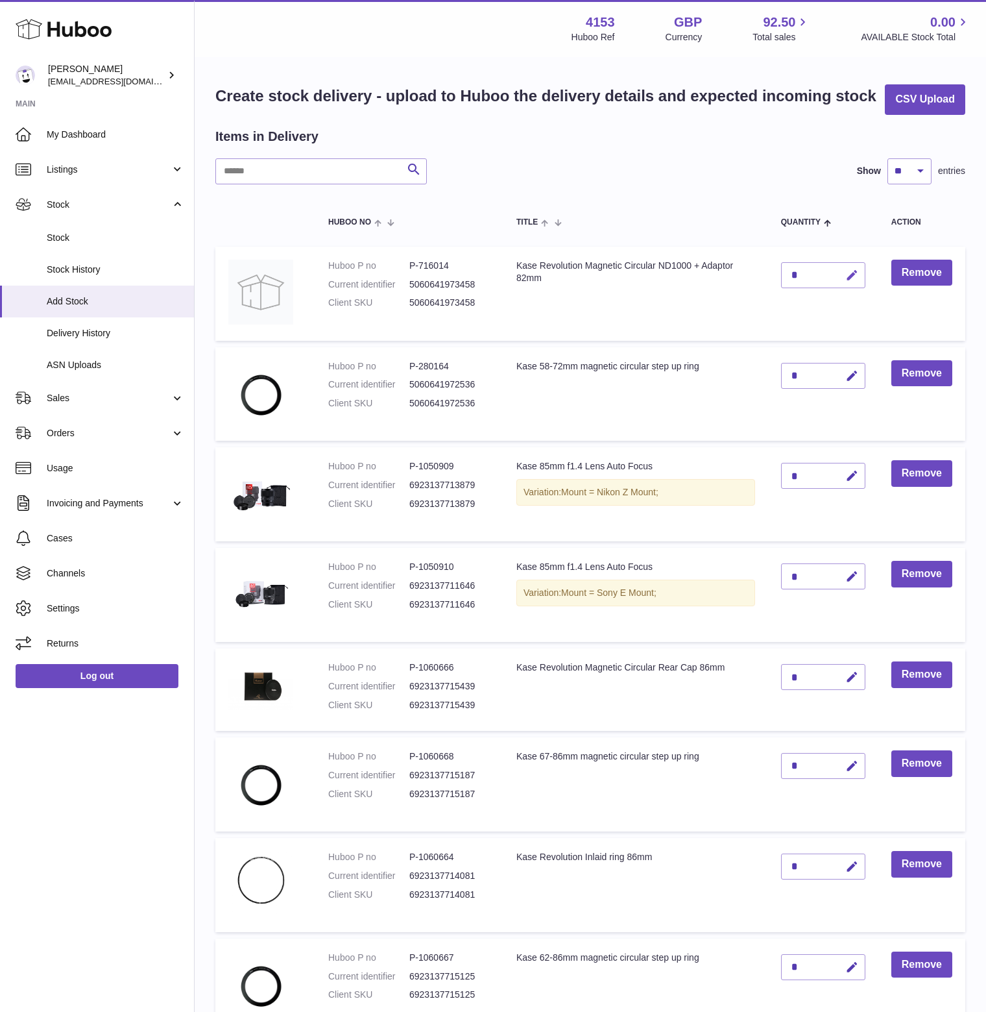
click at [847, 282] on icon "button" at bounding box center [852, 276] width 14 height 14
drag, startPoint x: 793, startPoint y: 300, endPoint x: 775, endPoint y: 300, distance: 17.5
click at [775, 300] on td "*" at bounding box center [823, 294] width 110 height 94
type input "**"
click at [847, 281] on icon "submit" at bounding box center [853, 275] width 12 height 12
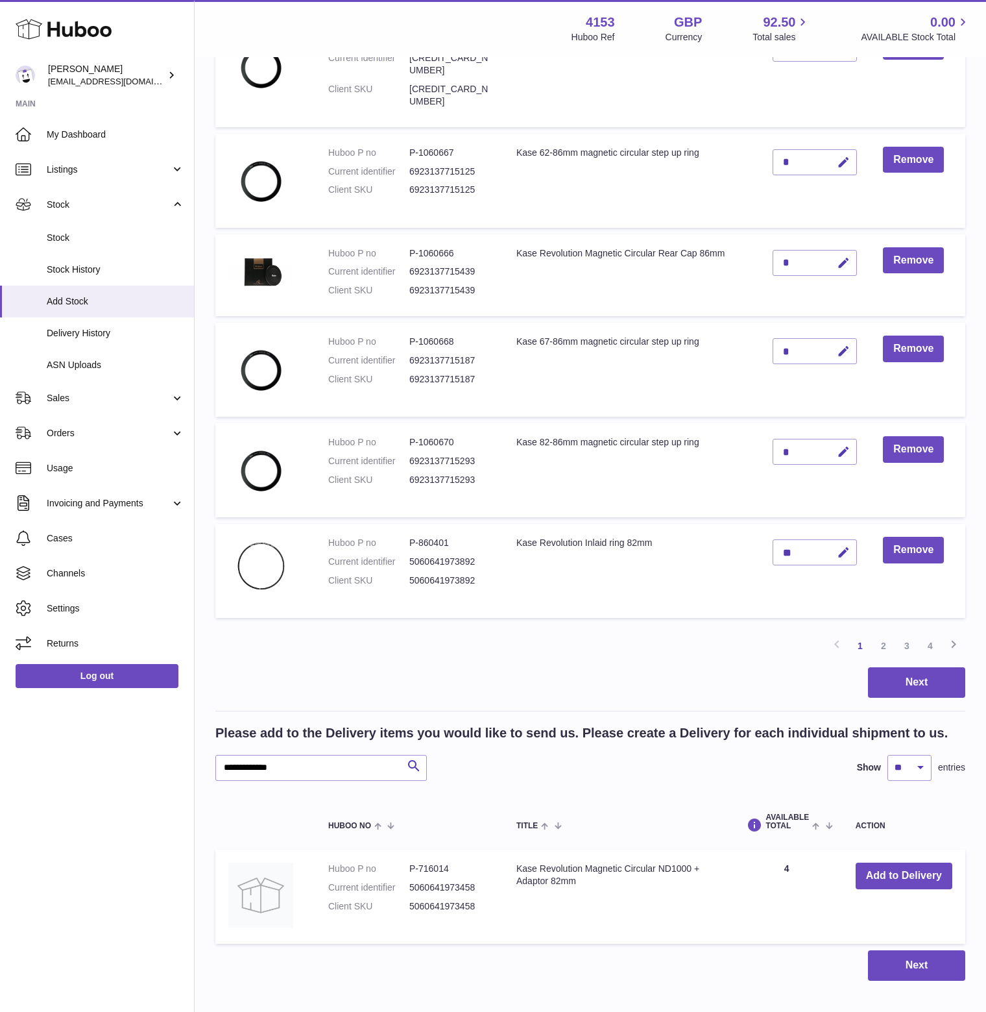
scroll to position [729, 0]
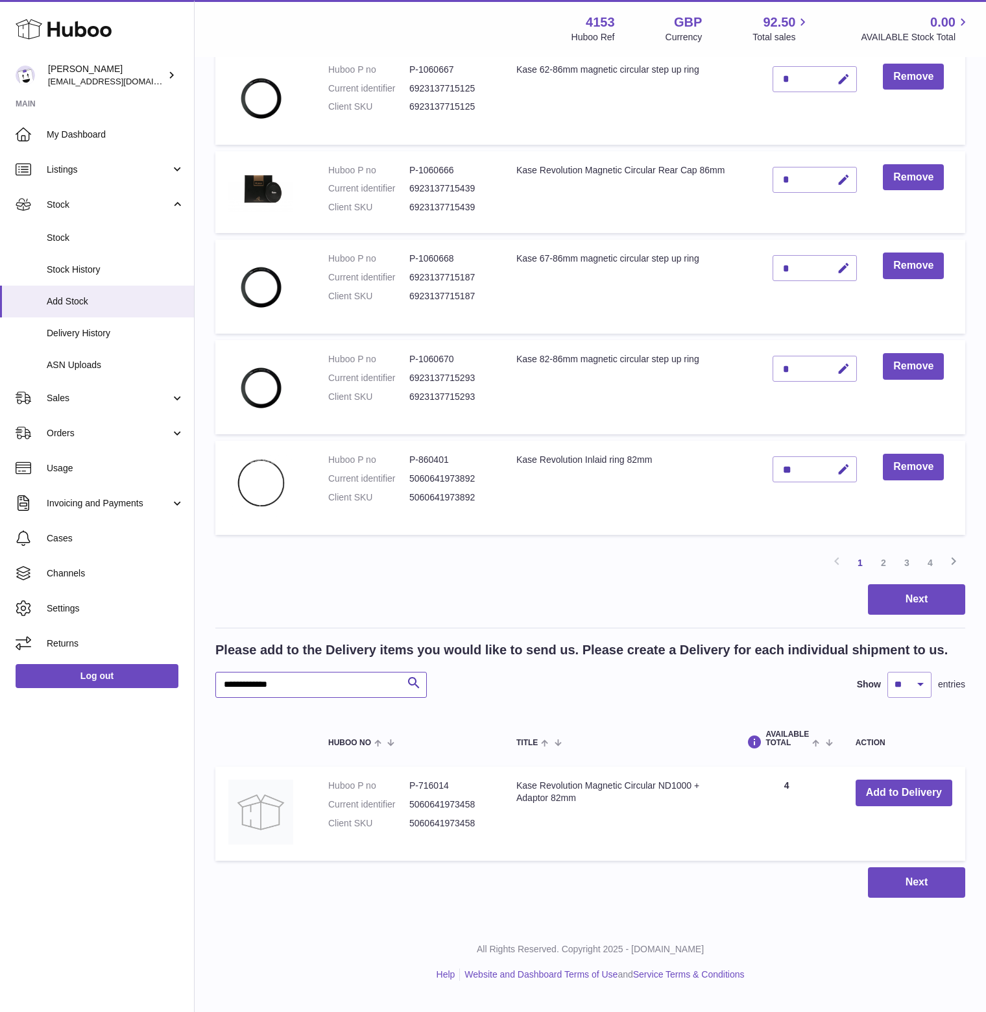
drag, startPoint x: 238, startPoint y: 696, endPoint x: 199, endPoint y: 696, distance: 38.9
click at [199, 696] on div "Create stock delivery - upload to Huboo the delivery details and expected incom…" at bounding box center [591, 135] width 792 height 1576
paste input "text"
type input "**********"
click at [903, 802] on button "Add to Delivery" at bounding box center [904, 792] width 97 height 27
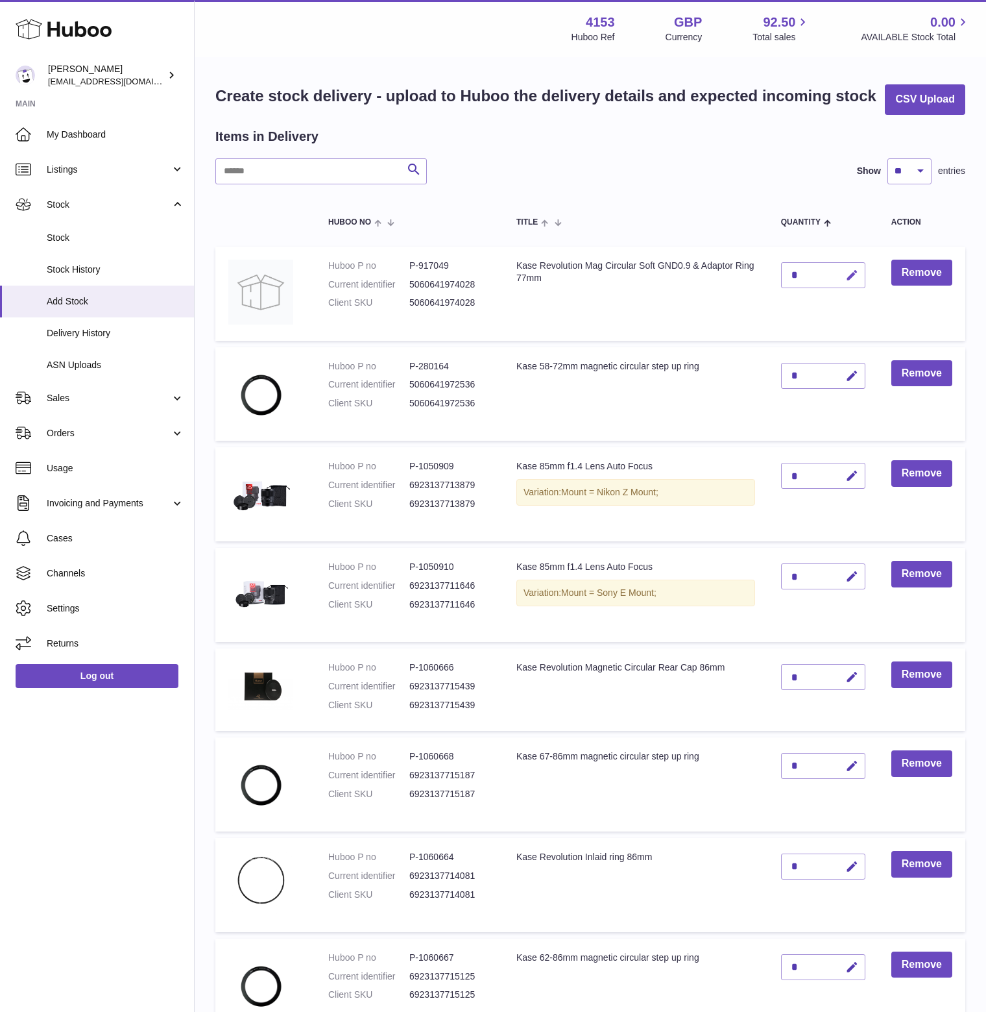
click at [849, 282] on icon "button" at bounding box center [852, 276] width 14 height 14
drag, startPoint x: 797, startPoint y: 296, endPoint x: 781, endPoint y: 302, distance: 17.5
click at [781, 288] on input "*" at bounding box center [823, 275] width 84 height 26
type input "**"
click at [842, 285] on button "submit" at bounding box center [850, 275] width 25 height 21
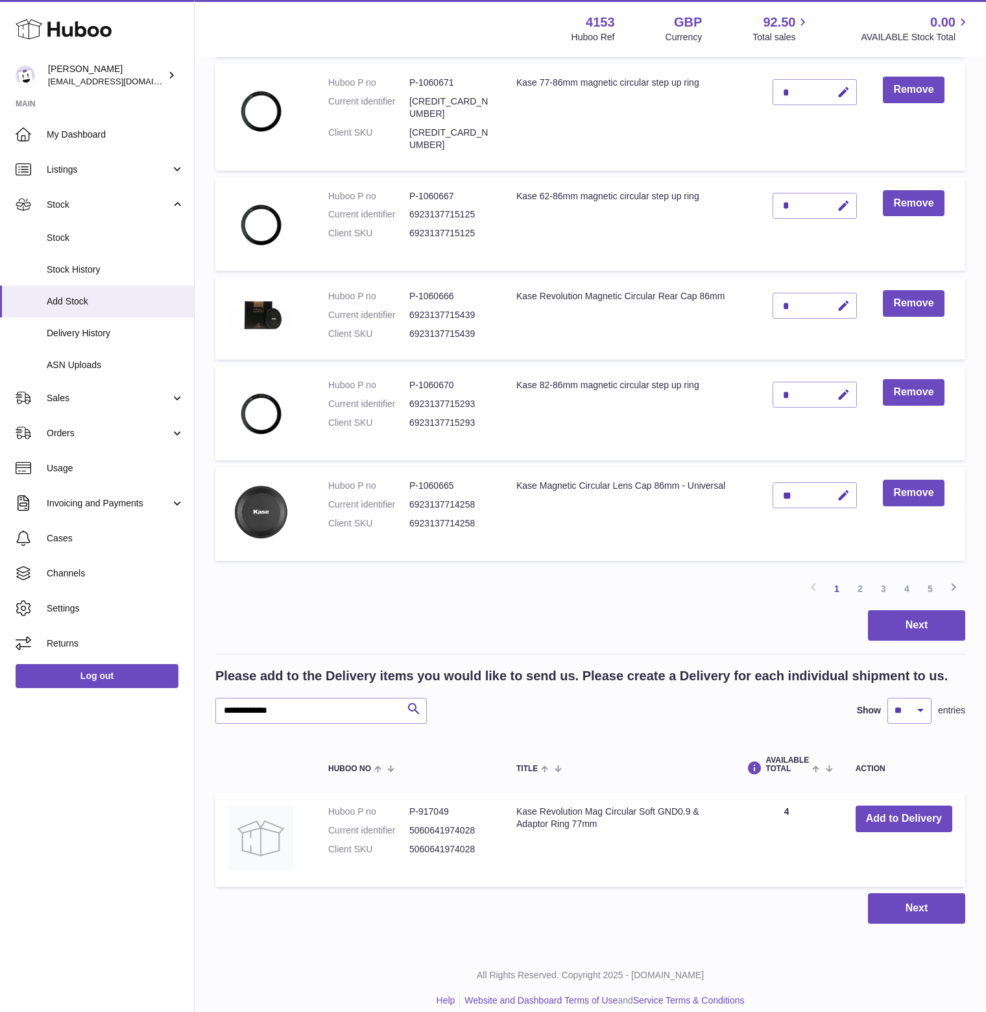
scroll to position [729, 0]
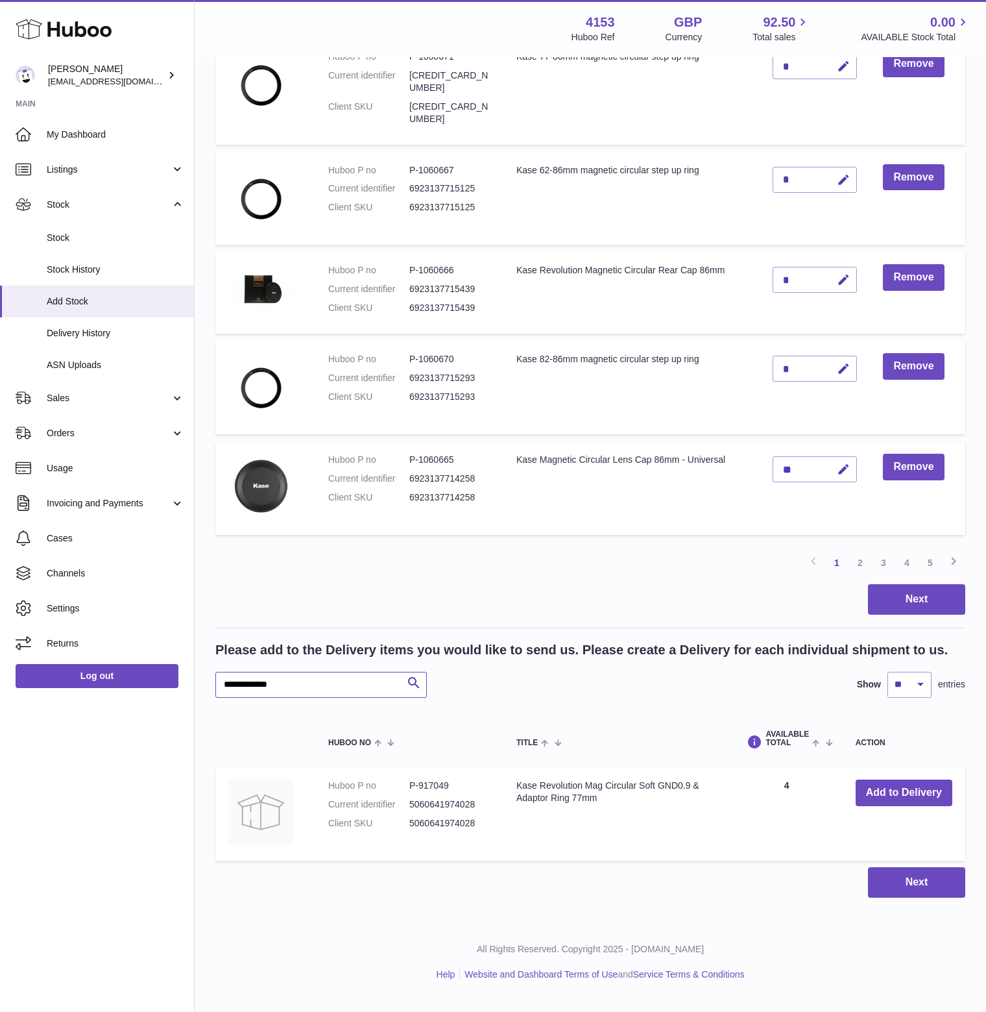
drag, startPoint x: 293, startPoint y: 691, endPoint x: 143, endPoint y: 694, distance: 149.9
click at [143, 694] on div "Huboo [PERSON_NAME] [EMAIL_ADDRESS][DOMAIN_NAME] Main My Dashboard Listings Not…" at bounding box center [493, 144] width 986 height 1711
paste input "text"
type input "**********"
click at [888, 806] on button "Add to Delivery" at bounding box center [904, 792] width 97 height 27
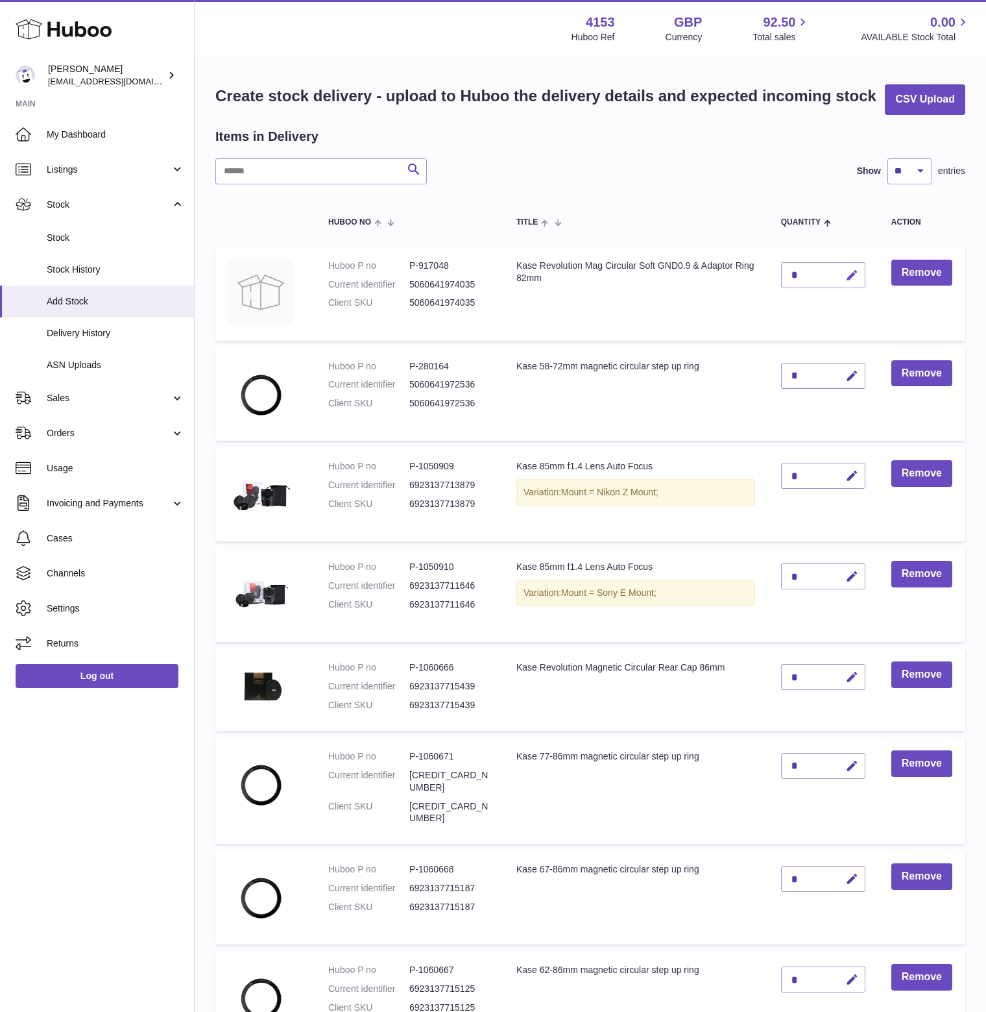
click at [849, 282] on icon "button" at bounding box center [852, 276] width 14 height 14
drag, startPoint x: 782, startPoint y: 304, endPoint x: 776, endPoint y: 304, distance: 6.5
click at [776, 304] on td "*" at bounding box center [823, 294] width 110 height 94
type input "**"
click at [847, 281] on icon "submit" at bounding box center [853, 275] width 12 height 12
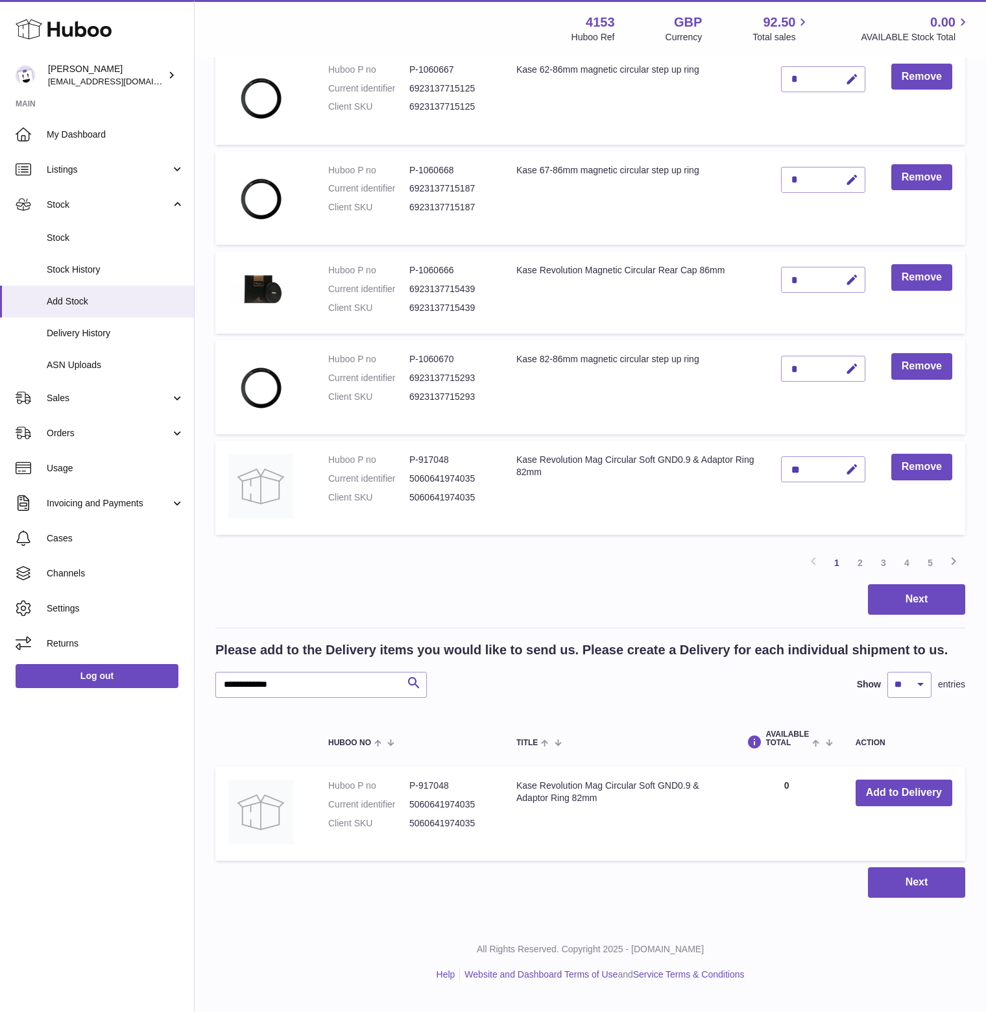
scroll to position [729, 0]
drag, startPoint x: 298, startPoint y: 697, endPoint x: 164, endPoint y: 699, distance: 134.3
click at [164, 699] on div "Huboo [PERSON_NAME] [EMAIL_ADDRESS][DOMAIN_NAME] Main My Dashboard Listings Not…" at bounding box center [493, 144] width 986 height 1711
paste input "text"
type input "**********"
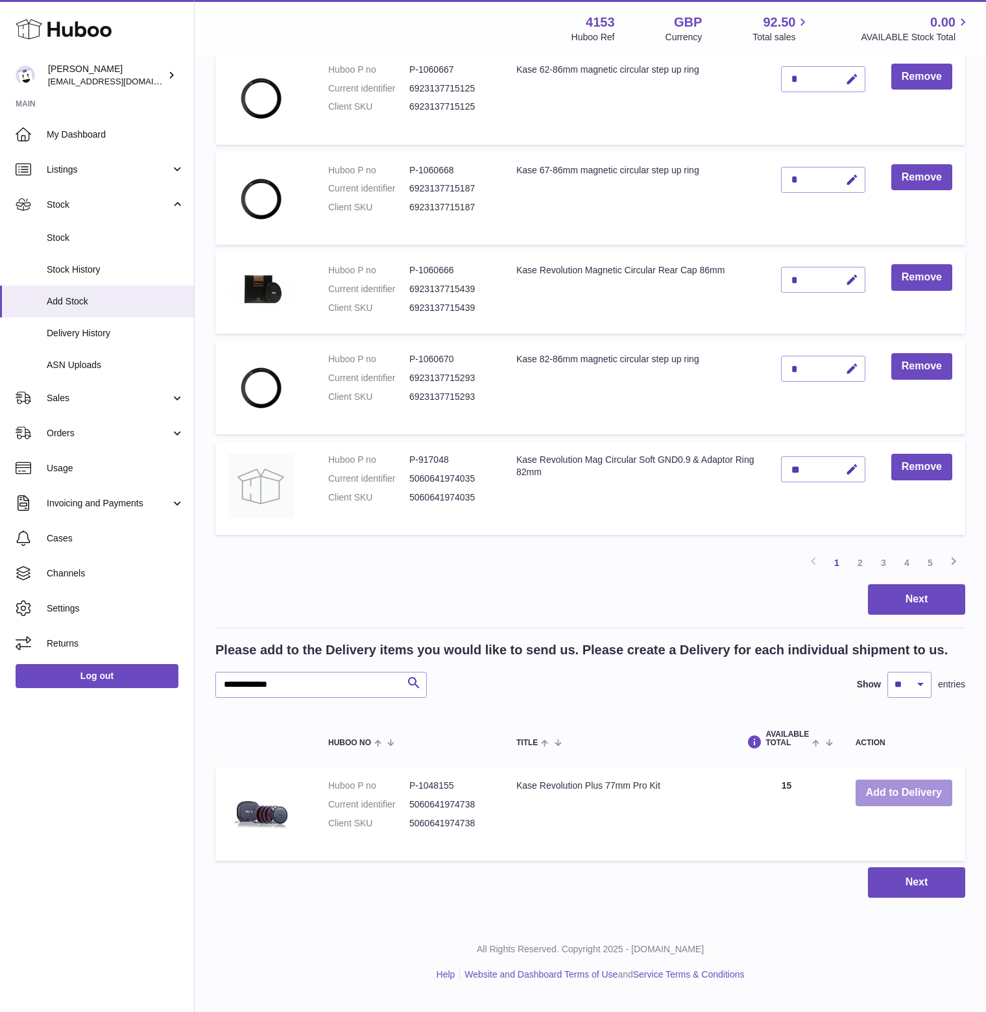
click at [901, 806] on button "Add to Delivery" at bounding box center [904, 792] width 97 height 27
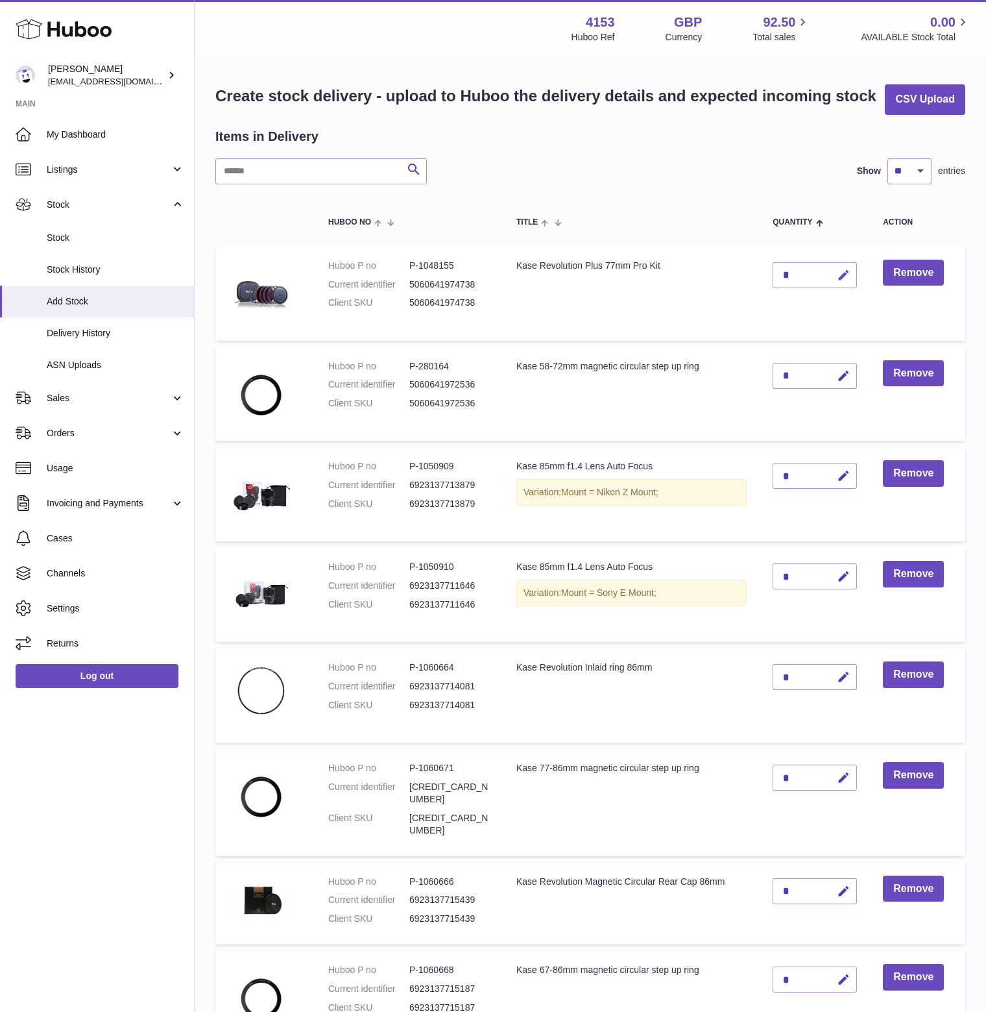
click at [849, 282] on icon "button" at bounding box center [844, 276] width 14 height 14
drag, startPoint x: 792, startPoint y: 304, endPoint x: 768, endPoint y: 305, distance: 24.0
click at [768, 305] on td "*" at bounding box center [815, 294] width 110 height 94
type input "**"
click at [846, 281] on icon "submit" at bounding box center [844, 275] width 12 height 12
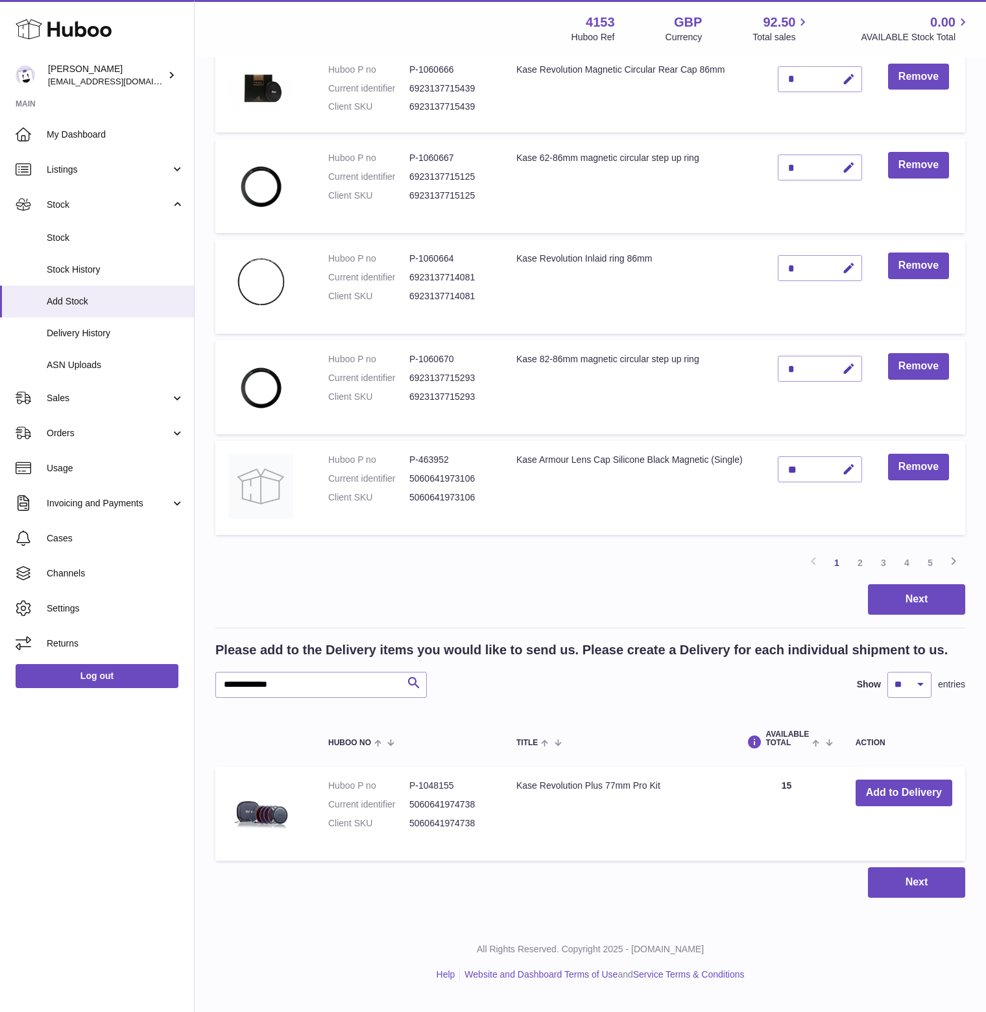
scroll to position [729, 0]
drag, startPoint x: 304, startPoint y: 699, endPoint x: 137, endPoint y: 692, distance: 166.9
click at [137, 692] on div "Huboo [PERSON_NAME] [EMAIL_ADDRESS][DOMAIN_NAME] Main My Dashboard Listings Not…" at bounding box center [493, 144] width 986 height 1711
paste input "text"
type input "**********"
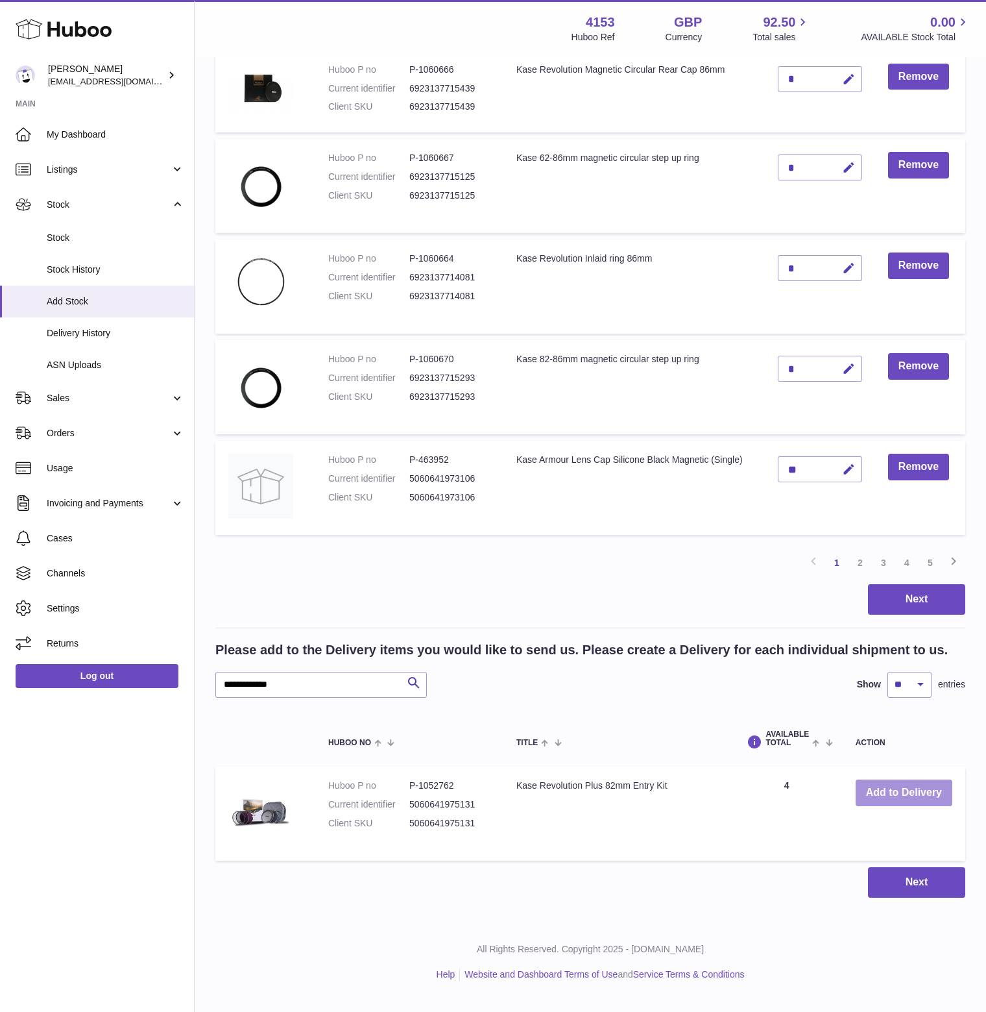
click at [917, 806] on button "Add to Delivery" at bounding box center [904, 792] width 97 height 27
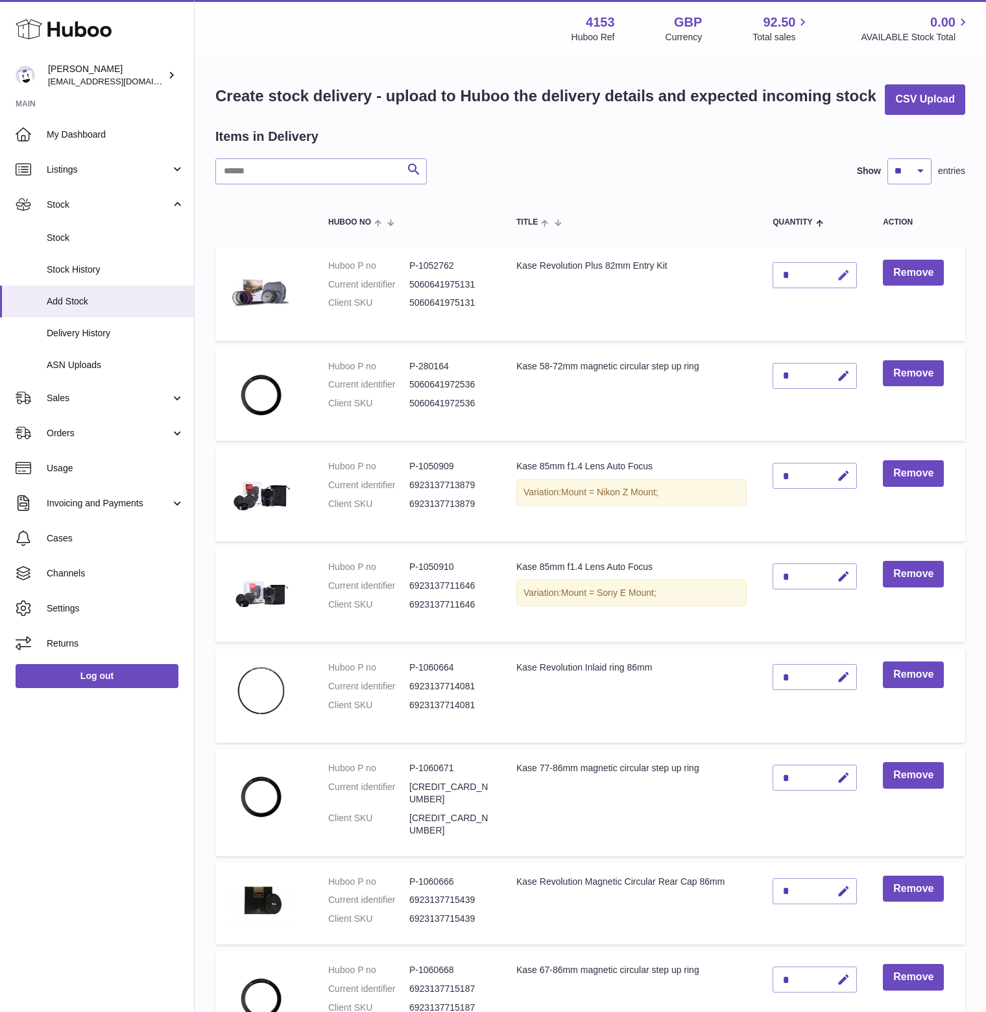
click at [850, 282] on icon "button" at bounding box center [844, 276] width 14 height 14
drag, startPoint x: 782, startPoint y: 306, endPoint x: 769, endPoint y: 306, distance: 13.6
click at [769, 306] on td "*" at bounding box center [815, 294] width 110 height 94
type input "*"
click at [847, 281] on icon "submit" at bounding box center [844, 275] width 12 height 12
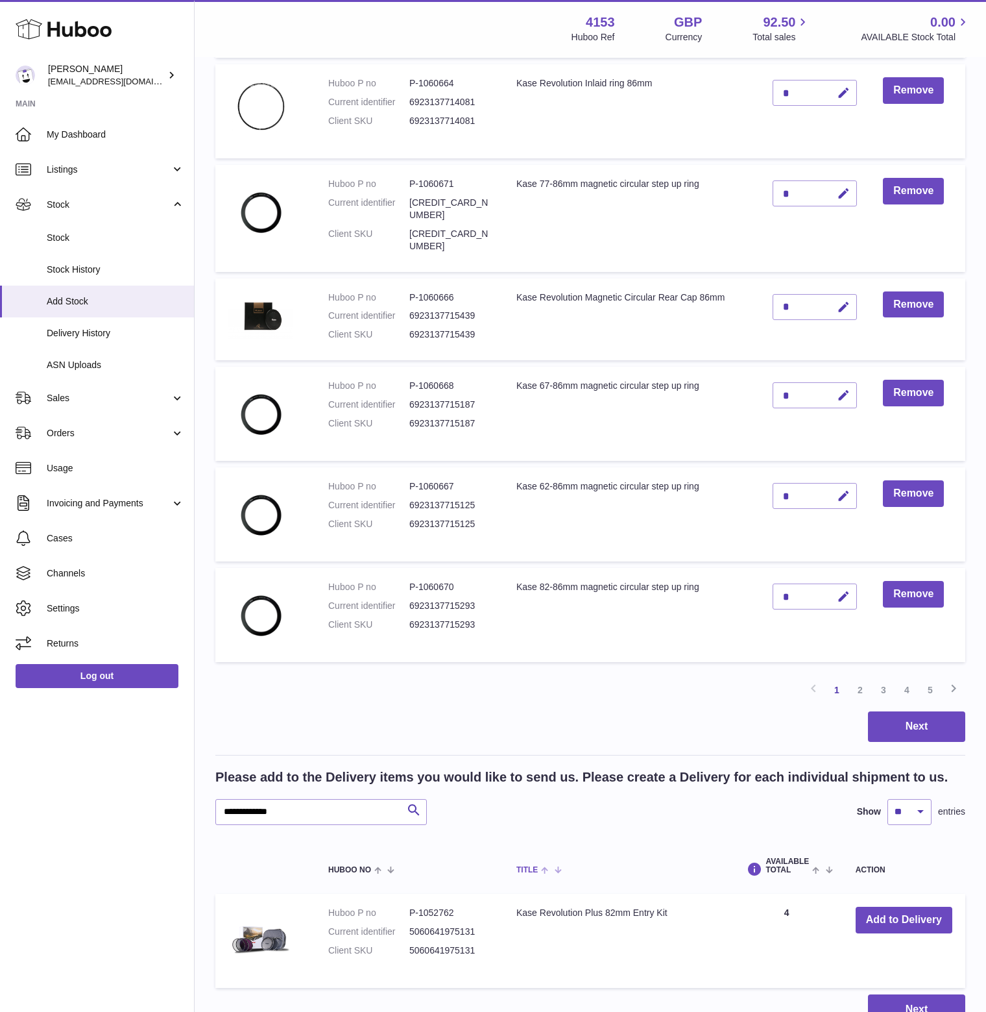
scroll to position [729, 0]
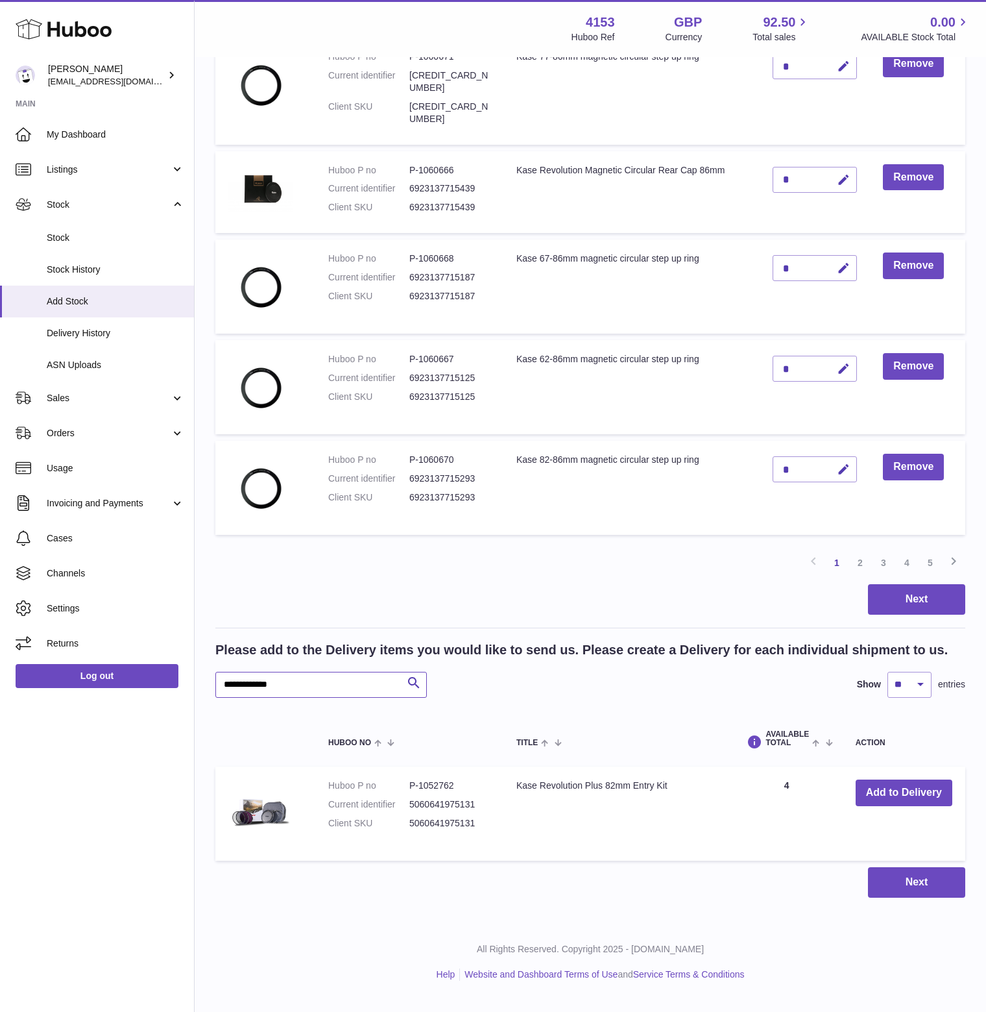
drag, startPoint x: 321, startPoint y: 697, endPoint x: 158, endPoint y: 696, distance: 162.2
click at [158, 696] on div "Huboo [PERSON_NAME] [EMAIL_ADDRESS][DOMAIN_NAME] Main My Dashboard Listings Not…" at bounding box center [493, 144] width 986 height 1711
paste input "text"
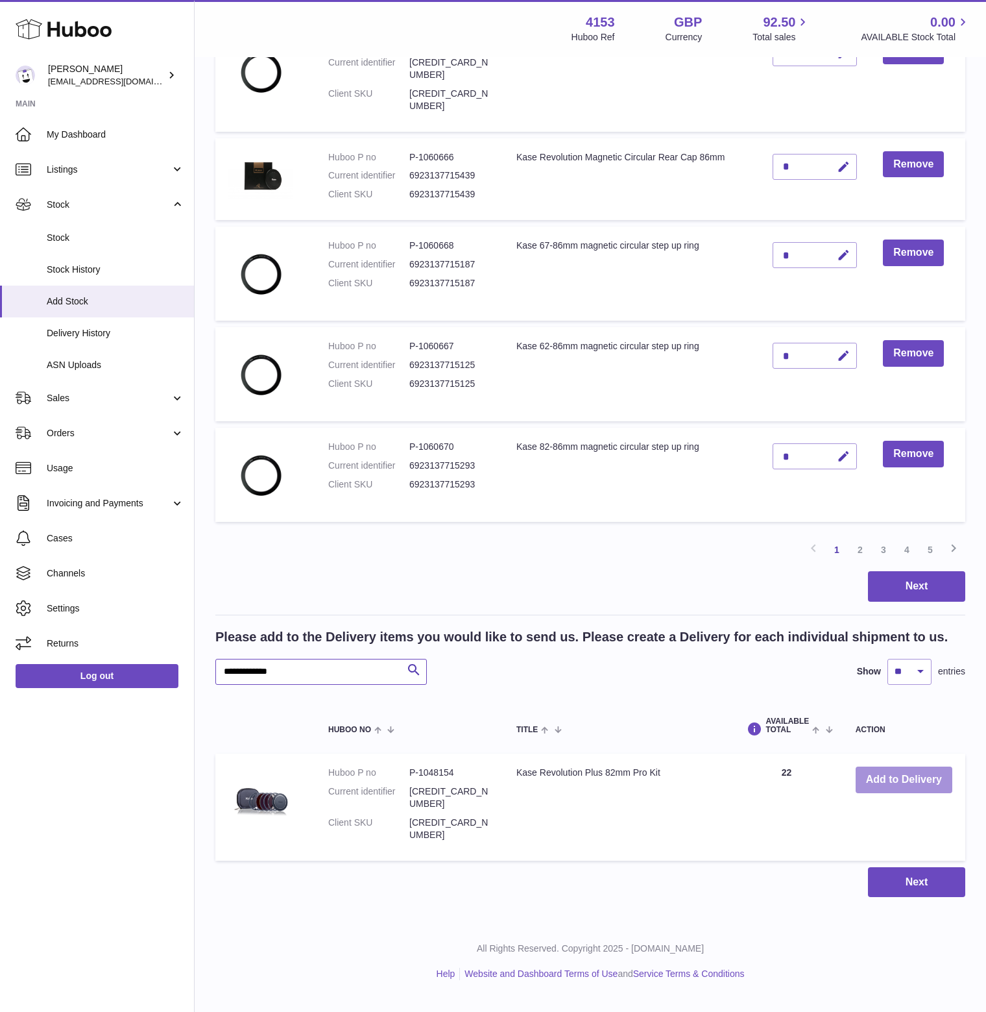
type input "**********"
click at [886, 793] on button "Add to Delivery" at bounding box center [904, 779] width 97 height 27
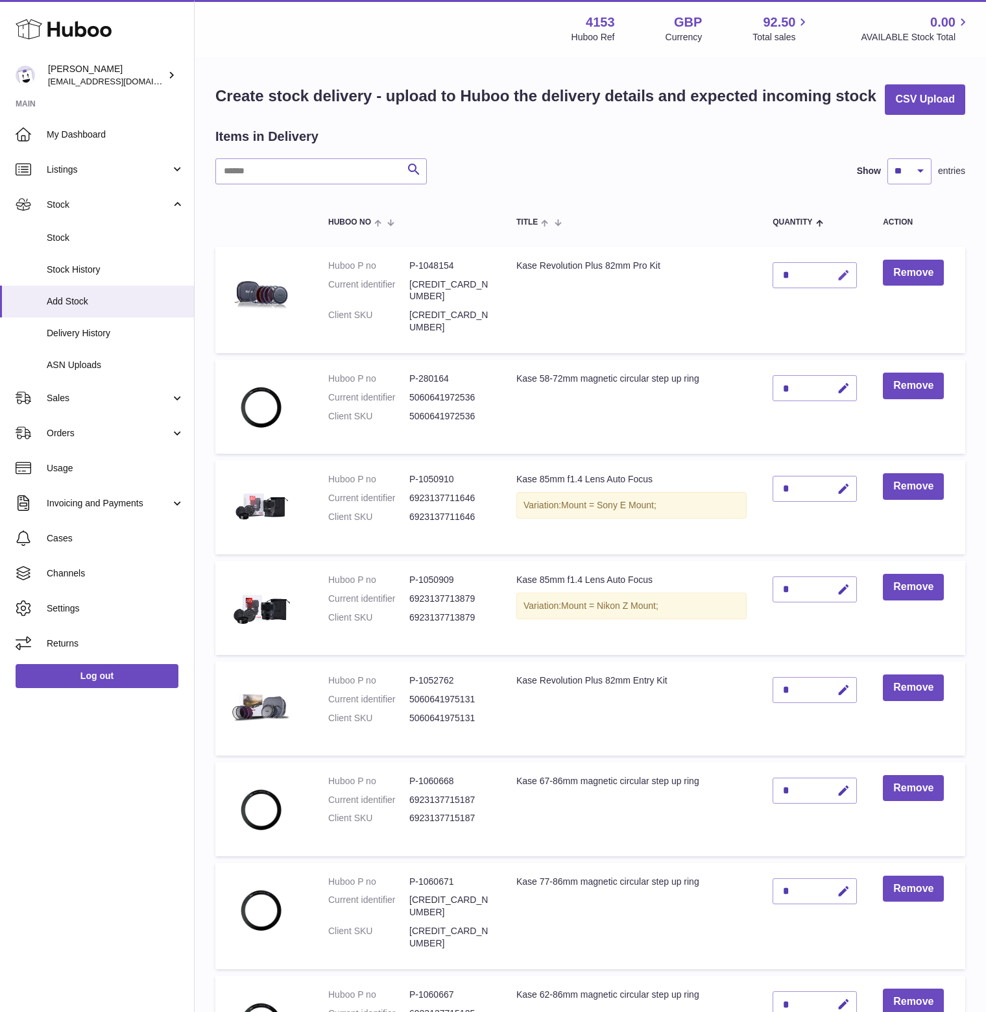
click at [847, 282] on icon "button" at bounding box center [844, 276] width 14 height 14
drag, startPoint x: 797, startPoint y: 302, endPoint x: 768, endPoint y: 307, distance: 29.5
click at [768, 307] on td "*" at bounding box center [815, 300] width 110 height 106
type input "**"
click at [847, 281] on icon "submit" at bounding box center [844, 275] width 12 height 12
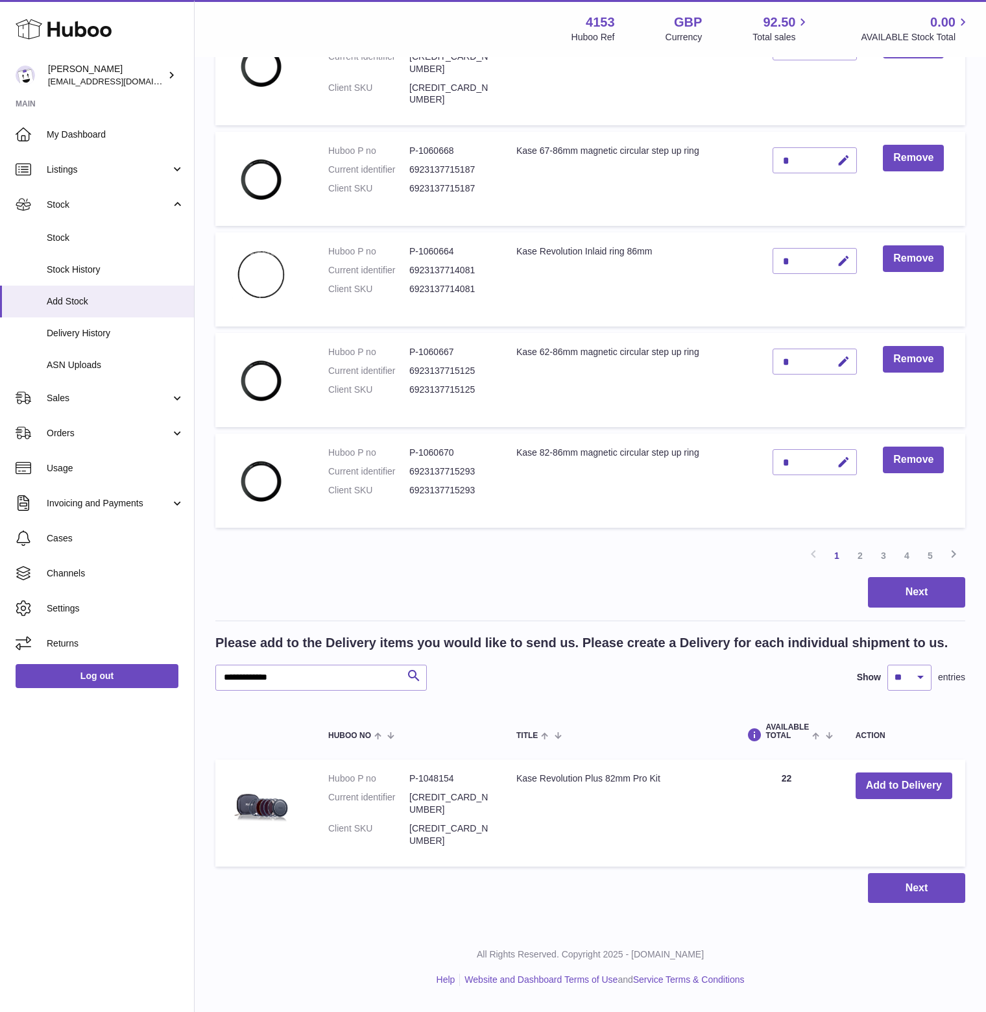
scroll to position [729, 0]
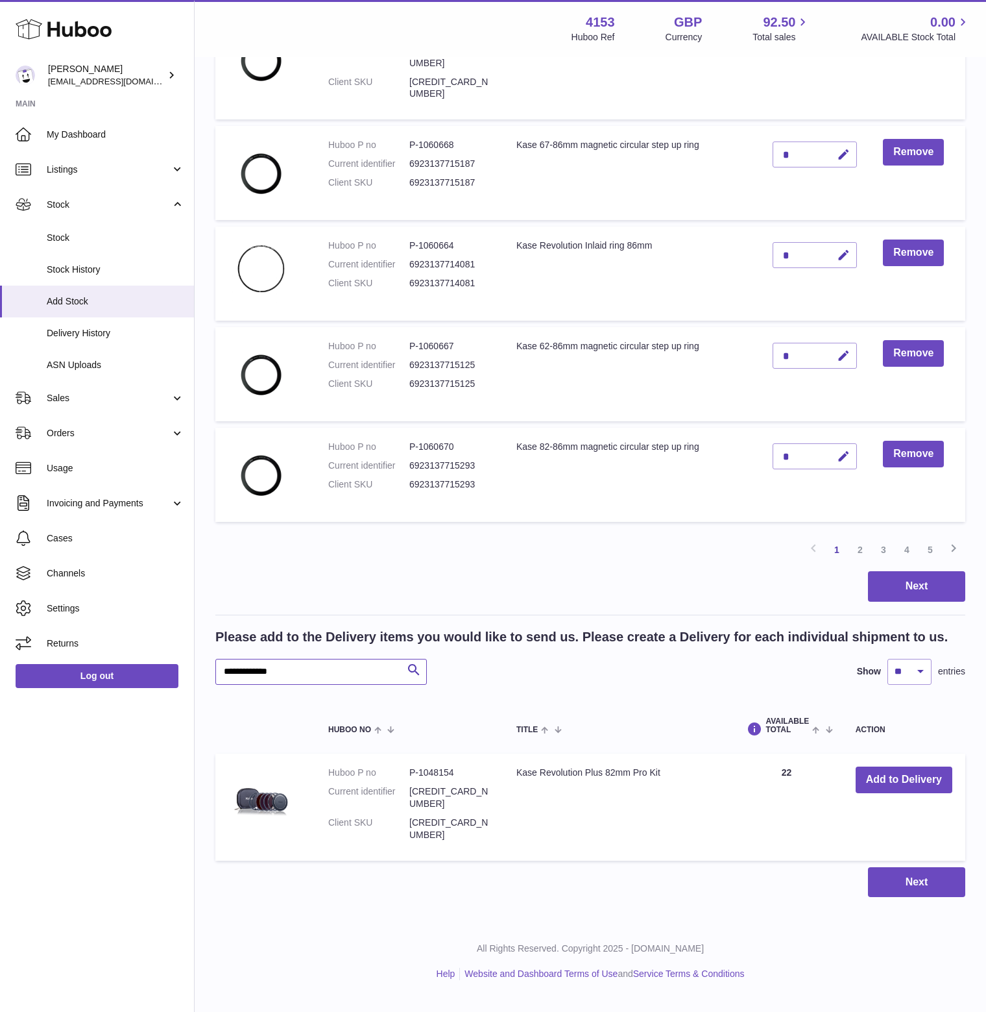
drag, startPoint x: 325, startPoint y: 690, endPoint x: 135, endPoint y: 709, distance: 191.0
click at [135, 709] on div "Huboo [PERSON_NAME] [EMAIL_ADDRESS][DOMAIN_NAME] Main My Dashboard Listings Not…" at bounding box center [493, 137] width 986 height 1723
paste input "text"
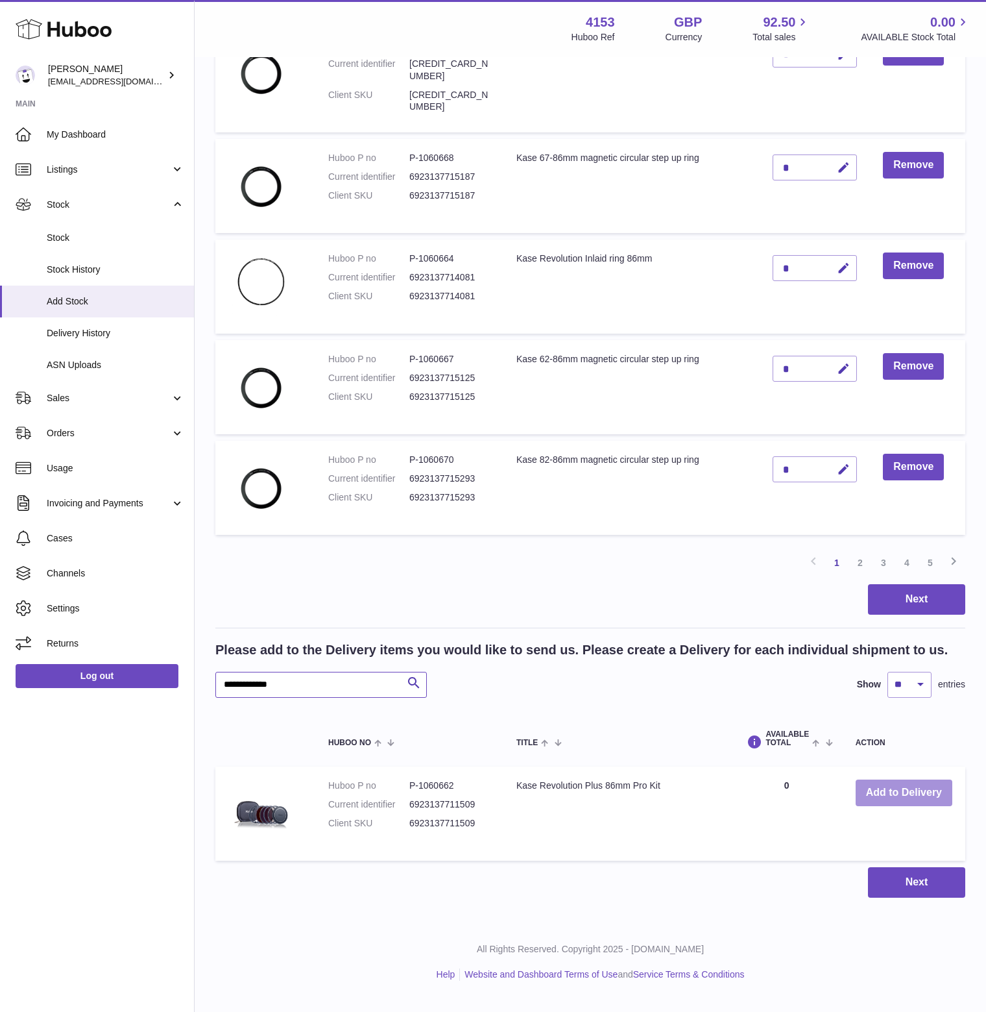
type input "**********"
click at [917, 806] on button "Add to Delivery" at bounding box center [904, 792] width 97 height 27
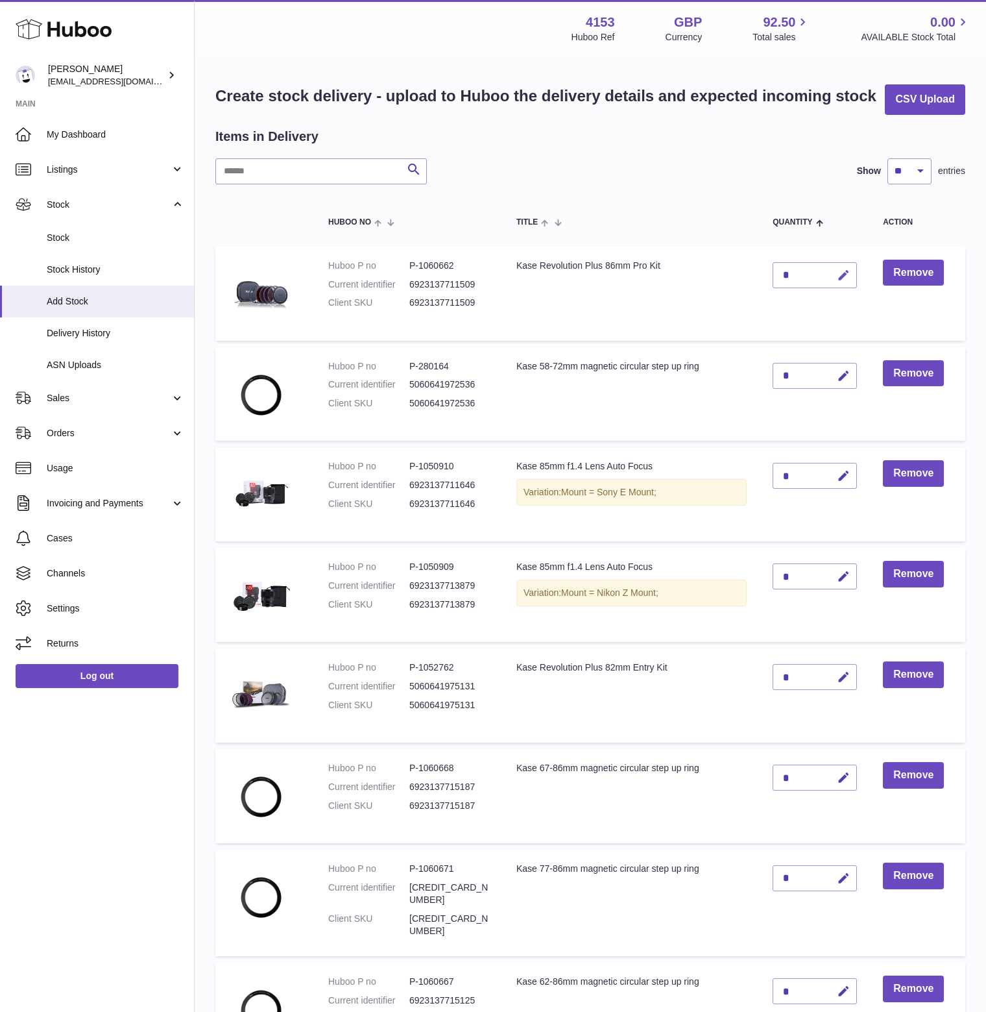
click at [849, 282] on icon "button" at bounding box center [844, 276] width 14 height 14
drag, startPoint x: 799, startPoint y: 304, endPoint x: 770, endPoint y: 304, distance: 29.2
click at [770, 304] on td "*" at bounding box center [815, 294] width 110 height 94
type input "*"
click at [850, 281] on icon "submit" at bounding box center [844, 275] width 12 height 12
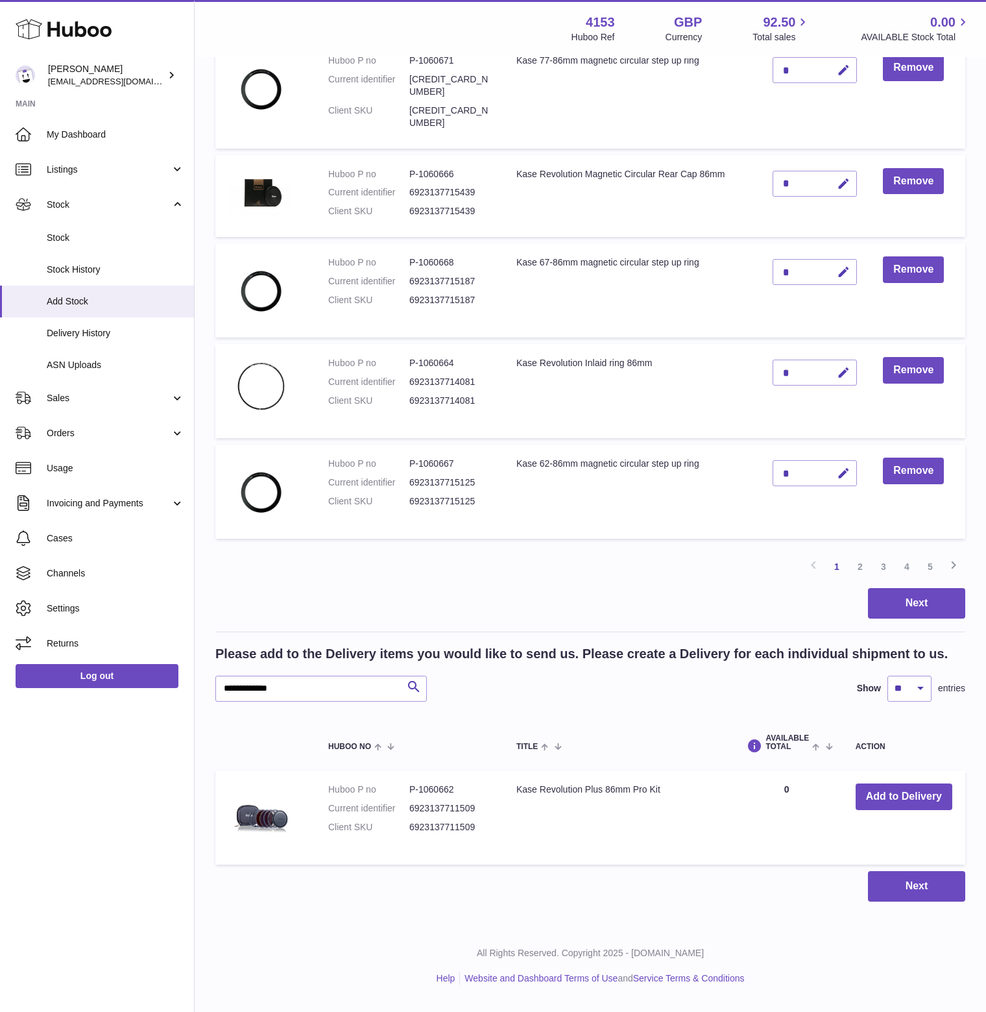
scroll to position [714, 0]
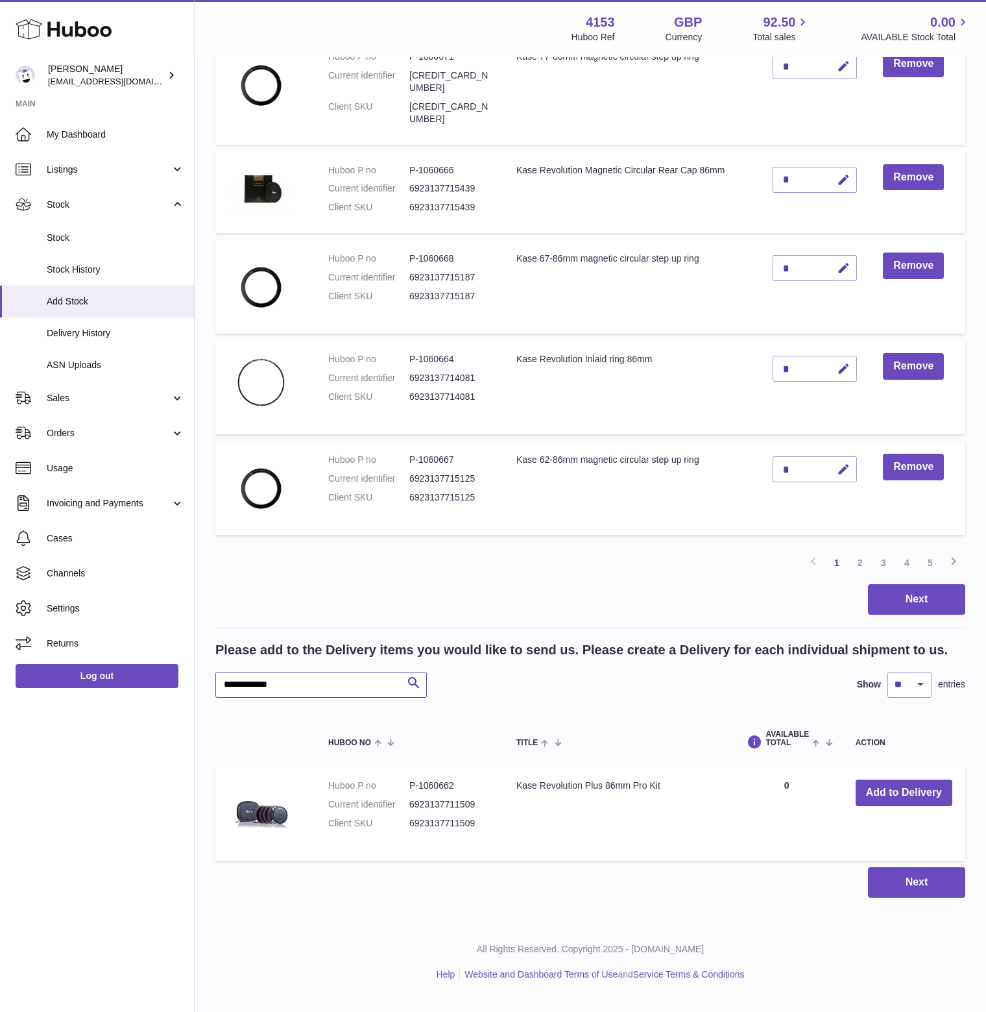
drag, startPoint x: 215, startPoint y: 716, endPoint x: 164, endPoint y: 716, distance: 50.6
click at [164, 716] on div "Huboo [PERSON_NAME] [EMAIL_ADDRESS][DOMAIN_NAME] Main My Dashboard Listings Not…" at bounding box center [493, 144] width 986 height 1711
paste input "text"
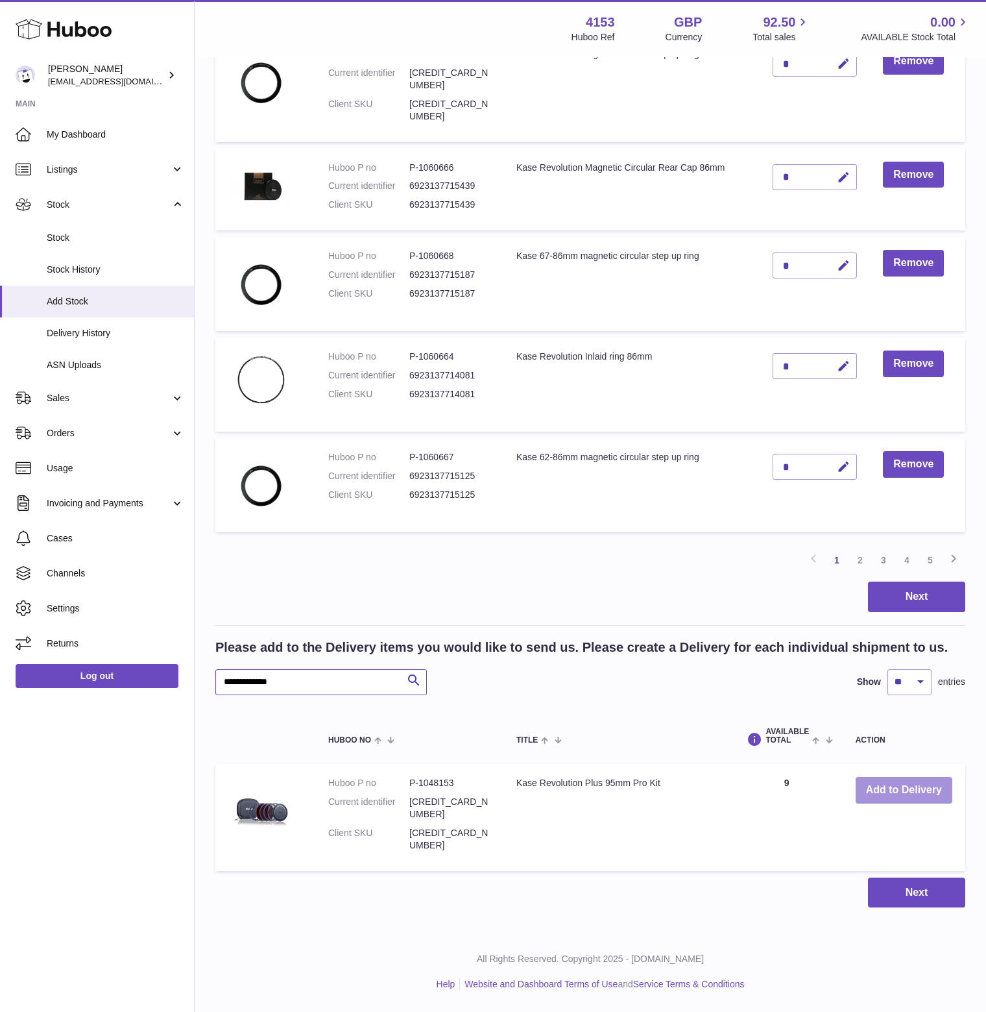
type input "**********"
click at [888, 803] on button "Add to Delivery" at bounding box center [904, 790] width 97 height 27
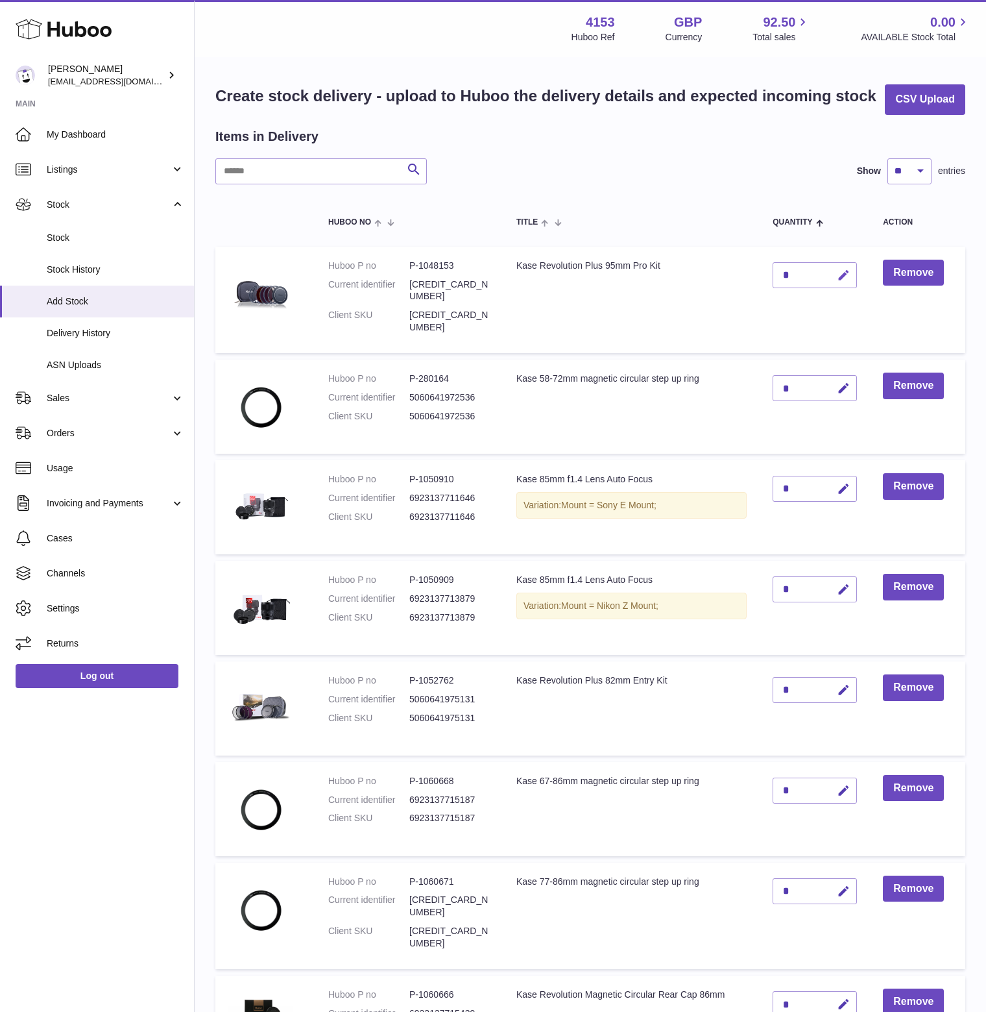
click at [851, 282] on icon "button" at bounding box center [844, 276] width 14 height 14
drag, startPoint x: 798, startPoint y: 300, endPoint x: 758, endPoint y: 305, distance: 40.5
click at [758, 305] on tr "Huboo P no P-1048153 Current identifier [CREDIT_CARD_NUMBER] Client SKU [CREDIT…" at bounding box center [590, 300] width 750 height 106
type input "**"
click at [842, 285] on button "submit" at bounding box center [842, 275] width 25 height 21
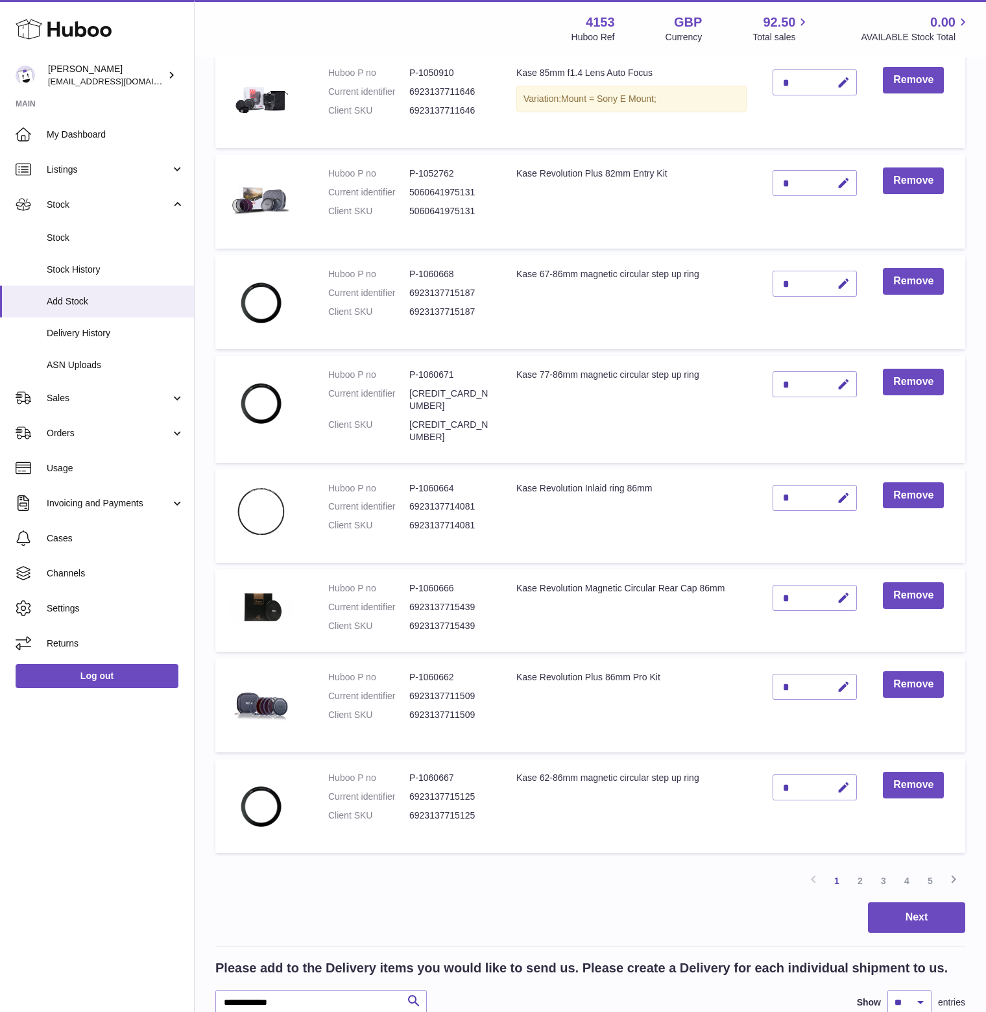
scroll to position [584, 0]
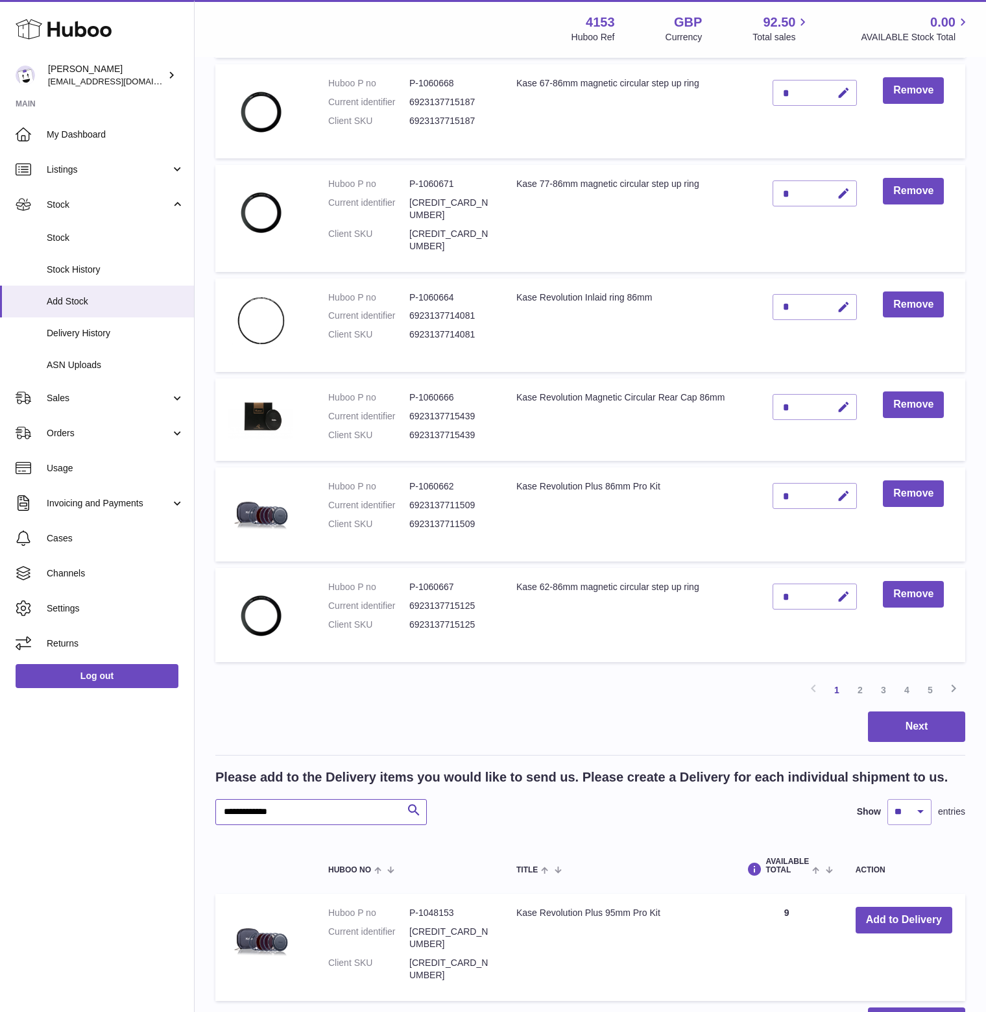
drag, startPoint x: 212, startPoint y: 841, endPoint x: 169, endPoint y: 841, distance: 42.8
click at [169, 841] on div "Huboo [PERSON_NAME] [EMAIL_ADDRESS][DOMAIN_NAME] Main My Dashboard Listings Not…" at bounding box center [493, 277] width 986 height 1723
paste input "text"
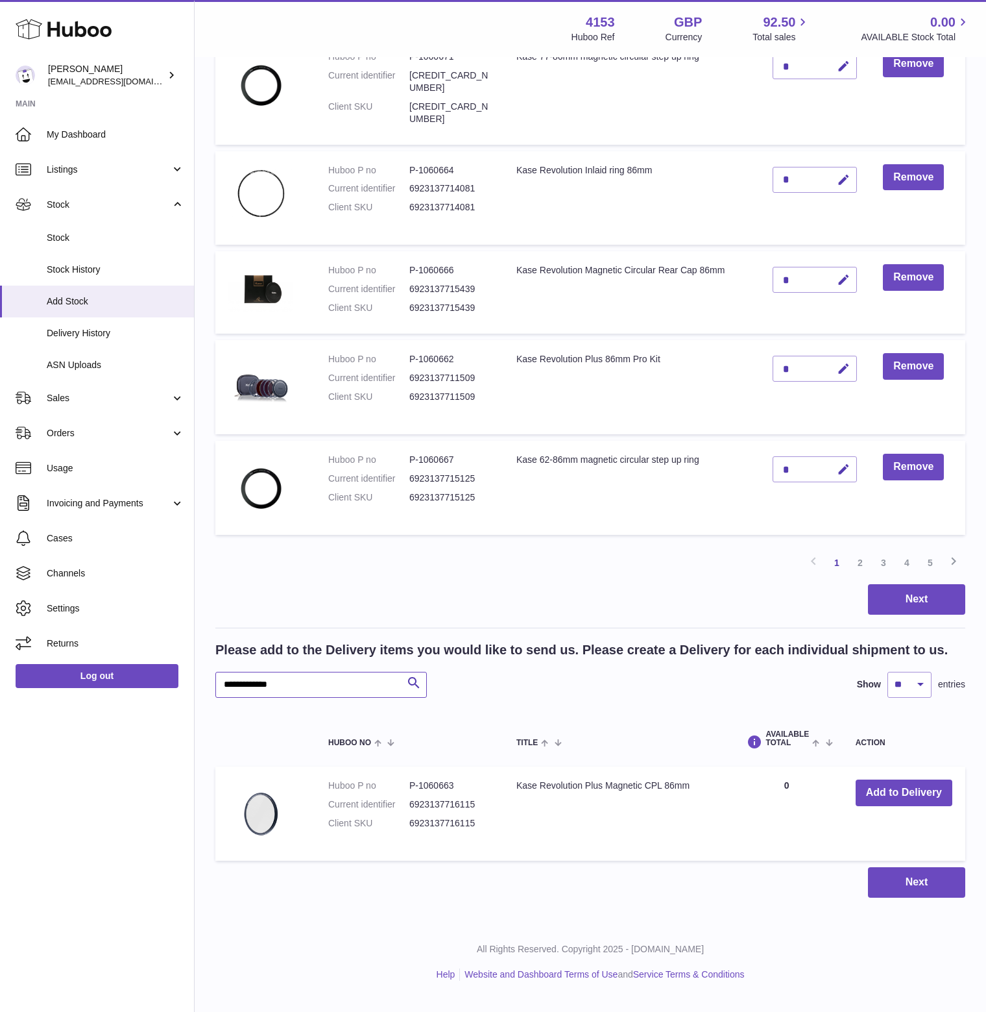
scroll to position [729, 0]
type input "**********"
click at [901, 806] on button "Add to Delivery" at bounding box center [904, 792] width 97 height 27
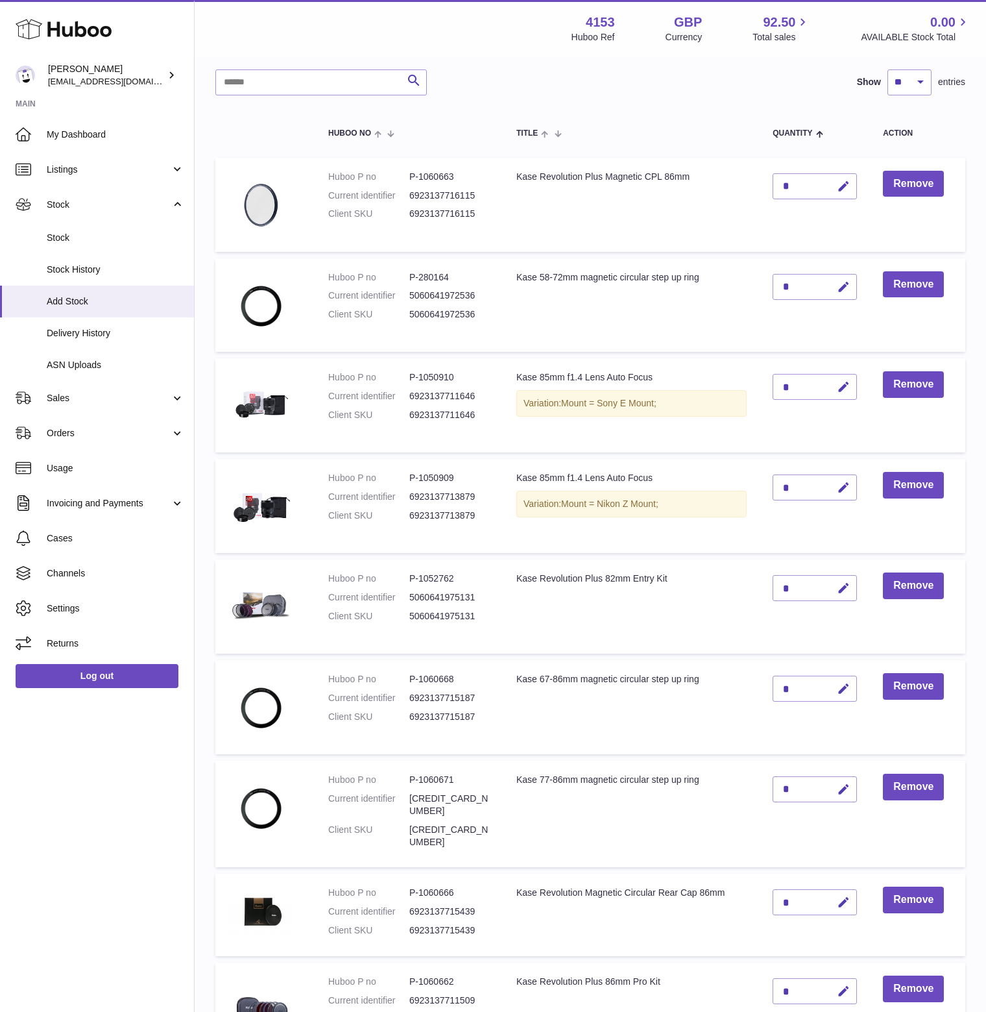
scroll to position [0, 0]
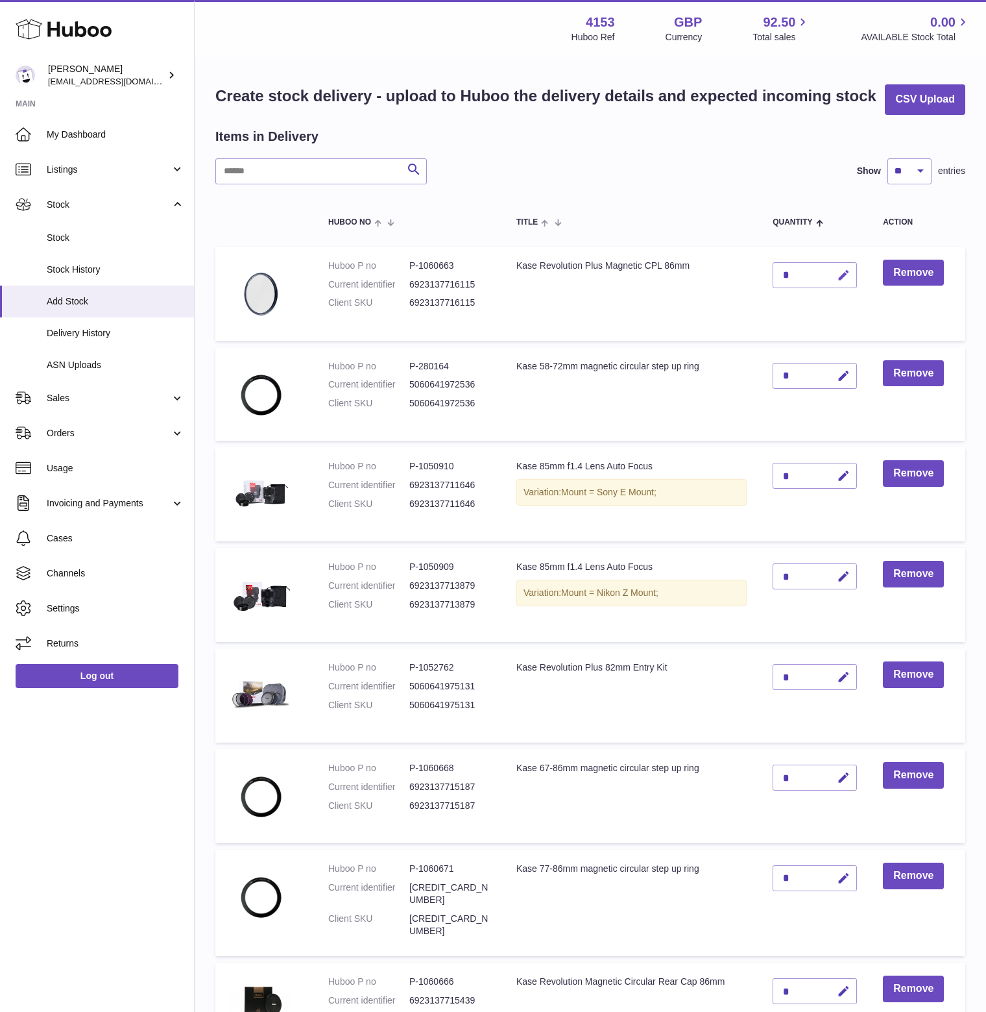
click at [848, 282] on icon "button" at bounding box center [844, 276] width 14 height 14
drag, startPoint x: 794, startPoint y: 300, endPoint x: 777, endPoint y: 303, distance: 17.7
click at [777, 303] on td "*" at bounding box center [815, 294] width 110 height 94
type input "*"
click at [848, 281] on icon "submit" at bounding box center [844, 275] width 12 height 12
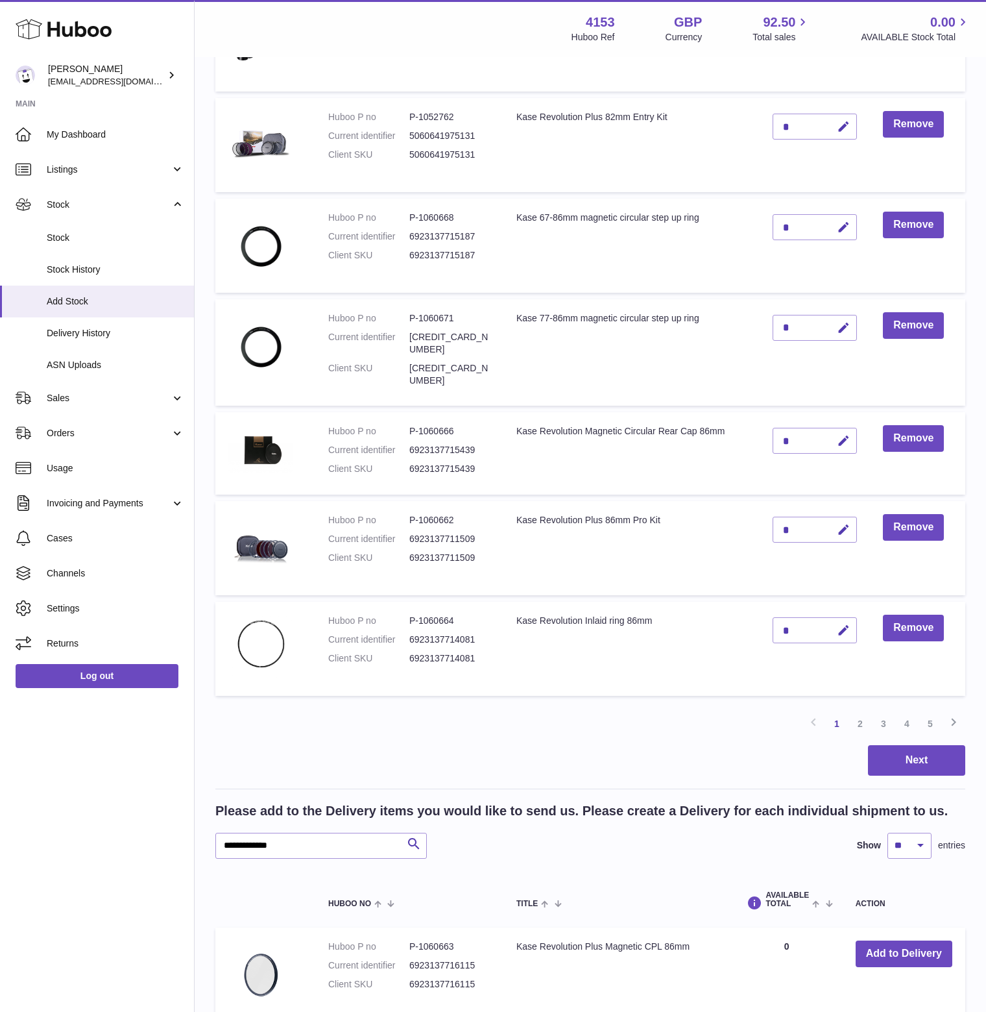
scroll to position [729, 0]
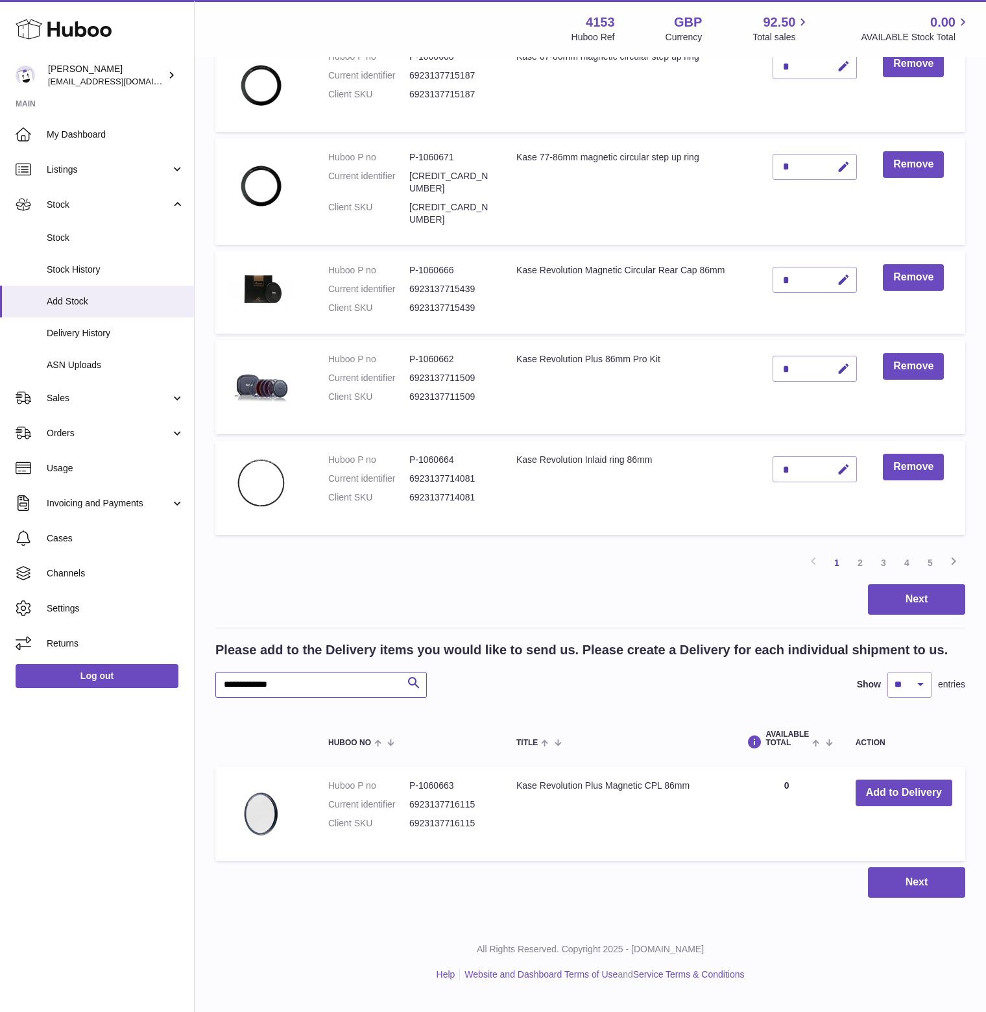
drag, startPoint x: 304, startPoint y: 695, endPoint x: 174, endPoint y: 696, distance: 129.8
click at [174, 696] on div "Huboo [PERSON_NAME] [EMAIL_ADDRESS][DOMAIN_NAME] Main My Dashboard Listings Not…" at bounding box center [493, 144] width 986 height 1711
paste input "text"
click at [887, 801] on button "Add to Delivery" at bounding box center [904, 792] width 97 height 27
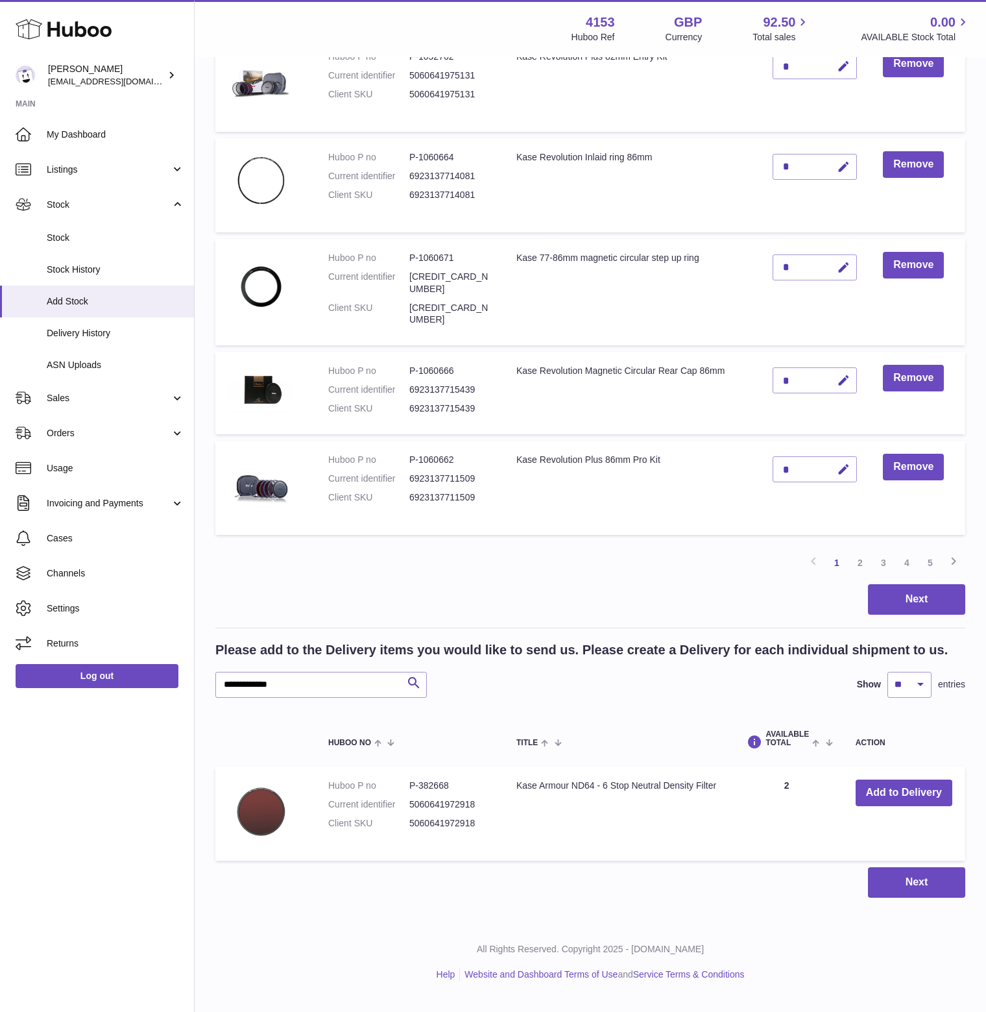
scroll to position [729, 0]
drag, startPoint x: 306, startPoint y: 695, endPoint x: 127, endPoint y: 697, distance: 179.1
click at [127, 697] on div "Huboo [PERSON_NAME] [EMAIL_ADDRESS][DOMAIN_NAME] Main My Dashboard Listings Not…" at bounding box center [493, 144] width 986 height 1711
paste input "text"
type input "**********"
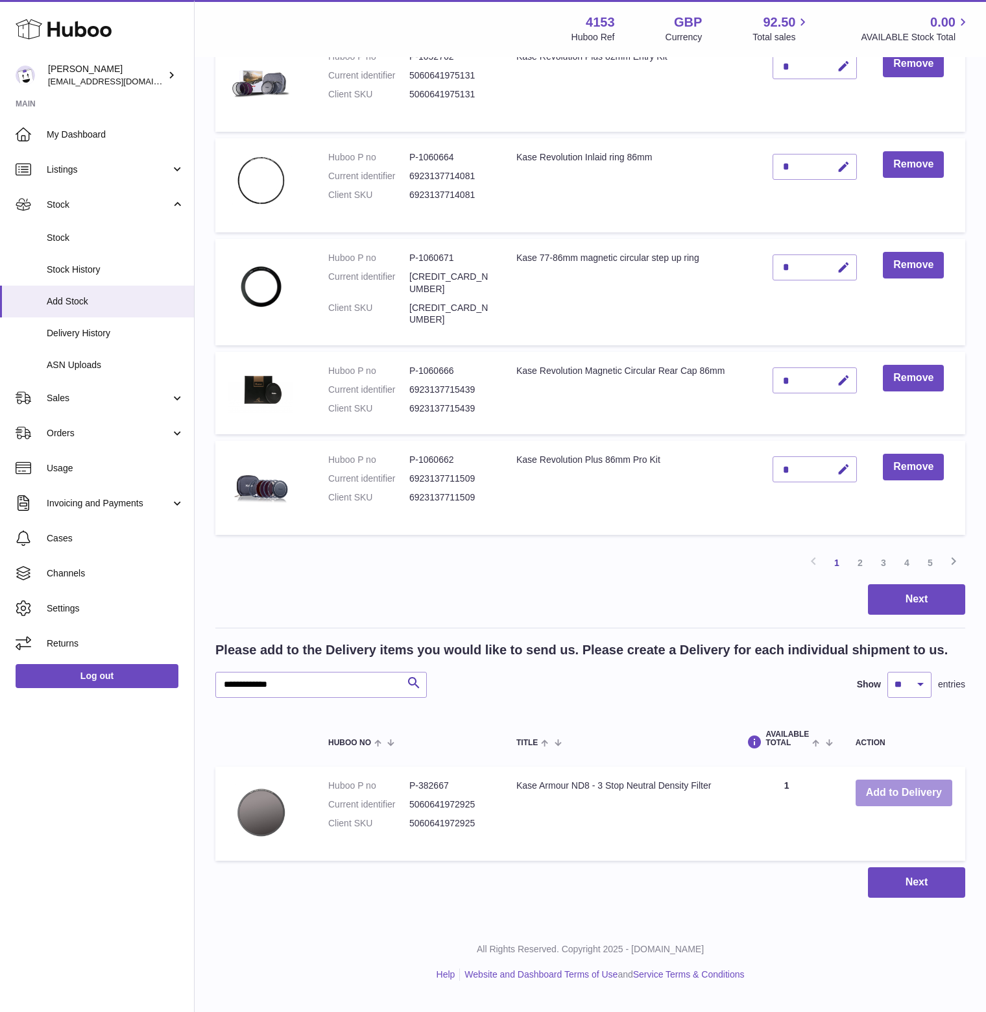
click at [895, 804] on button "Add to Delivery" at bounding box center [904, 792] width 97 height 27
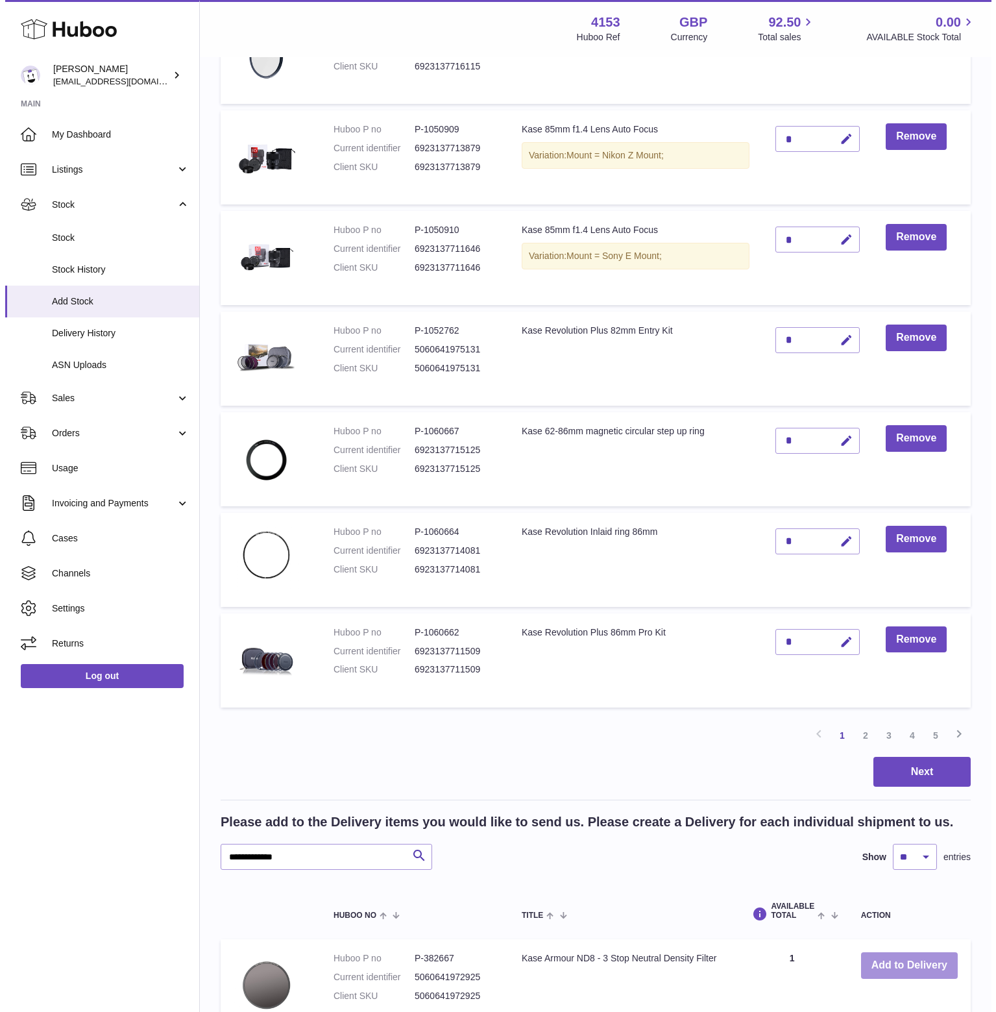
scroll to position [584, 0]
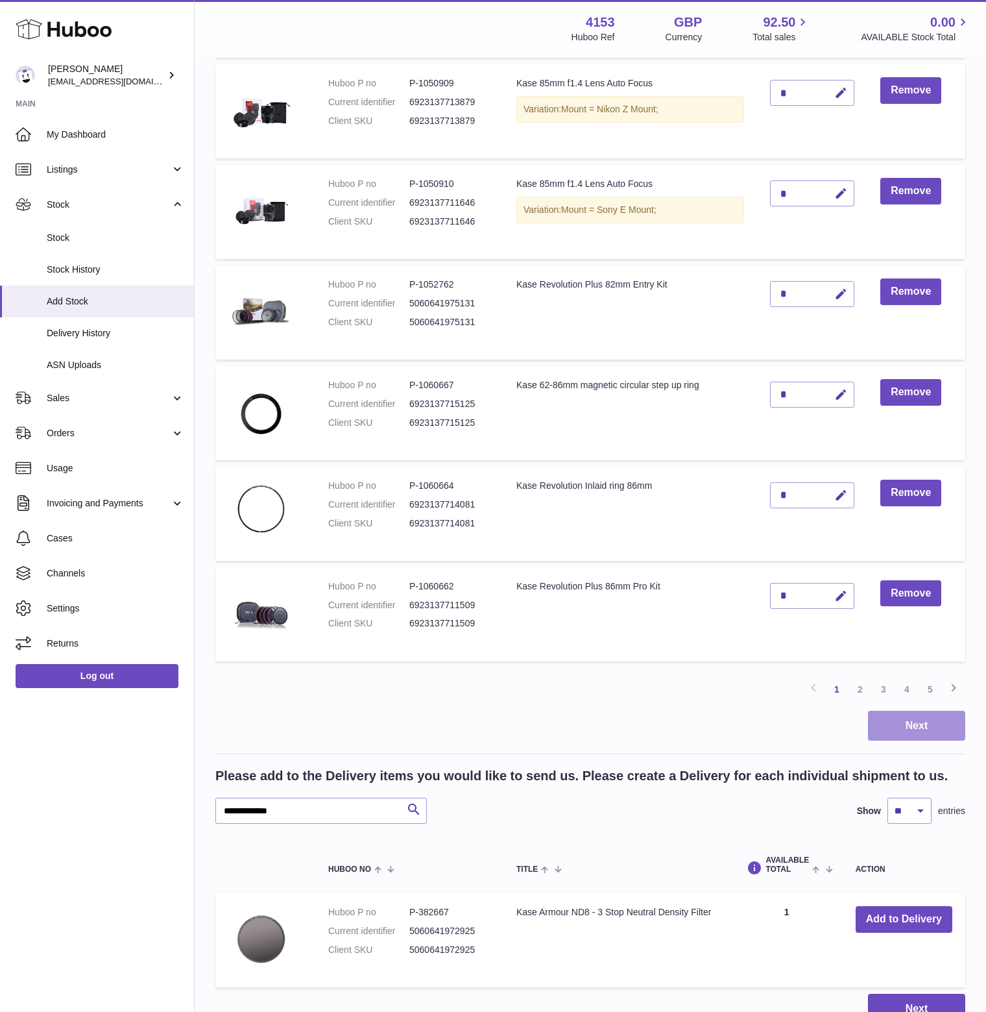
click at [930, 741] on button "Next" at bounding box center [916, 725] width 97 height 30
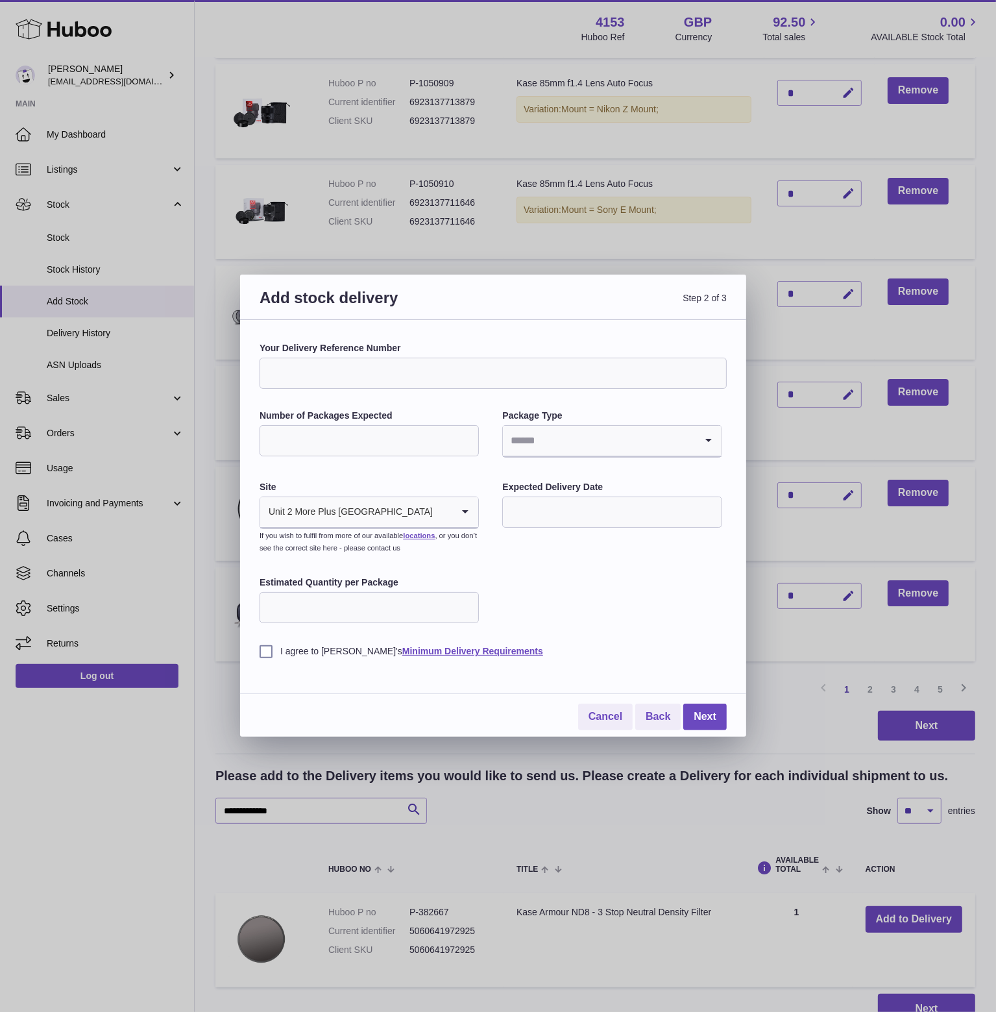
click at [433, 513] on input "Search for option" at bounding box center [442, 512] width 19 height 30
click at [360, 544] on li "🇬🇧 | Unit 2 More Plus [GEOGRAPHIC_DATA]" at bounding box center [369, 547] width 217 height 26
click at [623, 439] on input "Search for option" at bounding box center [599, 441] width 192 height 30
click at [527, 523] on li "Boxes" at bounding box center [611, 528] width 217 height 26
click at [317, 441] on input "Number of Packages Expected" at bounding box center [369, 440] width 219 height 31
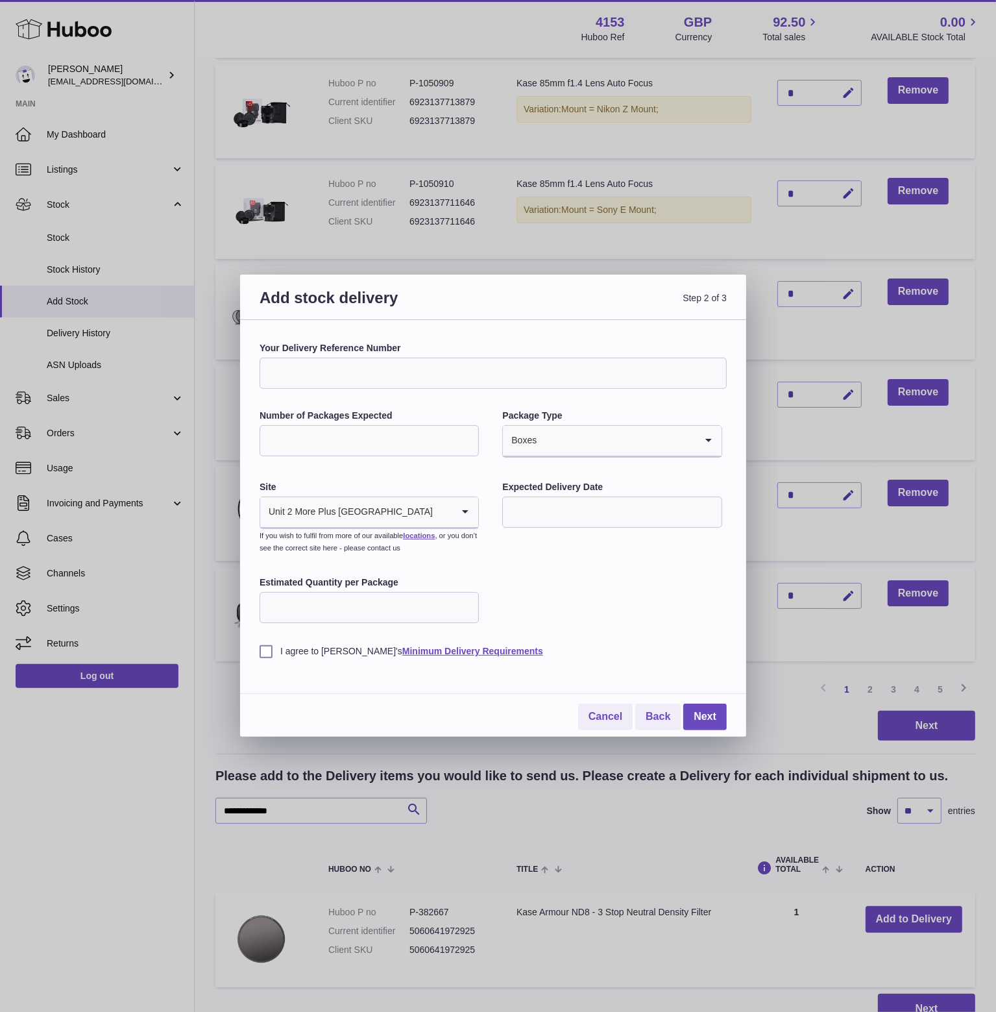
click at [330, 370] on input "Your Delivery Reference Number" at bounding box center [493, 373] width 467 height 31
type input "******"
click at [308, 430] on input "Number of Packages Expected" at bounding box center [369, 440] width 219 height 31
click at [345, 695] on div "Cancel Back Next" at bounding box center [493, 705] width 467 height 50
click at [314, 438] on input "Number of Packages Expected" at bounding box center [369, 440] width 219 height 31
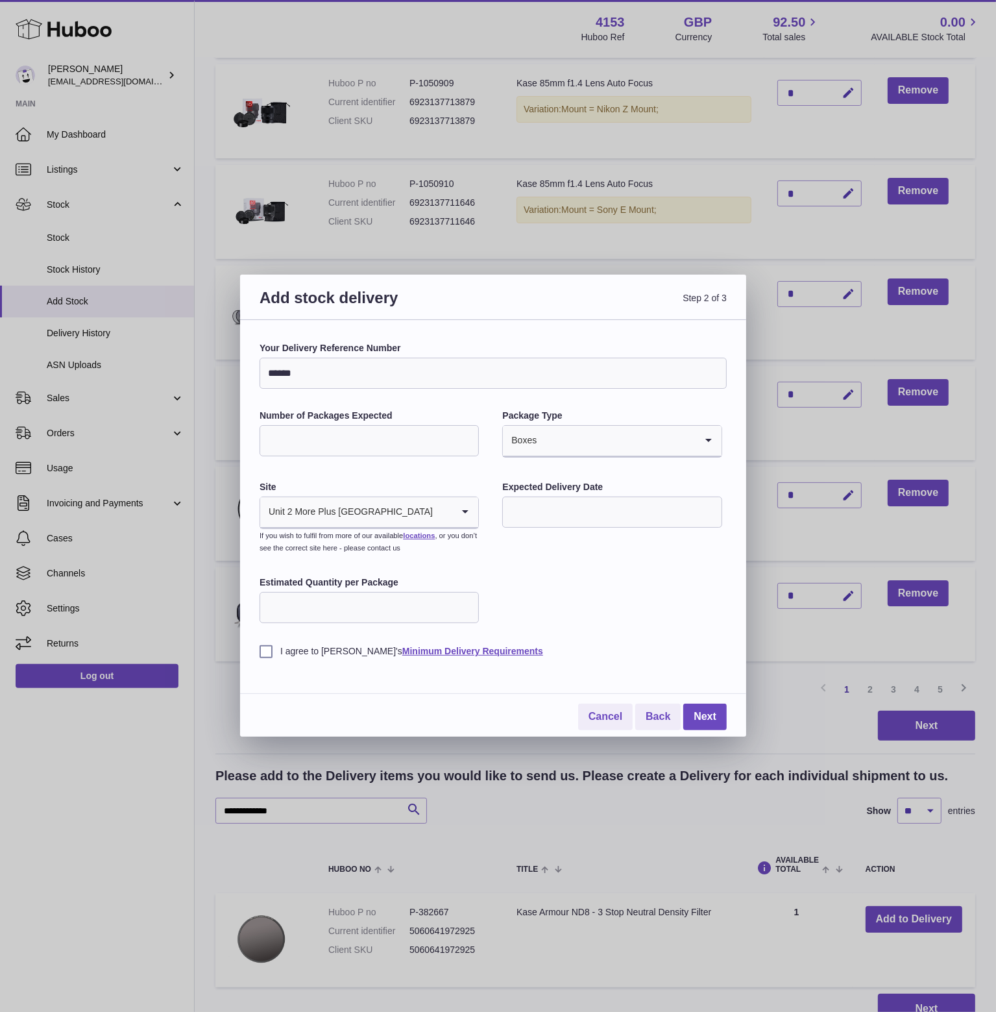
click at [293, 438] on input "Number of Packages Expected" at bounding box center [369, 440] width 219 height 31
type input "*"
click at [583, 507] on input "text" at bounding box center [611, 511] width 219 height 31
click at [600, 620] on span "9" at bounding box center [600, 618] width 23 height 23
type input "**********"
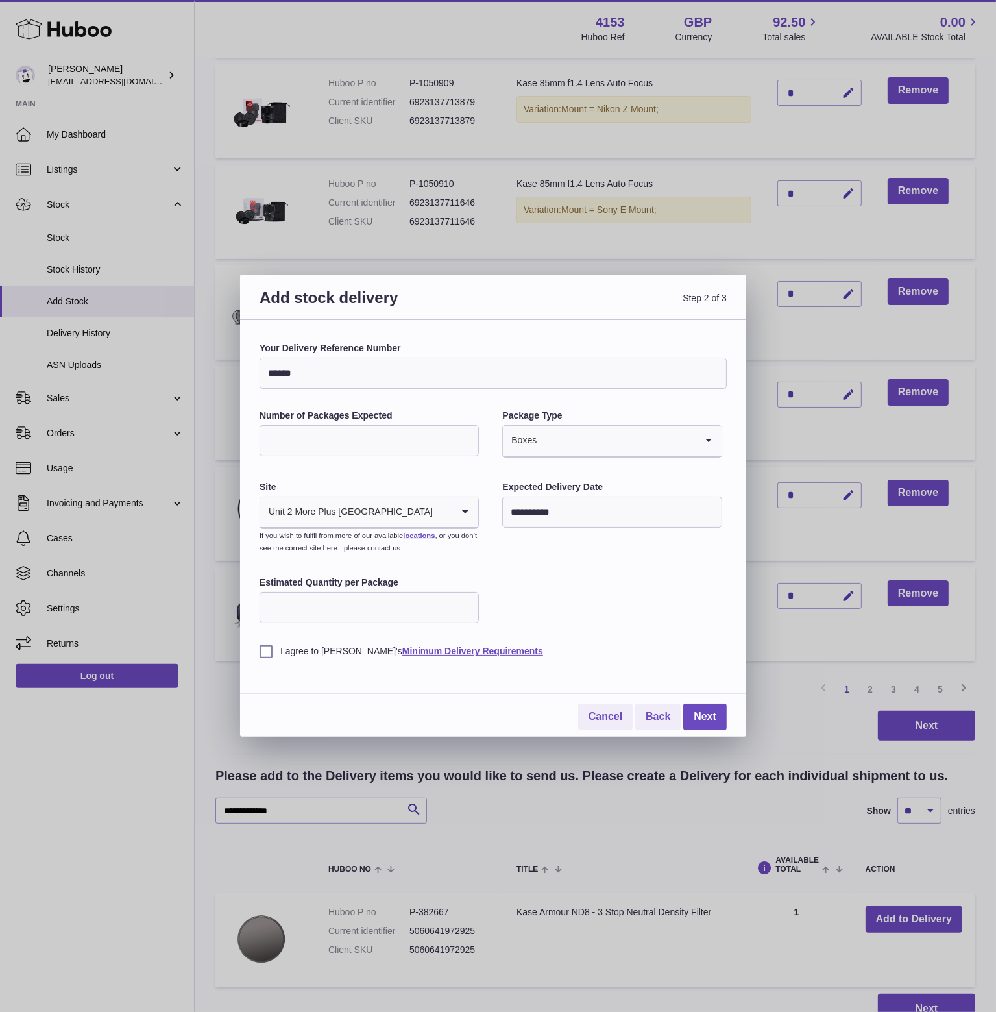
click at [321, 612] on input "Estimated Quantity per Package" at bounding box center [369, 607] width 219 height 31
click at [465, 601] on input "*" at bounding box center [369, 607] width 219 height 31
click at [362, 607] on input "*" at bounding box center [369, 607] width 219 height 31
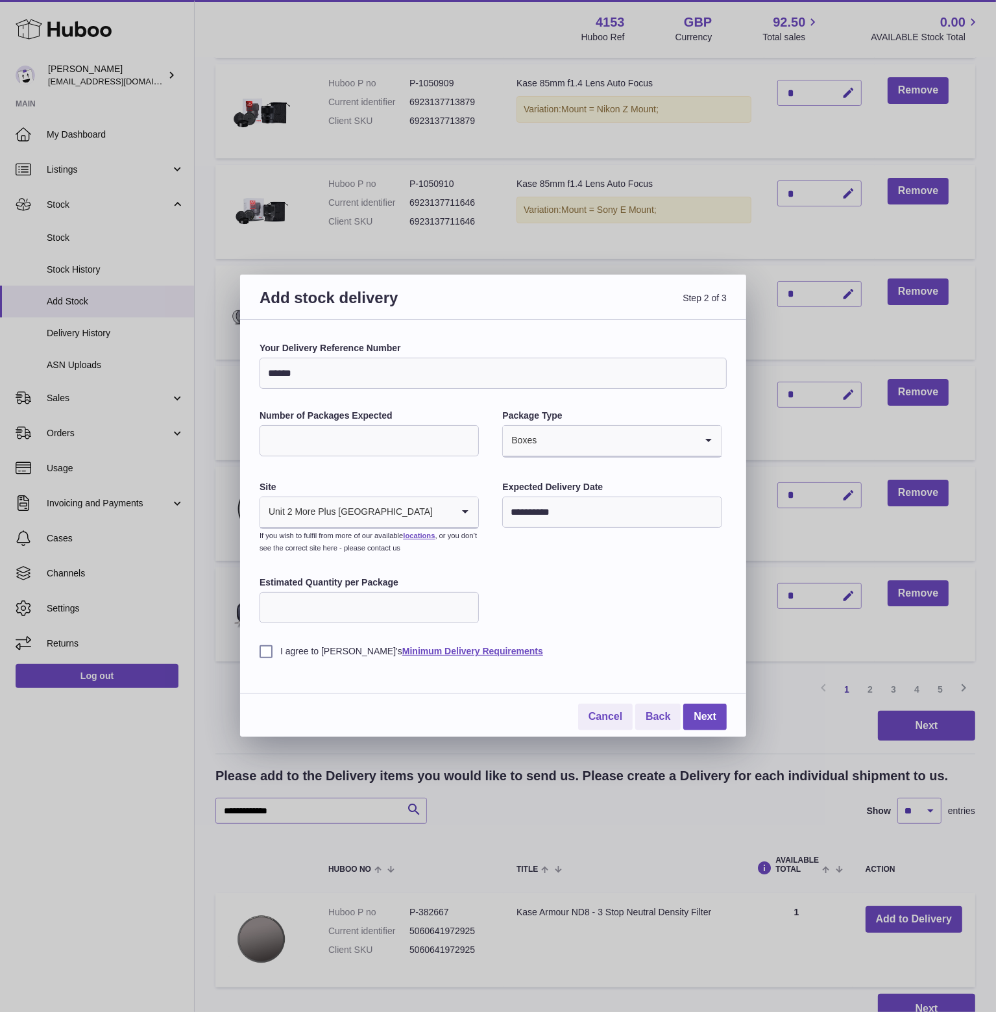
click at [362, 607] on input "*" at bounding box center [369, 607] width 219 height 31
type input "**"
click at [264, 655] on label "I agree to [PERSON_NAME]'s Minimum Delivery Requirements" at bounding box center [493, 651] width 467 height 12
click at [706, 718] on link "Next" at bounding box center [704, 716] width 43 height 27
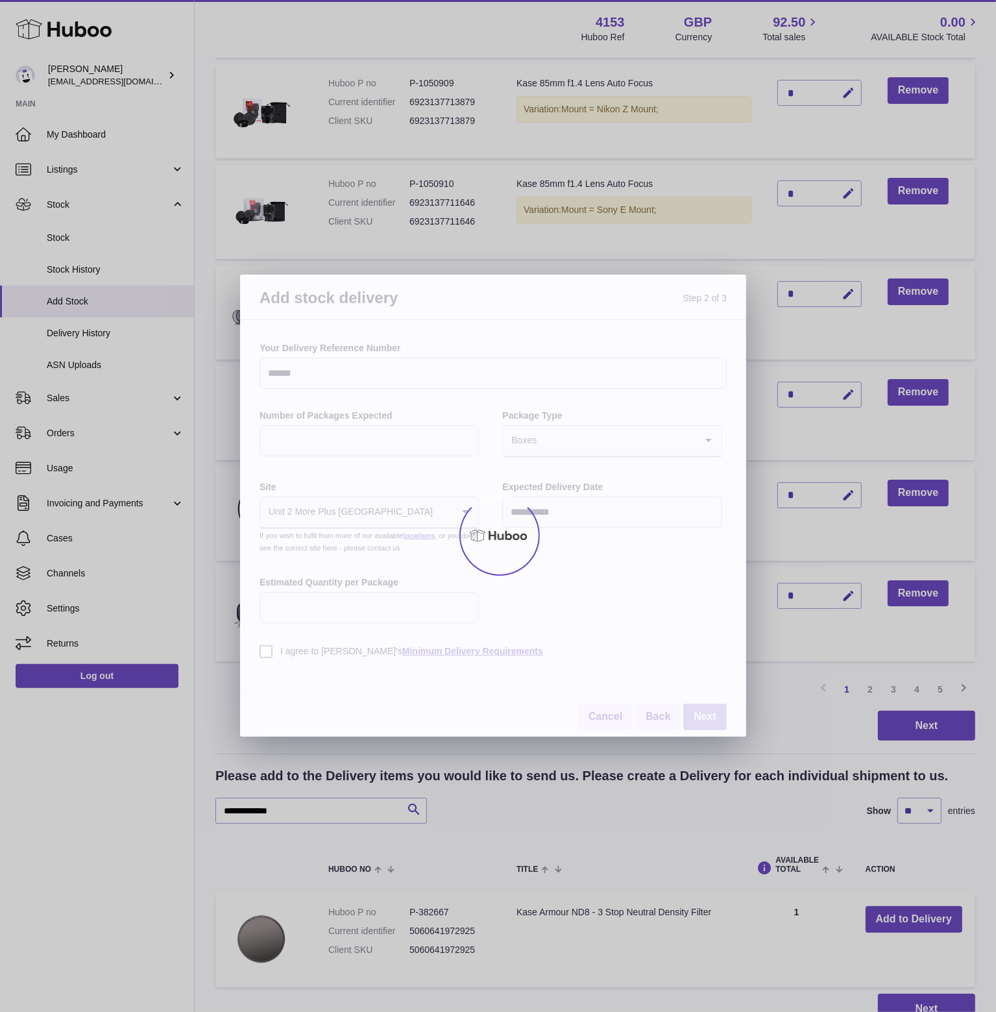
scroll to position [0, 0]
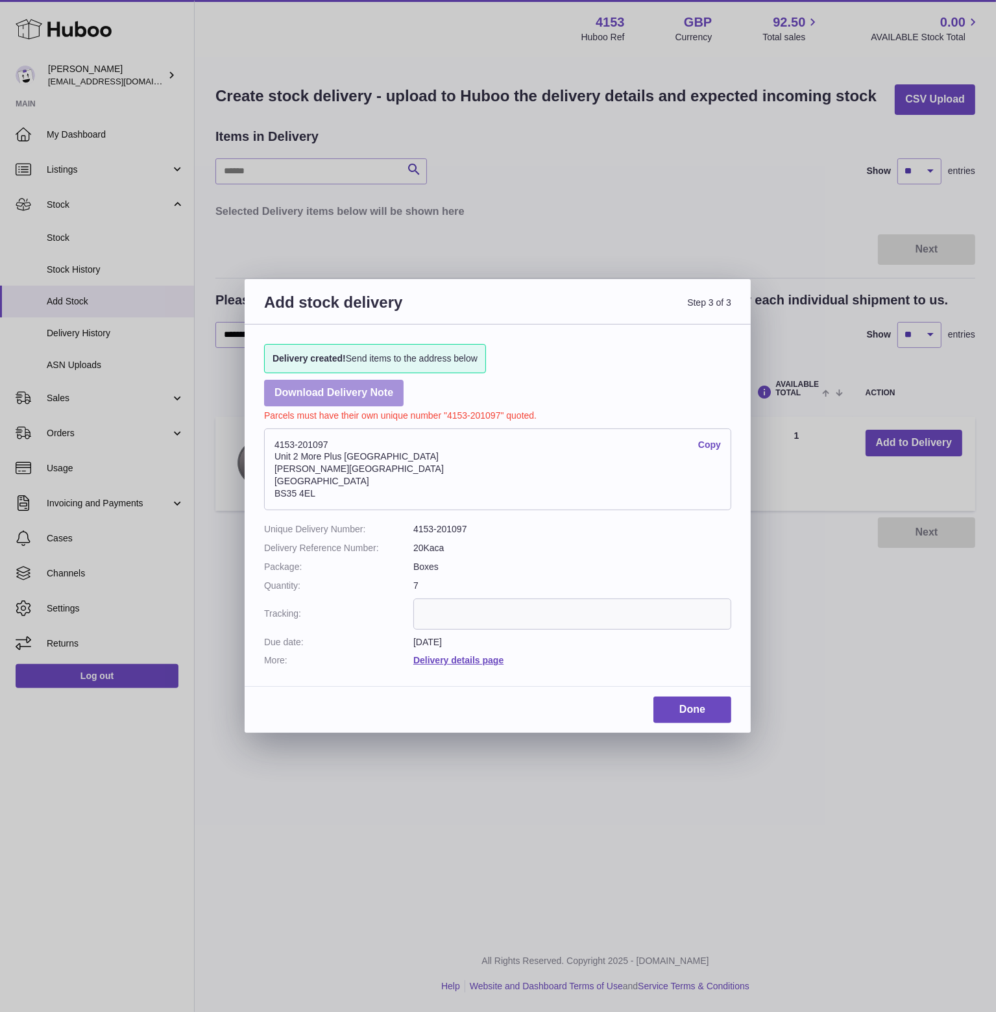
click at [313, 396] on link "Download Delivery Note" at bounding box center [333, 393] width 139 height 27
